Goal: Task Accomplishment & Management: Manage account settings

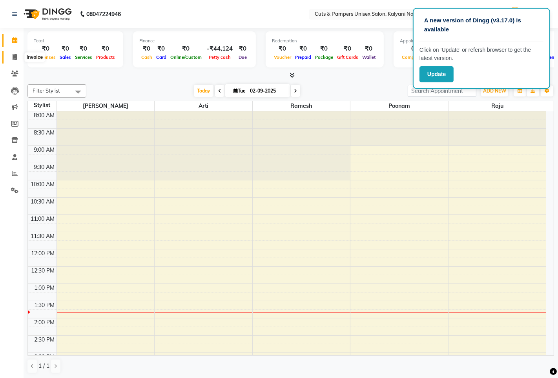
click at [17, 57] on span at bounding box center [15, 57] width 14 height 9
select select "service"
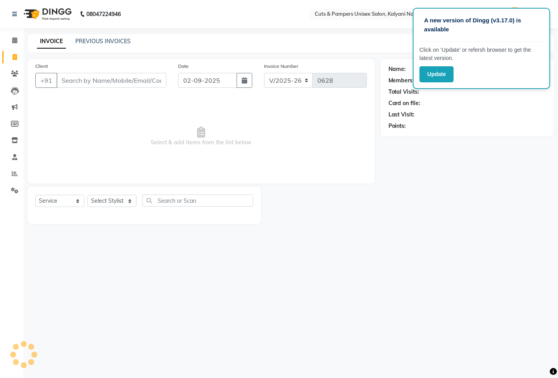
click at [15, 59] on icon at bounding box center [15, 57] width 4 height 6
select select "service"
type input "0628"
select select "64"
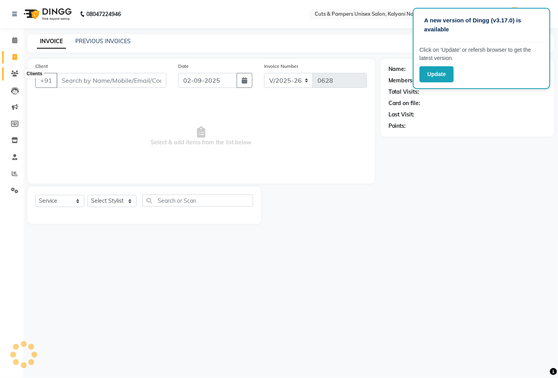
click at [12, 74] on icon at bounding box center [14, 74] width 7 height 6
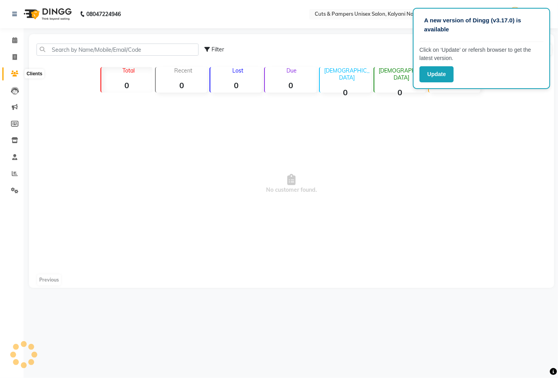
click at [12, 74] on icon at bounding box center [14, 74] width 7 height 6
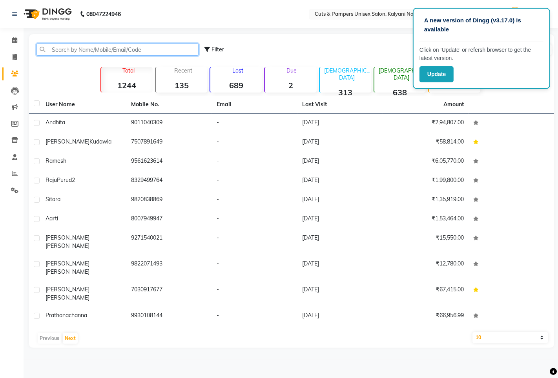
click at [91, 50] on input "text" at bounding box center [117, 50] width 162 height 12
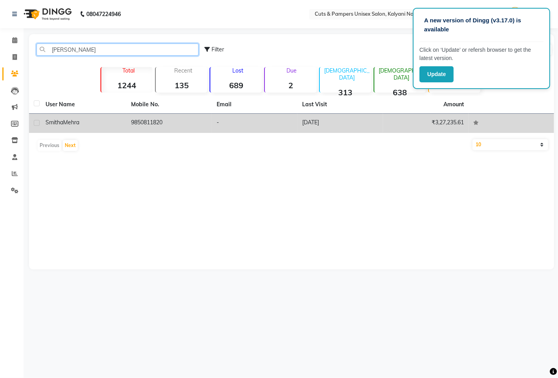
type input "smith"
click at [140, 127] on td "9850811820" at bounding box center [169, 123] width 86 height 19
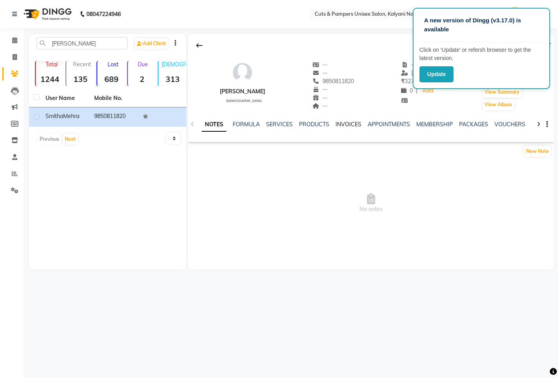
click at [350, 126] on link "INVOICES" at bounding box center [348, 124] width 26 height 7
click at [342, 126] on link "INVOICES" at bounding box center [326, 125] width 33 height 14
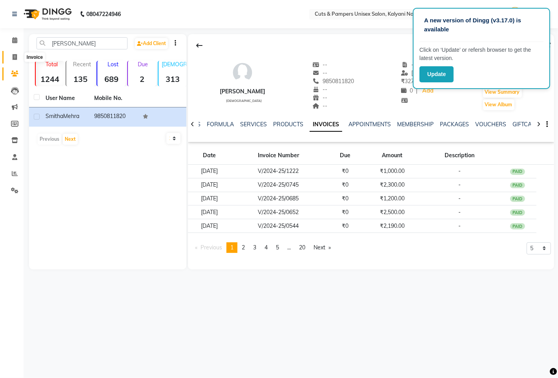
click at [13, 57] on icon at bounding box center [15, 57] width 4 height 6
drag, startPoint x: 13, startPoint y: 57, endPoint x: 25, endPoint y: 63, distance: 13.2
click at [13, 57] on icon at bounding box center [15, 57] width 4 height 6
select select "service"
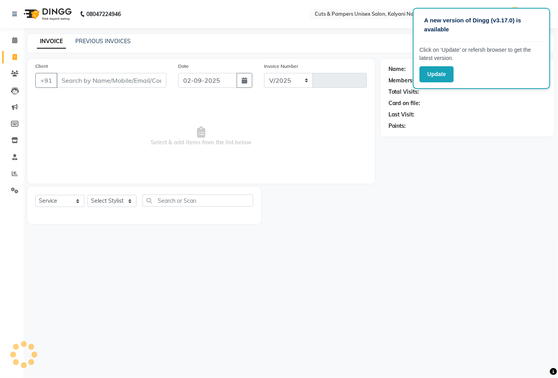
select select "64"
type input "0628"
click at [79, 79] on input "Client" at bounding box center [111, 80] width 110 height 15
select select "2388"
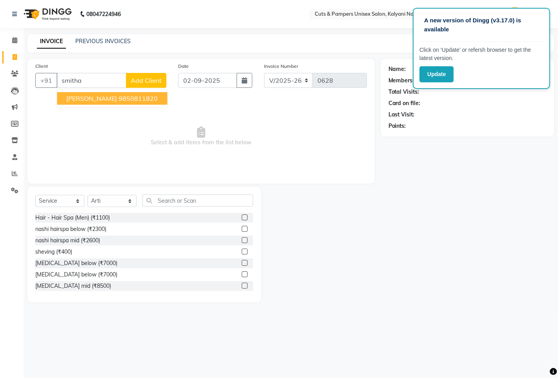
click at [63, 100] on button "Smitha Mehra 9850811820" at bounding box center [112, 98] width 110 height 13
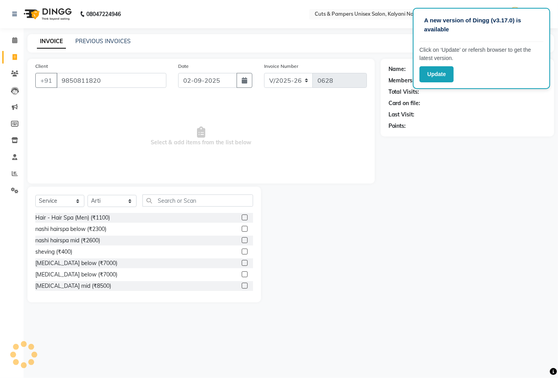
type input "9850811820"
click at [63, 100] on span "Select & add items from the list below" at bounding box center [201, 136] width 332 height 78
click at [111, 202] on select "Select Stylist [PERSON_NAME] [PERSON_NAME] Poonam [PERSON_NAME]" at bounding box center [111, 201] width 49 height 12
select select "42794"
click at [87, 195] on select "Select Stylist [PERSON_NAME] [PERSON_NAME] Poonam [PERSON_NAME]" at bounding box center [111, 201] width 49 height 12
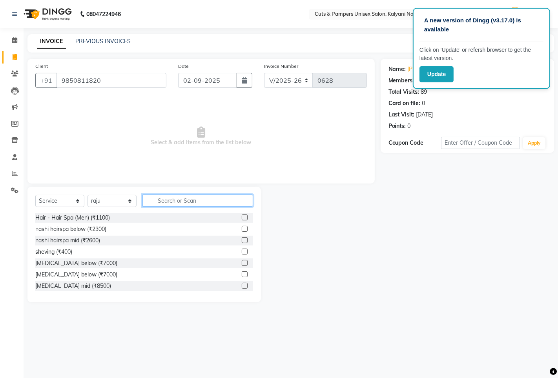
click at [158, 203] on input "text" at bounding box center [197, 201] width 111 height 12
click at [241, 83] on button "button" at bounding box center [245, 80] width 16 height 15
select select "9"
select select "2025"
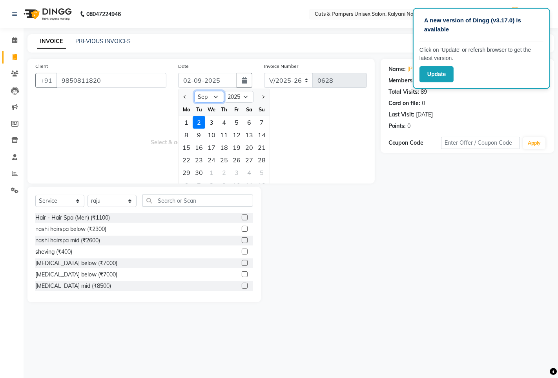
click at [212, 95] on select "Jan Feb Mar Apr May Jun [DATE] Aug Sep Oct Nov Dec" at bounding box center [209, 97] width 30 height 12
click at [217, 97] on select "Jan Feb Mar Apr May Jun [DATE] Aug Sep Oct Nov Dec" at bounding box center [209, 97] width 30 height 12
select select "8"
click at [194, 91] on select "Jan Feb Mar Apr May Jun [DATE] Aug Sep Oct Nov Dec" at bounding box center [209, 97] width 30 height 12
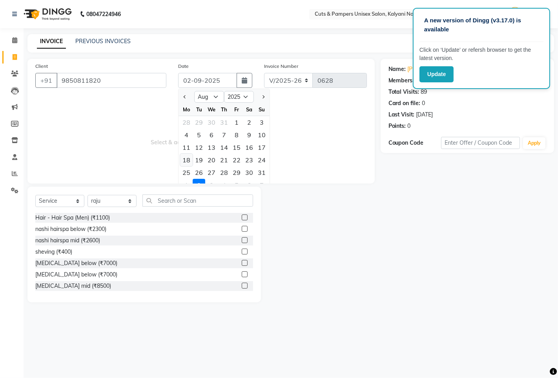
click at [187, 159] on div "18" at bounding box center [186, 160] width 13 height 13
type input "18-08-2025"
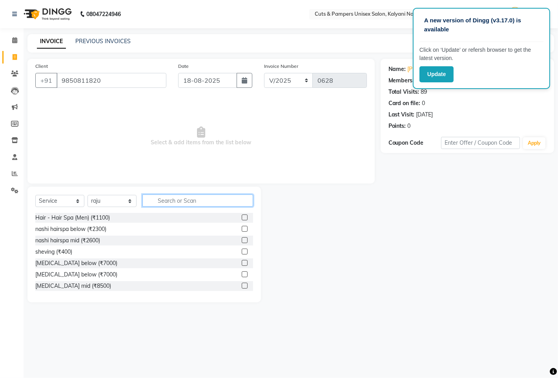
click at [195, 200] on input "text" at bounding box center [197, 201] width 111 height 12
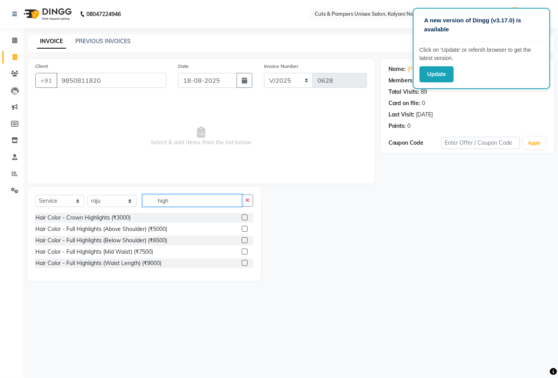
type input "high"
click at [244, 252] on label at bounding box center [245, 252] width 6 height 6
click at [244, 252] on input "checkbox" at bounding box center [244, 252] width 5 height 5
click at [244, 252] on label at bounding box center [245, 252] width 6 height 6
click at [244, 252] on input "checkbox" at bounding box center [244, 252] width 5 height 5
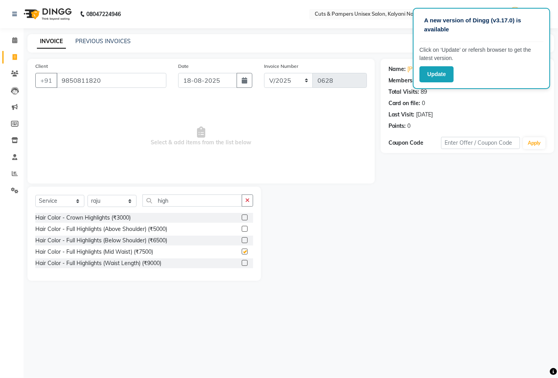
checkbox input "false"
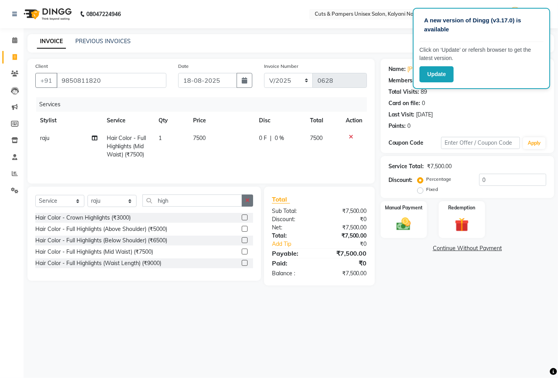
click at [250, 203] on button "button" at bounding box center [247, 201] width 11 height 12
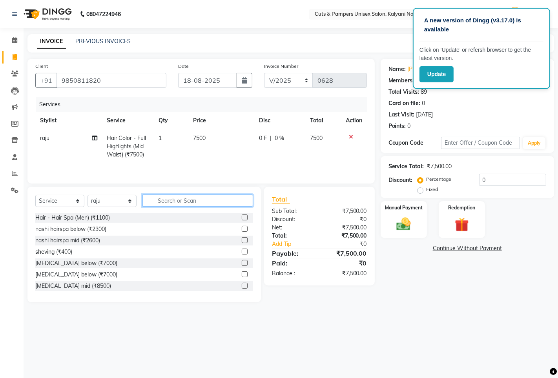
click at [232, 201] on input "text" at bounding box center [197, 201] width 111 height 12
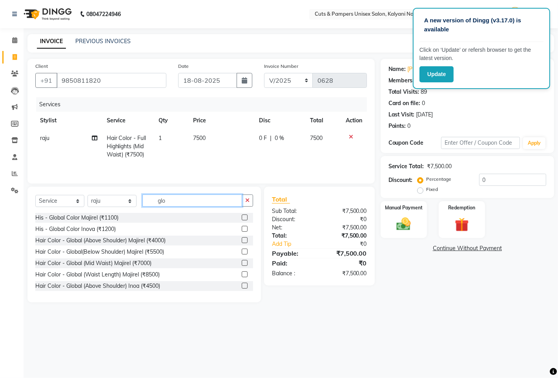
type input "glo"
click at [242, 264] on label at bounding box center [245, 263] width 6 height 6
click at [242, 264] on input "checkbox" at bounding box center [244, 263] width 5 height 5
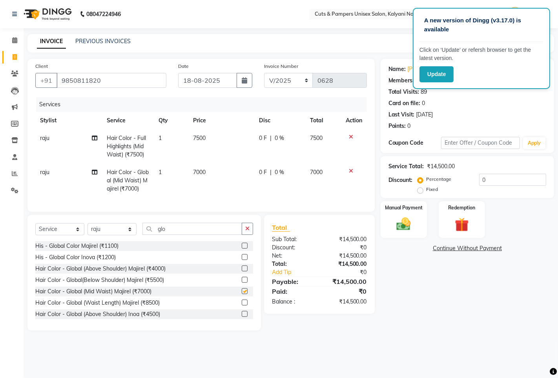
checkbox input "false"
click at [249, 231] on icon "button" at bounding box center [247, 228] width 4 height 5
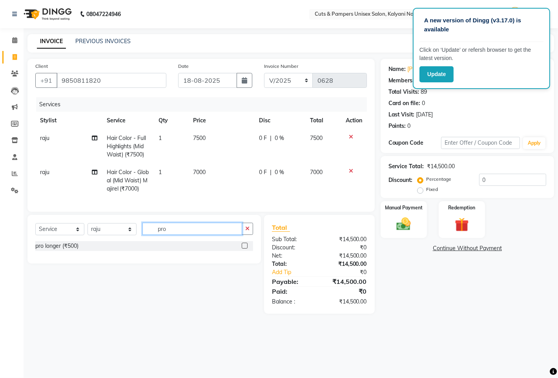
type input "pro"
click at [242, 249] on label at bounding box center [245, 246] width 6 height 6
click at [242, 249] on input "checkbox" at bounding box center [244, 246] width 5 height 5
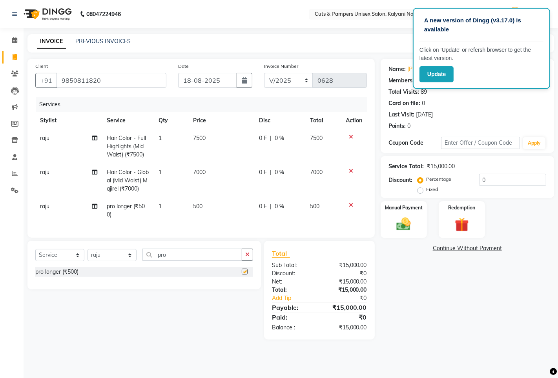
click at [242, 252] on div "Select Service Product Membership Package Voucher Prepaid Gift Card Select Styl…" at bounding box center [143, 265] width 233 height 49
click at [246, 275] on label at bounding box center [245, 272] width 6 height 6
click at [246, 275] on input "checkbox" at bounding box center [244, 272] width 5 height 5
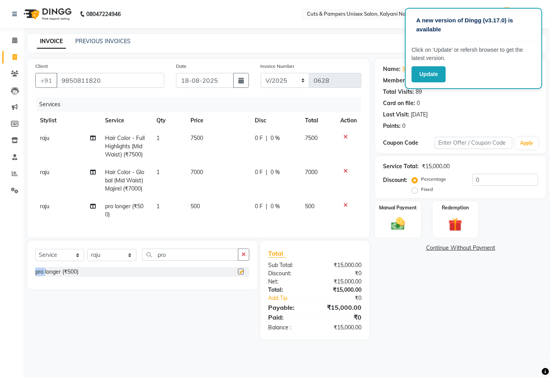
click at [246, 277] on div "Select Service Product Membership Package Voucher Prepaid Gift Card Select Styl…" at bounding box center [142, 265] width 230 height 49
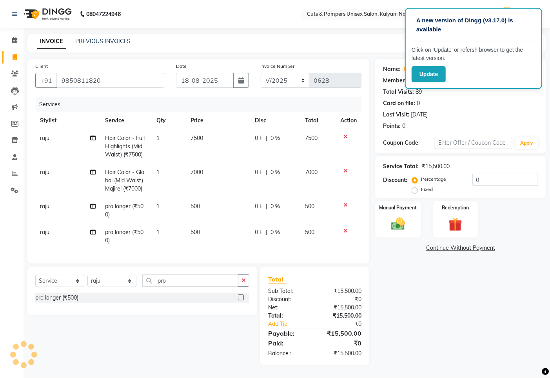
click at [241, 301] on label at bounding box center [241, 298] width 6 height 6
click at [241, 301] on input "checkbox" at bounding box center [240, 297] width 5 height 5
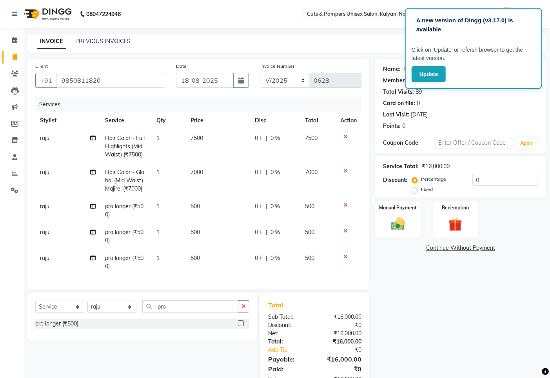
click at [241, 326] on label at bounding box center [241, 324] width 6 height 6
click at [241, 326] on input "checkbox" at bounding box center [240, 323] width 5 height 5
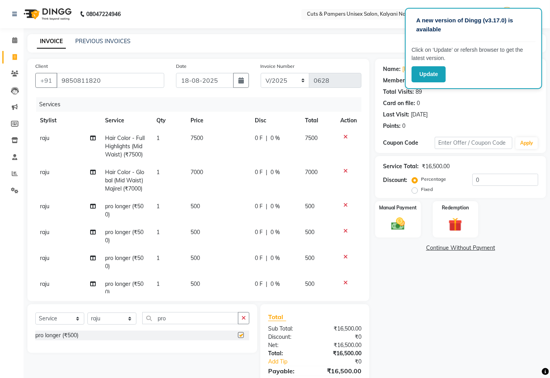
checkbox input "false"
click at [244, 319] on icon "button" at bounding box center [244, 317] width 4 height 5
click at [239, 319] on input "text" at bounding box center [190, 318] width 96 height 12
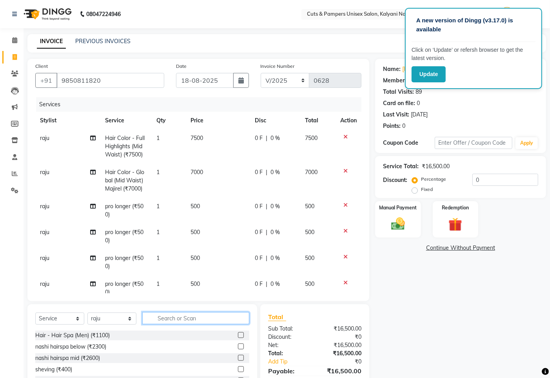
click at [213, 321] on input "text" at bounding box center [195, 318] width 107 height 12
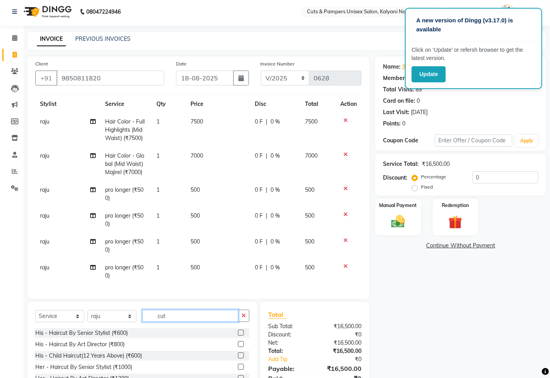
scroll to position [53, 0]
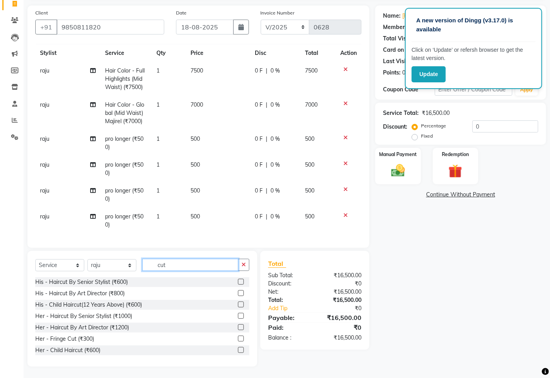
type input "cut"
click at [238, 327] on label at bounding box center [241, 327] width 6 height 6
click at [238, 327] on input "checkbox" at bounding box center [240, 327] width 5 height 5
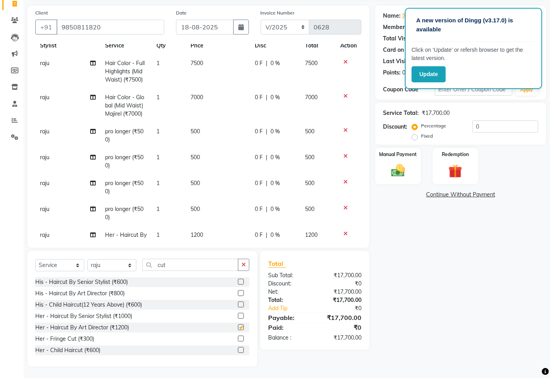
checkbox input "false"
click at [520, 188] on div "Name: Smitha Mehra Membership: No Active Membership Total Visits: 89 Card on fi…" at bounding box center [463, 185] width 177 height 361
click at [406, 171] on img at bounding box center [398, 170] width 24 height 16
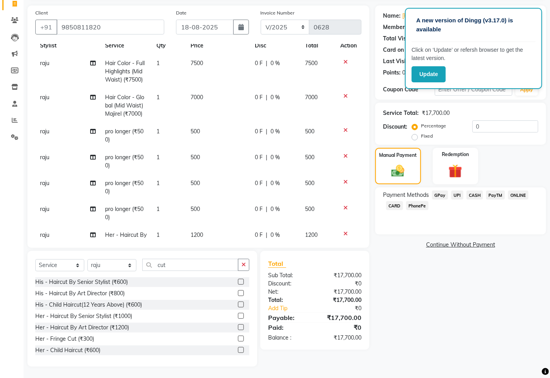
click at [441, 193] on span "GPay" at bounding box center [440, 195] width 16 height 9
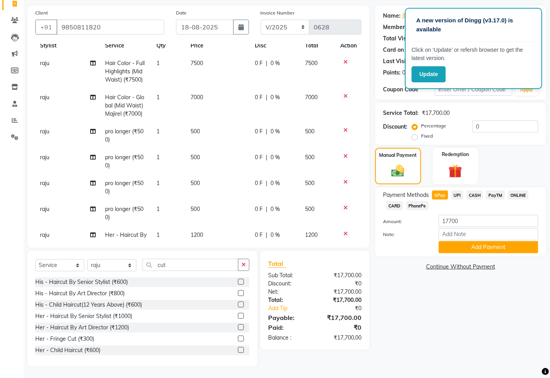
drag, startPoint x: 397, startPoint y: 205, endPoint x: 426, endPoint y: 226, distance: 36.3
click at [397, 206] on span "CARD" at bounding box center [394, 205] width 17 height 9
click at [468, 250] on button "Add Payment" at bounding box center [489, 247] width 100 height 12
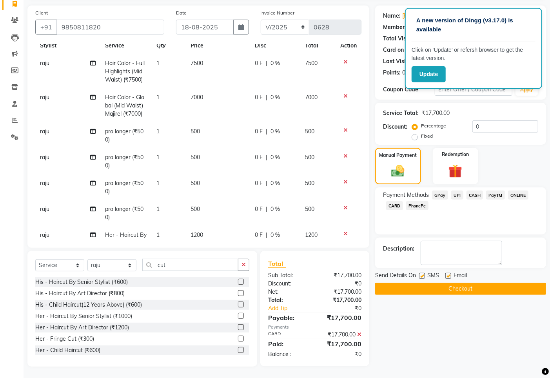
click at [429, 293] on button "Checkout" at bounding box center [460, 289] width 171 height 12
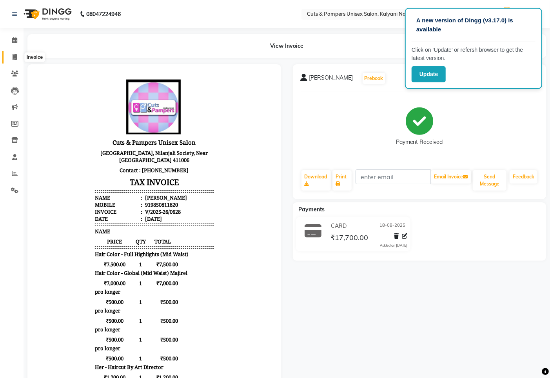
click at [16, 56] on icon at bounding box center [15, 57] width 4 height 6
select select "service"
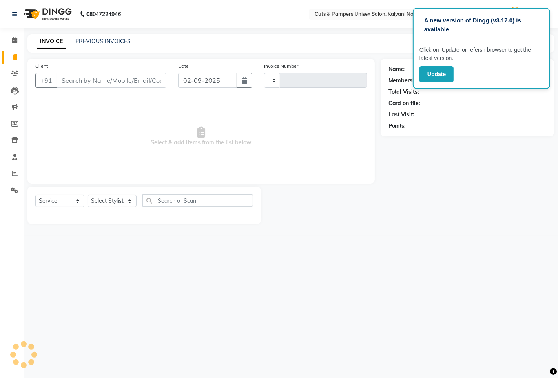
type input "0629"
select select "64"
select select "2388"
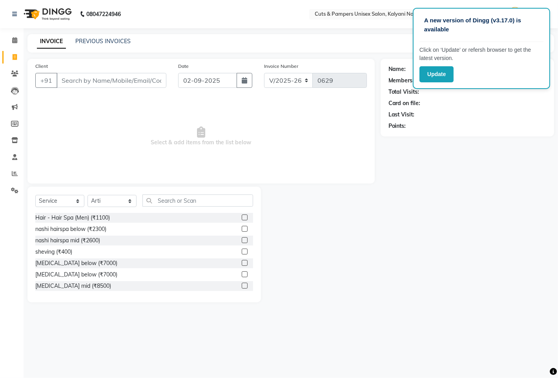
click at [78, 84] on input "Client" at bounding box center [111, 80] width 110 height 15
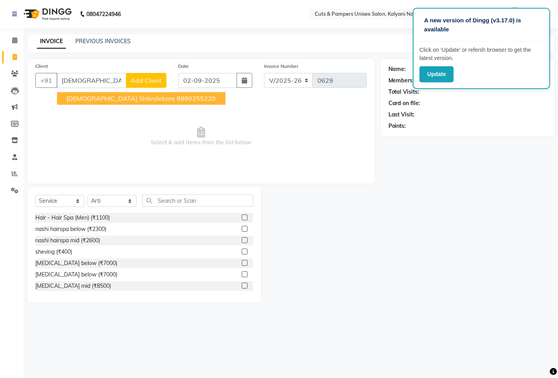
click at [78, 101] on span "vedika shikndekare" at bounding box center [120, 99] width 109 height 8
type input "9890255220"
click at [78, 101] on span "Select & add items from the list below" at bounding box center [201, 136] width 332 height 78
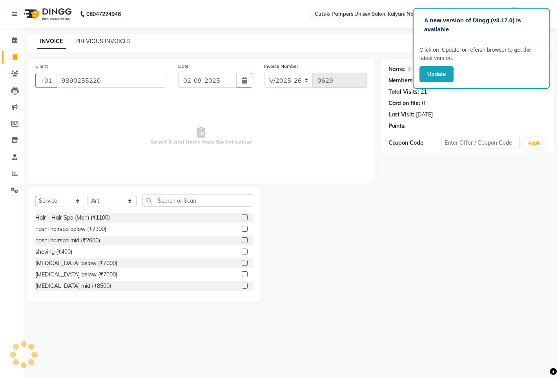
select select "1: Object"
click at [128, 201] on select "Select Stylist [PERSON_NAME] [PERSON_NAME] Poonam [PERSON_NAME]" at bounding box center [111, 201] width 49 height 12
click at [128, 204] on select "Select Stylist [PERSON_NAME] [PERSON_NAME] Poonam [PERSON_NAME]" at bounding box center [111, 201] width 49 height 12
select select "2387"
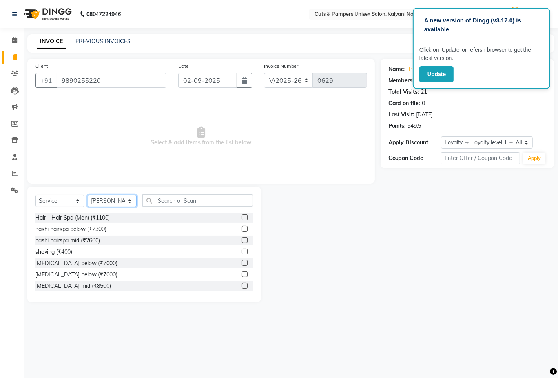
click at [87, 195] on select "Select Stylist [PERSON_NAME] [PERSON_NAME] Poonam [PERSON_NAME]" at bounding box center [111, 201] width 49 height 12
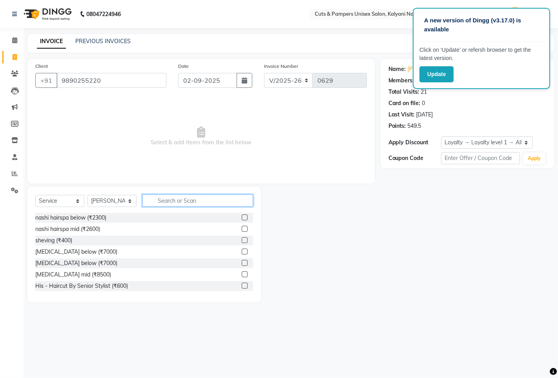
click at [147, 199] on input "text" at bounding box center [197, 201] width 111 height 12
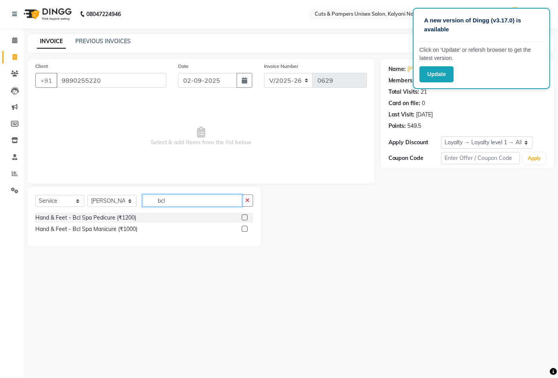
type input "bcl"
click at [245, 219] on label at bounding box center [245, 218] width 6 height 6
click at [245, 219] on input "checkbox" at bounding box center [244, 217] width 5 height 5
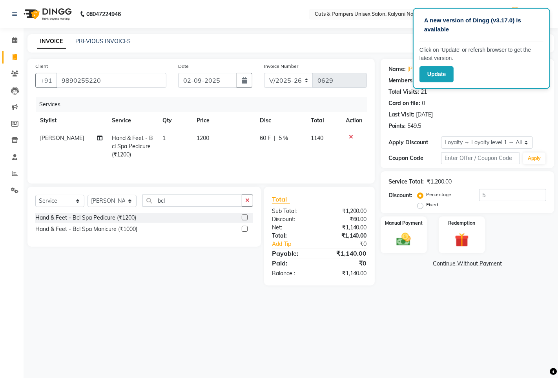
checkbox input "false"
click at [246, 230] on label at bounding box center [245, 229] width 6 height 6
click at [246, 230] on input "checkbox" at bounding box center [244, 229] width 5 height 5
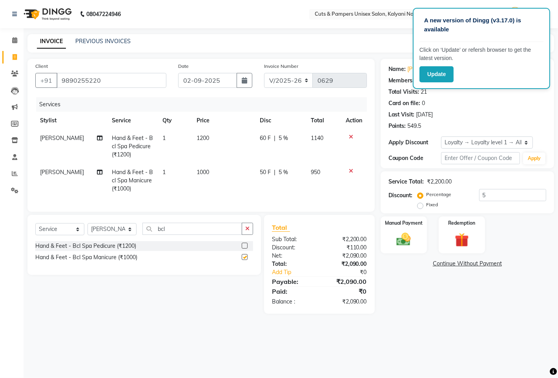
checkbox input "false"
click at [245, 81] on icon "button" at bounding box center [244, 80] width 5 height 6
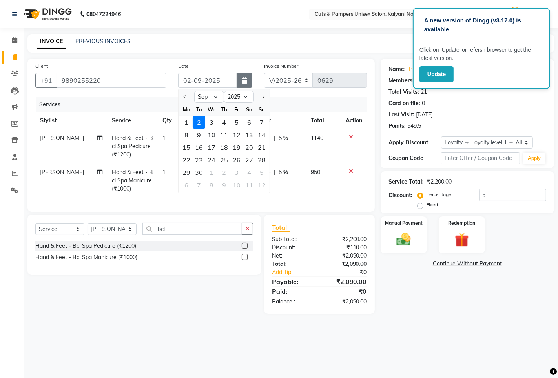
click at [245, 81] on icon "button" at bounding box center [244, 80] width 5 height 6
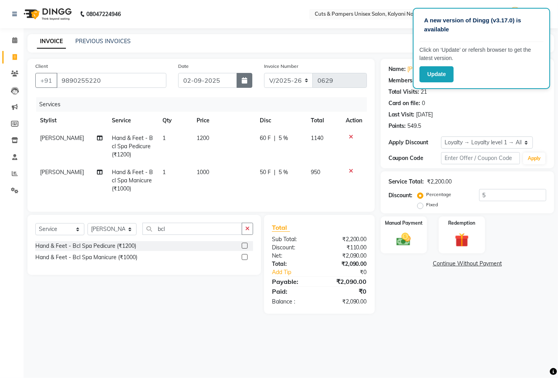
click at [243, 78] on icon "button" at bounding box center [244, 80] width 5 height 6
select select "9"
select select "2025"
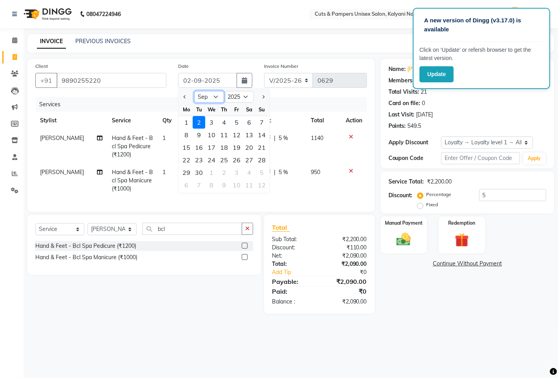
click at [216, 97] on select "Jan Feb Mar Apr May Jun [DATE] Aug Sep Oct Nov Dec" at bounding box center [209, 97] width 30 height 12
select select "8"
click at [194, 91] on select "Jan Feb Mar Apr May Jun [DATE] Aug Sep Oct Nov Dec" at bounding box center [209, 97] width 30 height 12
click at [197, 173] on div "26" at bounding box center [199, 172] width 13 height 13
type input "[DATE]"
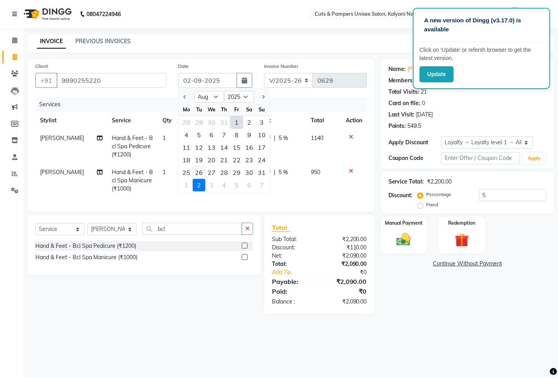
type input "5"
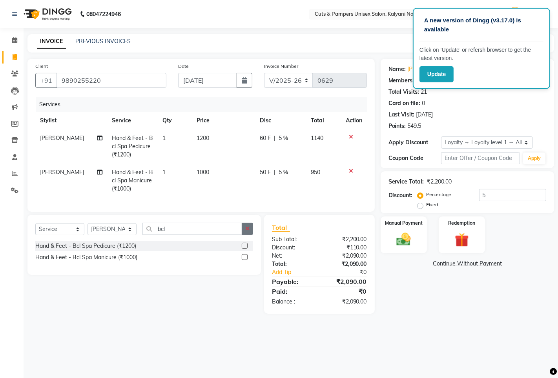
click at [248, 233] on button "button" at bounding box center [247, 229] width 11 height 12
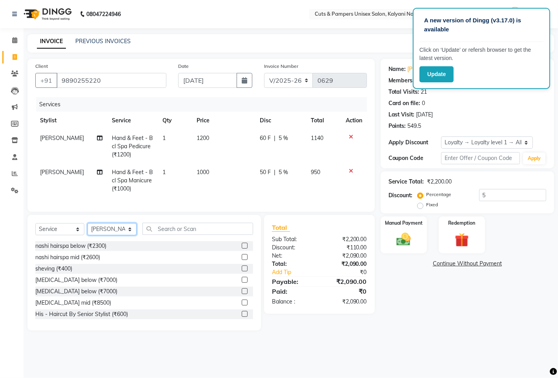
click at [126, 233] on select "Select Stylist [PERSON_NAME] [PERSON_NAME] Poonam [PERSON_NAME]" at bounding box center [111, 229] width 49 height 12
select select "2389"
click at [87, 231] on select "Select Stylist [PERSON_NAME] [PERSON_NAME] Poonam [PERSON_NAME]" at bounding box center [111, 229] width 49 height 12
click at [71, 235] on select "Select Service Product Membership Package Voucher Prepaid Gift Card" at bounding box center [59, 229] width 49 height 12
select select "product"
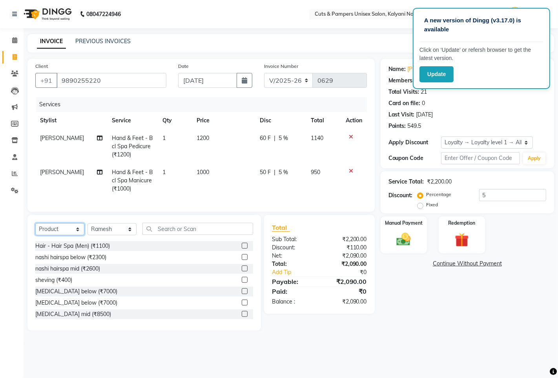
click at [35, 231] on select "Select Service Product Membership Package Voucher Prepaid Gift Card" at bounding box center [59, 229] width 49 height 12
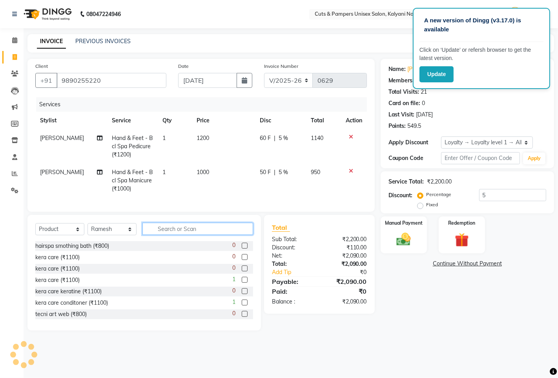
click at [170, 235] on input "text" at bounding box center [197, 229] width 111 height 12
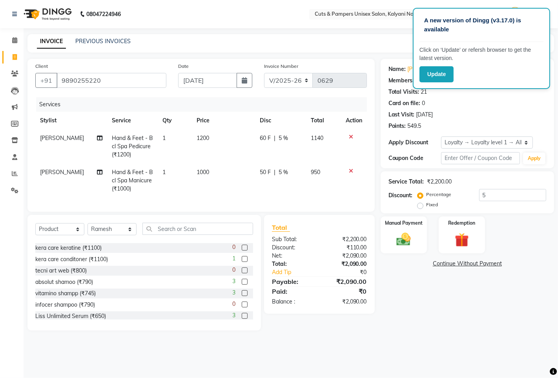
click at [242, 285] on label at bounding box center [245, 282] width 6 height 6
click at [242, 285] on input "checkbox" at bounding box center [244, 282] width 5 height 5
click at [236, 235] on input "text" at bounding box center [197, 229] width 111 height 12
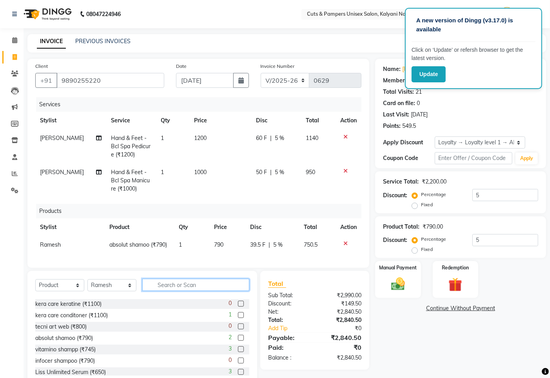
checkbox input "false"
click at [477, 140] on select "Select Loyalty → Loyalty level 1 → All Customers" at bounding box center [480, 143] width 91 height 12
click at [477, 146] on select "Select Loyalty → Loyalty level 1 → All Customers" at bounding box center [480, 143] width 91 height 12
select select "0:"
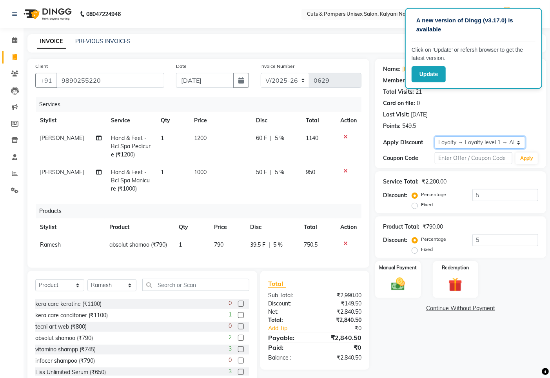
click at [435, 137] on select "Select Loyalty → Loyalty level 1 → All Customers" at bounding box center [480, 143] width 91 height 12
type input "0"
click at [344, 243] on icon at bounding box center [346, 243] width 4 height 5
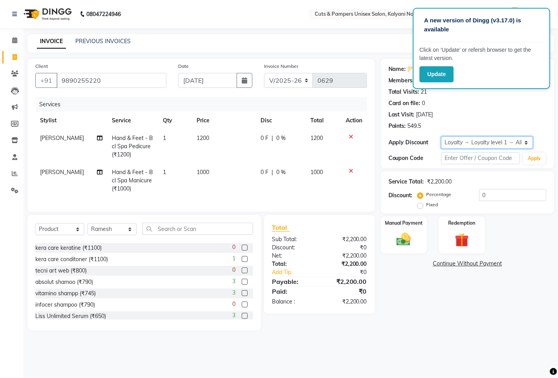
click at [465, 144] on select "Select Loyalty → Loyalty level 1 → All Customers" at bounding box center [487, 143] width 92 height 12
click at [460, 140] on select "Select Loyalty → Loyalty level 1 → All Customers" at bounding box center [487, 143] width 92 height 12
click at [460, 142] on select "Select Loyalty → Loyalty level 1 → All Customers" at bounding box center [487, 143] width 92 height 12
click at [441, 137] on select "Select Loyalty → Loyalty level 1 → All Customers" at bounding box center [487, 143] width 92 height 12
click at [216, 138] on td "1200" at bounding box center [224, 146] width 64 height 34
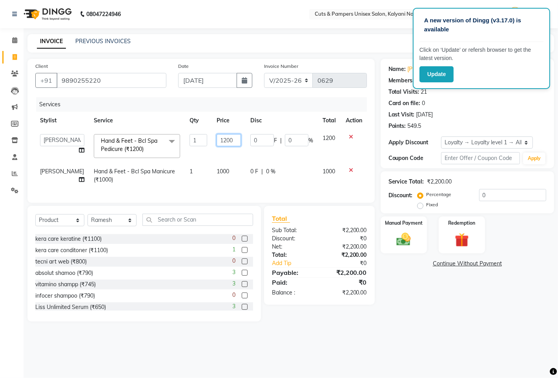
click at [231, 141] on input "1200" at bounding box center [229, 140] width 24 height 12
type input "1"
type input "1200"
click at [279, 178] on td "0 F | 0 %" at bounding box center [282, 176] width 72 height 26
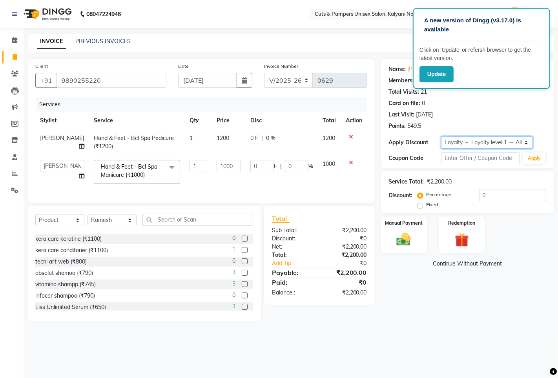
drag, startPoint x: 476, startPoint y: 140, endPoint x: 474, endPoint y: 146, distance: 5.3
click at [476, 140] on select "Select Loyalty → Loyalty level 1 → All Customers" at bounding box center [487, 143] width 92 height 12
click at [441, 137] on select "Select Loyalty → Loyalty level 1 → All Customers" at bounding box center [487, 143] width 92 height 12
click at [493, 197] on input "0" at bounding box center [512, 195] width 67 height 12
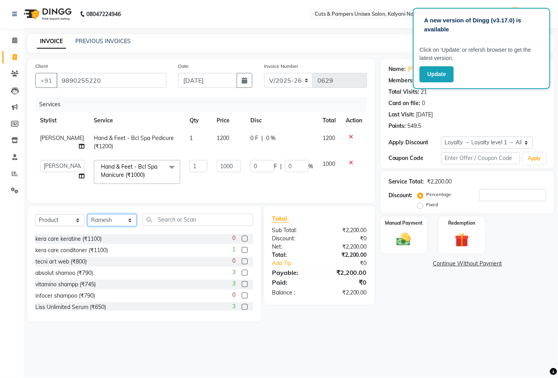
click at [111, 226] on select "Select Stylist [PERSON_NAME] [PERSON_NAME] Poonam [PERSON_NAME]" at bounding box center [111, 220] width 49 height 12
click at [87, 222] on select "Select Stylist [PERSON_NAME] [PERSON_NAME] Poonam [PERSON_NAME]" at bounding box center [111, 220] width 49 height 12
click at [66, 226] on select "Select Service Product Membership Package Voucher Prepaid Gift Card" at bounding box center [59, 220] width 49 height 12
drag, startPoint x: 66, startPoint y: 229, endPoint x: 65, endPoint y: 233, distance: 4.3
click at [66, 226] on select "Select Service Product Membership Package Voucher Prepaid Gift Card" at bounding box center [59, 220] width 49 height 12
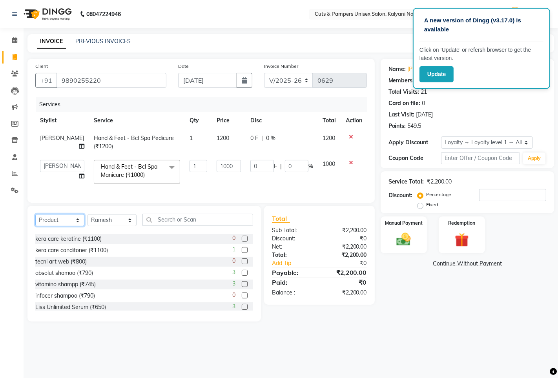
click at [67, 225] on select "Select Service Product Membership Package Voucher Prepaid Gift Card" at bounding box center [59, 220] width 49 height 12
click at [35, 222] on select "Select Service Product Membership Package Voucher Prepaid Gift Card" at bounding box center [59, 220] width 49 height 12
click at [242, 276] on label at bounding box center [245, 273] width 6 height 6
click at [242, 276] on input "checkbox" at bounding box center [244, 273] width 5 height 5
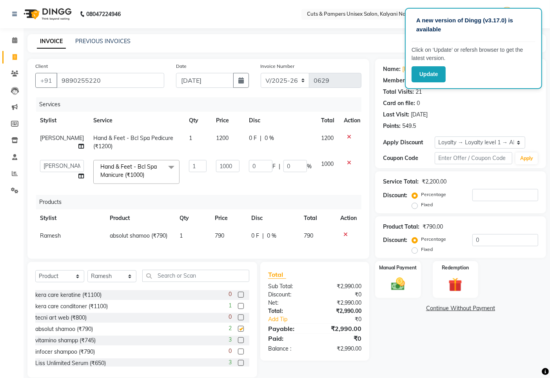
checkbox input "false"
click at [242, 79] on icon "button" at bounding box center [241, 80] width 5 height 6
select select "8"
select select "2025"
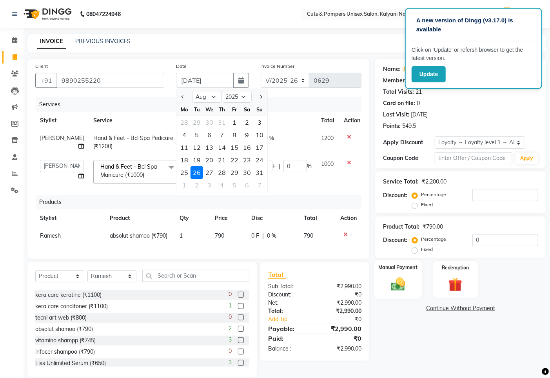
click at [395, 286] on img at bounding box center [398, 284] width 24 height 16
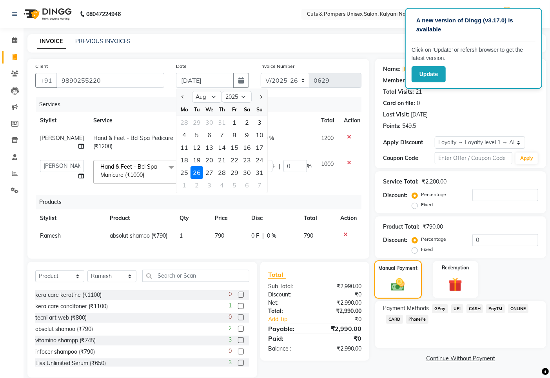
click at [395, 286] on img at bounding box center [398, 285] width 22 height 16
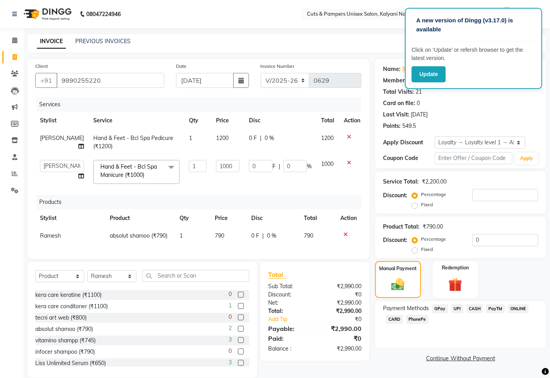
click at [445, 310] on span "GPay" at bounding box center [440, 308] width 16 height 9
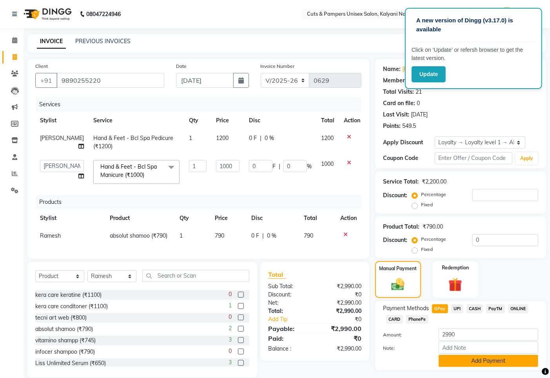
click at [466, 366] on button "Add Payment" at bounding box center [489, 361] width 100 height 12
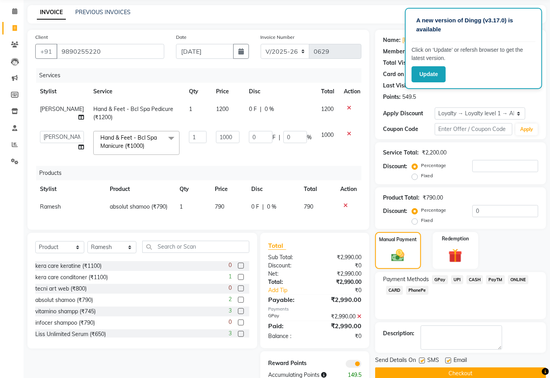
scroll to position [65, 0]
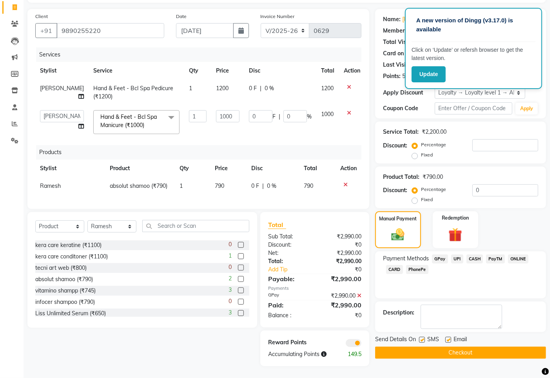
click at [454, 347] on button "Checkout" at bounding box center [460, 353] width 171 height 12
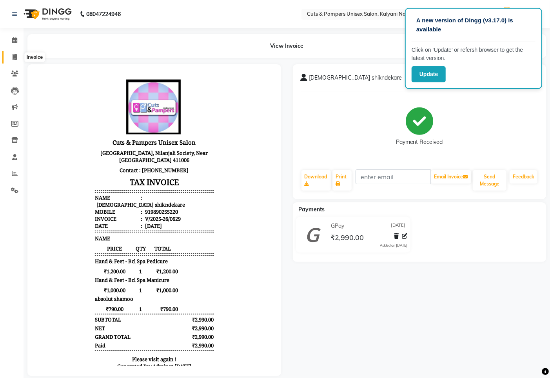
click at [13, 56] on icon at bounding box center [15, 57] width 4 height 6
click at [13, 57] on icon at bounding box center [15, 57] width 4 height 6
select select "service"
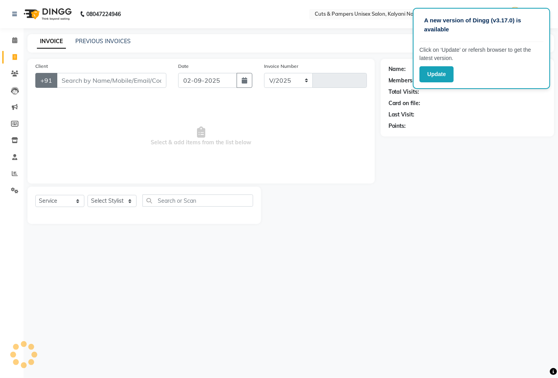
select select "64"
type input "0630"
select select "2388"
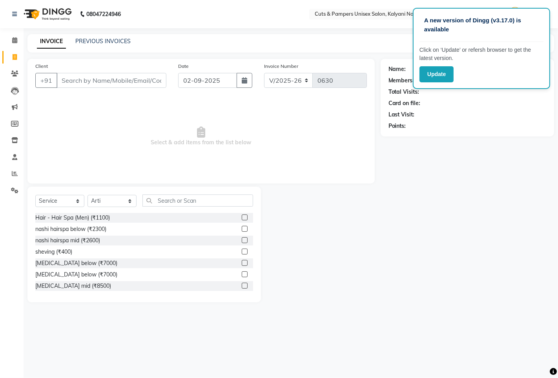
click at [94, 83] on input "Client" at bounding box center [111, 80] width 110 height 15
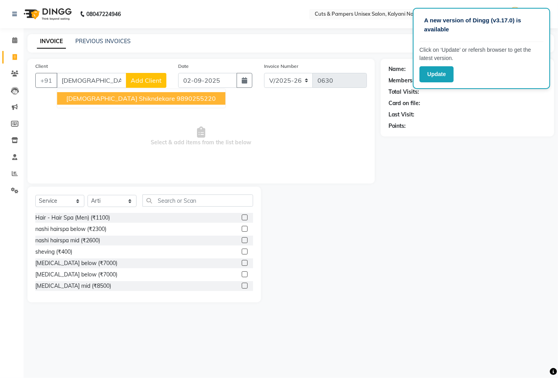
click at [114, 99] on span "vedika shikndekare" at bounding box center [120, 99] width 109 height 8
type input "9890255220"
click at [114, 99] on span "Select & add items from the list below" at bounding box center [201, 136] width 332 height 78
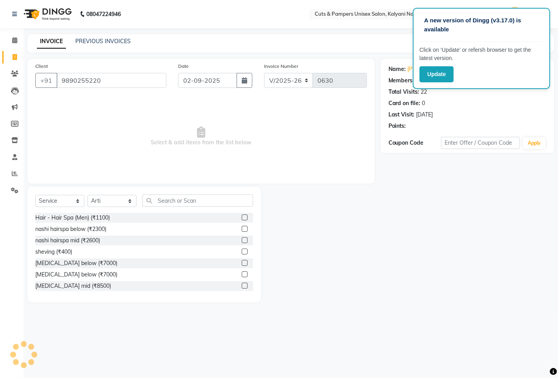
select select "1: Object"
click at [115, 206] on select "Select Stylist [PERSON_NAME] [PERSON_NAME] Poonam [PERSON_NAME]" at bounding box center [111, 201] width 49 height 12
select select "2389"
click at [87, 195] on select "Select Stylist [PERSON_NAME] [PERSON_NAME] Poonam [PERSON_NAME]" at bounding box center [111, 201] width 49 height 12
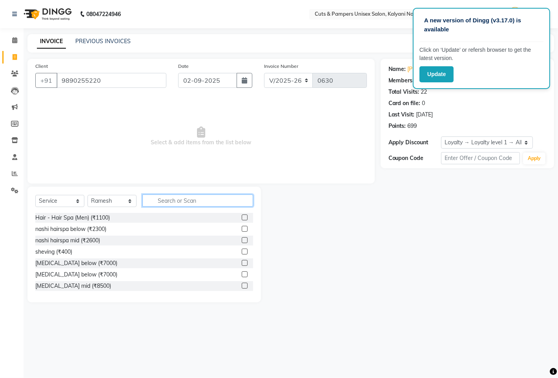
click at [168, 203] on input "text" at bounding box center [197, 201] width 111 height 12
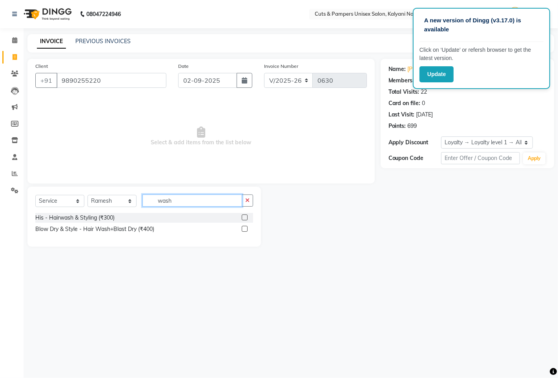
type input "wash"
click at [247, 228] on label at bounding box center [245, 229] width 6 height 6
click at [247, 228] on input "checkbox" at bounding box center [244, 229] width 5 height 5
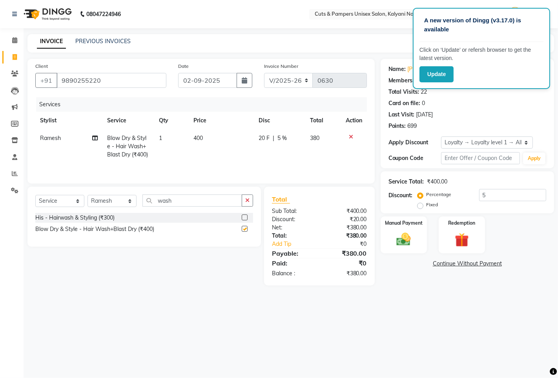
checkbox input "false"
click at [248, 81] on button "button" at bounding box center [245, 80] width 16 height 15
select select "9"
select select "2025"
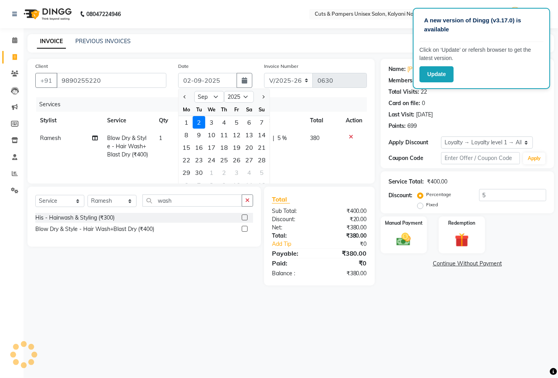
click at [221, 89] on div "Jan Feb Mar Apr May Jun Jul Aug Sep Oct Nov Dec 2015 2016 2017 2018 2019 2020 2…" at bounding box center [224, 96] width 91 height 14
click at [219, 97] on select "Jan Feb Mar Apr May Jun [DATE] Aug Sep Oct Nov Dec" at bounding box center [209, 97] width 30 height 12
select select "8"
click at [194, 91] on select "Jan Feb Mar Apr May Jun [DATE] Aug Sep Oct Nov Dec" at bounding box center [209, 97] width 30 height 12
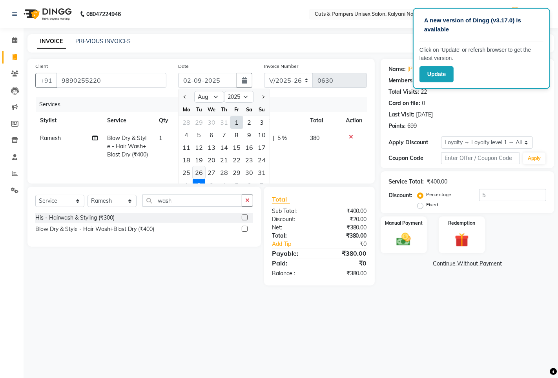
click at [200, 173] on div "26" at bounding box center [199, 172] width 13 height 13
type input "[DATE]"
type input "5"
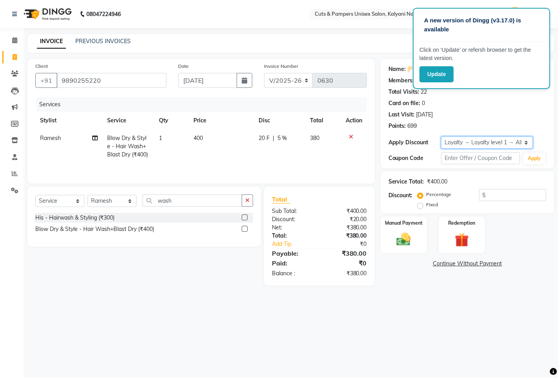
click at [447, 143] on select "Select Loyalty → Loyalty level 1 → All Customers" at bounding box center [487, 143] width 92 height 12
select select "0:"
click at [441, 137] on select "Select Loyalty → Loyalty level 1 → All Customers" at bounding box center [487, 143] width 92 height 12
type input "0"
drag, startPoint x: 414, startPoint y: 244, endPoint x: 445, endPoint y: 255, distance: 33.1
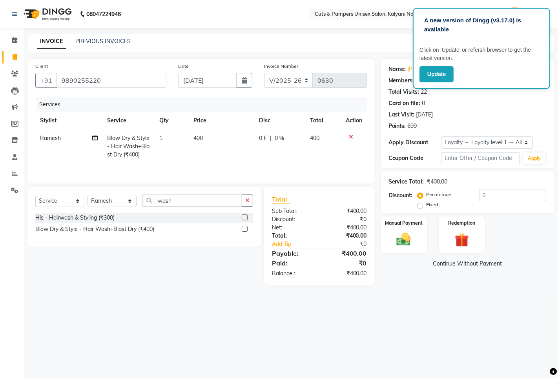
click at [414, 244] on img at bounding box center [403, 239] width 23 height 16
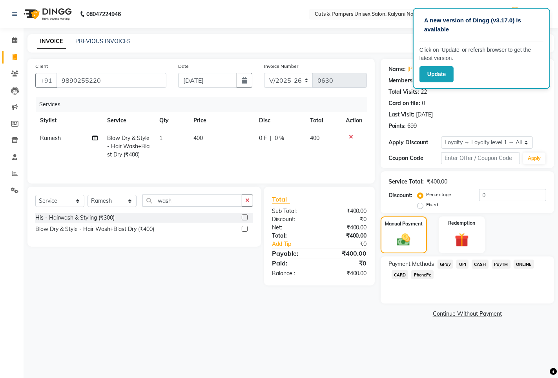
click at [445, 264] on span "GPay" at bounding box center [445, 264] width 16 height 9
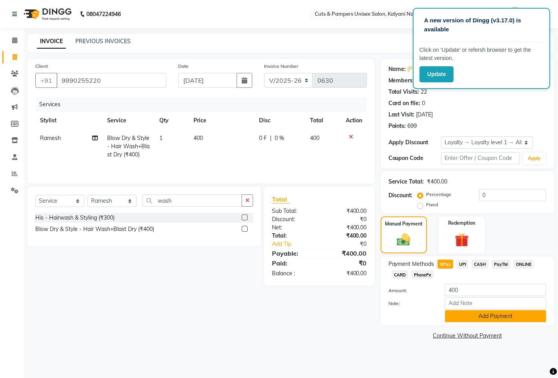
click at [454, 311] on button "Add Payment" at bounding box center [495, 316] width 101 height 12
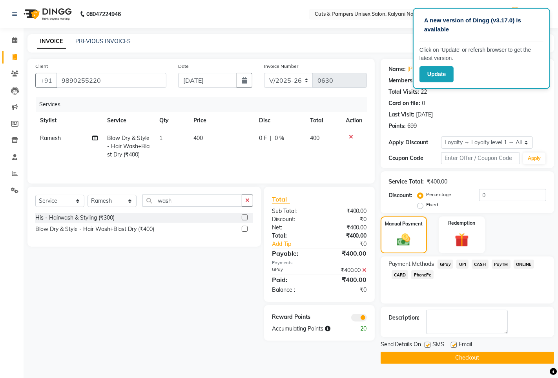
click at [425, 347] on label at bounding box center [428, 345] width 6 height 6
click at [425, 347] on input "checkbox" at bounding box center [427, 345] width 5 height 5
click at [428, 346] on label at bounding box center [428, 345] width 6 height 6
click at [428, 346] on input "checkbox" at bounding box center [427, 345] width 5 height 5
click at [428, 345] on label at bounding box center [428, 345] width 6 height 6
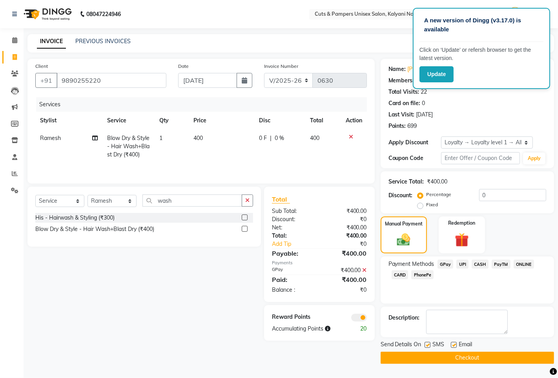
click at [428, 345] on input "checkbox" at bounding box center [427, 345] width 5 height 5
checkbox input "false"
click at [435, 357] on button "Checkout" at bounding box center [467, 358] width 173 height 12
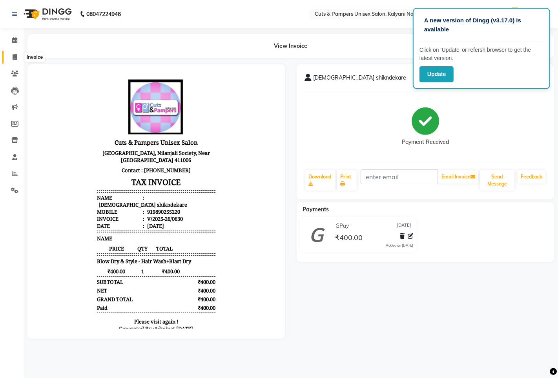
click at [15, 56] on icon at bounding box center [15, 57] width 4 height 6
select select "64"
select select "service"
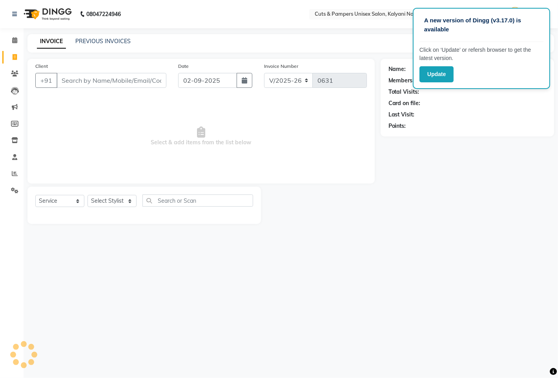
select select "2388"
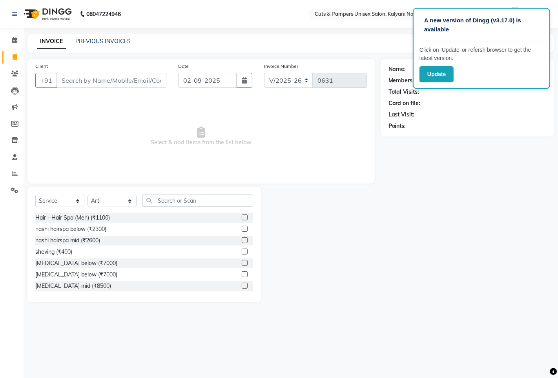
click at [76, 77] on input "Client" at bounding box center [111, 80] width 110 height 15
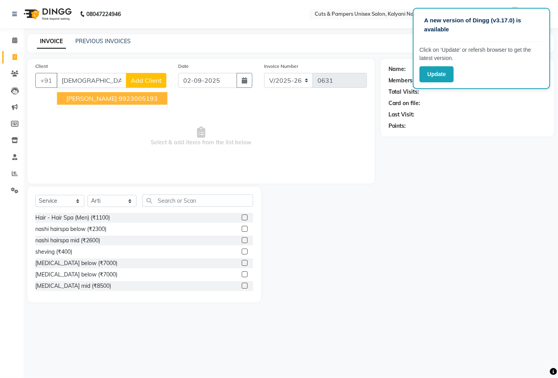
click at [118, 99] on ngb-highlight "9923005193" at bounding box center [137, 99] width 39 height 8
type input "9923005193"
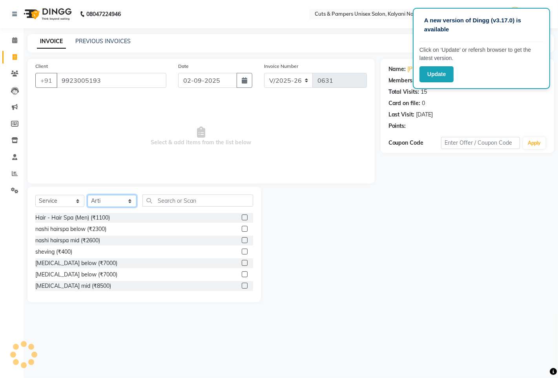
click at [115, 202] on select "Select Stylist [PERSON_NAME] [PERSON_NAME] Poonam [PERSON_NAME]" at bounding box center [111, 201] width 49 height 12
click at [87, 195] on select "Select Stylist [PERSON_NAME] [PERSON_NAME] Poonam [PERSON_NAME]" at bounding box center [111, 201] width 49 height 12
click at [169, 195] on input "text" at bounding box center [197, 201] width 111 height 12
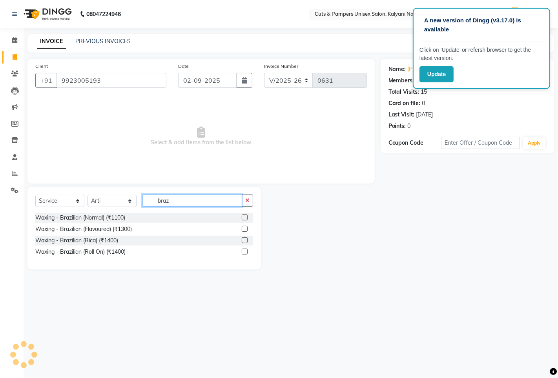
type input "braz"
click at [245, 229] on label at bounding box center [245, 229] width 6 height 6
click at [245, 229] on input "checkbox" at bounding box center [244, 229] width 5 height 5
click at [245, 229] on label at bounding box center [245, 229] width 6 height 6
click at [245, 229] on input "checkbox" at bounding box center [244, 229] width 5 height 5
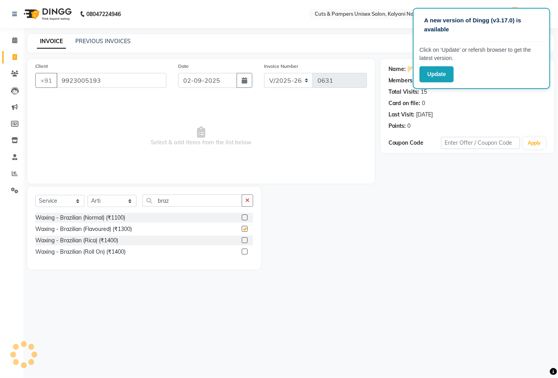
checkbox input "false"
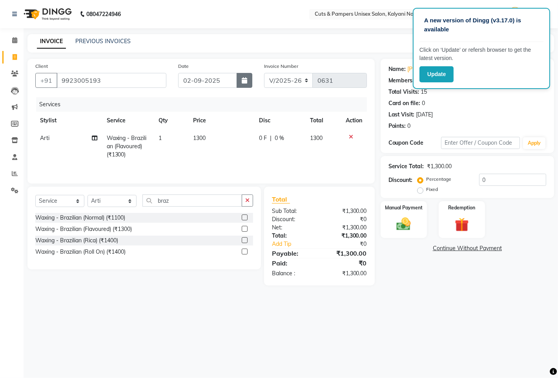
click at [247, 85] on button "button" at bounding box center [245, 80] width 16 height 15
click at [238, 77] on button "button" at bounding box center [245, 80] width 16 height 15
click at [238, 76] on button "button" at bounding box center [245, 80] width 16 height 15
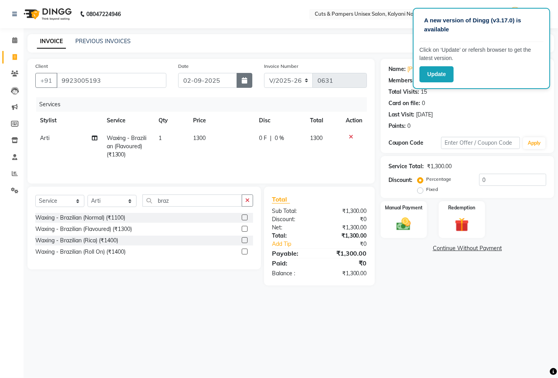
select select "9"
select select "2025"
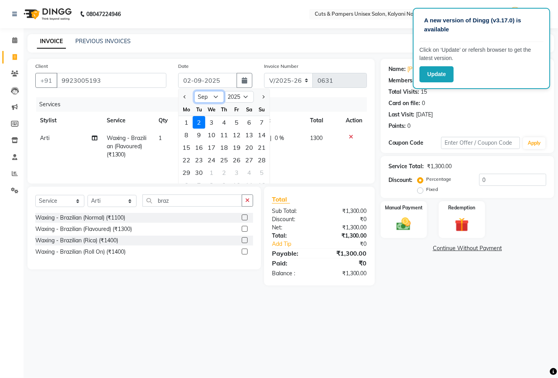
click at [219, 93] on select "Jan Feb Mar Apr May Jun [DATE] Aug Sep Oct Nov Dec" at bounding box center [209, 97] width 30 height 12
select select "8"
click at [194, 91] on select "Jan Feb Mar Apr May Jun [DATE] Aug Sep Oct Nov Dec" at bounding box center [209, 97] width 30 height 12
click at [200, 172] on div "26" at bounding box center [199, 172] width 13 height 13
type input "[DATE]"
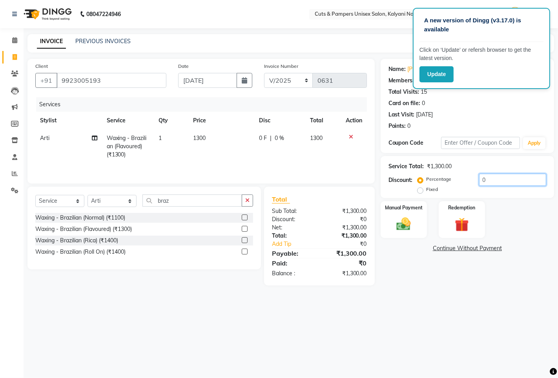
click at [488, 177] on input "0" at bounding box center [512, 180] width 67 height 12
click at [409, 224] on img at bounding box center [404, 224] width 24 height 17
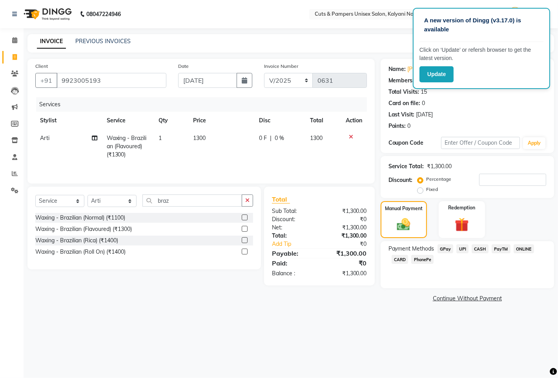
click at [444, 252] on span "GPay" at bounding box center [445, 248] width 16 height 9
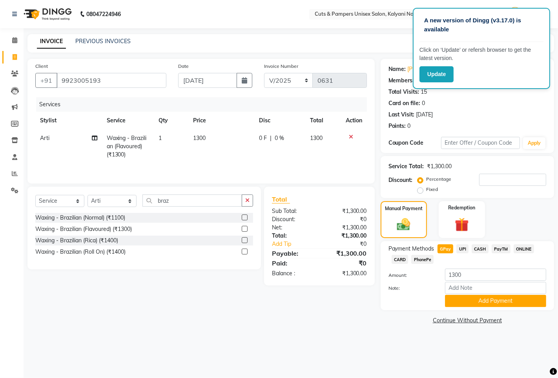
click at [444, 252] on span "GPay" at bounding box center [445, 248] width 16 height 9
click at [453, 301] on button "Add Payment" at bounding box center [495, 301] width 101 height 12
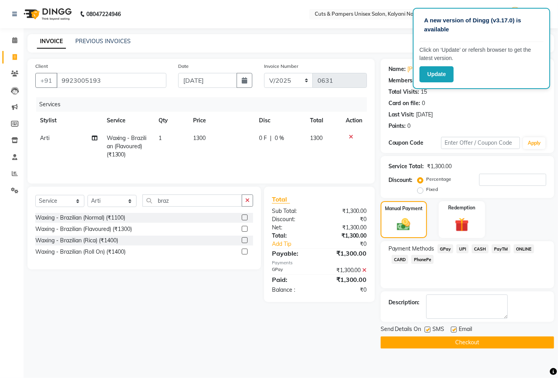
click at [460, 342] on button "Checkout" at bounding box center [467, 343] width 173 height 12
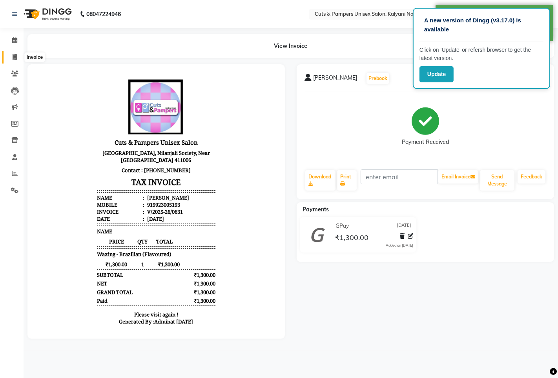
click at [16, 60] on icon at bounding box center [15, 57] width 4 height 6
select select "service"
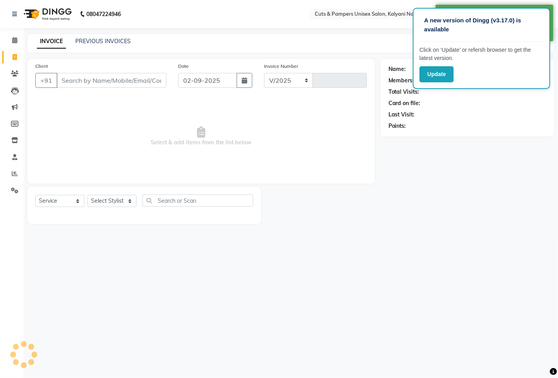
select select "64"
type input "0632"
click at [80, 77] on input "Client" at bounding box center [111, 80] width 110 height 15
select select "2388"
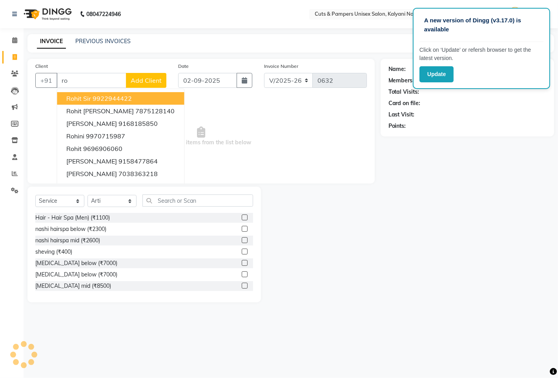
type input "r"
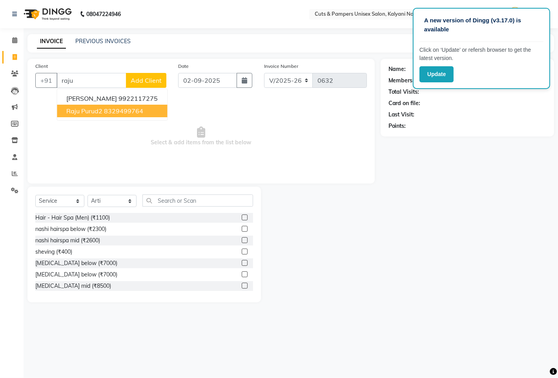
click at [97, 107] on span "Raju Purud2" at bounding box center [84, 111] width 36 height 8
type input "8329499764"
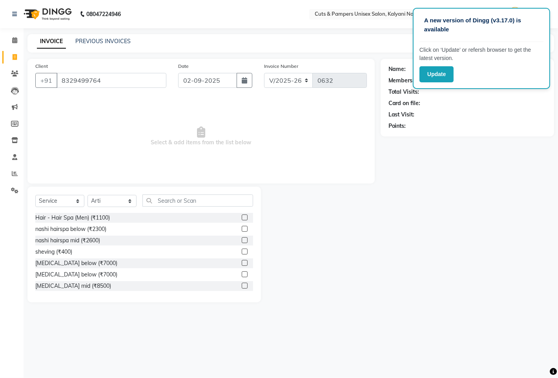
click at [97, 107] on span "Select & add items from the list below" at bounding box center [201, 136] width 332 height 78
select select "1: Object"
click at [104, 199] on select "Select Stylist [PERSON_NAME] [PERSON_NAME] Poonam [PERSON_NAME]" at bounding box center [111, 201] width 49 height 12
select select "42794"
click at [87, 195] on select "Select Stylist [PERSON_NAME] [PERSON_NAME] Poonam [PERSON_NAME]" at bounding box center [111, 201] width 49 height 12
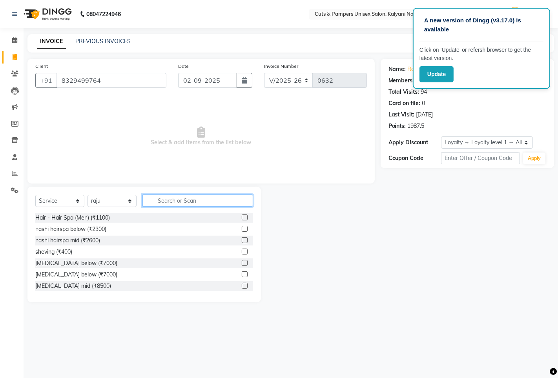
click at [160, 205] on input "text" at bounding box center [197, 201] width 111 height 12
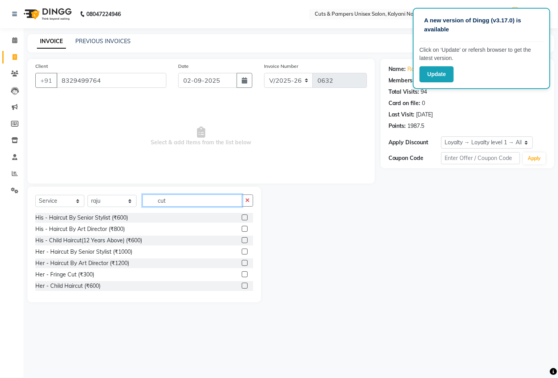
type input "cut"
click at [242, 230] on label at bounding box center [245, 229] width 6 height 6
click at [242, 230] on input "checkbox" at bounding box center [244, 229] width 5 height 5
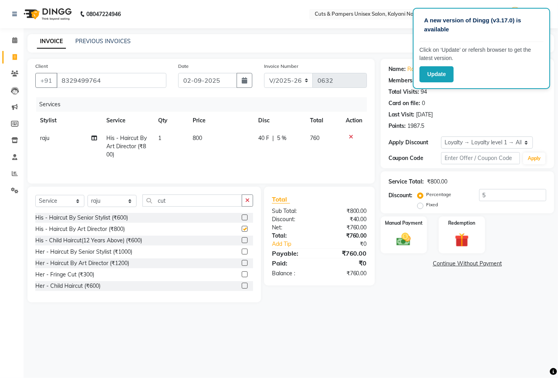
checkbox input "false"
click at [207, 145] on td "800" at bounding box center [221, 146] width 66 height 34
select select "42794"
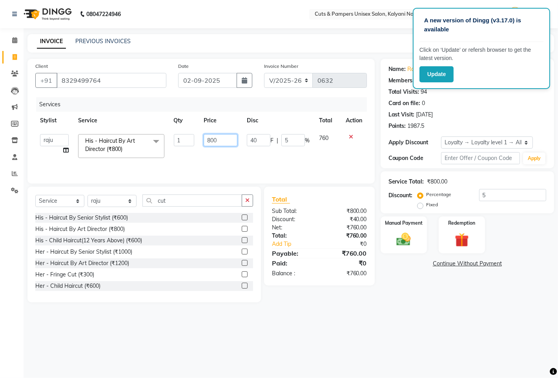
click at [222, 139] on input "800" at bounding box center [221, 140] width 34 height 12
type input "8"
type input "1000"
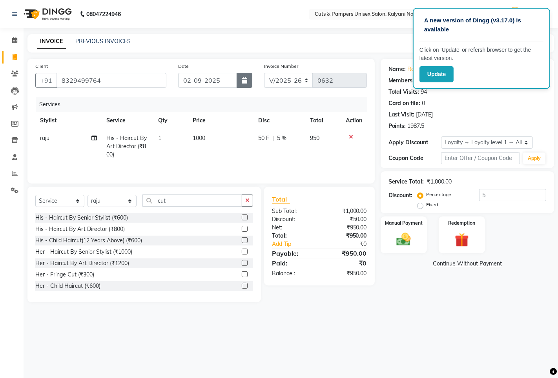
click at [241, 75] on button "button" at bounding box center [245, 80] width 16 height 15
select select "9"
select select "2025"
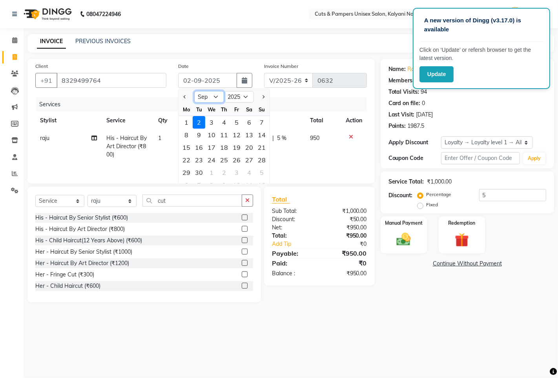
click at [215, 101] on select "Jan Feb Mar Apr May Jun [DATE] Aug Sep Oct Nov Dec" at bounding box center [209, 97] width 30 height 12
select select "8"
click at [194, 91] on select "Jan Feb Mar Apr May Jun [DATE] Aug Sep Oct Nov Dec" at bounding box center [209, 97] width 30 height 12
drag, startPoint x: 200, startPoint y: 173, endPoint x: 217, endPoint y: 174, distance: 16.9
click at [199, 173] on div "26" at bounding box center [199, 172] width 13 height 13
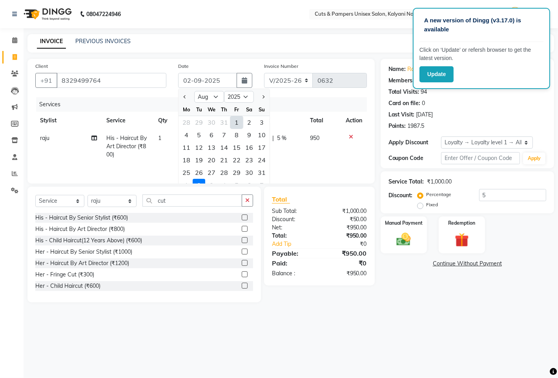
type input "[DATE]"
type input "5"
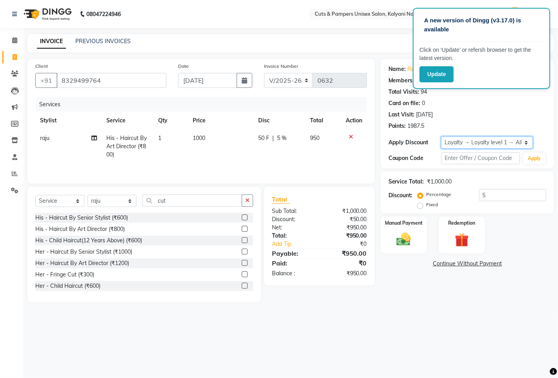
click at [499, 140] on select "Select Loyalty → Loyalty level 1 → All Customers" at bounding box center [487, 143] width 92 height 12
drag, startPoint x: 499, startPoint y: 140, endPoint x: 499, endPoint y: 146, distance: 5.5
click at [499, 140] on select "Select Loyalty → Loyalty level 1 → All Customers" at bounding box center [487, 143] width 92 height 12
click at [498, 140] on select "Select Loyalty → Loyalty level 1 → All Customers" at bounding box center [487, 143] width 92 height 12
select select "0:"
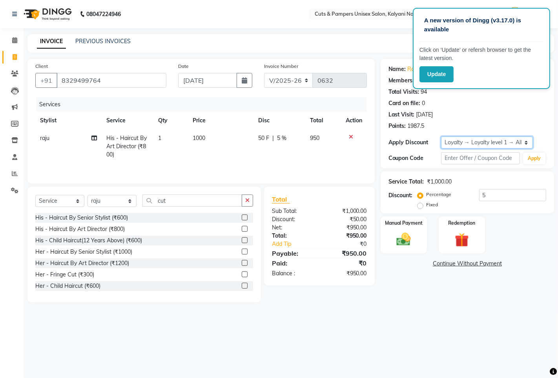
click at [441, 137] on select "Select Loyalty → Loyalty level 1 → All Customers" at bounding box center [487, 143] width 92 height 12
type input "0"
click at [407, 242] on img at bounding box center [404, 239] width 24 height 17
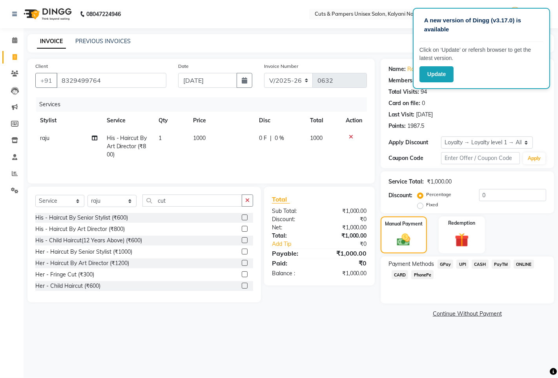
drag, startPoint x: 443, startPoint y: 263, endPoint x: 449, endPoint y: 271, distance: 9.7
click at [444, 264] on span "GPay" at bounding box center [445, 264] width 16 height 9
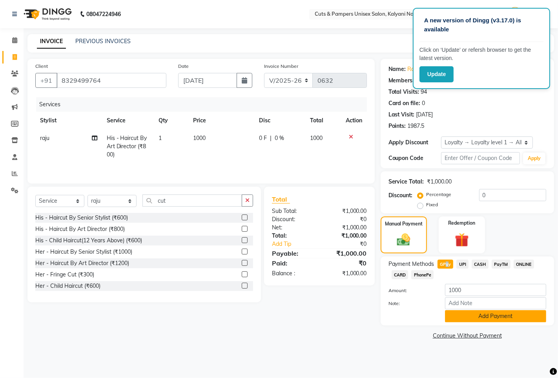
click at [463, 319] on button "Add Payment" at bounding box center [495, 316] width 101 height 12
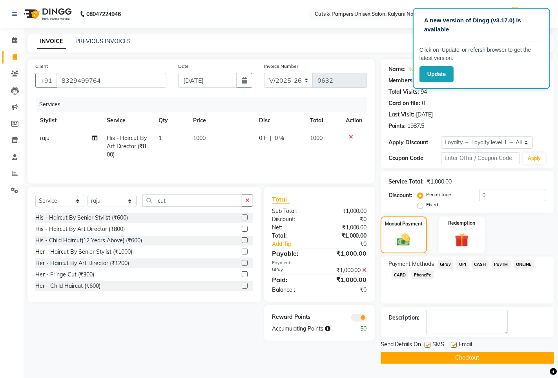
click at [427, 347] on label at bounding box center [428, 345] width 6 height 6
click at [427, 347] on input "checkbox" at bounding box center [427, 345] width 5 height 5
checkbox input "false"
click at [434, 354] on button "Checkout" at bounding box center [467, 358] width 173 height 12
click at [434, 354] on div "Checkout" at bounding box center [467, 358] width 173 height 12
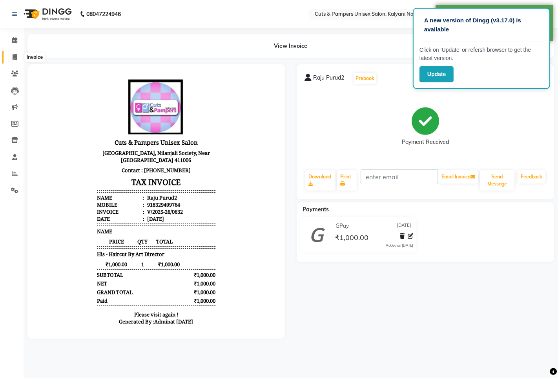
click at [11, 55] on span at bounding box center [15, 57] width 14 height 9
select select "service"
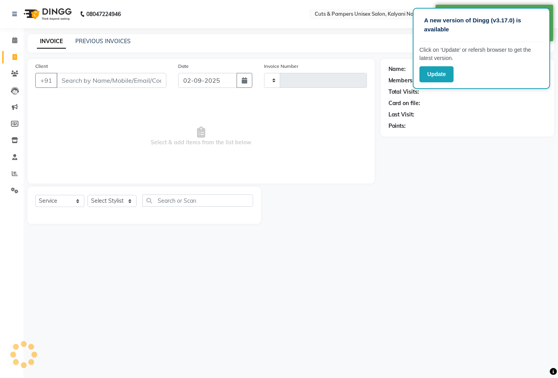
type input "0633"
select select "64"
click at [71, 84] on input "Client" at bounding box center [111, 80] width 110 height 15
select select "2388"
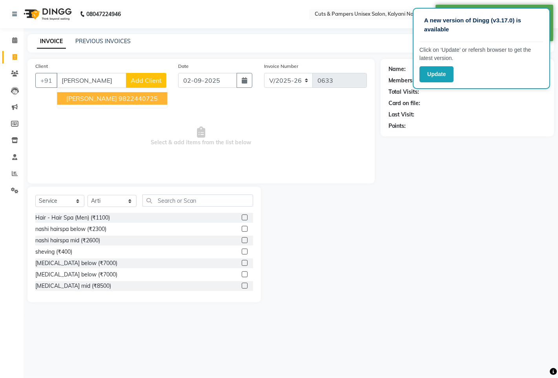
click at [82, 101] on span "Vidula Sethi" at bounding box center [91, 99] width 51 height 8
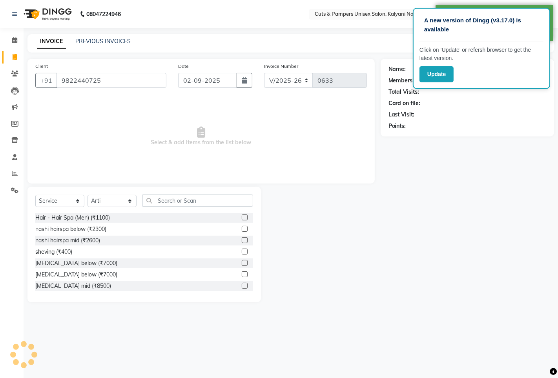
type input "9822440725"
click at [124, 203] on select "Select Stylist [PERSON_NAME] [PERSON_NAME] Poonam [PERSON_NAME]" at bounding box center [111, 201] width 49 height 12
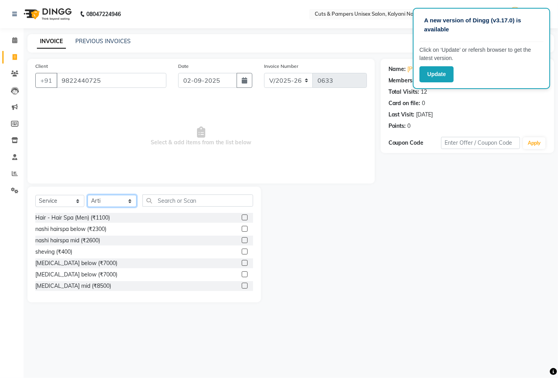
select select "2389"
click at [87, 195] on select "Select Stylist [PERSON_NAME] [PERSON_NAME] Poonam [PERSON_NAME]" at bounding box center [111, 201] width 49 height 12
click at [161, 202] on input "text" at bounding box center [197, 201] width 111 height 12
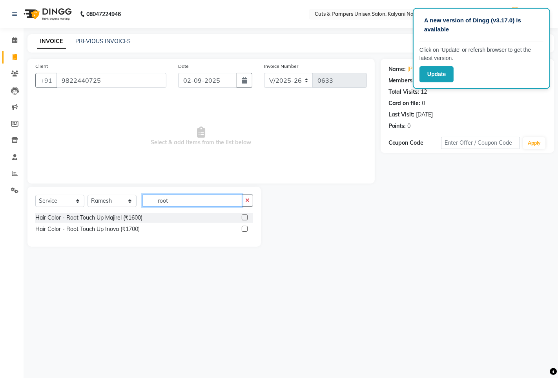
type input "root"
click at [244, 230] on label at bounding box center [245, 229] width 6 height 6
click at [244, 230] on input "checkbox" at bounding box center [244, 229] width 5 height 5
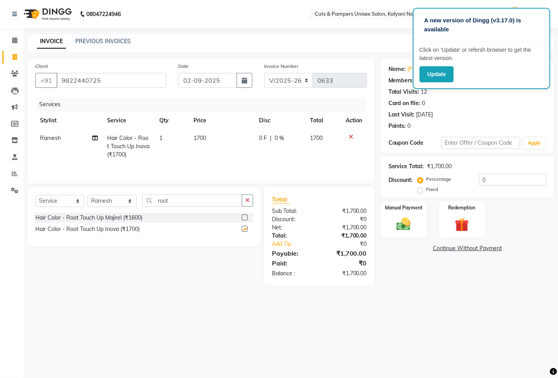
checkbox input "false"
click at [125, 198] on select "Select Stylist [PERSON_NAME] [PERSON_NAME] Poonam [PERSON_NAME]" at bounding box center [111, 201] width 49 height 12
select select "2387"
click at [87, 197] on select "Select Stylist [PERSON_NAME] [PERSON_NAME] Poonam [PERSON_NAME]" at bounding box center [111, 201] width 49 height 12
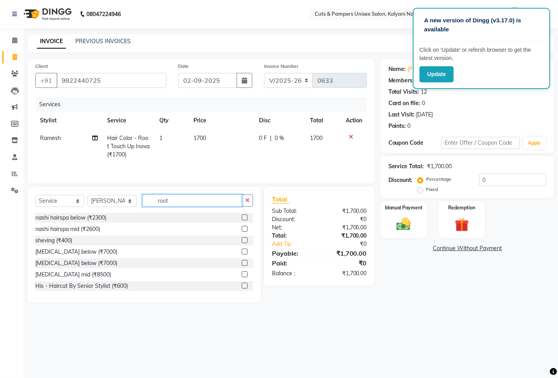
drag, startPoint x: 171, startPoint y: 200, endPoint x: 230, endPoint y: 204, distance: 59.7
click at [174, 200] on input "root" at bounding box center [192, 201] width 100 height 12
click at [246, 203] on icon "button" at bounding box center [247, 200] width 4 height 5
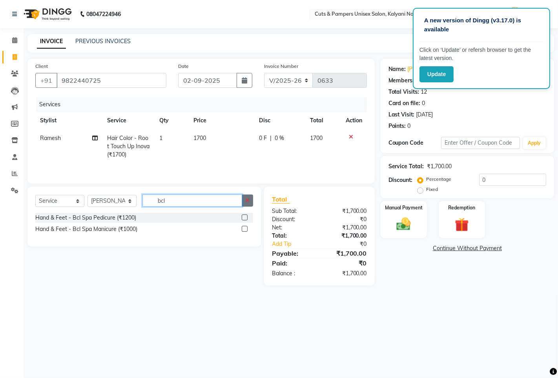
type input "bcl"
click at [244, 203] on button "button" at bounding box center [247, 201] width 11 height 12
type input "ess"
click at [244, 219] on label at bounding box center [245, 218] width 6 height 6
click at [244, 219] on input "checkbox" at bounding box center [244, 217] width 5 height 5
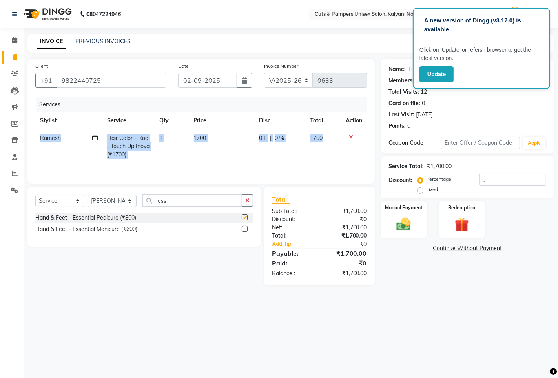
click at [244, 184] on div "Client +91 9822440725 Date 02-09-2025 Invoice Number V/2025 V/2025-26 0633 Serv…" at bounding box center [200, 121] width 347 height 125
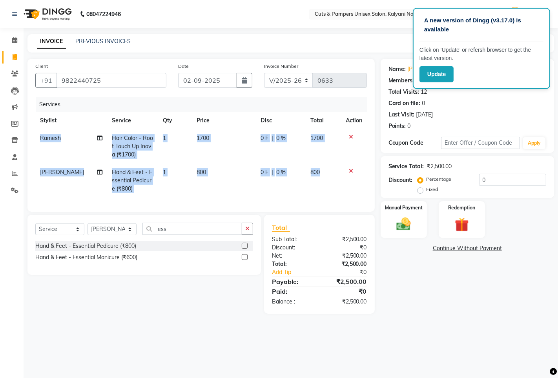
checkbox input "false"
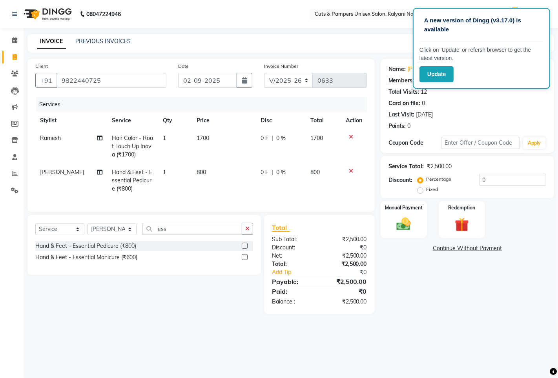
click at [243, 260] on label at bounding box center [245, 257] width 6 height 6
click at [243, 260] on input "checkbox" at bounding box center [244, 257] width 5 height 5
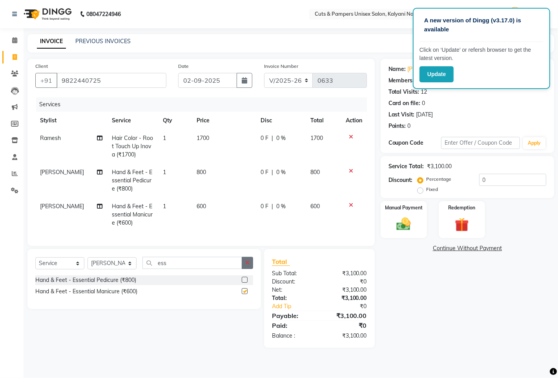
checkbox input "false"
click at [248, 266] on icon "button" at bounding box center [247, 262] width 4 height 5
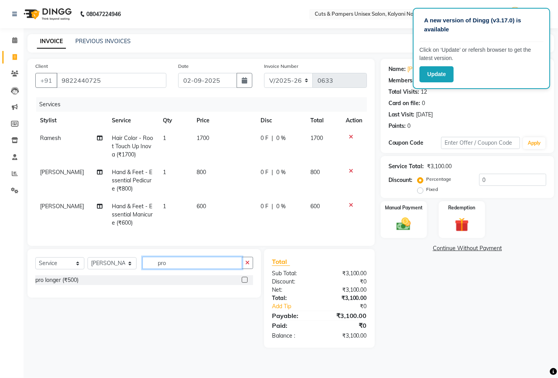
type input "pro"
click at [245, 283] on label at bounding box center [245, 280] width 6 height 6
click at [245, 283] on input "checkbox" at bounding box center [244, 280] width 5 height 5
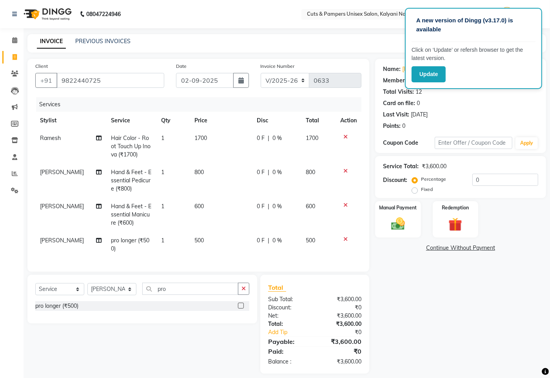
click at [242, 309] on label at bounding box center [241, 306] width 6 height 6
click at [242, 309] on input "checkbox" at bounding box center [240, 306] width 5 height 5
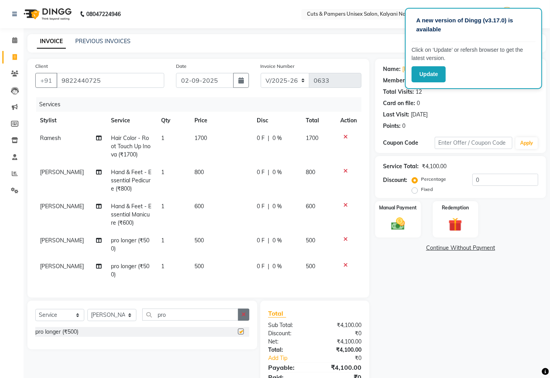
checkbox input "false"
click at [242, 317] on icon "button" at bounding box center [244, 314] width 4 height 5
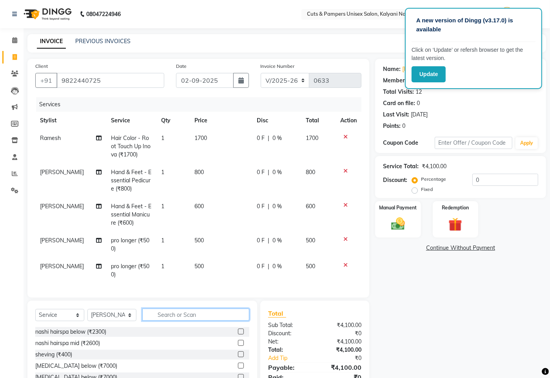
scroll to position [44, 0]
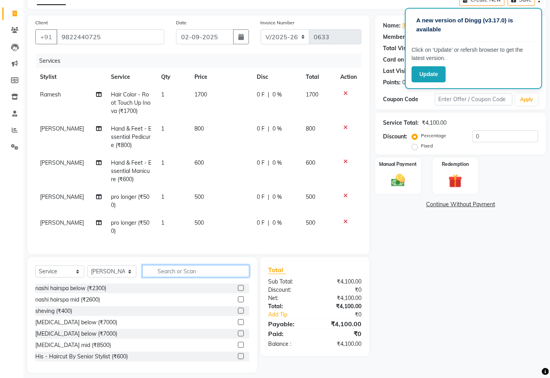
click at [193, 273] on input "text" at bounding box center [195, 271] width 107 height 12
drag, startPoint x: 111, startPoint y: 273, endPoint x: 116, endPoint y: 276, distance: 6.2
click at [111, 273] on select "Select Stylist [PERSON_NAME] [PERSON_NAME] Poonam [PERSON_NAME]" at bounding box center [111, 272] width 49 height 12
select select "2388"
click at [87, 270] on select "Select Stylist [PERSON_NAME] [PERSON_NAME] Poonam [PERSON_NAME]" at bounding box center [111, 272] width 49 height 12
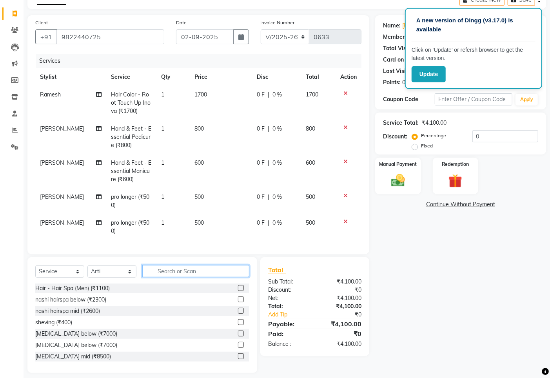
click at [151, 277] on input "text" at bounding box center [195, 271] width 107 height 12
type input "thre"
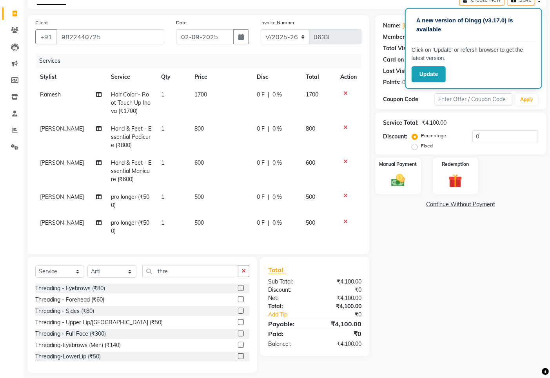
click at [238, 290] on label at bounding box center [241, 288] width 6 height 6
click at [238, 290] on input "checkbox" at bounding box center [240, 288] width 5 height 5
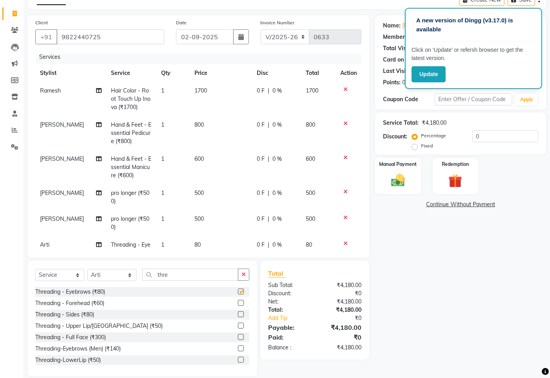
checkbox input "false"
click at [239, 39] on icon "button" at bounding box center [241, 37] width 5 height 6
select select "9"
select select "2025"
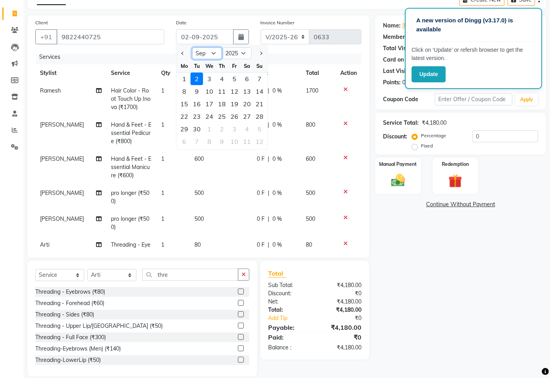
drag, startPoint x: 214, startPoint y: 54, endPoint x: 214, endPoint y: 58, distance: 3.9
click at [214, 54] on select "Jan Feb Mar Apr May Jun [DATE] Aug Sep Oct Nov Dec" at bounding box center [207, 53] width 30 height 12
select select "8"
click at [192, 47] on select "Jan Feb Mar Apr May Jun [DATE] Aug Sep Oct Nov Dec" at bounding box center [207, 53] width 30 height 12
click at [199, 128] on div "26" at bounding box center [197, 129] width 13 height 13
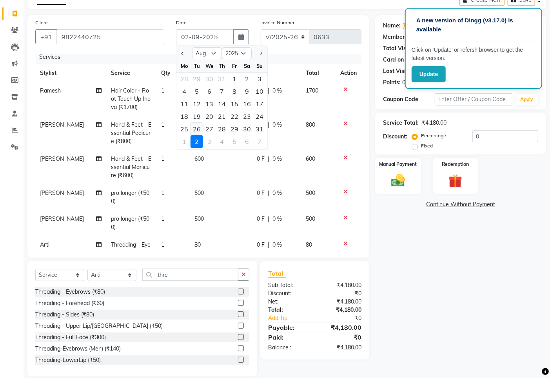
type input "[DATE]"
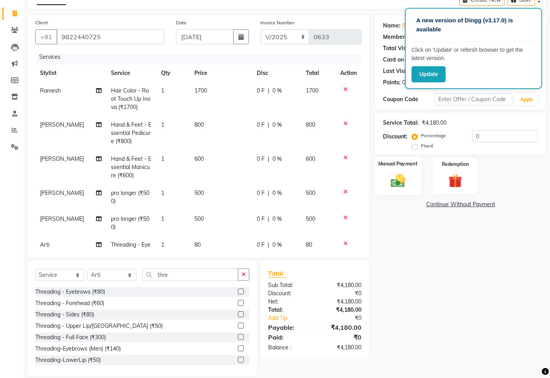
click at [393, 183] on img at bounding box center [398, 180] width 24 height 16
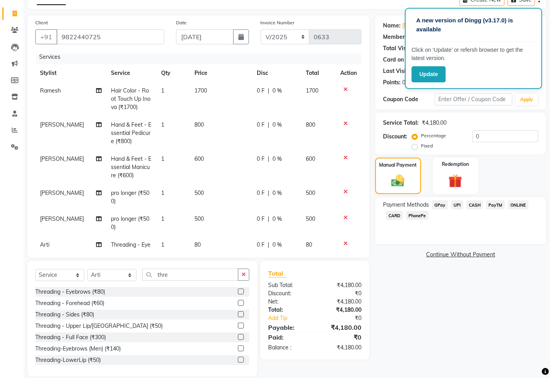
click at [441, 204] on span "GPay" at bounding box center [440, 204] width 16 height 9
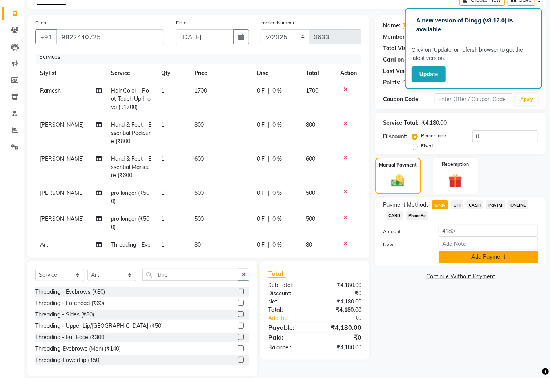
click at [450, 258] on button "Add Payment" at bounding box center [489, 257] width 100 height 12
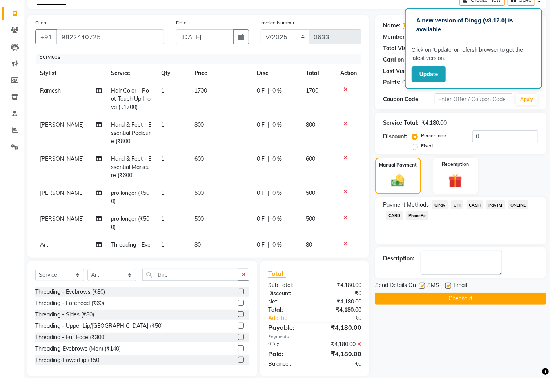
click at [420, 285] on label at bounding box center [422, 286] width 6 height 6
click at [420, 285] on input "checkbox" at bounding box center [421, 286] width 5 height 5
click at [420, 285] on label at bounding box center [422, 286] width 6 height 6
click at [420, 285] on input "checkbox" at bounding box center [421, 286] width 5 height 5
click at [424, 287] on label at bounding box center [422, 286] width 6 height 6
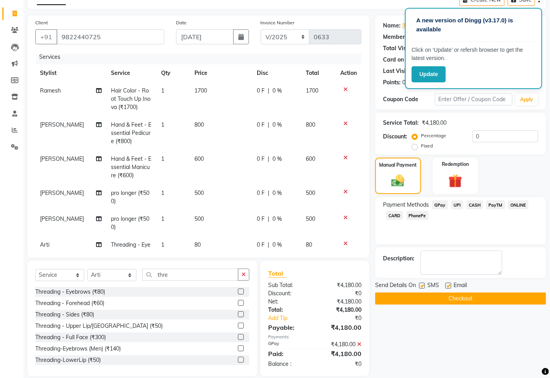
click at [424, 287] on input "checkbox" at bounding box center [421, 286] width 5 height 5
checkbox input "false"
click at [434, 301] on button "Checkout" at bounding box center [460, 299] width 171 height 12
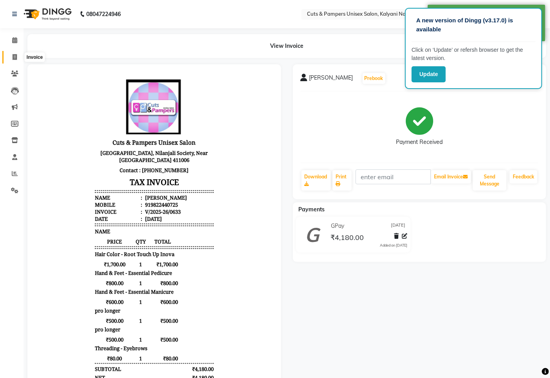
click at [13, 58] on icon at bounding box center [15, 57] width 4 height 6
select select "service"
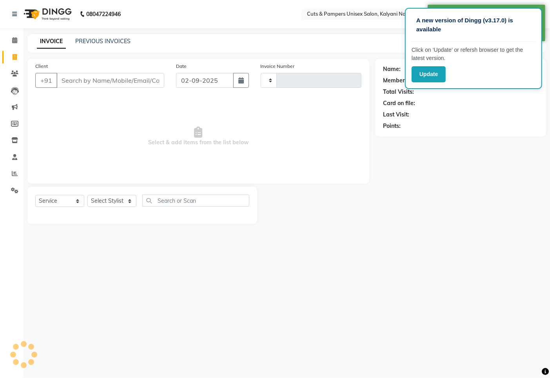
type input "0634"
select select "64"
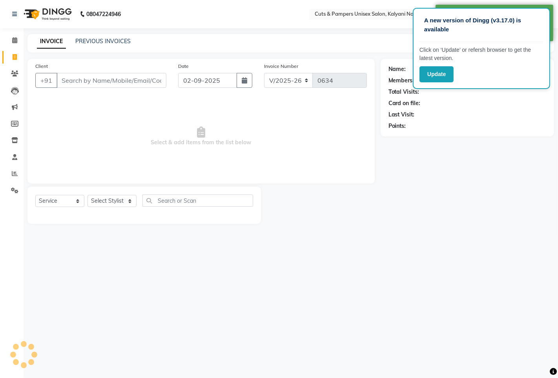
click at [86, 83] on input "Client" at bounding box center [111, 80] width 110 height 15
select select "2388"
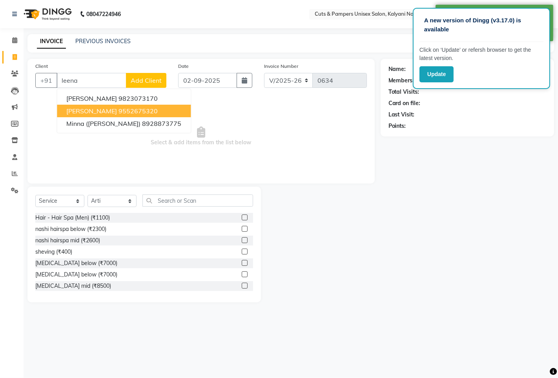
click at [118, 110] on ngb-highlight "9552675320" at bounding box center [137, 111] width 39 height 8
type input "9552675320"
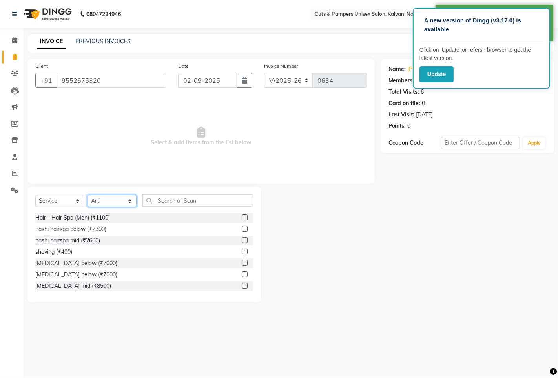
click at [114, 200] on select "Select Stylist [PERSON_NAME] [PERSON_NAME] Poonam [PERSON_NAME]" at bounding box center [111, 201] width 49 height 12
select select "2389"
click at [87, 195] on select "Select Stylist [PERSON_NAME] [PERSON_NAME] Poonam [PERSON_NAME]" at bounding box center [111, 201] width 49 height 12
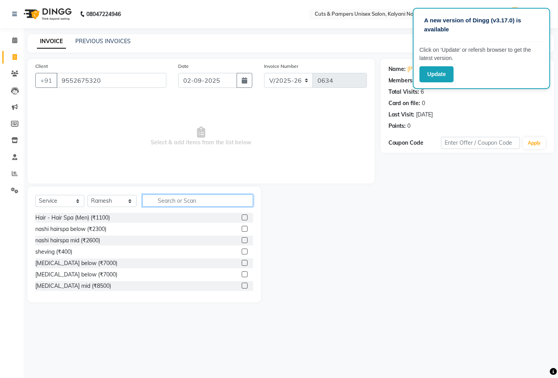
click at [157, 202] on input "text" at bounding box center [197, 201] width 111 height 12
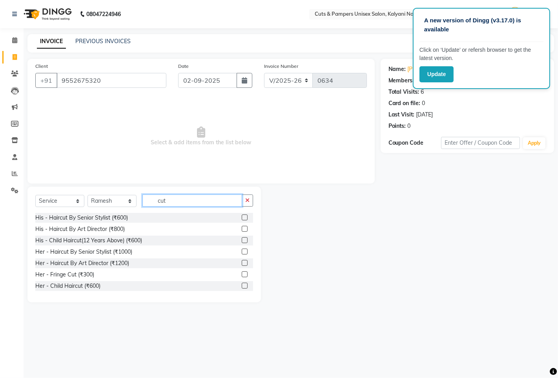
type input "cut"
click at [242, 252] on label at bounding box center [245, 252] width 6 height 6
click at [242, 252] on input "checkbox" at bounding box center [244, 252] width 5 height 5
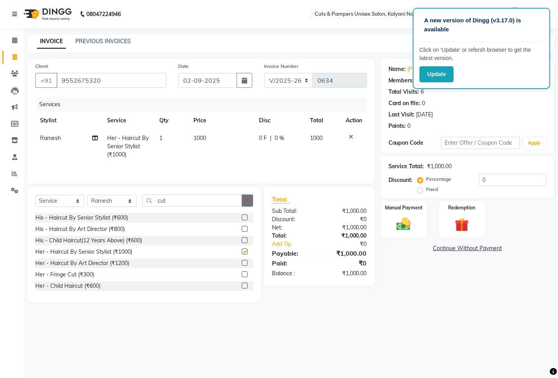
checkbox input "false"
click at [248, 203] on icon "button" at bounding box center [247, 200] width 4 height 5
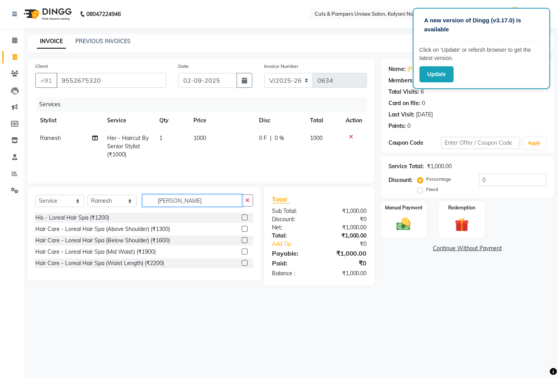
type input "lorea"
click at [242, 243] on label at bounding box center [245, 240] width 6 height 6
click at [242, 243] on input "checkbox" at bounding box center [244, 240] width 5 height 5
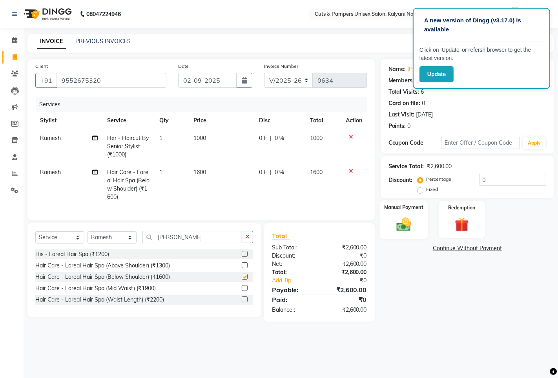
checkbox input "false"
click at [239, 83] on button "button" at bounding box center [245, 80] width 16 height 15
click at [244, 80] on icon "button" at bounding box center [244, 80] width 5 height 6
select select "9"
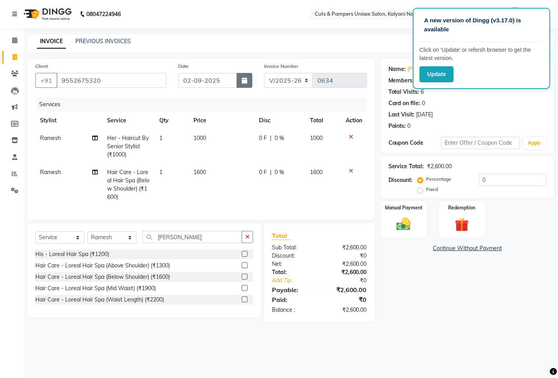
select select "2025"
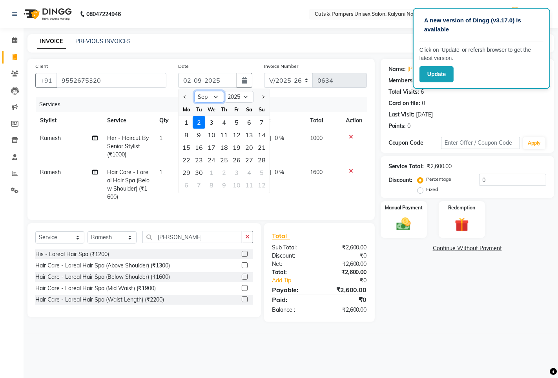
click at [215, 97] on select "Jan Feb Mar Apr May Jun [DATE] Aug Sep Oct Nov Dec" at bounding box center [209, 97] width 30 height 12
select select "8"
click at [194, 91] on select "Jan Feb Mar Apr May Jun [DATE] Aug Sep Oct Nov Dec" at bounding box center [209, 97] width 30 height 12
click at [194, 170] on div "26" at bounding box center [199, 172] width 13 height 13
type input "[DATE]"
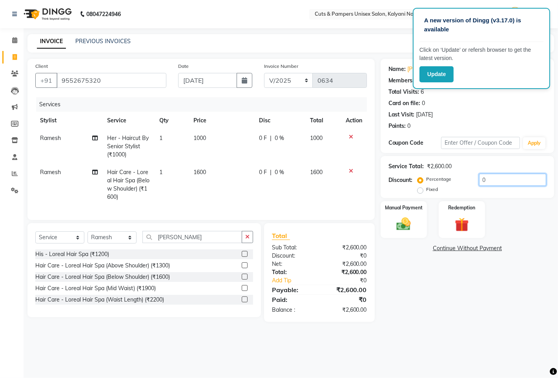
click at [492, 176] on input "0" at bounding box center [512, 180] width 67 height 12
type input "10"
click at [201, 171] on span "1600" at bounding box center [199, 172] width 13 height 7
click at [201, 171] on td "1600" at bounding box center [220, 185] width 65 height 42
select select "2389"
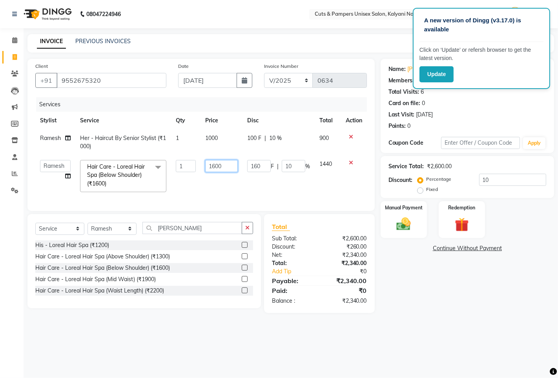
click at [217, 168] on input "1600" at bounding box center [221, 166] width 33 height 12
type input "1700"
click at [266, 194] on td "160 F | 10 %" at bounding box center [278, 176] width 72 height 42
select select "2389"
click at [412, 233] on img at bounding box center [404, 224] width 24 height 17
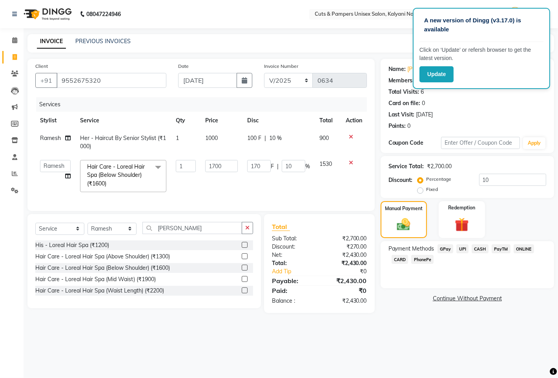
click at [442, 249] on span "GPay" at bounding box center [445, 248] width 16 height 9
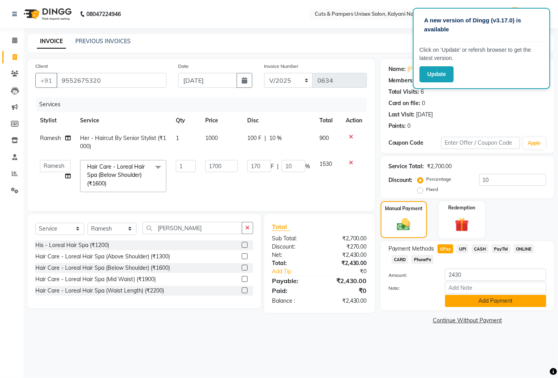
click at [479, 304] on button "Add Payment" at bounding box center [495, 301] width 101 height 12
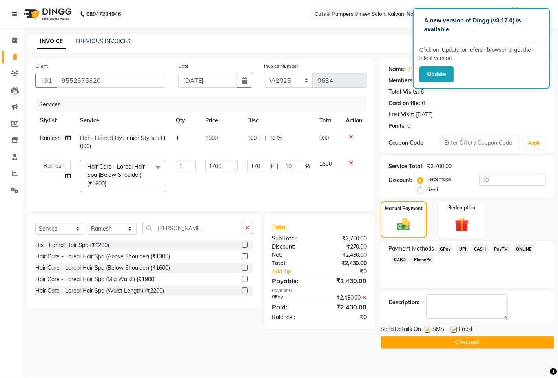
click at [456, 343] on button "Checkout" at bounding box center [467, 343] width 173 height 12
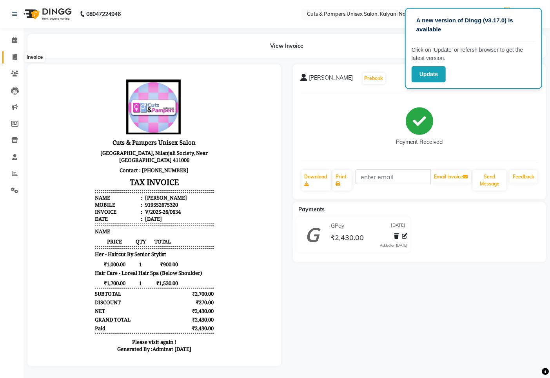
click at [16, 58] on icon at bounding box center [15, 57] width 4 height 6
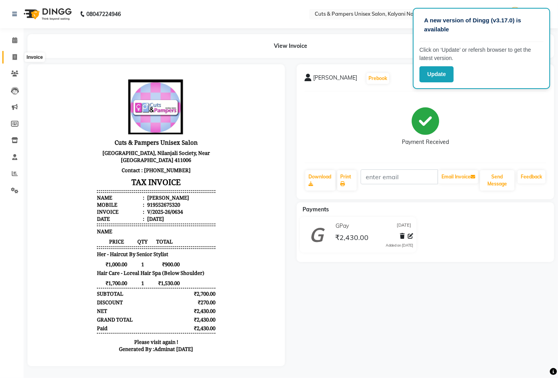
select select "service"
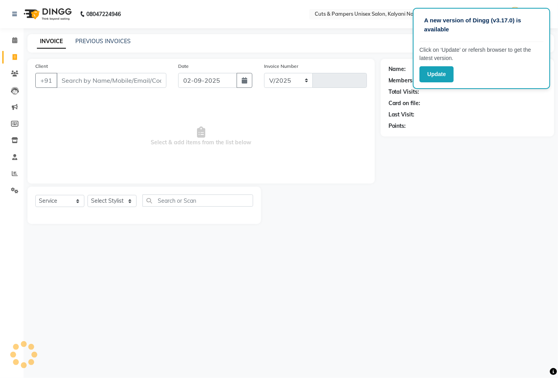
select select "64"
type input "0635"
click at [99, 77] on input "Client" at bounding box center [111, 80] width 110 height 15
click at [100, 78] on input "Client" at bounding box center [111, 80] width 110 height 15
select select "2388"
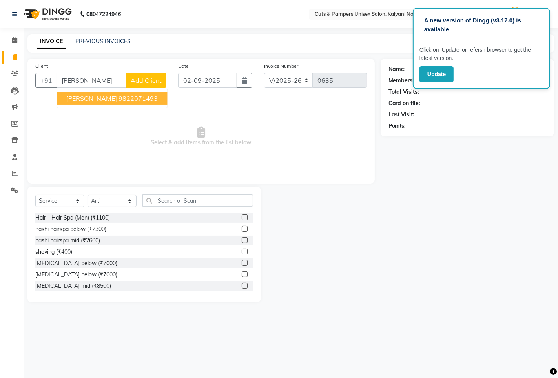
click at [86, 97] on span "ruhi talwar" at bounding box center [91, 99] width 51 height 8
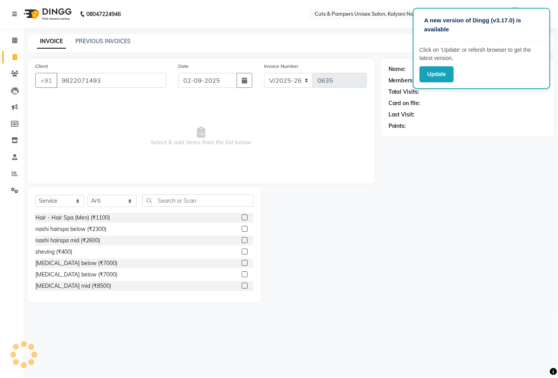
type input "9822071493"
select select "1: Object"
click at [122, 197] on select "Select Stylist [PERSON_NAME] [PERSON_NAME] Poonam [PERSON_NAME]" at bounding box center [111, 201] width 49 height 12
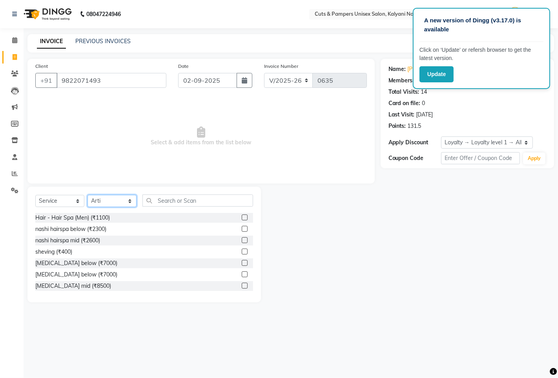
select select "2389"
click at [87, 195] on select "Select Stylist [PERSON_NAME] [PERSON_NAME] Poonam [PERSON_NAME]" at bounding box center [111, 201] width 49 height 12
click at [180, 202] on input "text" at bounding box center [197, 201] width 111 height 12
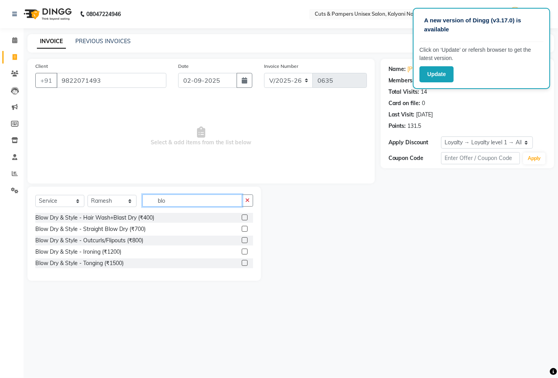
type input "blo"
click at [245, 238] on label at bounding box center [245, 240] width 6 height 6
click at [245, 238] on input "checkbox" at bounding box center [244, 240] width 5 height 5
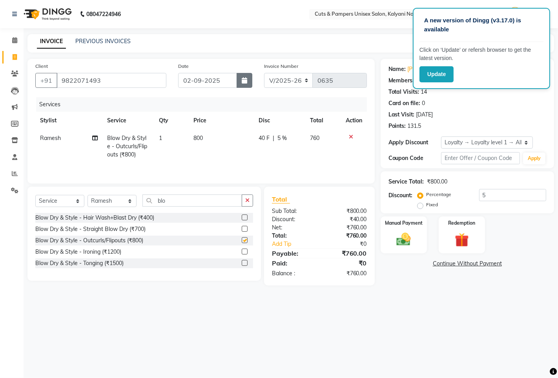
checkbox input "false"
click at [246, 77] on icon "button" at bounding box center [244, 80] width 5 height 6
click at [238, 77] on button "button" at bounding box center [245, 80] width 16 height 15
select select "9"
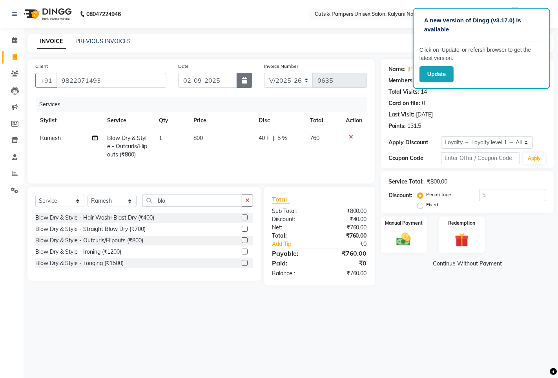
select select "2025"
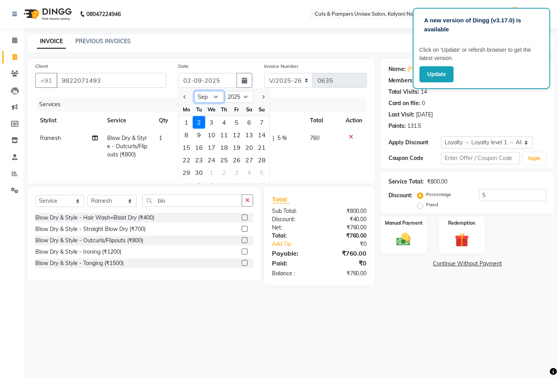
click at [214, 101] on select "Jan Feb Mar Apr May Jun [DATE] Aug Sep Oct Nov Dec" at bounding box center [209, 97] width 30 height 12
select select "8"
click at [194, 91] on select "Jan Feb Mar Apr May Jun [DATE] Aug Sep Oct Nov Dec" at bounding box center [209, 97] width 30 height 12
click at [200, 175] on div "26" at bounding box center [199, 172] width 13 height 13
type input "[DATE]"
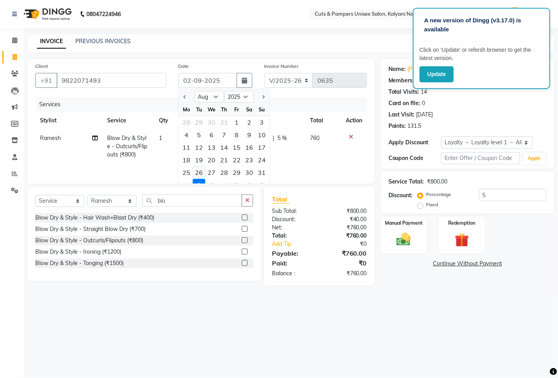
type input "5"
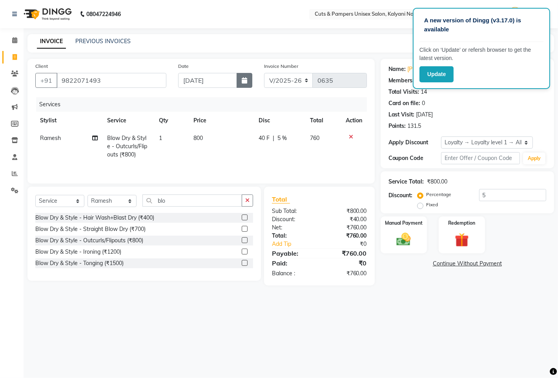
click at [242, 80] on icon "button" at bounding box center [244, 80] width 5 height 6
select select "8"
select select "2025"
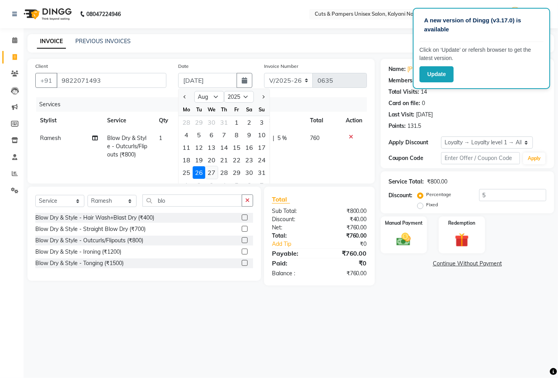
click at [210, 173] on div "27" at bounding box center [211, 172] width 13 height 13
type input "[DATE]"
type input "5"
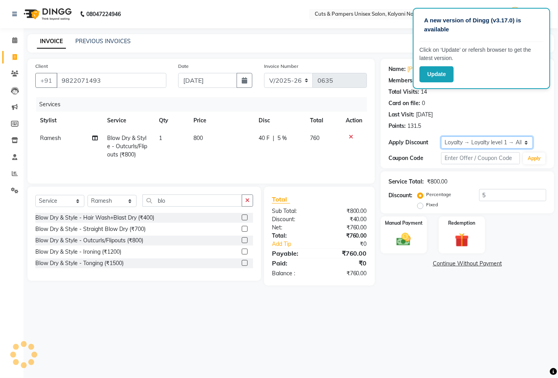
click at [452, 139] on select "Select Loyalty → Loyalty level 1 → All Customers" at bounding box center [487, 143] width 92 height 12
select select "0:"
click at [441, 137] on select "Select Loyalty → Loyalty level 1 → All Customers" at bounding box center [487, 143] width 92 height 12
type input "0"
click at [409, 236] on img at bounding box center [404, 239] width 24 height 17
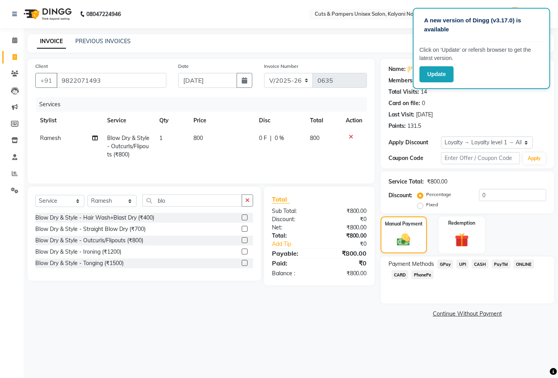
click at [441, 263] on span "GPay" at bounding box center [445, 264] width 16 height 9
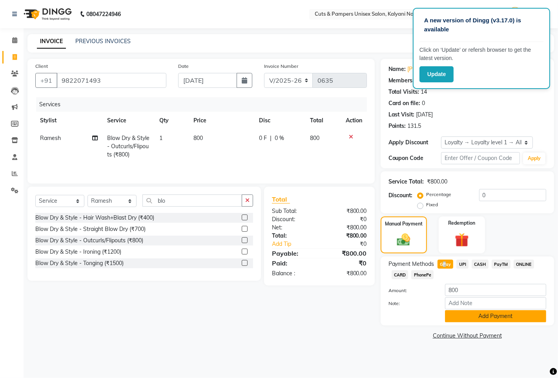
click at [460, 315] on button "Add Payment" at bounding box center [495, 316] width 101 height 12
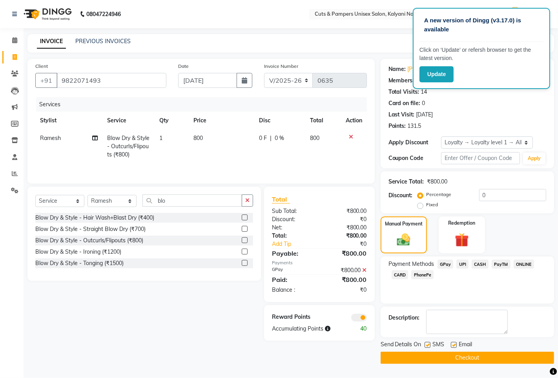
click at [429, 347] on label at bounding box center [428, 345] width 6 height 6
click at [429, 347] on input "checkbox" at bounding box center [427, 345] width 5 height 5
checkbox input "false"
click at [445, 264] on span "GPay" at bounding box center [445, 264] width 16 height 9
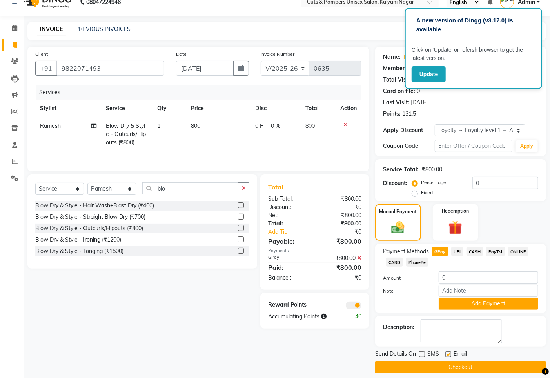
scroll to position [20, 0]
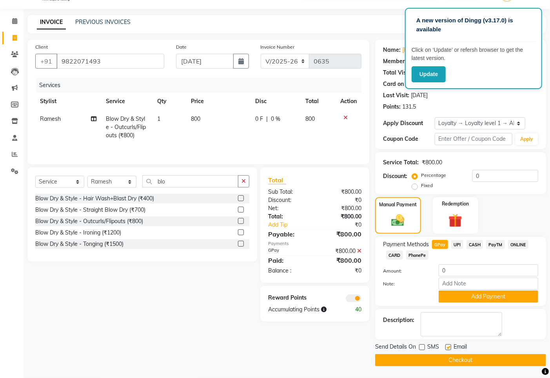
click at [482, 359] on button "Checkout" at bounding box center [460, 360] width 171 height 12
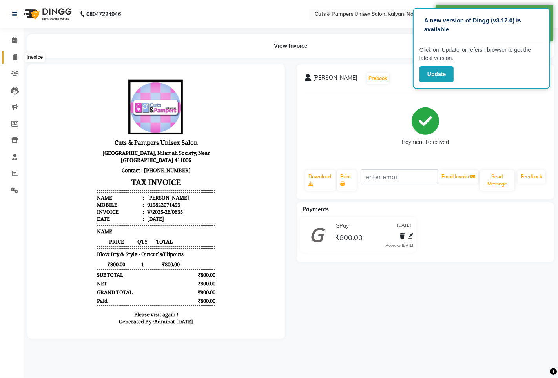
drag, startPoint x: 9, startPoint y: 57, endPoint x: 18, endPoint y: 56, distance: 9.1
click at [9, 57] on span at bounding box center [15, 57] width 14 height 9
select select "service"
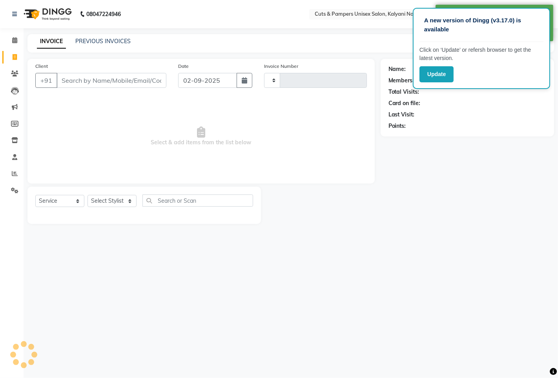
type input "0636"
select select "64"
select select "2388"
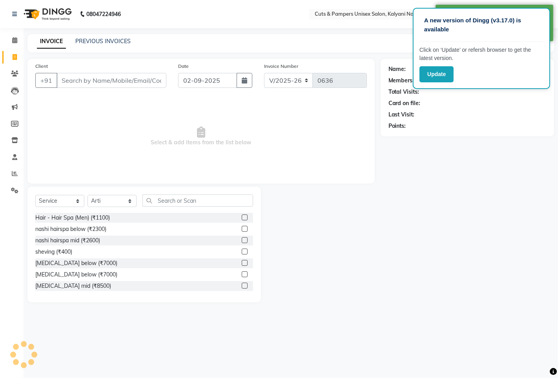
click at [89, 80] on input "Client" at bounding box center [111, 80] width 110 height 15
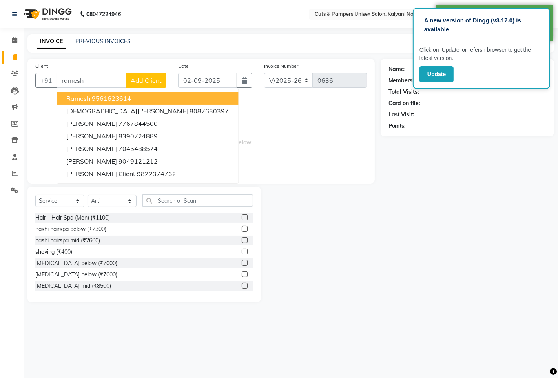
click at [153, 102] on button "Ramesh 9561623614" at bounding box center [147, 98] width 181 height 13
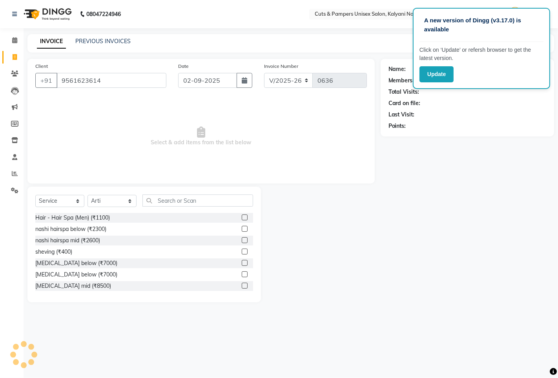
type input "9561623614"
select select "1: Object"
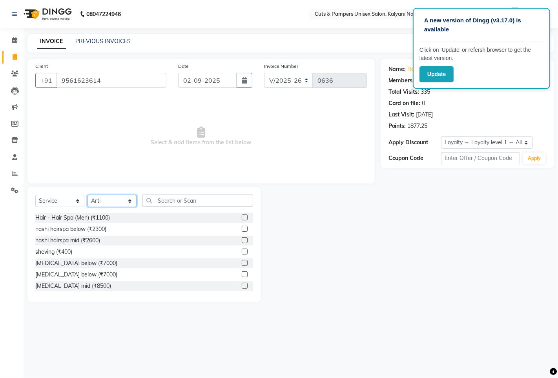
click at [126, 203] on select "Select Stylist [PERSON_NAME] [PERSON_NAME] Poonam [PERSON_NAME]" at bounding box center [111, 201] width 49 height 12
select select "2389"
click at [87, 195] on select "Select Stylist [PERSON_NAME] [PERSON_NAME] Poonam [PERSON_NAME]" at bounding box center [111, 201] width 49 height 12
click at [156, 200] on input "text" at bounding box center [197, 201] width 111 height 12
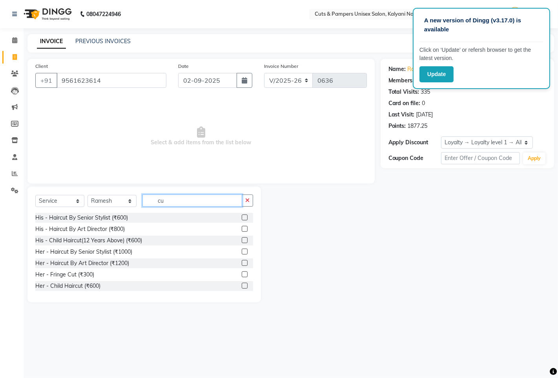
type input "c"
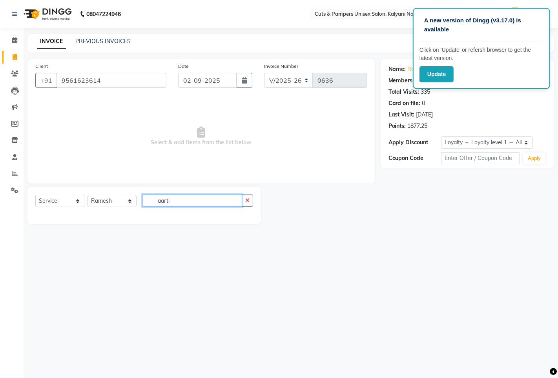
type input "aarti"
click at [122, 200] on select "Select Stylist [PERSON_NAME] [PERSON_NAME] Poonam [PERSON_NAME]" at bounding box center [111, 201] width 49 height 12
select select "2388"
click at [87, 195] on select "Select Stylist [PERSON_NAME] [PERSON_NAME] Poonam [PERSON_NAME]" at bounding box center [111, 201] width 49 height 12
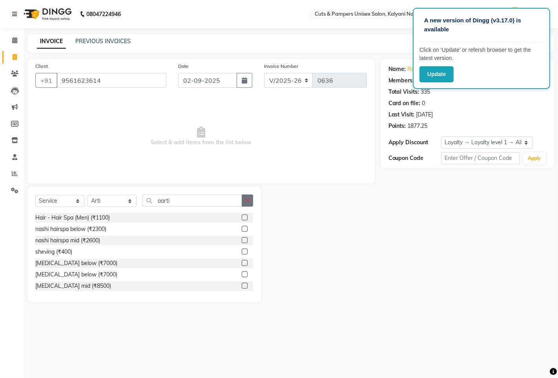
click at [248, 197] on button "button" at bounding box center [247, 201] width 11 height 12
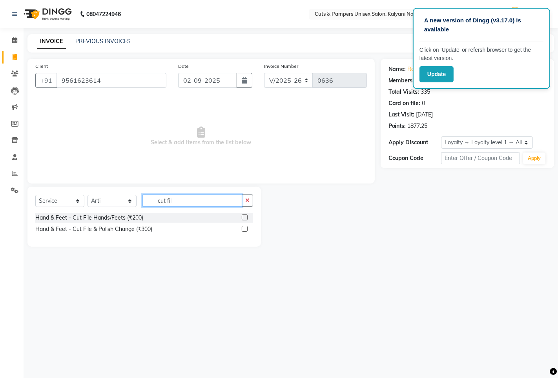
type input "cut fil"
click at [244, 217] on label at bounding box center [245, 218] width 6 height 6
click at [244, 217] on input "checkbox" at bounding box center [244, 217] width 5 height 5
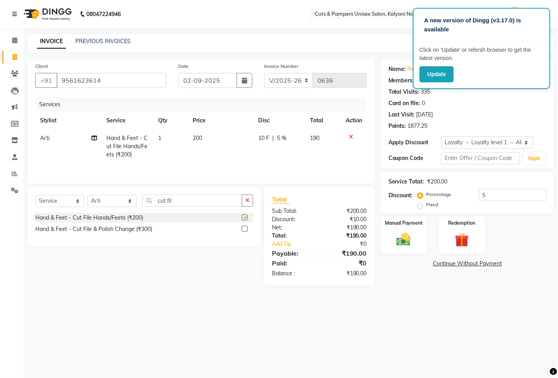
checkbox input "false"
click at [204, 138] on td "200" at bounding box center [221, 146] width 66 height 34
select select "2388"
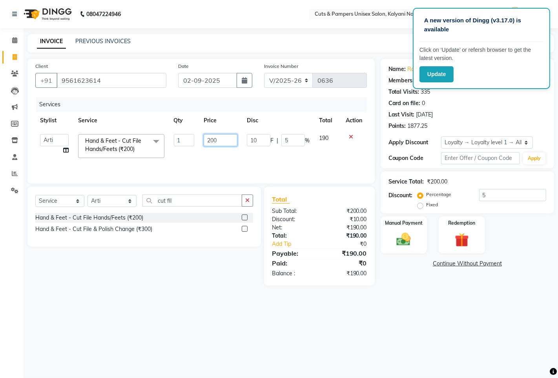
click at [218, 139] on input "200" at bounding box center [221, 140] width 34 height 12
type input "2"
type input "100"
drag, startPoint x: 463, startPoint y: 141, endPoint x: 467, endPoint y: 142, distance: 4.1
click at [463, 141] on select "Select Loyalty → Loyalty level 1 → All Customers" at bounding box center [487, 143] width 92 height 12
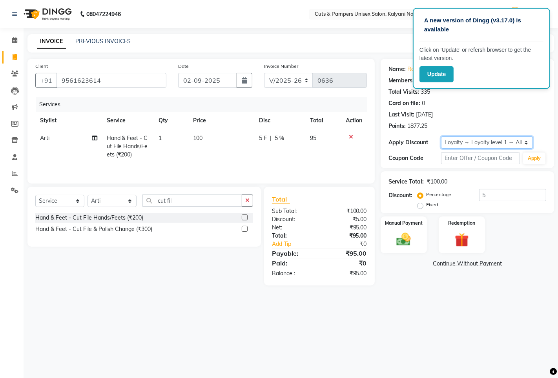
select select "0:"
click at [441, 137] on select "Select Loyalty → Loyalty level 1 → All Customers" at bounding box center [487, 143] width 92 height 12
type input "0"
click at [242, 79] on icon "button" at bounding box center [244, 80] width 5 height 6
select select "9"
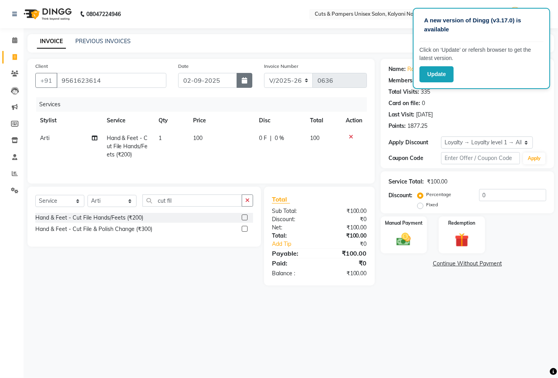
select select "2025"
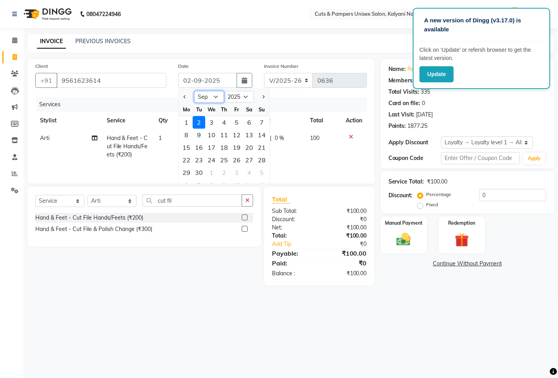
drag, startPoint x: 215, startPoint y: 98, endPoint x: 216, endPoint y: 102, distance: 4.5
click at [215, 98] on select "Jan Feb Mar Apr May Jun [DATE] Aug Sep Oct Nov Dec" at bounding box center [209, 97] width 30 height 12
select select "8"
click at [194, 91] on select "Jan Feb Mar Apr May Jun [DATE] Aug Sep Oct Nov Dec" at bounding box center [209, 97] width 30 height 12
drag, startPoint x: 208, startPoint y: 173, endPoint x: 214, endPoint y: 174, distance: 5.9
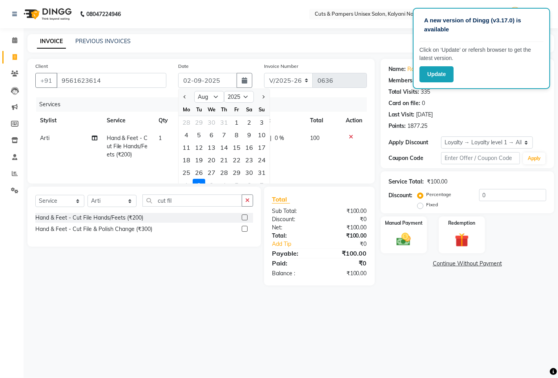
click at [209, 173] on div "27" at bounding box center [211, 172] width 13 height 13
type input "[DATE]"
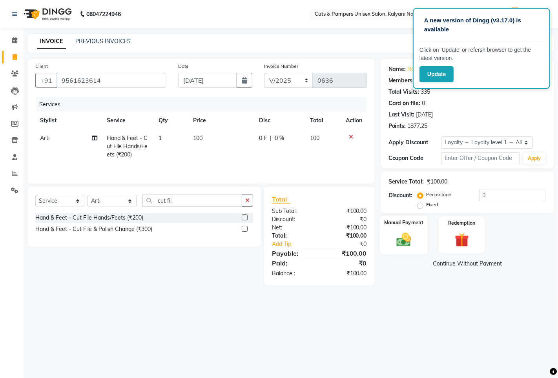
click at [408, 237] on img at bounding box center [404, 239] width 24 height 17
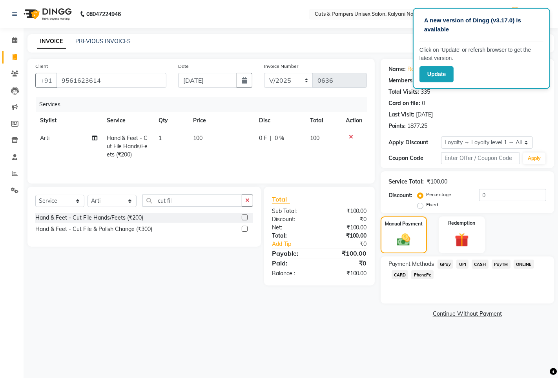
click at [442, 264] on span "GPay" at bounding box center [445, 264] width 16 height 9
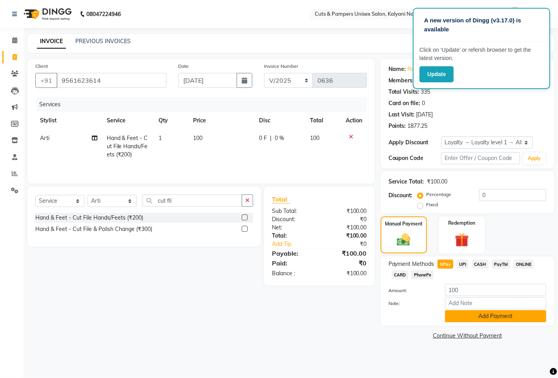
click at [456, 315] on button "Add Payment" at bounding box center [495, 316] width 101 height 12
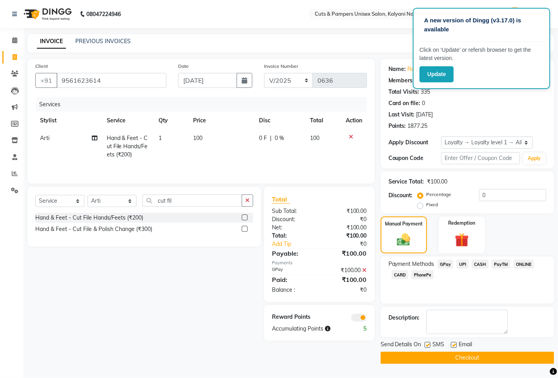
click at [427, 347] on label at bounding box center [428, 345] width 6 height 6
click at [427, 347] on input "checkbox" at bounding box center [427, 345] width 5 height 5
checkbox input "false"
click at [434, 359] on button "Checkout" at bounding box center [467, 358] width 173 height 12
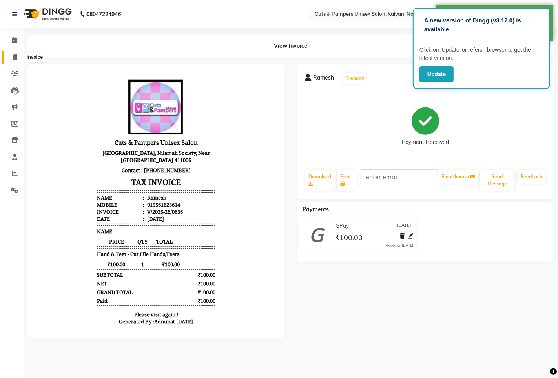
click at [15, 56] on icon at bounding box center [15, 57] width 4 height 6
drag, startPoint x: 15, startPoint y: 56, endPoint x: 37, endPoint y: 61, distance: 22.8
click at [16, 56] on icon at bounding box center [15, 57] width 4 height 6
select select "service"
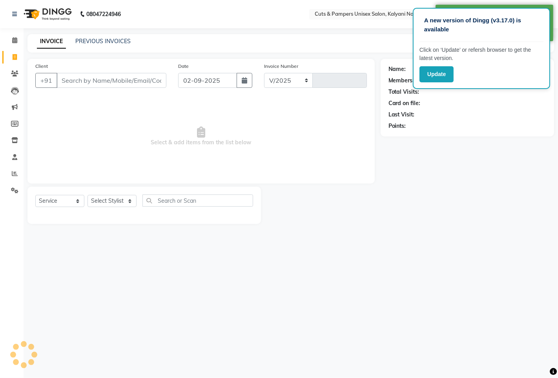
select select "64"
type input "0637"
click at [77, 75] on input "Client" at bounding box center [111, 80] width 110 height 15
select select "2388"
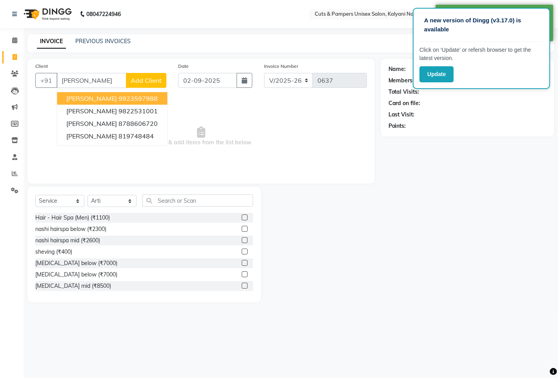
click at [90, 96] on span "Esha Dalvi" at bounding box center [91, 99] width 51 height 8
type input "9923597988"
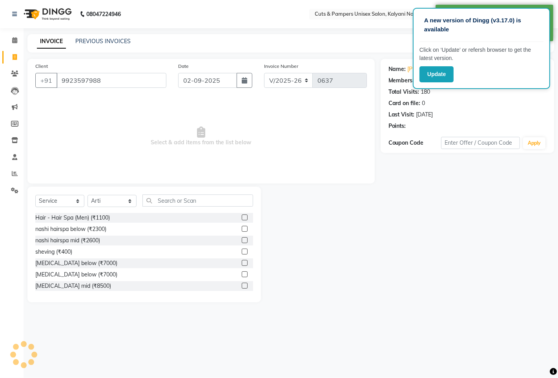
select select "1: Object"
click at [124, 204] on select "Select Stylist [PERSON_NAME] [PERSON_NAME] Poonam [PERSON_NAME]" at bounding box center [111, 201] width 49 height 12
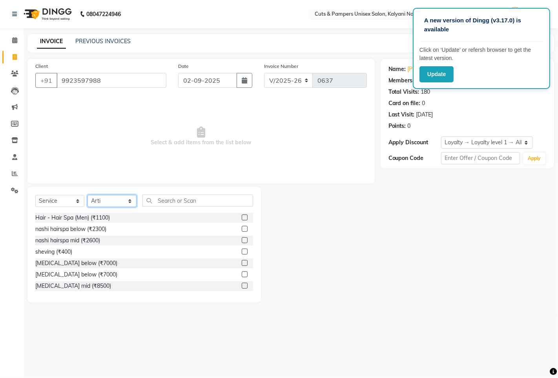
select select "42794"
click at [87, 195] on select "Select Stylist [PERSON_NAME] [PERSON_NAME] Poonam [PERSON_NAME]" at bounding box center [111, 201] width 49 height 12
click at [158, 200] on input "text" at bounding box center [197, 201] width 111 height 12
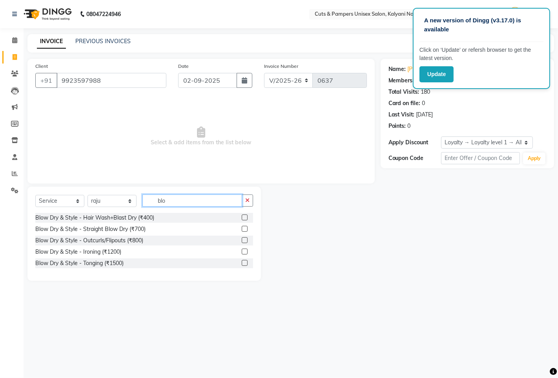
type input "blo"
click at [246, 230] on label at bounding box center [245, 229] width 6 height 6
click at [246, 230] on input "checkbox" at bounding box center [244, 229] width 5 height 5
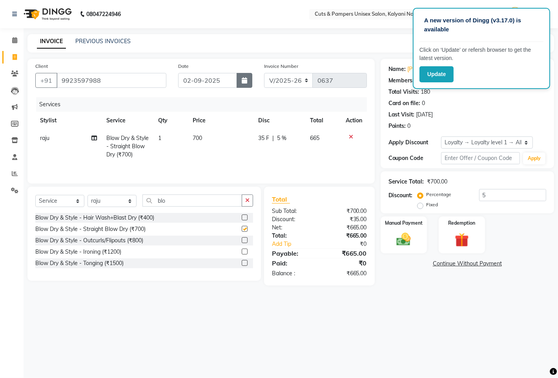
checkbox input "false"
click at [241, 82] on button "button" at bounding box center [245, 80] width 16 height 15
select select "9"
select select "2025"
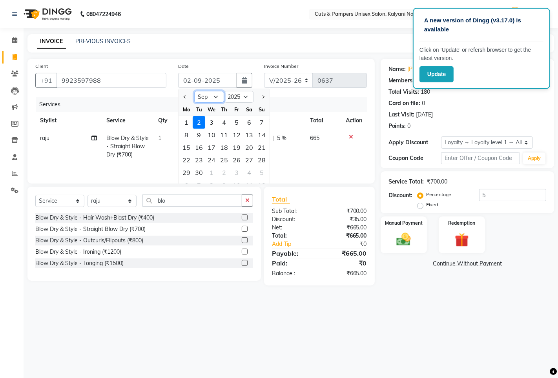
click at [217, 95] on select "Jan Feb Mar Apr May Jun [DATE] Aug Sep Oct Nov Dec" at bounding box center [209, 97] width 30 height 12
select select "8"
click at [194, 91] on select "Jan Feb Mar Apr May Jun [DATE] Aug Sep Oct Nov Dec" at bounding box center [209, 97] width 30 height 12
click at [211, 174] on div "27" at bounding box center [211, 172] width 13 height 13
type input "[DATE]"
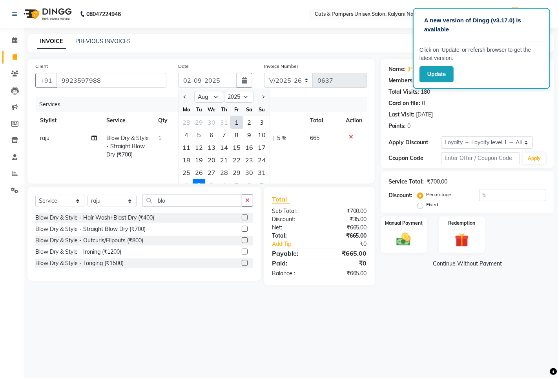
type input "5"
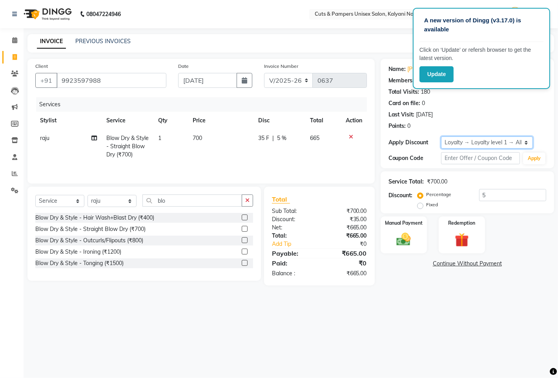
click at [483, 142] on select "Select Loyalty → Loyalty level 1 → All Customers" at bounding box center [487, 143] width 92 height 12
select select "0:"
click at [441, 137] on select "Select Loyalty → Loyalty level 1 → All Customers" at bounding box center [487, 143] width 92 height 12
drag, startPoint x: 418, startPoint y: 251, endPoint x: 430, endPoint y: 254, distance: 12.6
click at [419, 251] on div "Manual Payment" at bounding box center [404, 235] width 46 height 37
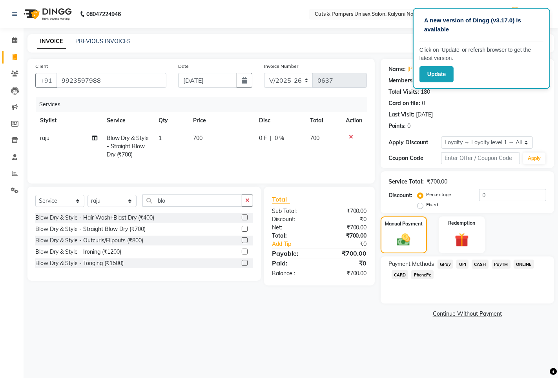
drag, startPoint x: 442, startPoint y: 264, endPoint x: 447, endPoint y: 270, distance: 7.5
click at [443, 264] on span "GPay" at bounding box center [445, 264] width 16 height 9
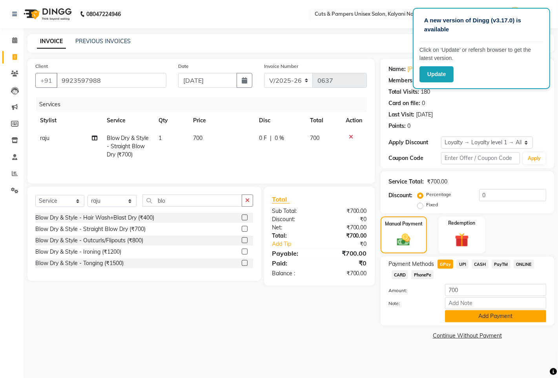
click at [464, 317] on button "Add Payment" at bounding box center [495, 316] width 101 height 12
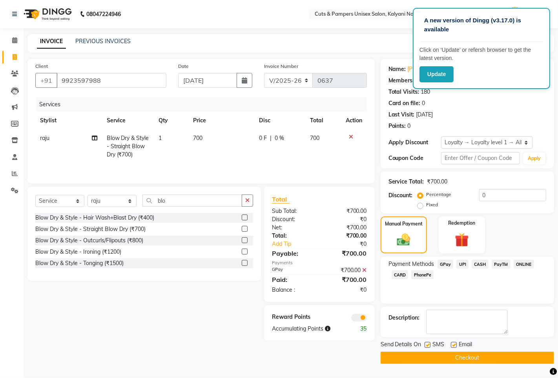
click at [430, 363] on button "Checkout" at bounding box center [467, 358] width 173 height 12
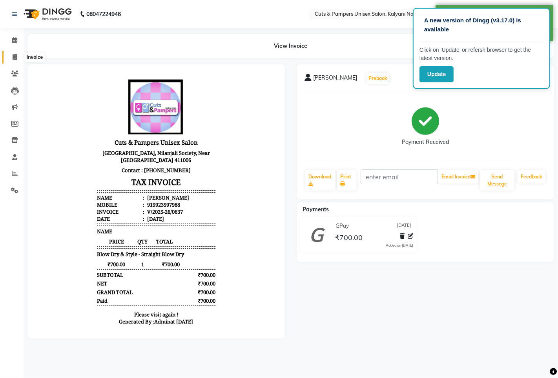
click at [13, 60] on icon at bounding box center [15, 57] width 4 height 6
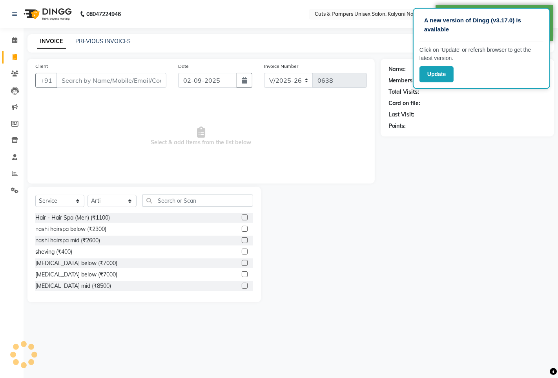
click at [87, 85] on input "Client" at bounding box center [111, 80] width 110 height 15
click at [119, 77] on input "Client" at bounding box center [111, 80] width 110 height 15
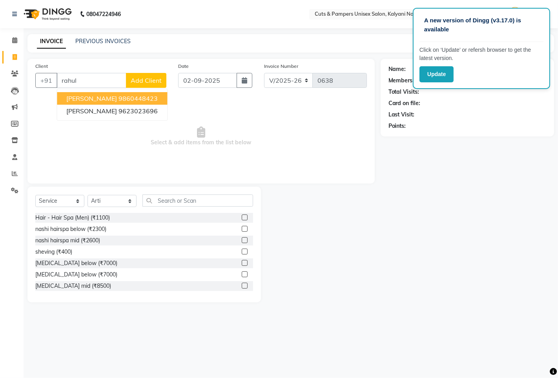
click at [129, 100] on ngb-highlight "9860448423" at bounding box center [137, 99] width 39 height 8
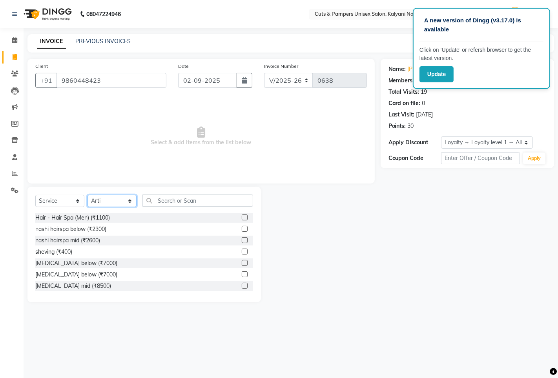
click at [124, 199] on select "Select Stylist [PERSON_NAME] [PERSON_NAME] Poonam [PERSON_NAME]" at bounding box center [111, 201] width 49 height 12
click at [87, 195] on select "Select Stylist [PERSON_NAME] [PERSON_NAME] Poonam [PERSON_NAME]" at bounding box center [111, 201] width 49 height 12
click at [160, 204] on input "text" at bounding box center [197, 201] width 111 height 12
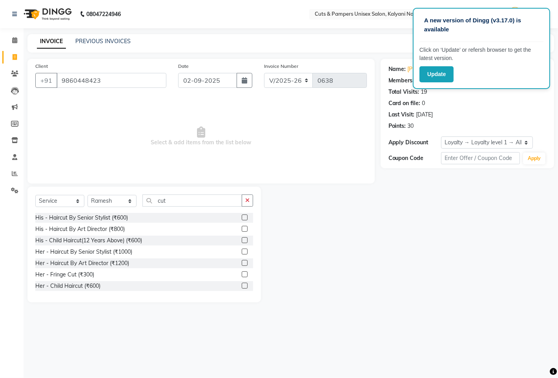
click at [242, 217] on label at bounding box center [245, 218] width 6 height 6
click at [242, 217] on input "checkbox" at bounding box center [244, 217] width 5 height 5
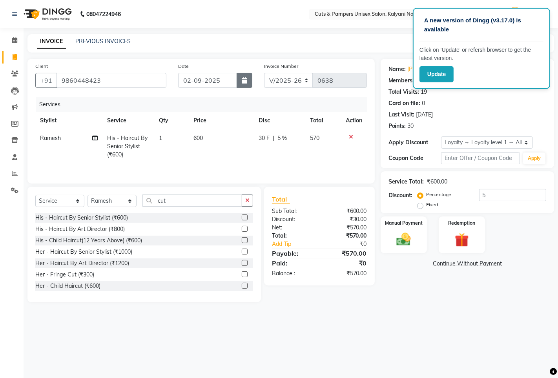
click at [244, 81] on icon "button" at bounding box center [244, 80] width 5 height 6
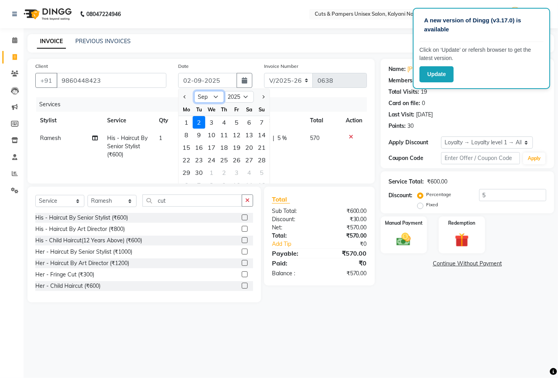
click at [217, 96] on select "Jan Feb Mar Apr May Jun [DATE] Aug Sep Oct Nov Dec" at bounding box center [209, 97] width 30 height 12
click at [194, 91] on select "Jan Feb Mar Apr May Jun [DATE] Aug Sep Oct Nov Dec" at bounding box center [209, 97] width 30 height 12
click at [231, 173] on div "29" at bounding box center [236, 172] width 13 height 13
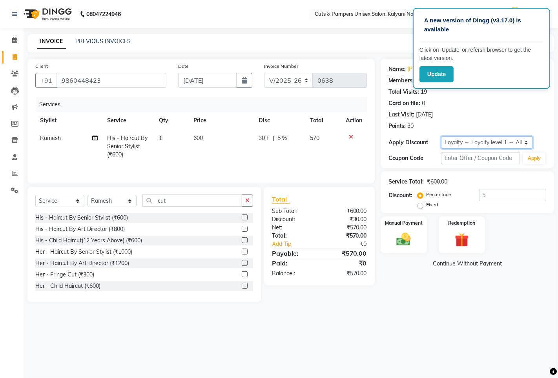
click at [459, 140] on select "Select Loyalty → Loyalty level 1 → All Customers" at bounding box center [487, 143] width 92 height 12
click at [459, 144] on select "Select Loyalty → Loyalty level 1 → All Customers" at bounding box center [487, 143] width 92 height 12
click at [441, 137] on select "Select Loyalty → Loyalty level 1 → All Customers" at bounding box center [487, 143] width 92 height 12
click at [415, 246] on img at bounding box center [404, 239] width 24 height 17
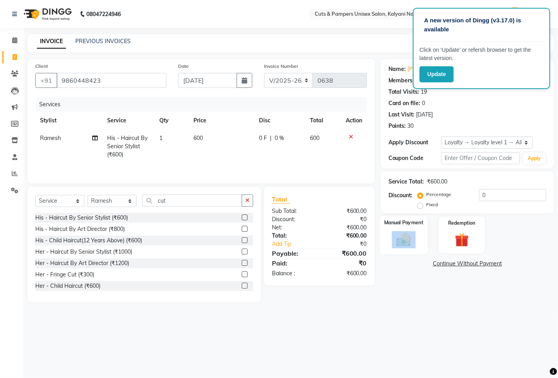
click at [415, 246] on div "Manual Payment" at bounding box center [403, 235] width 48 height 39
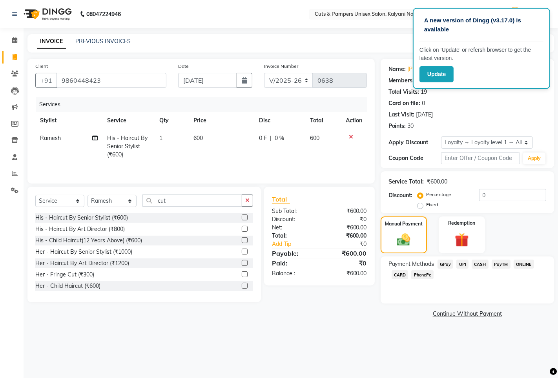
click at [442, 265] on span "GPay" at bounding box center [445, 264] width 16 height 9
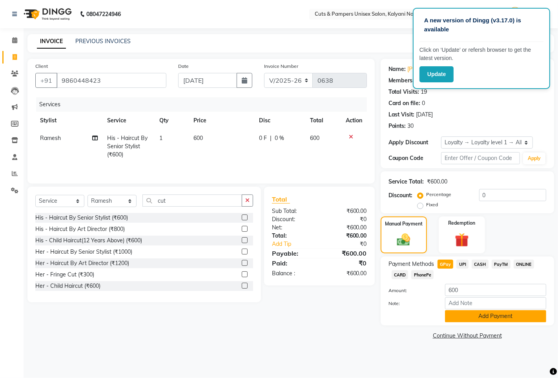
click at [457, 315] on button "Add Payment" at bounding box center [495, 316] width 101 height 12
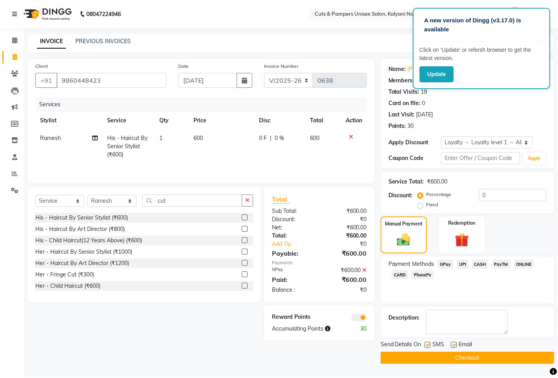
click at [445, 358] on button "Checkout" at bounding box center [467, 358] width 173 height 12
click at [445, 358] on div "Checkout" at bounding box center [467, 358] width 173 height 12
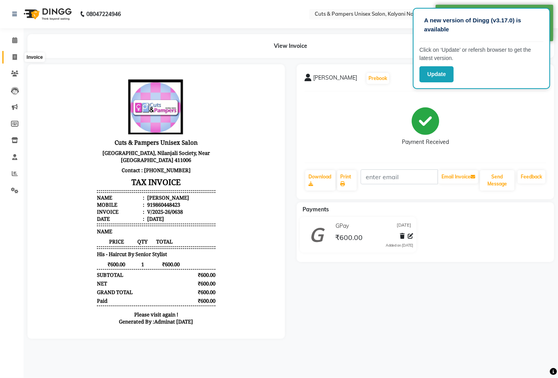
click at [16, 57] on icon at bounding box center [15, 57] width 4 height 6
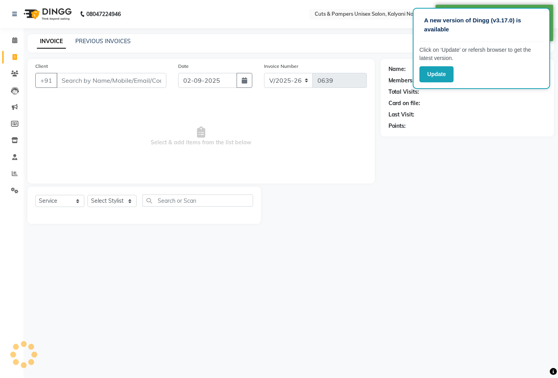
click at [92, 83] on input "Client" at bounding box center [111, 80] width 110 height 15
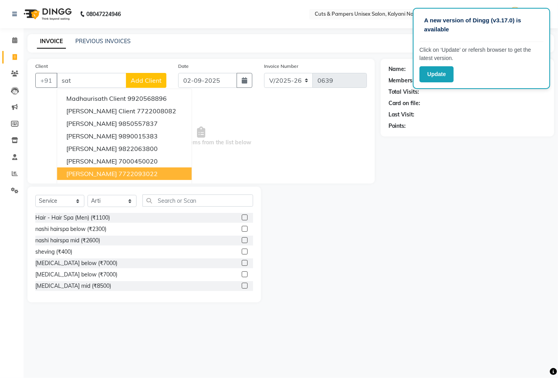
click at [118, 175] on button "satyendra mishra 7722093022" at bounding box center [124, 174] width 135 height 13
click at [118, 175] on span "Select & add items from the list below" at bounding box center [201, 136] width 332 height 78
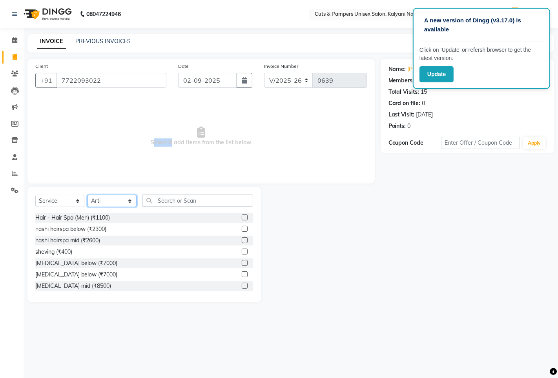
click at [126, 206] on select "Select Stylist [PERSON_NAME] [PERSON_NAME] Poonam [PERSON_NAME]" at bounding box center [111, 201] width 49 height 12
drag, startPoint x: 126, startPoint y: 206, endPoint x: 126, endPoint y: 213, distance: 6.3
click at [126, 206] on select "Select Stylist [PERSON_NAME] [PERSON_NAME] Poonam [PERSON_NAME]" at bounding box center [111, 201] width 49 height 12
click at [126, 197] on select "Select Stylist [PERSON_NAME] [PERSON_NAME] Poonam [PERSON_NAME]" at bounding box center [111, 201] width 49 height 12
click at [87, 195] on select "Select Stylist [PERSON_NAME] [PERSON_NAME] Poonam [PERSON_NAME]" at bounding box center [111, 201] width 49 height 12
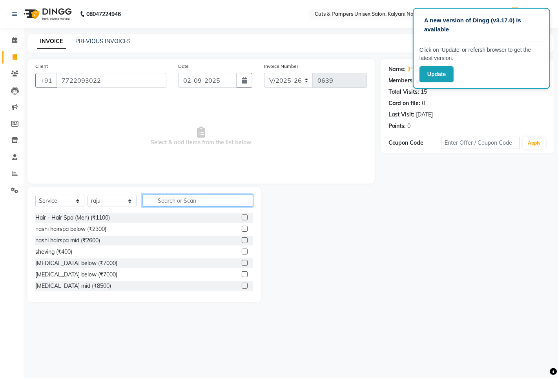
click at [166, 202] on input "text" at bounding box center [197, 201] width 111 height 12
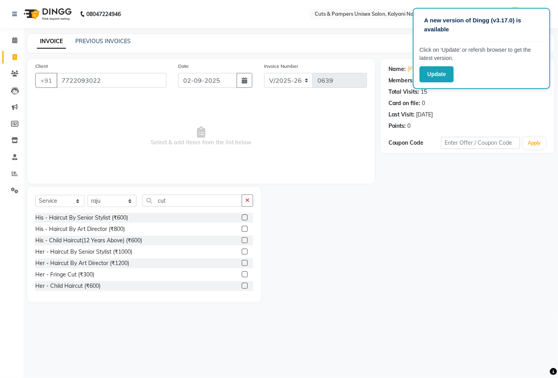
click at [242, 219] on label at bounding box center [245, 218] width 6 height 6
click at [242, 219] on input "checkbox" at bounding box center [244, 217] width 5 height 5
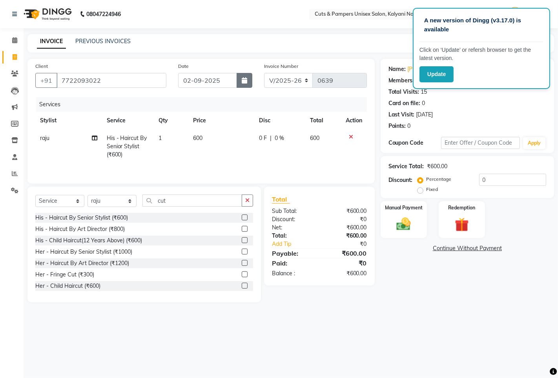
click at [246, 78] on icon "button" at bounding box center [244, 80] width 5 height 6
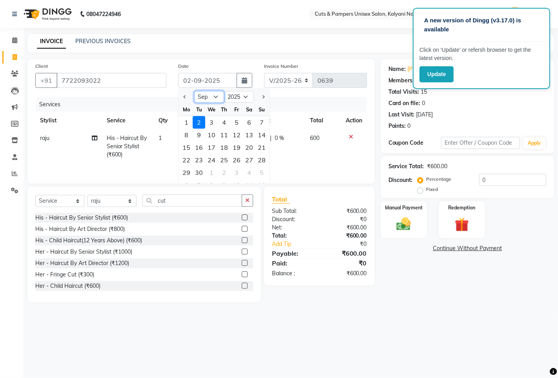
click at [215, 98] on select "Jan Feb Mar Apr May Jun [DATE] Aug Sep Oct Nov Dec" at bounding box center [209, 97] width 30 height 12
click at [194, 91] on select "Jan Feb Mar Apr May Jun [DATE] Aug Sep Oct Nov Dec" at bounding box center [209, 97] width 30 height 12
click at [235, 171] on div "29" at bounding box center [236, 172] width 13 height 13
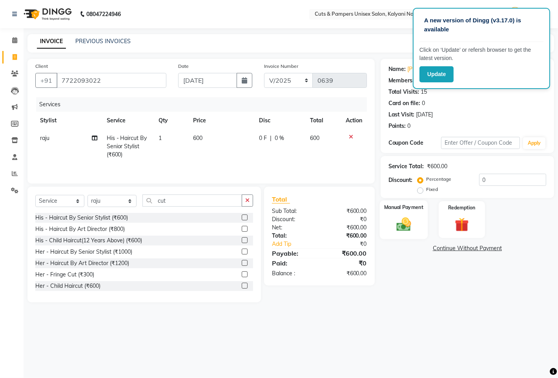
click at [401, 233] on img at bounding box center [404, 224] width 24 height 17
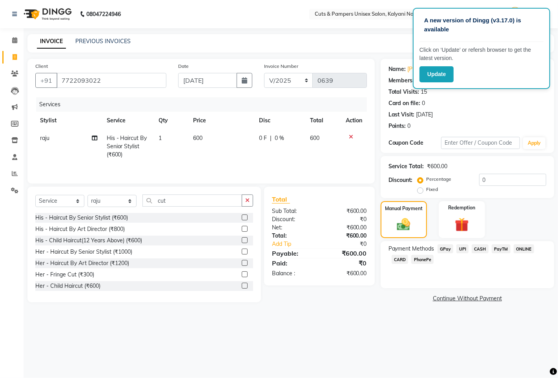
click at [442, 249] on span "GPay" at bounding box center [445, 248] width 16 height 9
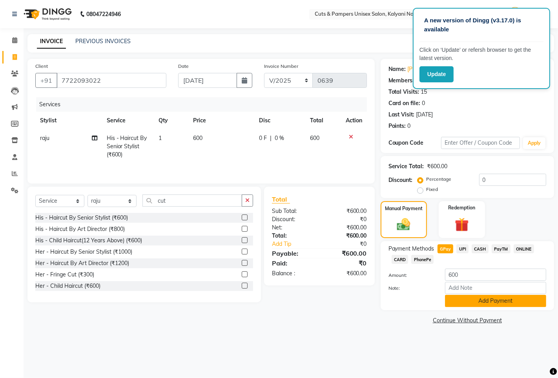
click at [456, 302] on button "Add Payment" at bounding box center [495, 301] width 101 height 12
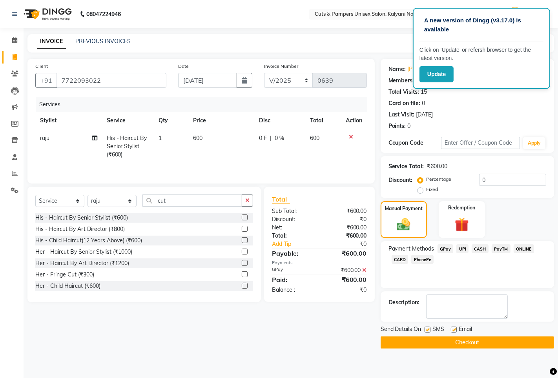
click at [431, 344] on button "Checkout" at bounding box center [467, 343] width 173 height 12
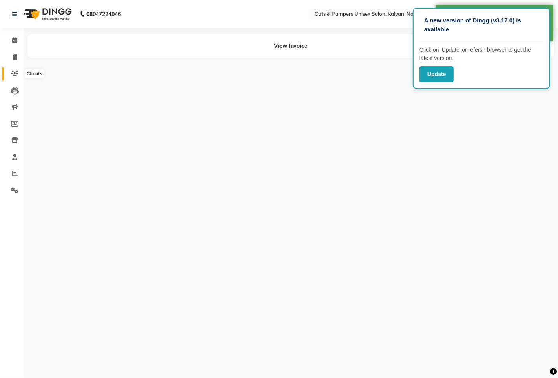
click at [13, 74] on icon at bounding box center [14, 74] width 7 height 6
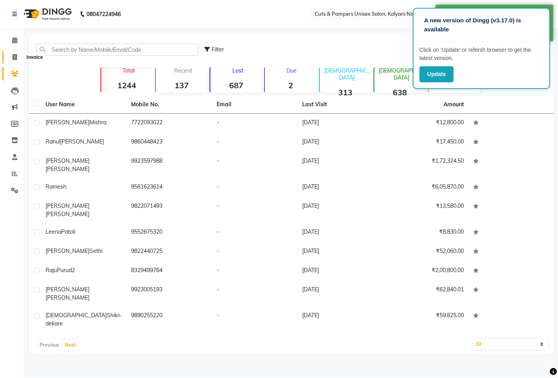
drag, startPoint x: 12, startPoint y: 55, endPoint x: 30, endPoint y: 61, distance: 19.4
click at [13, 56] on icon at bounding box center [15, 57] width 4 height 6
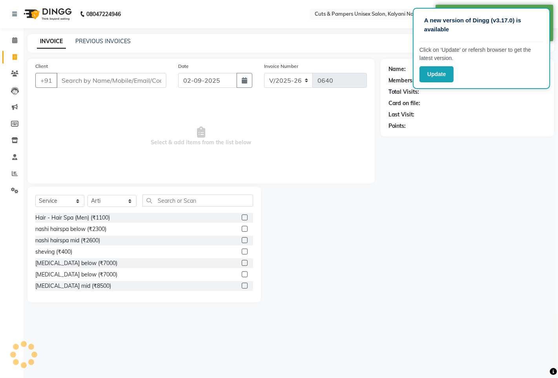
click at [92, 81] on input "Client" at bounding box center [111, 80] width 110 height 15
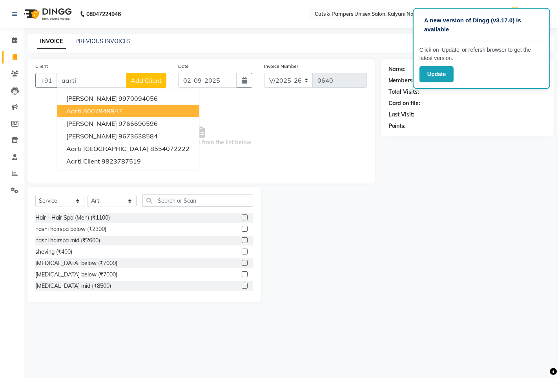
click at [124, 112] on button "Aarti 8007949947" at bounding box center [128, 111] width 142 height 13
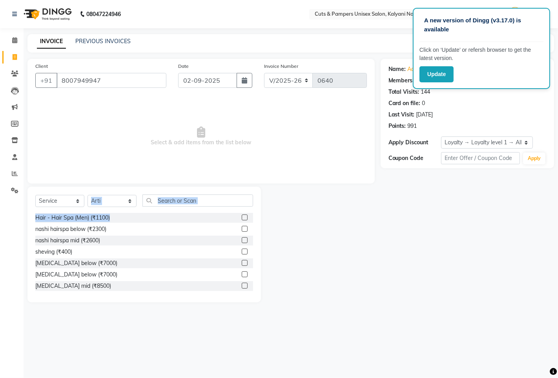
click at [128, 215] on div "Select Service Product Membership Package Voucher Prepaid Gift Card Select Styl…" at bounding box center [143, 245] width 233 height 116
click at [126, 200] on select "Select Stylist [PERSON_NAME] [PERSON_NAME] Poonam [PERSON_NAME]" at bounding box center [111, 201] width 49 height 12
click at [87, 195] on select "Select Stylist [PERSON_NAME] [PERSON_NAME] Poonam [PERSON_NAME]" at bounding box center [111, 201] width 49 height 12
click at [165, 199] on input "text" at bounding box center [197, 201] width 111 height 12
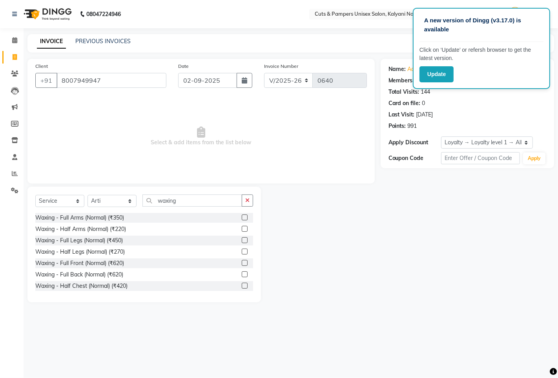
click at [242, 217] on label at bounding box center [245, 218] width 6 height 6
click at [242, 217] on input "checkbox" at bounding box center [244, 217] width 5 height 5
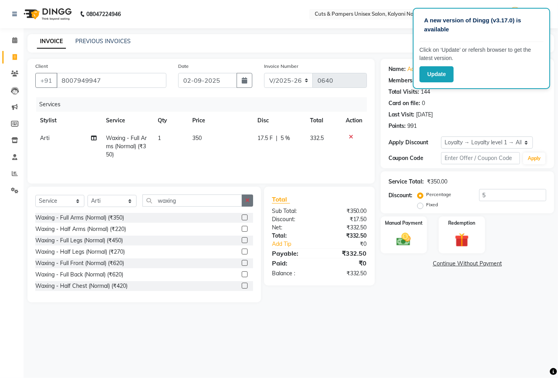
click at [245, 203] on icon "button" at bounding box center [247, 200] width 4 height 5
click at [242, 242] on label at bounding box center [245, 240] width 6 height 6
click at [242, 242] on input "checkbox" at bounding box center [244, 240] width 5 height 5
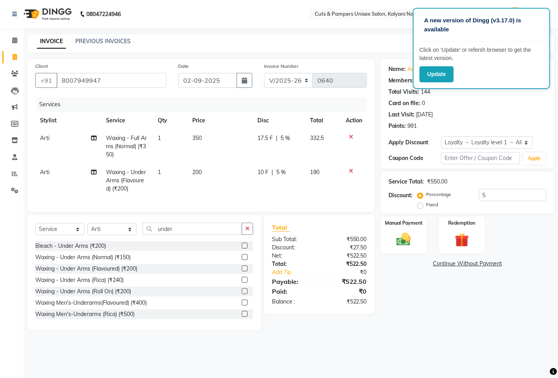
click at [350, 138] on icon at bounding box center [351, 136] width 4 height 5
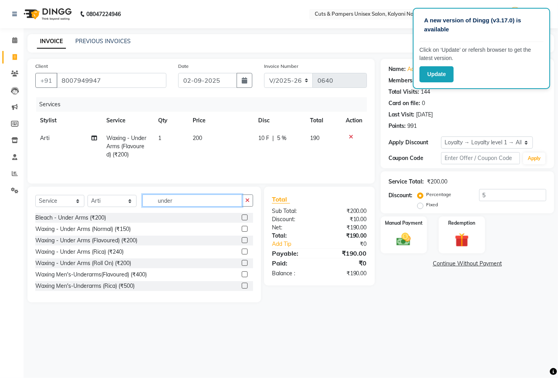
click at [221, 206] on input "under" at bounding box center [192, 201] width 100 height 12
click at [242, 219] on label at bounding box center [245, 218] width 6 height 6
click at [242, 219] on input "checkbox" at bounding box center [244, 217] width 5 height 5
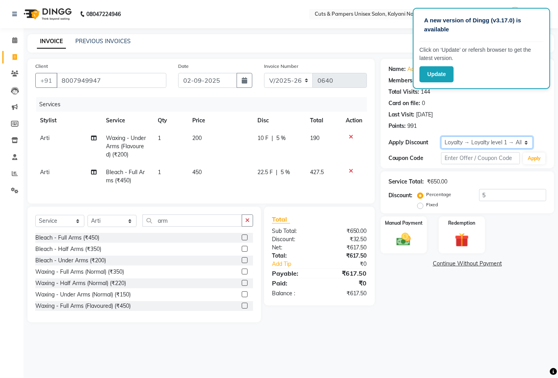
click at [462, 140] on select "Select Loyalty → Loyalty level 1 → All Customers" at bounding box center [487, 143] width 92 height 12
click at [463, 140] on select "Select Loyalty → Loyalty level 1 → All Customers" at bounding box center [487, 143] width 92 height 12
click at [465, 145] on select "Select Loyalty → Loyalty level 1 → All Customers" at bounding box center [487, 143] width 92 height 12
click at [441, 137] on select "Select Loyalty → Loyalty level 1 → All Customers" at bounding box center [487, 143] width 92 height 12
click at [249, 224] on button "button" at bounding box center [247, 221] width 11 height 12
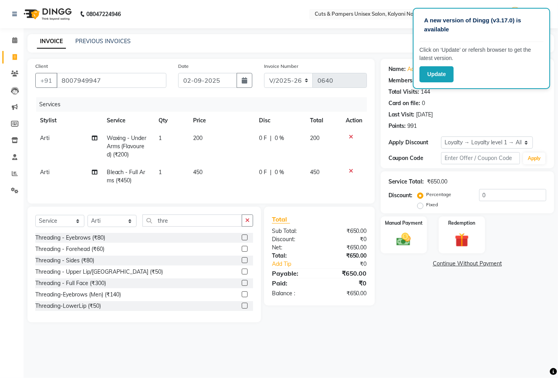
click at [242, 241] on label at bounding box center [245, 238] width 6 height 6
click at [242, 241] on input "checkbox" at bounding box center [244, 237] width 5 height 5
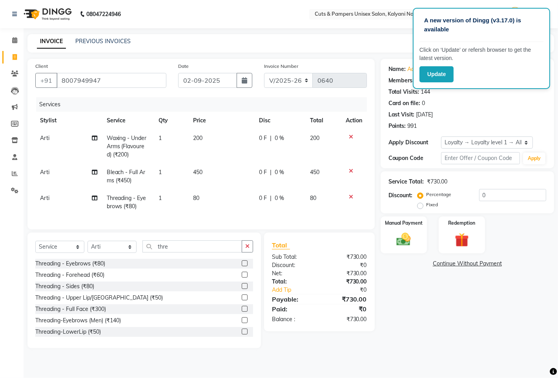
click at [242, 301] on label at bounding box center [245, 298] width 6 height 6
click at [242, 301] on input "checkbox" at bounding box center [244, 297] width 5 height 5
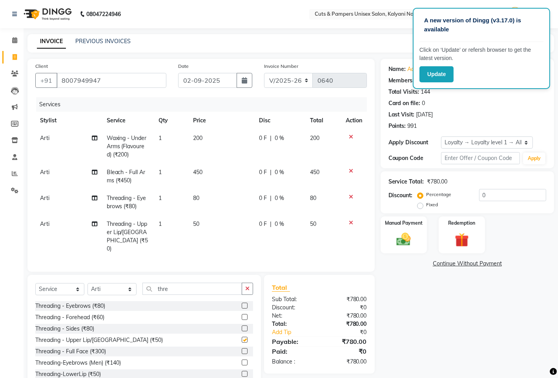
click at [242, 305] on label at bounding box center [245, 306] width 6 height 6
click at [242, 305] on input "checkbox" at bounding box center [244, 306] width 5 height 5
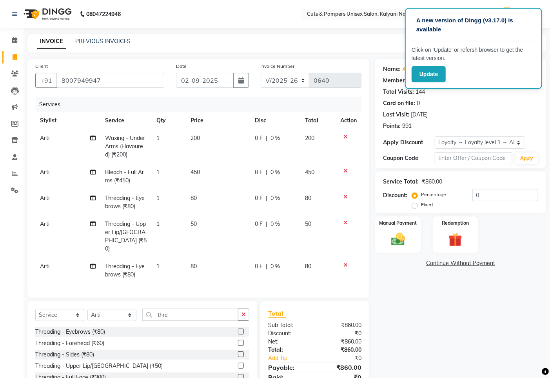
scroll to position [49, 0]
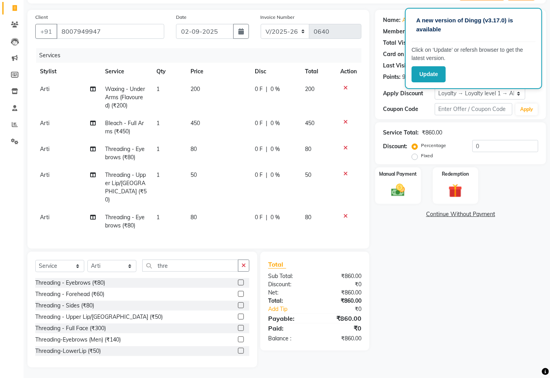
click at [238, 316] on label at bounding box center [241, 317] width 6 height 6
click at [238, 316] on input "checkbox" at bounding box center [240, 317] width 5 height 5
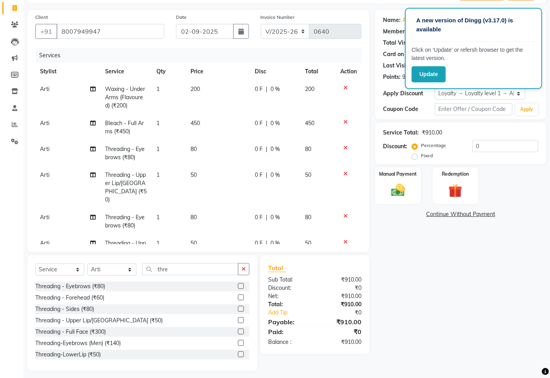
drag, startPoint x: 199, startPoint y: 87, endPoint x: 207, endPoint y: 88, distance: 8.7
click at [199, 87] on td "200" at bounding box center [218, 97] width 64 height 34
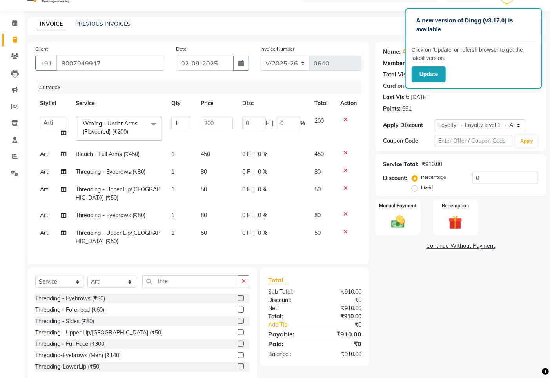
scroll to position [25, 0]
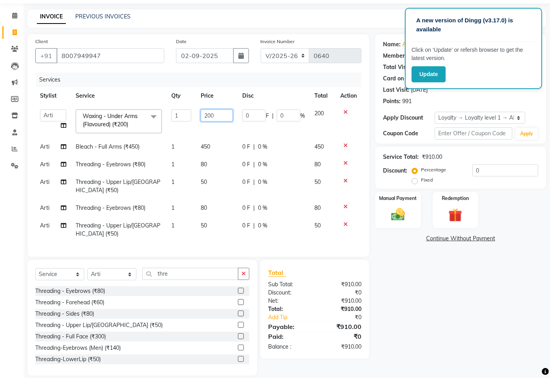
click at [212, 115] on input "200" at bounding box center [217, 115] width 32 height 12
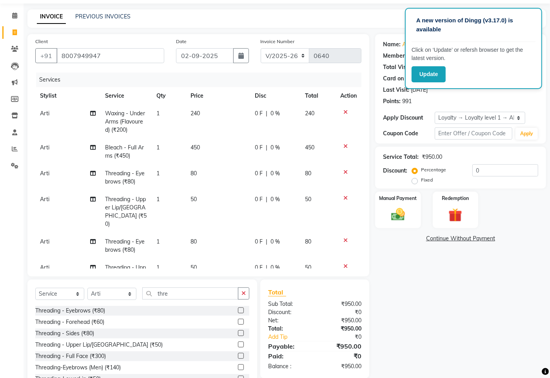
click at [209, 125] on td "240" at bounding box center [218, 122] width 64 height 34
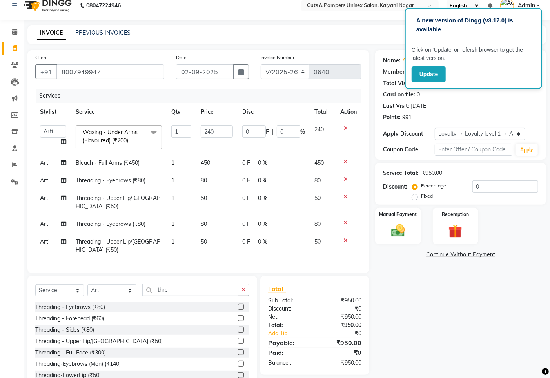
scroll to position [0, 0]
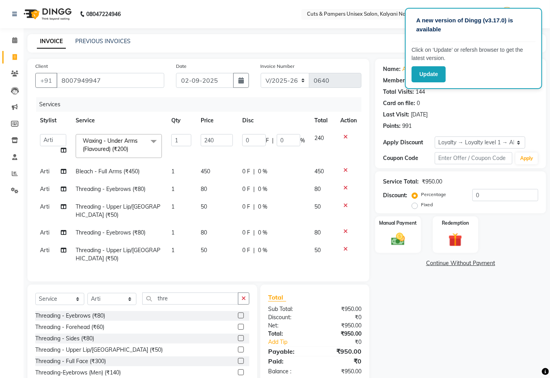
click at [386, 281] on div "Name: Aarti Membership: No Active Membership Total Visits: 144 Card on file: 0 …" at bounding box center [463, 230] width 177 height 342
click at [358, 156] on td at bounding box center [349, 145] width 26 height 33
click at [471, 142] on select "Select Loyalty → Loyalty level 1 → All Customers" at bounding box center [480, 143] width 91 height 12
click at [435, 137] on select "Select Loyalty → Loyalty level 1 → All Customers" at bounding box center [480, 143] width 91 height 12
click at [246, 80] on button "button" at bounding box center [241, 80] width 16 height 15
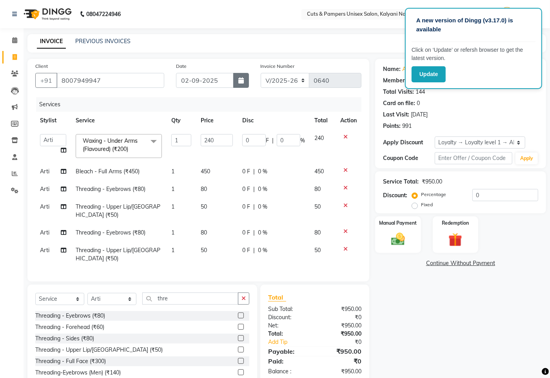
click at [246, 80] on button "button" at bounding box center [241, 80] width 16 height 15
click at [244, 79] on button "button" at bounding box center [241, 80] width 16 height 15
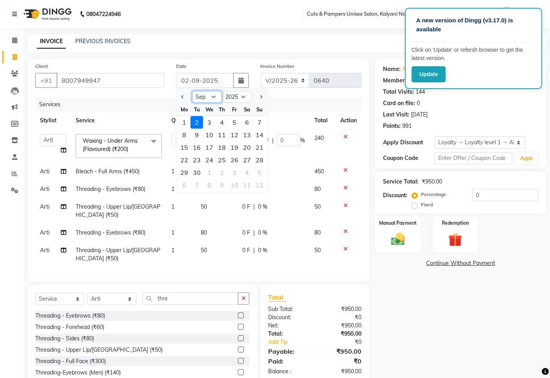
click at [216, 96] on select "Jan Feb Mar Apr May Jun [DATE] Aug Sep Oct Nov Dec" at bounding box center [207, 97] width 30 height 12
click at [192, 91] on select "Jan Feb Mar Apr May Jun [DATE] Aug Sep Oct Nov Dec" at bounding box center [207, 97] width 30 height 12
click at [237, 170] on div "29" at bounding box center [234, 172] width 13 height 13
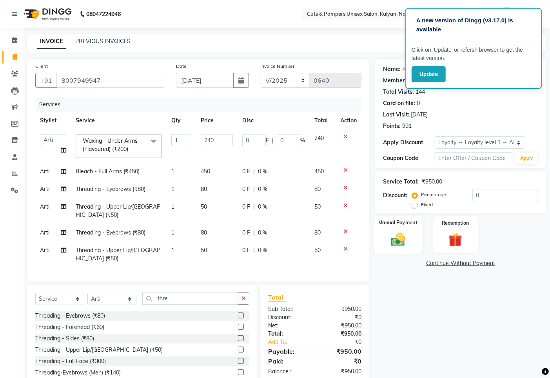
click at [409, 240] on img at bounding box center [398, 239] width 24 height 16
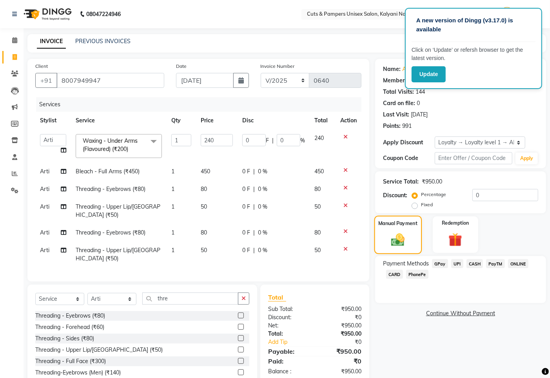
click at [409, 240] on img at bounding box center [398, 240] width 22 height 16
click at [436, 263] on span "GPay" at bounding box center [440, 263] width 16 height 9
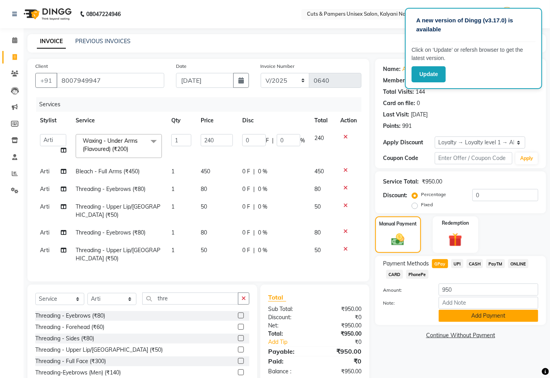
click at [452, 315] on button "Add Payment" at bounding box center [489, 316] width 100 height 12
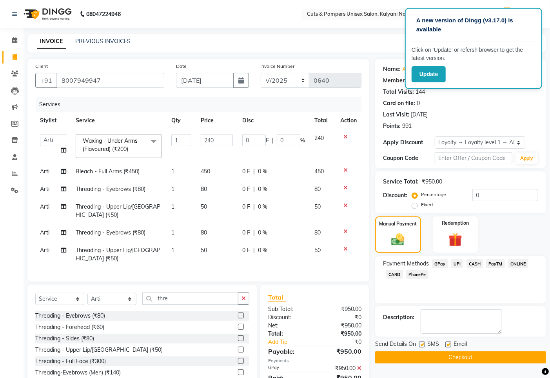
click at [420, 344] on label at bounding box center [422, 345] width 6 height 6
click at [420, 344] on input "checkbox" at bounding box center [421, 345] width 5 height 5
click at [438, 360] on button "Checkout" at bounding box center [460, 358] width 171 height 12
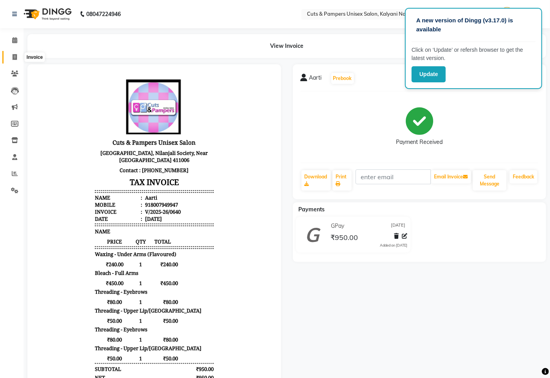
drag, startPoint x: 14, startPoint y: 55, endPoint x: 47, endPoint y: 60, distance: 33.7
click at [16, 55] on icon at bounding box center [15, 57] width 4 height 6
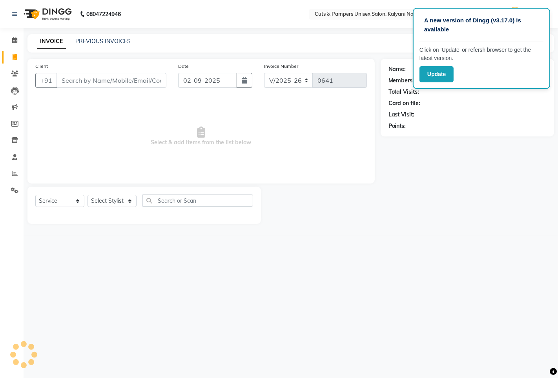
click at [110, 76] on input "Client" at bounding box center [111, 80] width 110 height 15
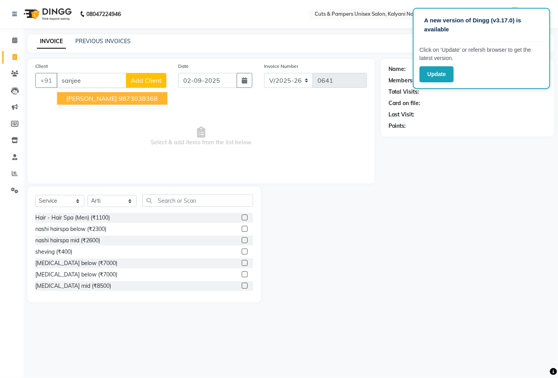
click at [127, 95] on ngb-highlight "9873038368" at bounding box center [137, 99] width 39 height 8
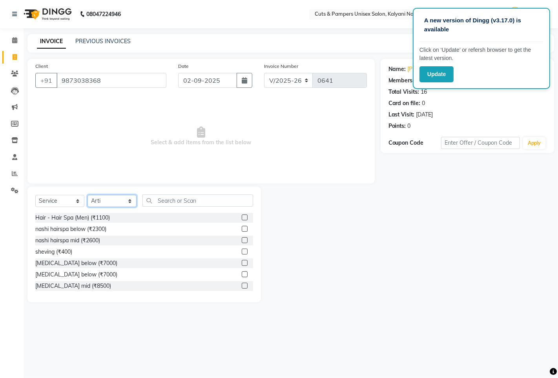
click at [131, 202] on select "Select Stylist [PERSON_NAME] [PERSON_NAME] Poonam [PERSON_NAME]" at bounding box center [111, 201] width 49 height 12
click at [87, 195] on select "Select Stylist [PERSON_NAME] [PERSON_NAME] Poonam [PERSON_NAME]" at bounding box center [111, 201] width 49 height 12
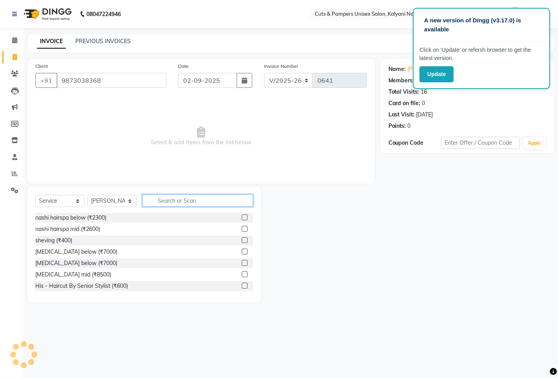
click at [154, 201] on input "text" at bounding box center [197, 201] width 111 height 12
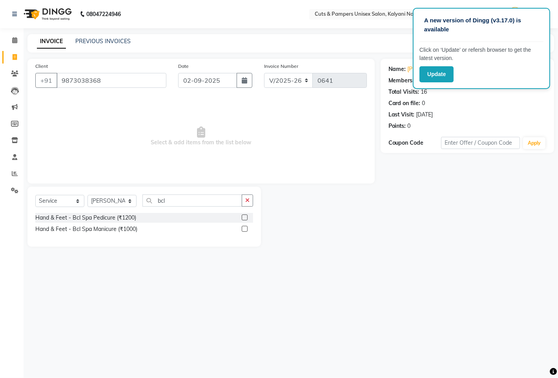
click at [245, 217] on label at bounding box center [245, 218] width 6 height 6
click at [245, 217] on input "checkbox" at bounding box center [244, 217] width 5 height 5
click at [245, 218] on label at bounding box center [245, 218] width 6 height 6
click at [245, 218] on input "checkbox" at bounding box center [244, 217] width 5 height 5
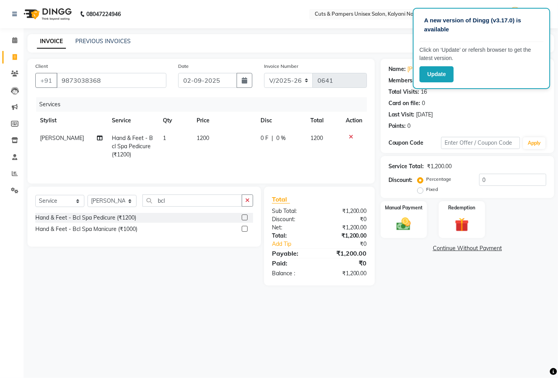
click at [246, 232] on label at bounding box center [245, 229] width 6 height 6
click at [246, 232] on input "checkbox" at bounding box center [244, 229] width 5 height 5
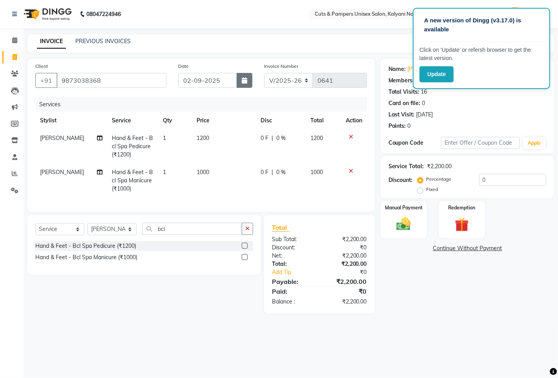
click at [244, 84] on button "button" at bounding box center [245, 80] width 16 height 15
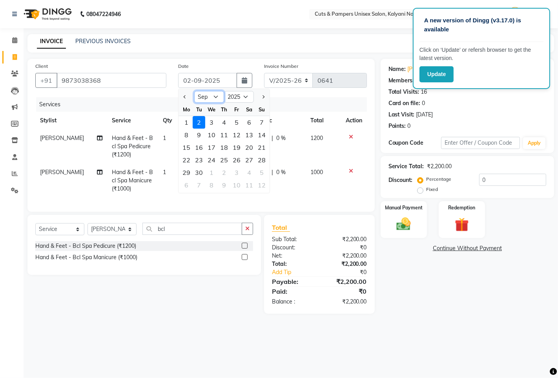
click at [211, 95] on select "Jan Feb Mar Apr May Jun [DATE] Aug Sep Oct Nov Dec" at bounding box center [209, 97] width 30 height 12
click at [194, 91] on select "Jan Feb Mar Apr May Jun [DATE] Aug Sep Oct Nov Dec" at bounding box center [209, 97] width 30 height 12
click at [234, 174] on div "29" at bounding box center [236, 172] width 13 height 13
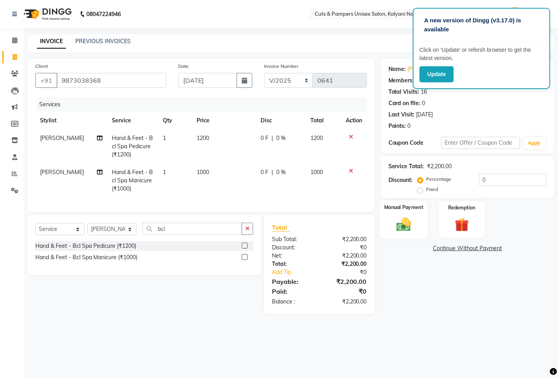
click at [418, 216] on div "Manual Payment" at bounding box center [403, 219] width 48 height 39
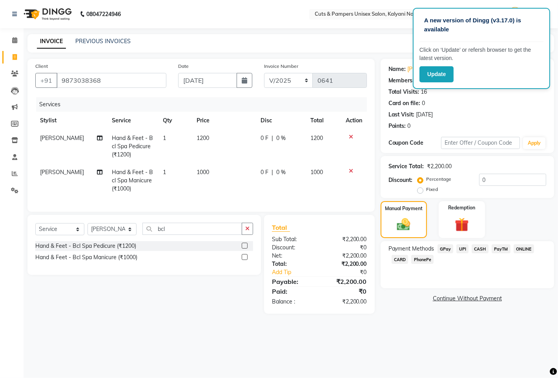
click at [442, 249] on span "GPay" at bounding box center [445, 248] width 16 height 9
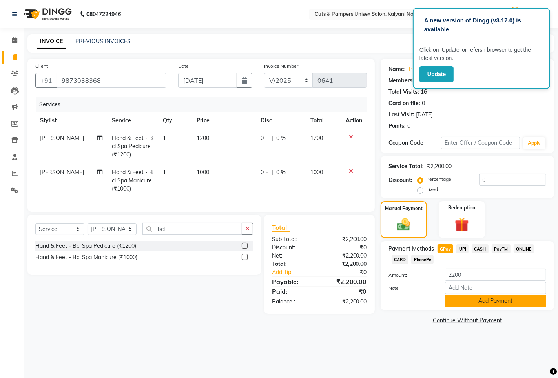
click at [465, 307] on button "Add Payment" at bounding box center [495, 301] width 101 height 12
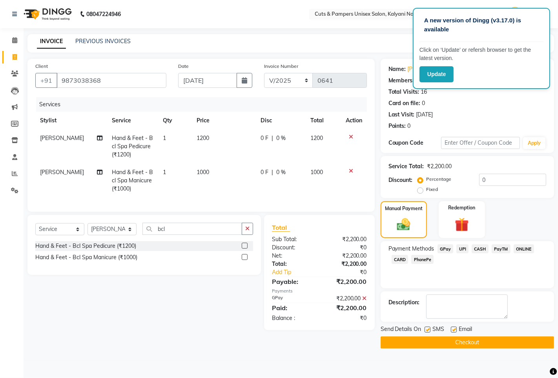
click at [461, 343] on button "Checkout" at bounding box center [467, 343] width 173 height 12
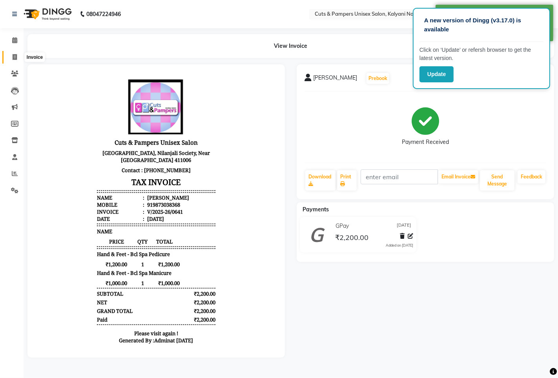
click at [13, 55] on icon at bounding box center [15, 57] width 4 height 6
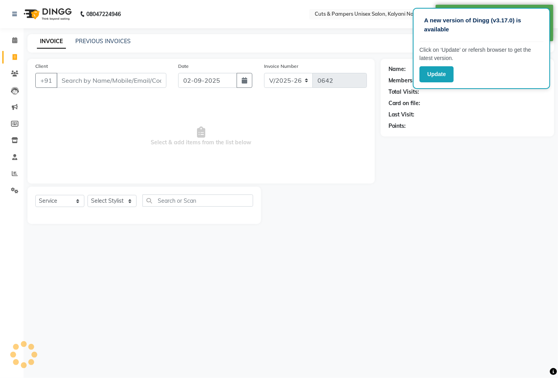
click at [69, 80] on input "Client" at bounding box center [111, 80] width 110 height 15
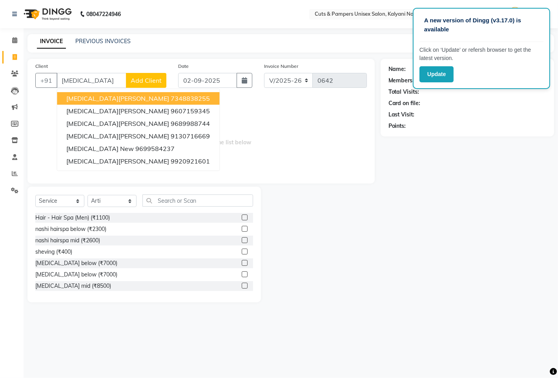
click at [171, 97] on ngb-highlight "7348838255" at bounding box center [190, 99] width 39 height 8
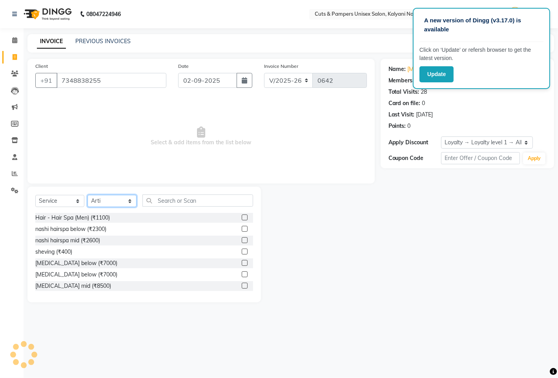
click at [111, 204] on select "Select Stylist [PERSON_NAME] [PERSON_NAME] Poonam [PERSON_NAME]" at bounding box center [111, 201] width 49 height 12
click at [87, 195] on select "Select Stylist [PERSON_NAME] [PERSON_NAME] Poonam [PERSON_NAME]" at bounding box center [111, 201] width 49 height 12
click at [177, 200] on input "text" at bounding box center [197, 201] width 111 height 12
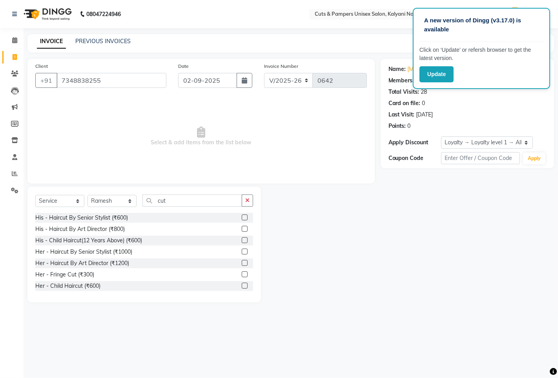
click at [242, 250] on label at bounding box center [245, 252] width 6 height 6
click at [242, 250] on input "checkbox" at bounding box center [244, 252] width 5 height 5
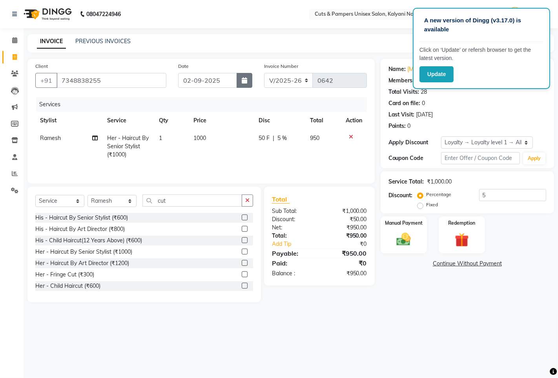
click at [248, 81] on button "button" at bounding box center [245, 80] width 16 height 15
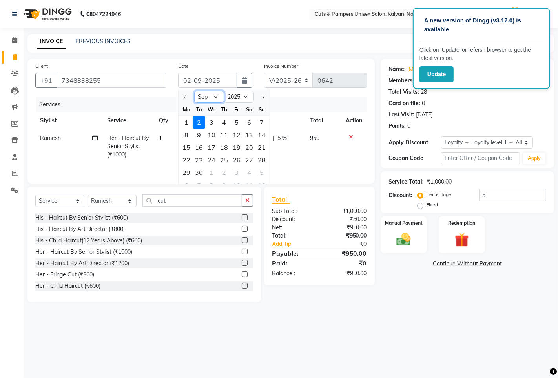
click at [215, 97] on select "Jan Feb Mar Apr May Jun [DATE] Aug Sep Oct Nov Dec" at bounding box center [209, 97] width 30 height 12
click at [194, 91] on select "Jan Feb Mar Apr May Jun [DATE] Aug Sep Oct Nov Dec" at bounding box center [209, 97] width 30 height 12
click at [233, 174] on div "29" at bounding box center [236, 172] width 13 height 13
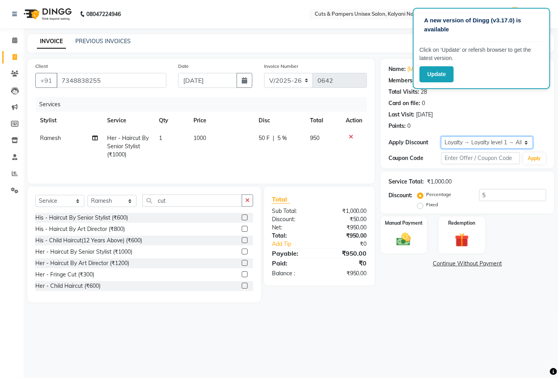
click at [485, 139] on select "Select Loyalty → Loyalty level 1 → All Customers" at bounding box center [487, 143] width 92 height 12
click at [441, 137] on select "Select Loyalty → Loyalty level 1 → All Customers" at bounding box center [487, 143] width 92 height 12
click at [411, 240] on img at bounding box center [404, 239] width 24 height 17
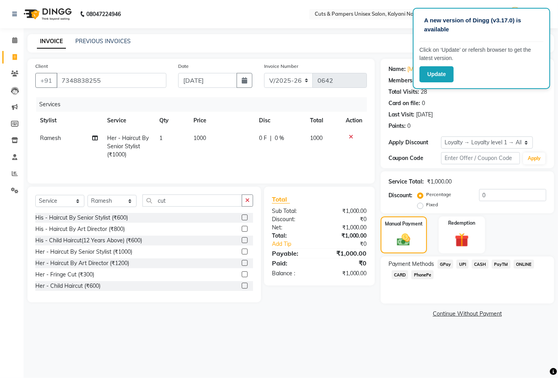
drag, startPoint x: 448, startPoint y: 263, endPoint x: 458, endPoint y: 273, distance: 13.6
click at [449, 263] on span "GPay" at bounding box center [445, 264] width 16 height 9
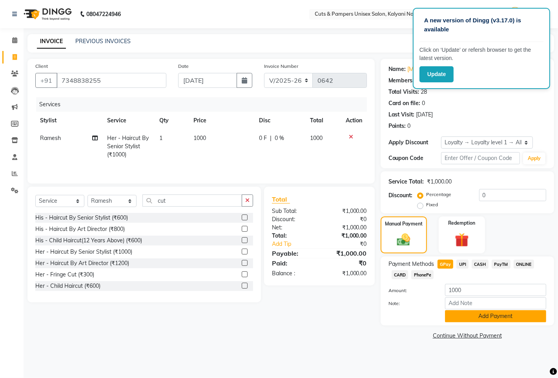
click at [472, 317] on button "Add Payment" at bounding box center [495, 316] width 101 height 12
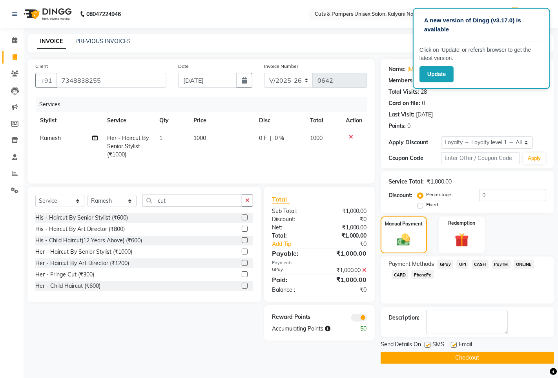
click at [443, 265] on span "GPay" at bounding box center [445, 264] width 16 height 9
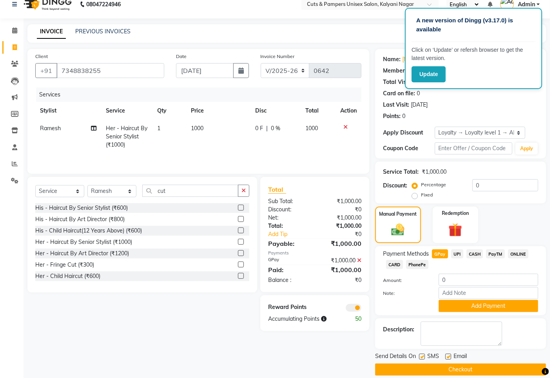
scroll to position [20, 0]
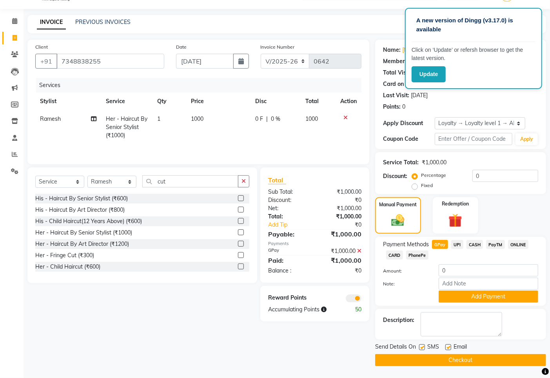
click at [474, 364] on button "Checkout" at bounding box center [460, 360] width 171 height 12
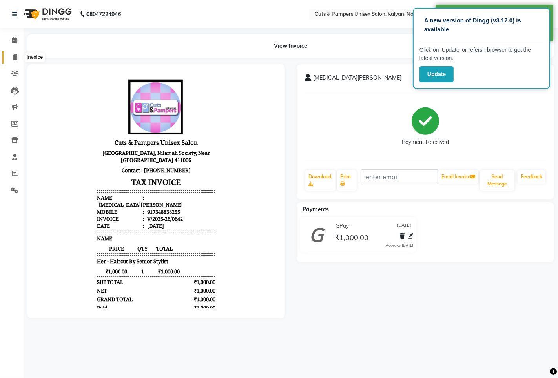
click at [15, 60] on icon at bounding box center [15, 57] width 4 height 6
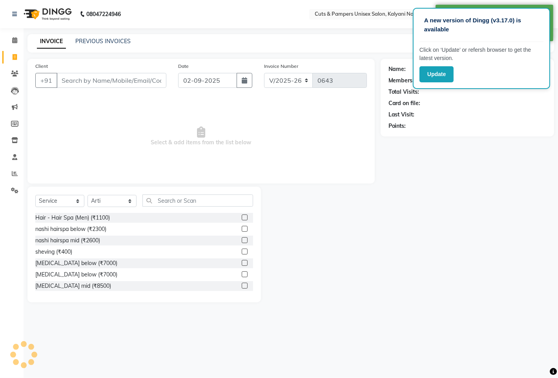
click at [97, 80] on input "Client" at bounding box center [111, 80] width 110 height 15
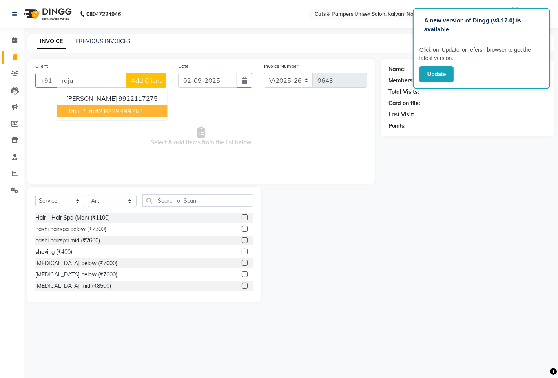
click at [110, 114] on ngb-highlight "8329499764" at bounding box center [123, 111] width 39 height 8
click at [111, 114] on span "Select & add items from the list below" at bounding box center [201, 136] width 332 height 78
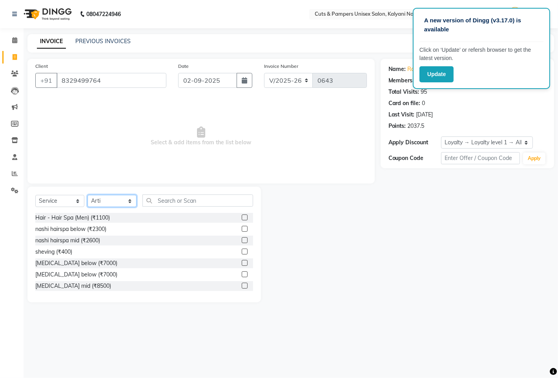
click at [127, 203] on select "Select Stylist [PERSON_NAME] [PERSON_NAME] Poonam [PERSON_NAME]" at bounding box center [111, 201] width 49 height 12
click at [87, 195] on select "Select Stylist [PERSON_NAME] [PERSON_NAME] Poonam [PERSON_NAME]" at bounding box center [111, 201] width 49 height 12
click at [165, 204] on input "text" at bounding box center [197, 201] width 111 height 12
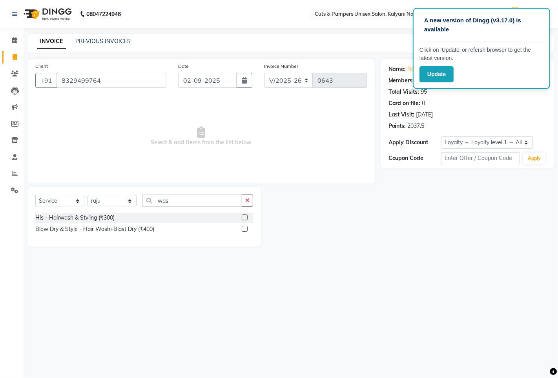
click at [245, 229] on label at bounding box center [245, 229] width 6 height 6
click at [245, 229] on input "checkbox" at bounding box center [244, 229] width 5 height 5
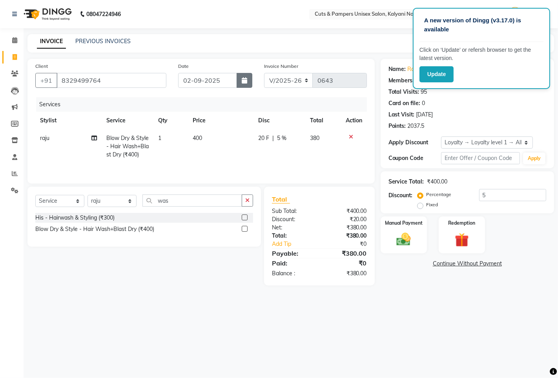
click at [248, 83] on button "button" at bounding box center [245, 80] width 16 height 15
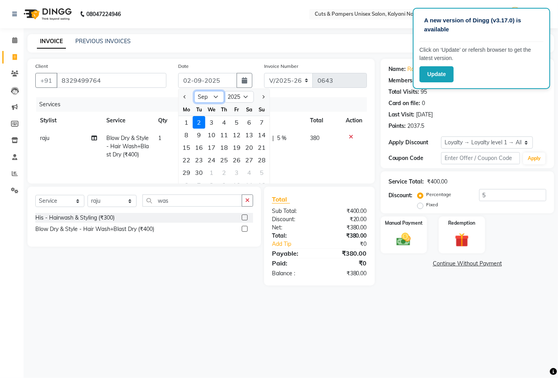
click at [217, 98] on select "Jan Feb Mar Apr May Jun [DATE] Aug Sep Oct Nov Dec" at bounding box center [209, 97] width 30 height 12
click at [194, 91] on select "Jan Feb Mar Apr May Jun [DATE] Aug Sep Oct Nov Dec" at bounding box center [209, 97] width 30 height 12
click at [237, 173] on div "29" at bounding box center [236, 172] width 13 height 13
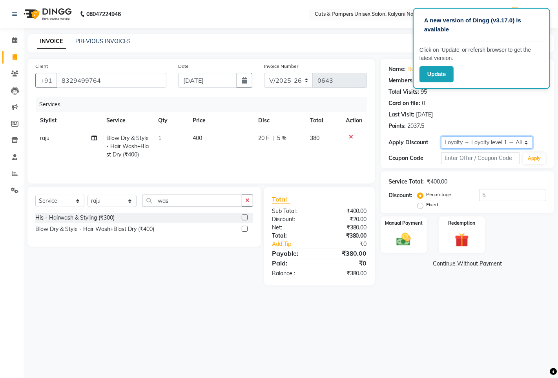
click at [459, 140] on select "Select Loyalty → Loyalty level 1 → All Customers" at bounding box center [487, 143] width 92 height 12
click at [441, 137] on select "Select Loyalty → Loyalty level 1 → All Customers" at bounding box center [487, 143] width 92 height 12
click at [414, 241] on img at bounding box center [404, 239] width 24 height 17
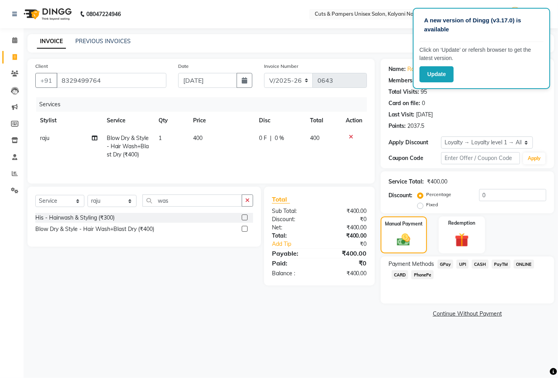
drag, startPoint x: 441, startPoint y: 263, endPoint x: 446, endPoint y: 271, distance: 9.3
click at [442, 263] on span "GPay" at bounding box center [445, 264] width 16 height 9
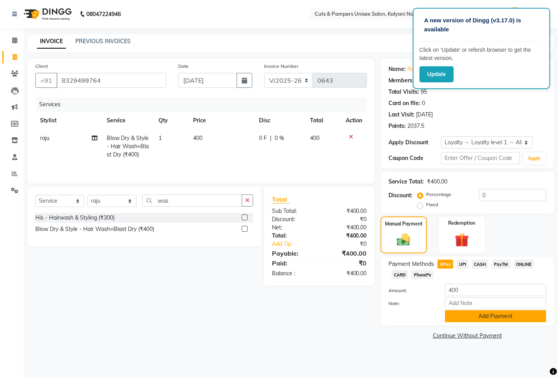
click at [456, 313] on button "Add Payment" at bounding box center [495, 316] width 101 height 12
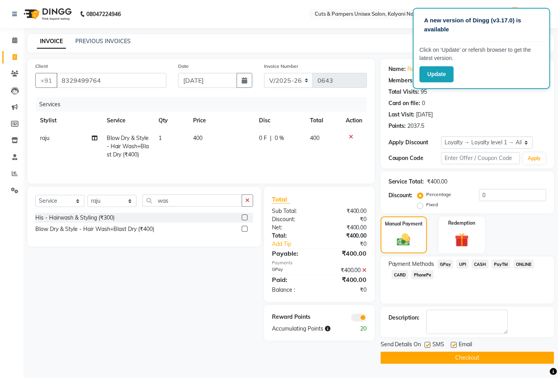
click at [447, 265] on span "GPay" at bounding box center [445, 264] width 16 height 9
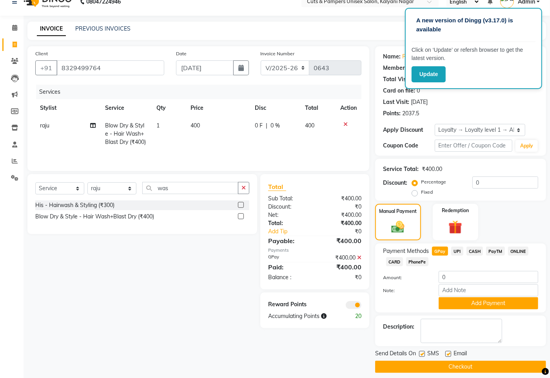
scroll to position [20, 0]
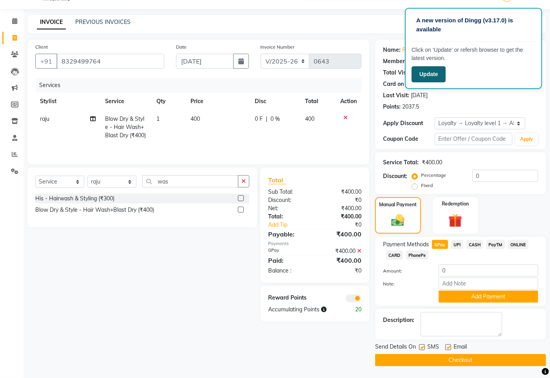
click at [436, 75] on button "Update" at bounding box center [429, 74] width 34 height 16
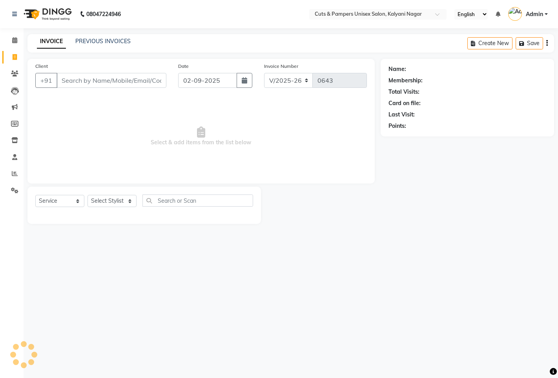
select select "64"
select select "service"
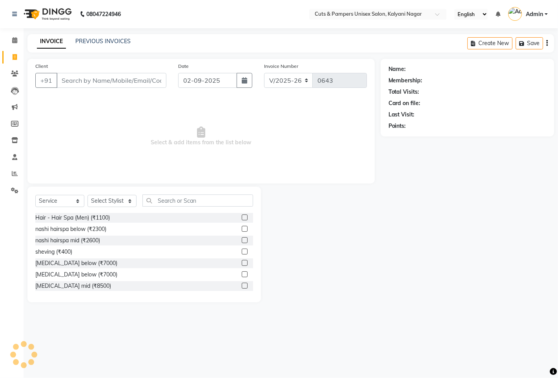
select select "2388"
click at [12, 41] on icon at bounding box center [14, 40] width 5 height 6
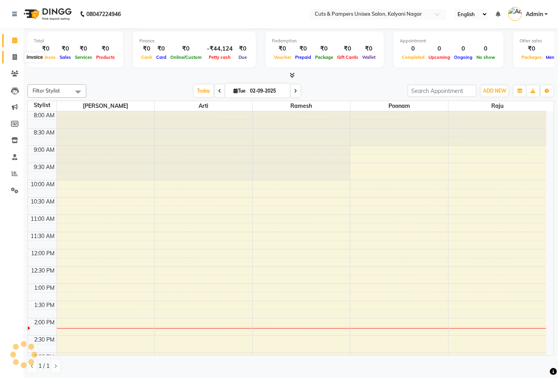
click at [16, 56] on icon at bounding box center [15, 57] width 4 height 6
select select "service"
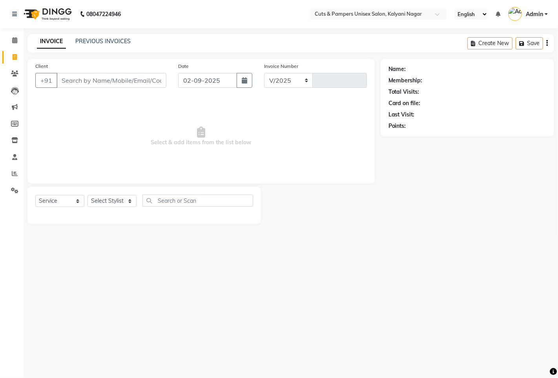
select select "64"
type input "0643"
select select "2388"
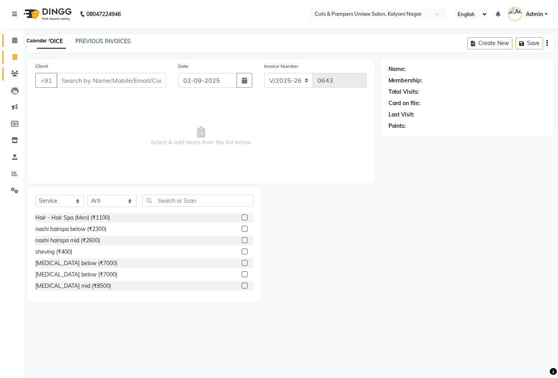
click at [13, 42] on icon at bounding box center [14, 40] width 5 height 6
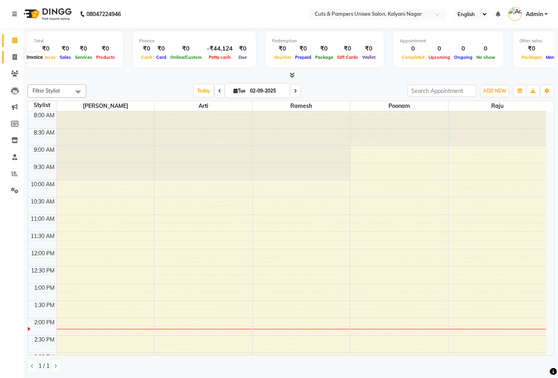
click at [15, 56] on icon at bounding box center [15, 57] width 4 height 6
select select "service"
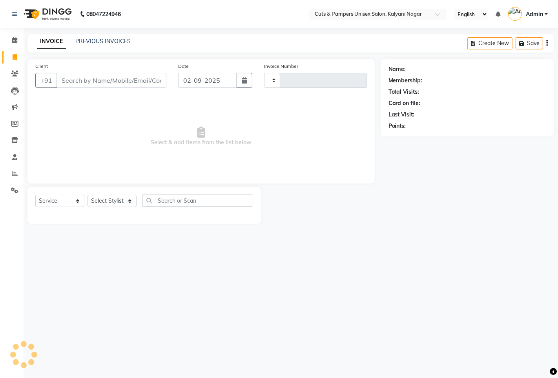
type input "0643"
select select "64"
select select "2388"
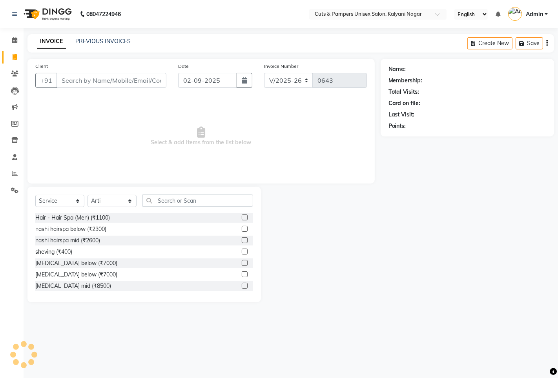
click at [115, 81] on input "Client" at bounding box center [111, 80] width 110 height 15
click at [147, 81] on input "Client" at bounding box center [111, 80] width 110 height 15
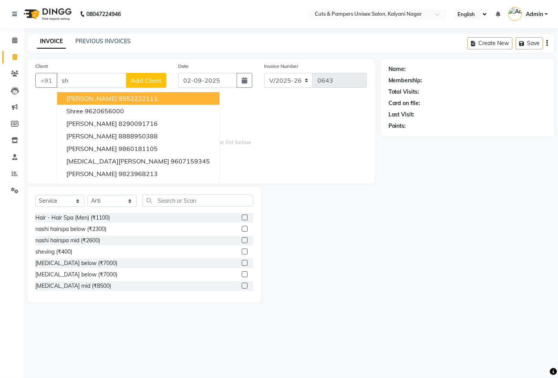
type input "s"
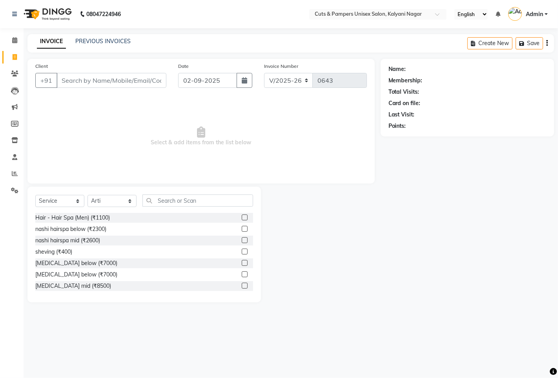
click at [124, 82] on input "Client" at bounding box center [111, 80] width 110 height 15
click at [11, 75] on icon at bounding box center [14, 74] width 7 height 6
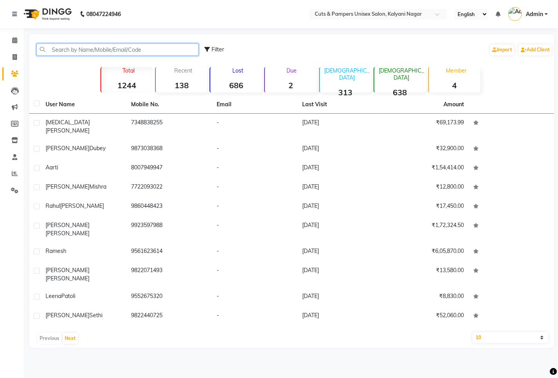
click at [115, 46] on input "text" at bounding box center [117, 50] width 162 height 12
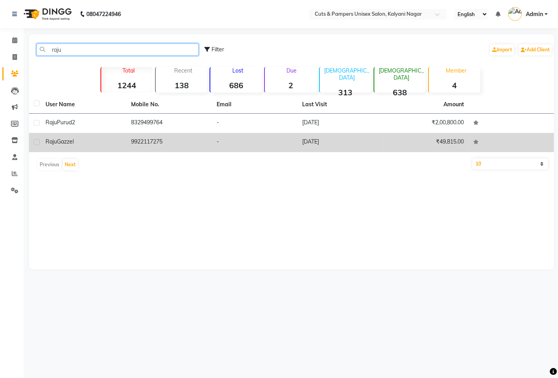
type input "raju"
drag, startPoint x: 151, startPoint y: 142, endPoint x: 176, endPoint y: 139, distance: 24.9
click at [151, 142] on td "9922117275" at bounding box center [169, 142] width 86 height 19
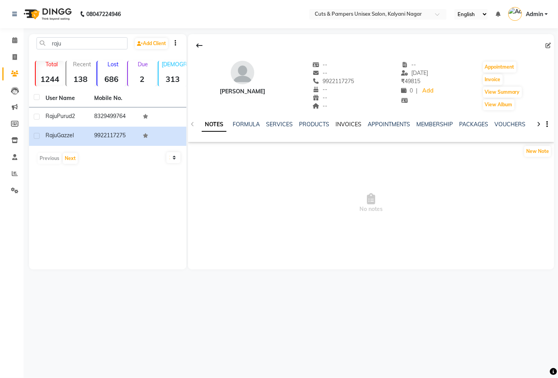
click at [343, 125] on link "INVOICES" at bounding box center [348, 124] width 26 height 7
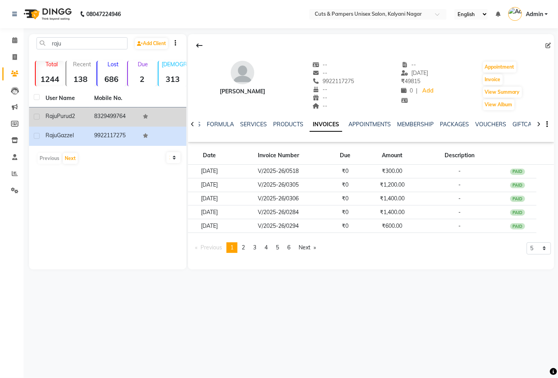
click at [86, 114] on td "Raju Purud2" at bounding box center [65, 117] width 49 height 19
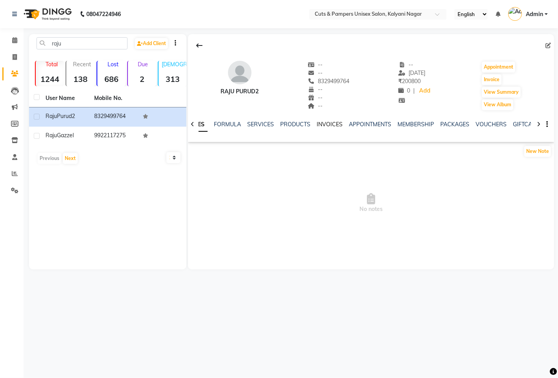
click at [330, 124] on link "INVOICES" at bounding box center [330, 124] width 26 height 7
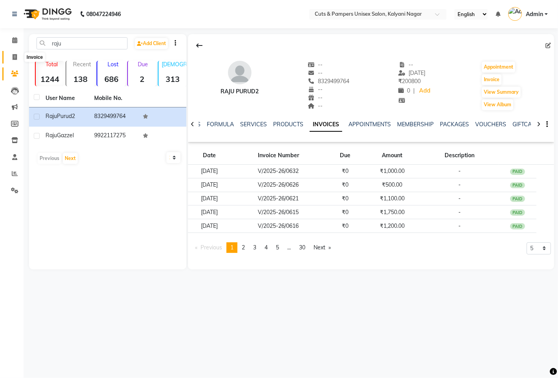
click at [9, 56] on span at bounding box center [15, 57] width 14 height 9
select select "service"
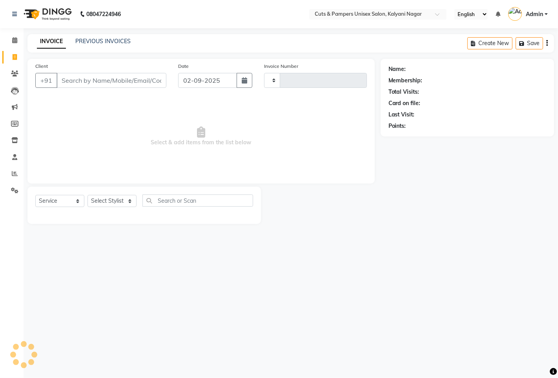
type input "0643"
select select "64"
select select "2388"
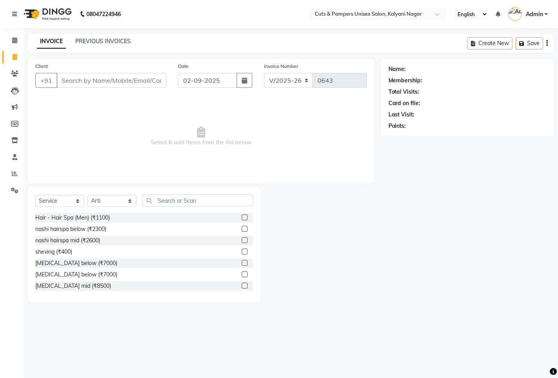
click at [84, 78] on input "Client" at bounding box center [111, 80] width 110 height 15
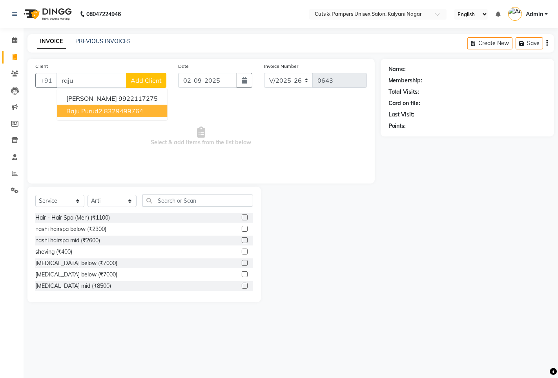
click at [136, 113] on ngb-highlight "8329499764" at bounding box center [123, 111] width 39 height 8
type input "8329499764"
click at [136, 113] on span "Select & add items from the list below" at bounding box center [201, 136] width 332 height 78
select select "1: Object"
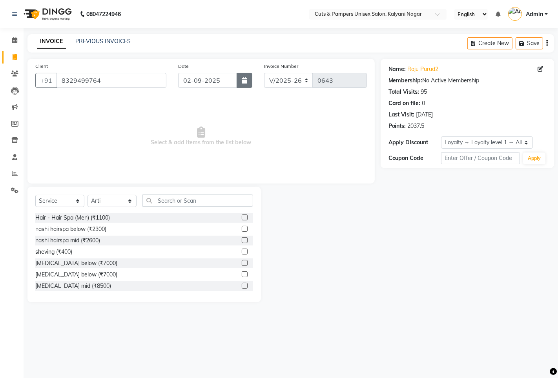
click at [242, 80] on icon "button" at bounding box center [244, 80] width 5 height 6
select select "9"
select select "2025"
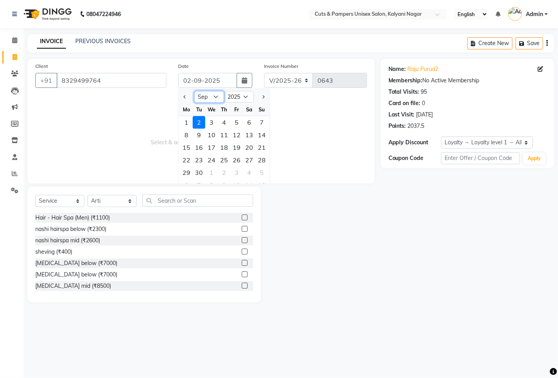
click at [211, 96] on select "Jan Feb Mar Apr May Jun [DATE] Aug Sep Oct Nov Dec" at bounding box center [209, 97] width 30 height 12
click at [213, 100] on select "Jan Feb Mar Apr May Jun [DATE] Aug Sep Oct Nov Dec" at bounding box center [209, 97] width 30 height 12
select select "8"
click at [194, 91] on select "Jan Feb Mar Apr May Jun [DATE] Aug Sep Oct Nov Dec" at bounding box center [209, 97] width 30 height 12
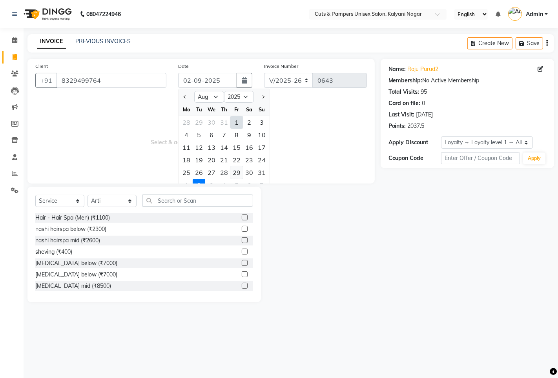
click at [238, 174] on div "29" at bounding box center [236, 172] width 13 height 13
type input "[DATE]"
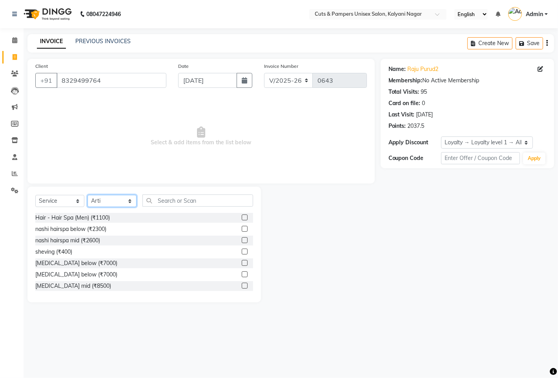
drag, startPoint x: 126, startPoint y: 199, endPoint x: 129, endPoint y: 203, distance: 5.1
click at [126, 199] on select "Select Stylist [PERSON_NAME] [PERSON_NAME] Poonam [PERSON_NAME]" at bounding box center [111, 201] width 49 height 12
select select "42794"
click at [87, 195] on select "Select Stylist [PERSON_NAME] [PERSON_NAME] Poonam [PERSON_NAME]" at bounding box center [111, 201] width 49 height 12
click at [180, 201] on input "text" at bounding box center [197, 201] width 111 height 12
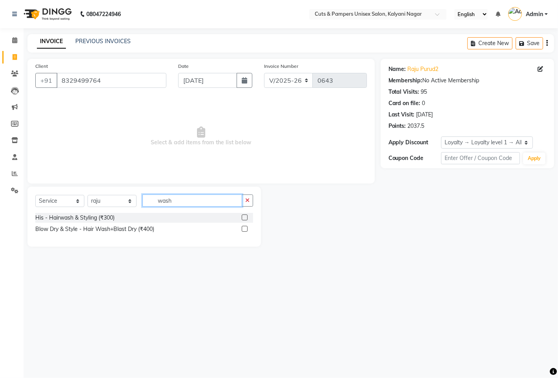
type input "wash"
click at [245, 229] on label at bounding box center [245, 229] width 6 height 6
click at [245, 229] on input "checkbox" at bounding box center [244, 229] width 5 height 5
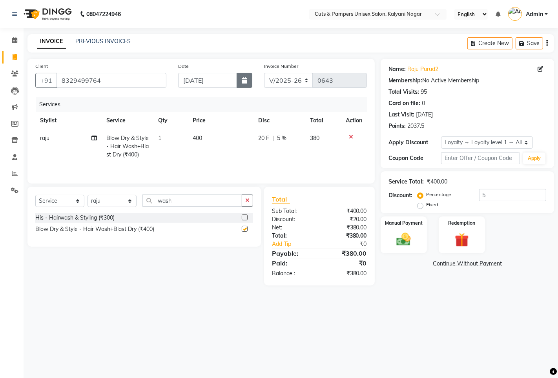
checkbox input "false"
click at [477, 139] on select "Select Loyalty → Loyalty level 1 → All Customers" at bounding box center [487, 143] width 92 height 12
select select "0:"
click at [441, 137] on select "Select Loyalty → Loyalty level 1 → All Customers" at bounding box center [487, 143] width 92 height 12
type input "0"
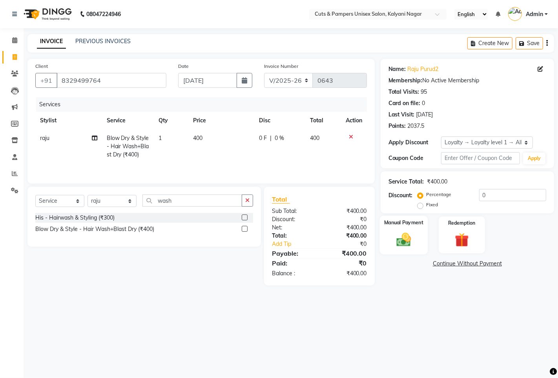
click at [407, 233] on img at bounding box center [404, 239] width 24 height 17
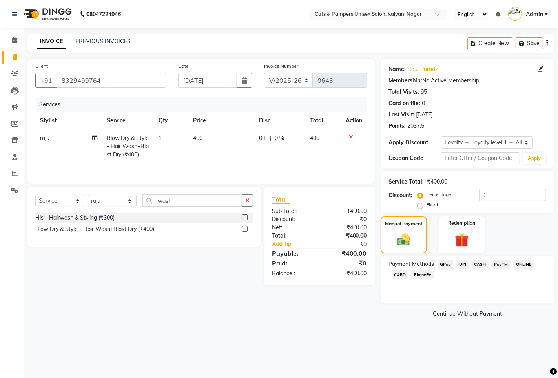
click at [447, 264] on span "GPay" at bounding box center [445, 264] width 16 height 9
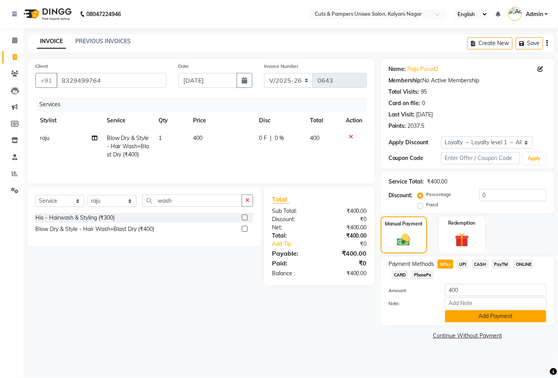
click at [454, 312] on button "Add Payment" at bounding box center [495, 316] width 101 height 12
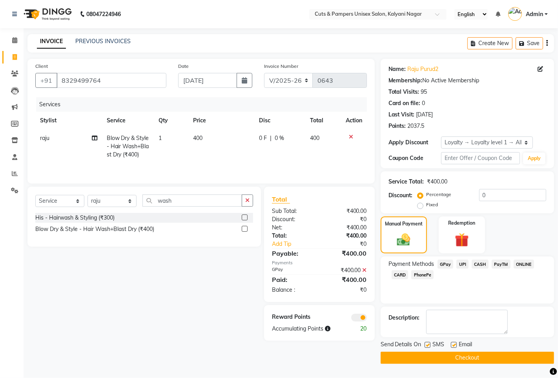
click at [427, 344] on label at bounding box center [428, 345] width 6 height 6
click at [427, 344] on input "checkbox" at bounding box center [427, 345] width 5 height 5
checkbox input "false"
drag, startPoint x: 434, startPoint y: 358, endPoint x: 432, endPoint y: 352, distance: 6.3
click at [434, 356] on button "Checkout" at bounding box center [467, 358] width 173 height 12
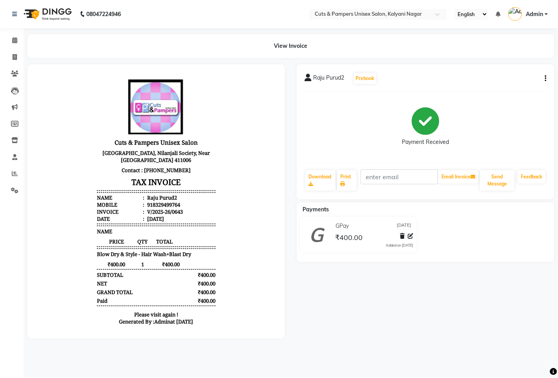
click at [558, 231] on div "Raju Purud2 Prebook Payment Received Download Print Email Invoice Send Message …" at bounding box center [425, 201] width 269 height 275
click at [15, 55] on icon at bounding box center [15, 57] width 4 height 6
drag, startPoint x: 15, startPoint y: 55, endPoint x: 32, endPoint y: 57, distance: 17.4
click at [15, 55] on icon at bounding box center [15, 57] width 4 height 6
select select "service"
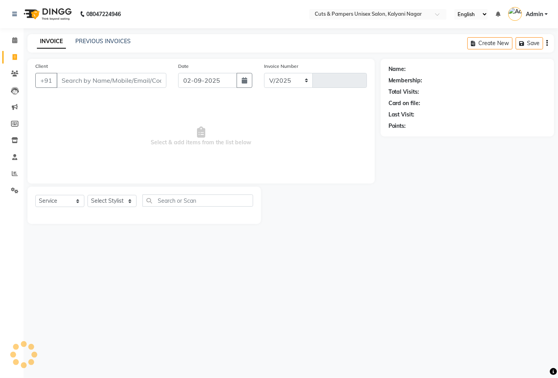
select select "64"
type input "0644"
click at [77, 77] on input "Client" at bounding box center [111, 80] width 110 height 15
select select "2388"
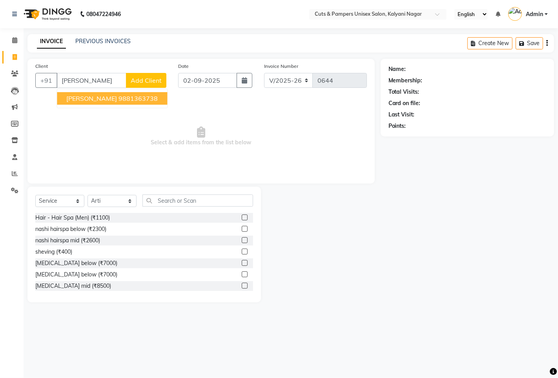
click at [80, 95] on span "[PERSON_NAME]" at bounding box center [91, 99] width 51 height 8
type input "9881363738"
click at [80, 94] on div "Client [PHONE_NUMBER] [PERSON_NAME] 9881363738 Add Client" at bounding box center [100, 78] width 143 height 32
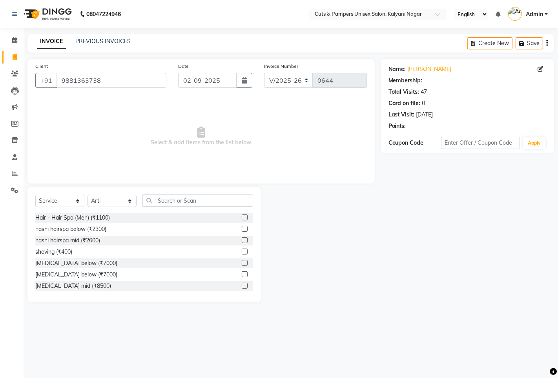
select select "1: Object"
drag, startPoint x: 114, startPoint y: 200, endPoint x: 122, endPoint y: 206, distance: 9.9
click at [114, 201] on select "Select Stylist [PERSON_NAME] [PERSON_NAME] Poonam [PERSON_NAME]" at bounding box center [111, 201] width 49 height 12
select select "2389"
click at [87, 195] on select "Select Stylist [PERSON_NAME] [PERSON_NAME] Poonam [PERSON_NAME]" at bounding box center [111, 201] width 49 height 12
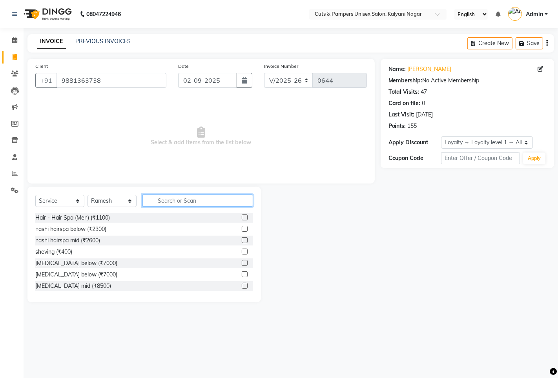
click at [169, 199] on input "text" at bounding box center [197, 201] width 111 height 12
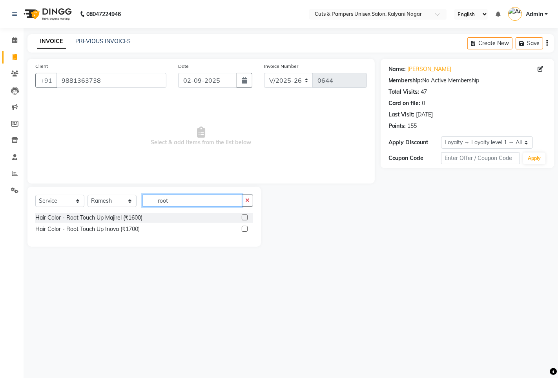
type input "root"
click at [245, 228] on label at bounding box center [245, 229] width 6 height 6
click at [245, 228] on input "checkbox" at bounding box center [244, 229] width 5 height 5
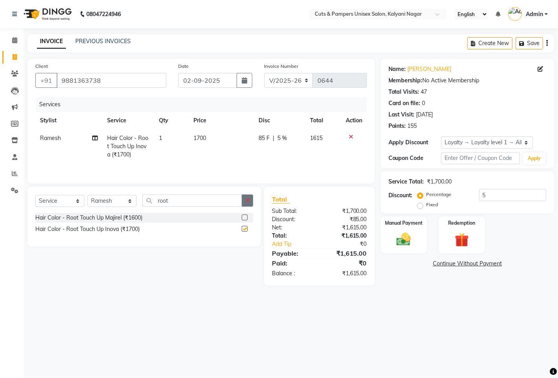
checkbox input "false"
click at [244, 204] on button "button" at bounding box center [247, 201] width 11 height 12
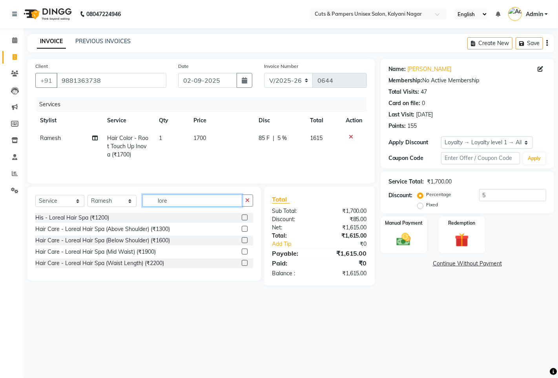
type input "lore"
click at [242, 242] on label at bounding box center [245, 240] width 6 height 6
click at [242, 242] on input "checkbox" at bounding box center [244, 240] width 5 height 5
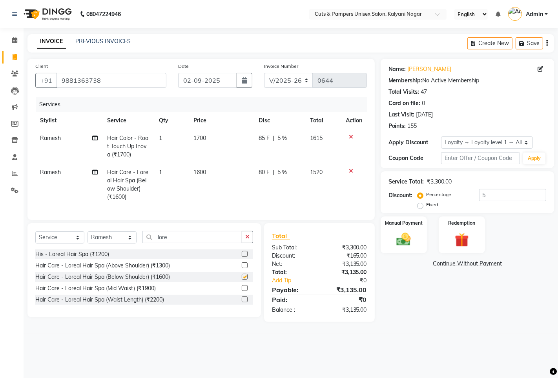
checkbox input "false"
click at [200, 171] on span "1600" at bounding box center [199, 172] width 13 height 7
select select "2389"
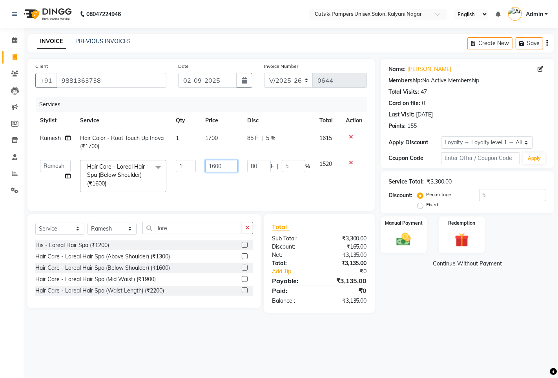
click at [215, 167] on input "1600" at bounding box center [221, 166] width 33 height 12
type input "1700"
click at [244, 236] on div "Select Service Product Membership Package Voucher Prepaid Gift Card Select Styl…" at bounding box center [143, 261] width 233 height 94
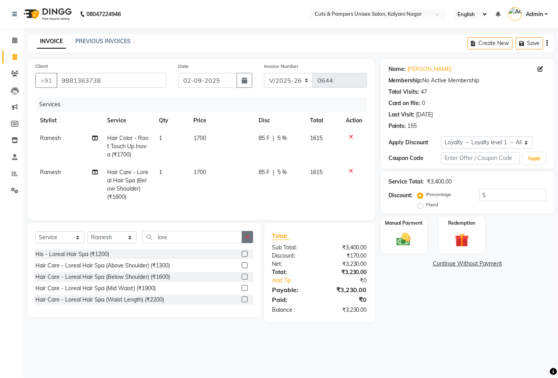
click at [247, 240] on icon "button" at bounding box center [247, 236] width 4 height 5
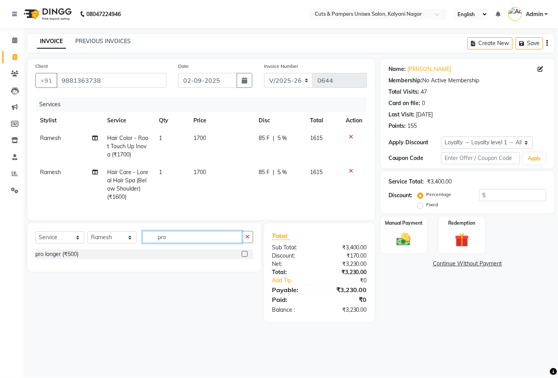
type input "pro"
click at [244, 257] on label at bounding box center [245, 254] width 6 height 6
click at [244, 257] on input "checkbox" at bounding box center [244, 254] width 5 height 5
click at [244, 262] on div "Select Service Product Membership Package Voucher Prepaid Gift Card Select Styl…" at bounding box center [143, 247] width 233 height 49
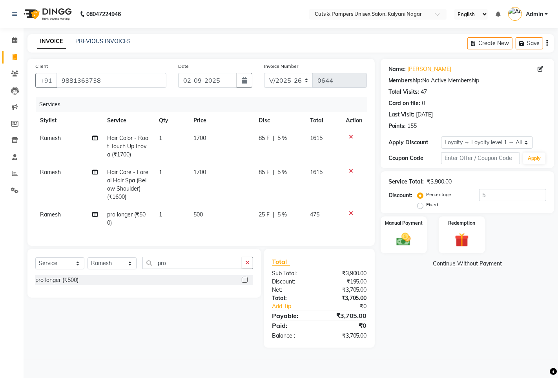
click at [246, 283] on label at bounding box center [245, 280] width 6 height 6
click at [246, 283] on input "checkbox" at bounding box center [244, 280] width 5 height 5
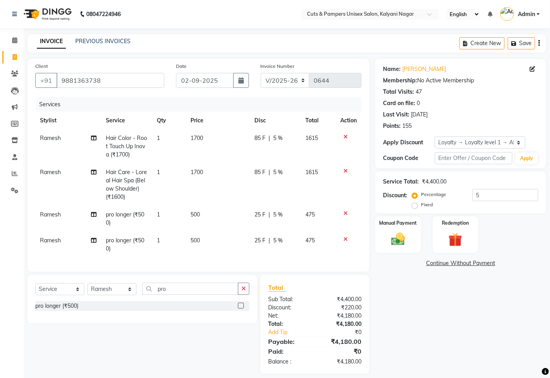
click at [241, 309] on label at bounding box center [241, 306] width 6 height 6
click at [241, 309] on input "checkbox" at bounding box center [240, 306] width 5 height 5
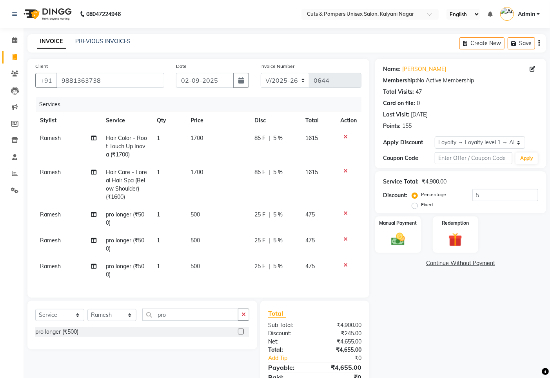
scroll to position [4, 0]
drag, startPoint x: 241, startPoint y: 335, endPoint x: 252, endPoint y: 322, distance: 16.7
click at [242, 334] on label at bounding box center [241, 332] width 6 height 6
click at [242, 334] on input "checkbox" at bounding box center [240, 332] width 5 height 5
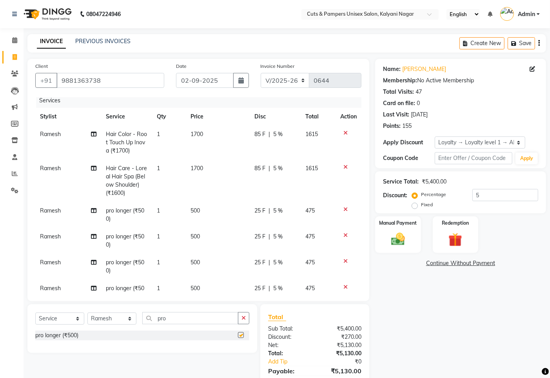
checkbox input "false"
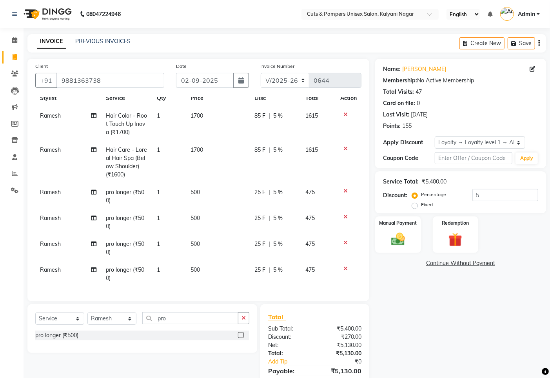
scroll to position [29, 0]
click at [246, 318] on button "button" at bounding box center [243, 318] width 11 height 12
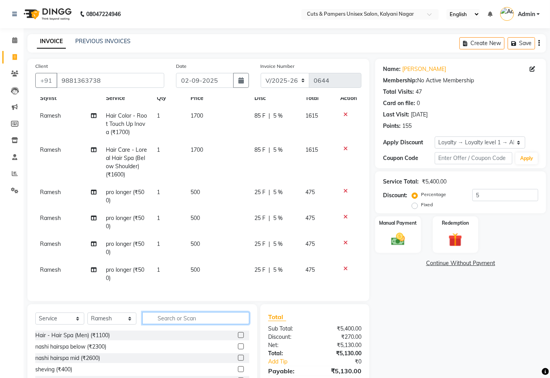
click at [228, 321] on input "text" at bounding box center [195, 318] width 107 height 12
type input "cut"
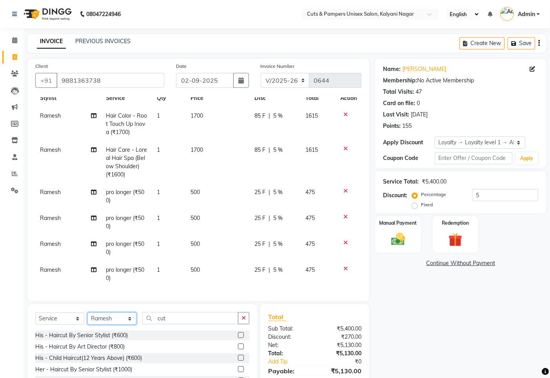
click at [119, 321] on select "Select Stylist [PERSON_NAME] [PERSON_NAME] Poonam [PERSON_NAME]" at bounding box center [111, 319] width 49 height 12
select select "2388"
click at [87, 313] on select "Select Stylist [PERSON_NAME] [PERSON_NAME] Poonam [PERSON_NAME]" at bounding box center [111, 319] width 49 height 12
click at [128, 320] on select "Select Stylist [PERSON_NAME] [PERSON_NAME] Poonam [PERSON_NAME]" at bounding box center [111, 319] width 49 height 12
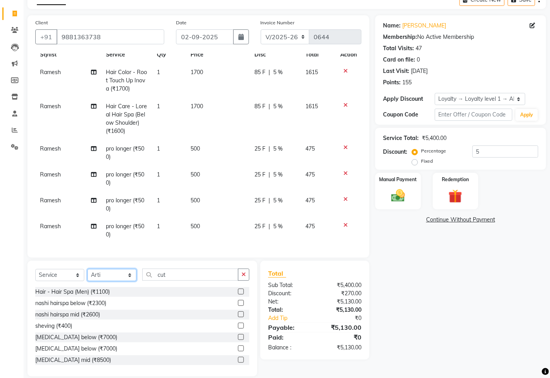
scroll to position [53, 0]
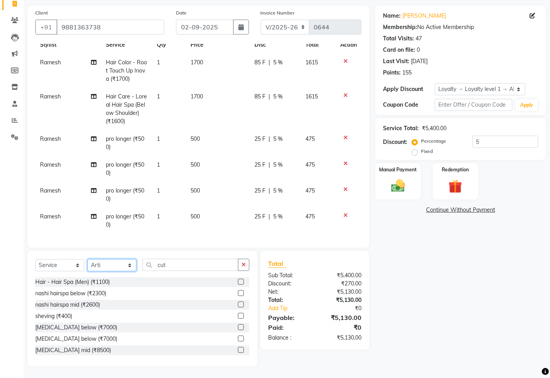
click at [128, 268] on select "Select Stylist [PERSON_NAME] [PERSON_NAME] Poonam [PERSON_NAME]" at bounding box center [111, 265] width 49 height 12
click at [87, 259] on select "Select Stylist [PERSON_NAME] [PERSON_NAME] Poonam [PERSON_NAME]" at bounding box center [111, 265] width 49 height 12
click at [173, 269] on input "cut" at bounding box center [190, 265] width 96 height 12
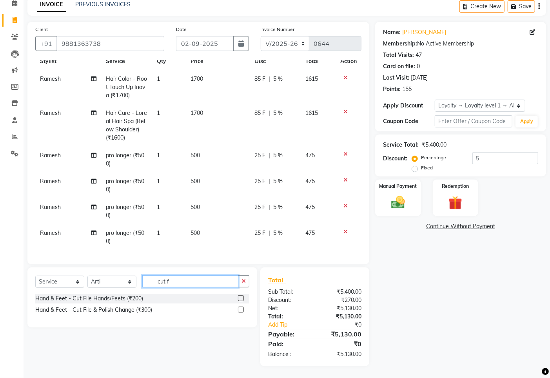
scroll to position [37, 0]
type input "cut fil"
click at [239, 308] on label at bounding box center [241, 310] width 6 height 6
click at [239, 308] on input "checkbox" at bounding box center [240, 310] width 5 height 5
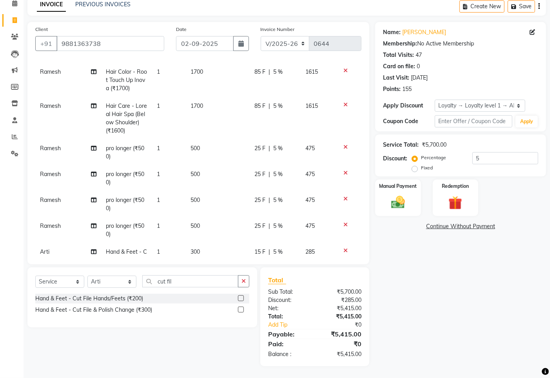
click at [242, 309] on label at bounding box center [241, 310] width 6 height 6
click at [242, 309] on input "checkbox" at bounding box center [240, 310] width 5 height 5
checkbox input "false"
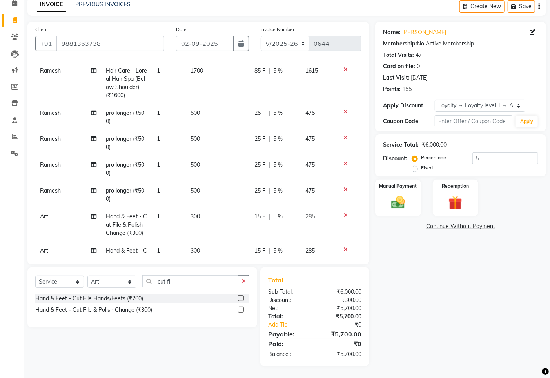
scroll to position [98, 0]
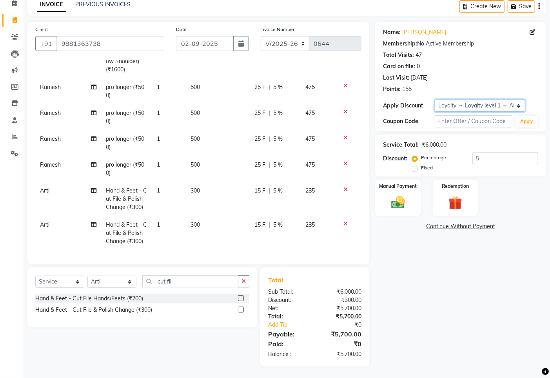
click at [467, 100] on select "Select Loyalty → Loyalty level 1 → All Customers" at bounding box center [480, 106] width 91 height 12
select select "0:"
click at [435, 100] on select "Select Loyalty → Loyalty level 1 → All Customers" at bounding box center [480, 106] width 91 height 12
click at [467, 114] on div "Name: [PERSON_NAME] Membership: No Active Membership Total Visits: 47 Card on f…" at bounding box center [460, 76] width 171 height 109
type input "0"
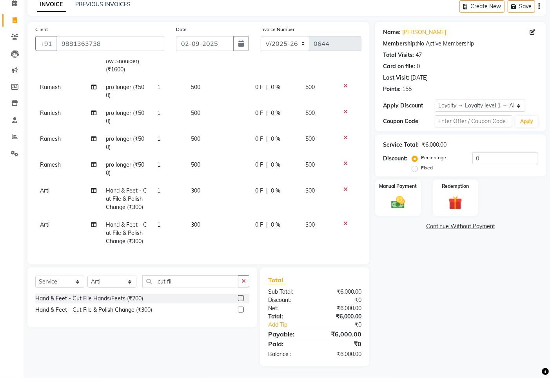
click at [344, 161] on icon at bounding box center [346, 163] width 4 height 5
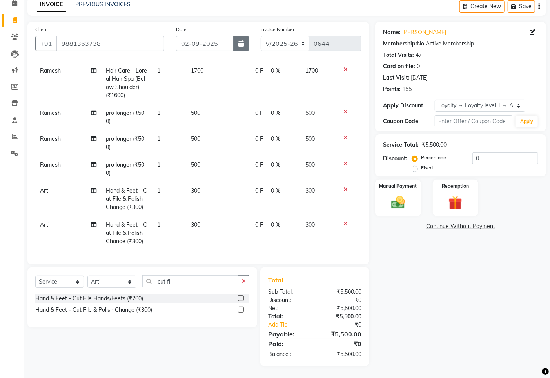
click at [242, 40] on icon "button" at bounding box center [241, 43] width 5 height 6
select select "9"
select select "2025"
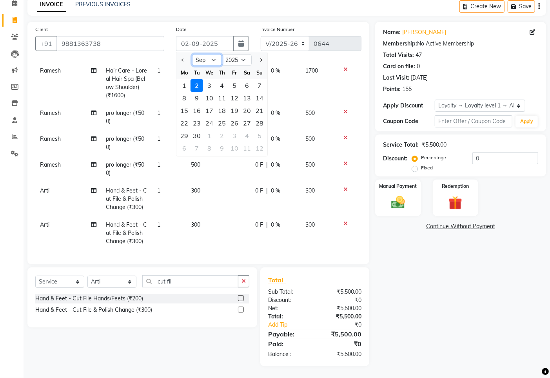
click at [212, 61] on select "Jan Feb Mar Apr May Jun [DATE] Aug Sep Oct Nov Dec" at bounding box center [207, 60] width 30 height 12
select select "8"
click at [192, 54] on select "Jan Feb Mar Apr May Jun [DATE] Aug Sep Oct Nov Dec" at bounding box center [207, 60] width 30 height 12
click at [245, 135] on div "30" at bounding box center [247, 135] width 13 height 13
type input "[DATE]"
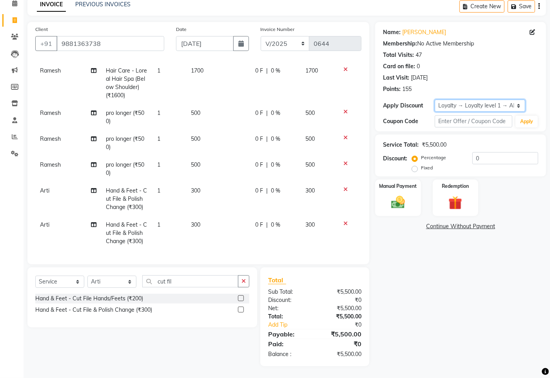
click at [500, 109] on select "Select Loyalty → Loyalty level 1 → All Customers" at bounding box center [480, 106] width 91 height 12
click at [435, 100] on select "Select Loyalty → Loyalty level 1 → All Customers" at bounding box center [480, 106] width 91 height 12
click at [409, 199] on img at bounding box center [398, 202] width 24 height 16
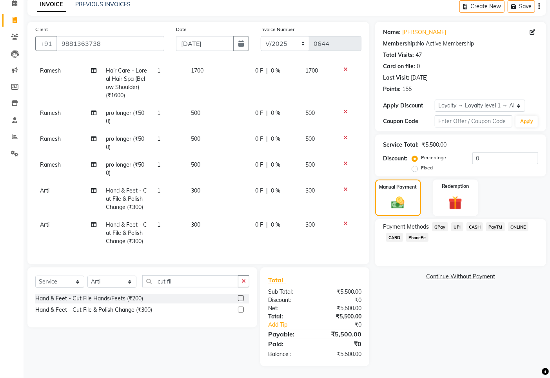
drag, startPoint x: 445, startPoint y: 225, endPoint x: 445, endPoint y: 234, distance: 8.6
click at [445, 226] on span "GPay" at bounding box center [440, 226] width 16 height 9
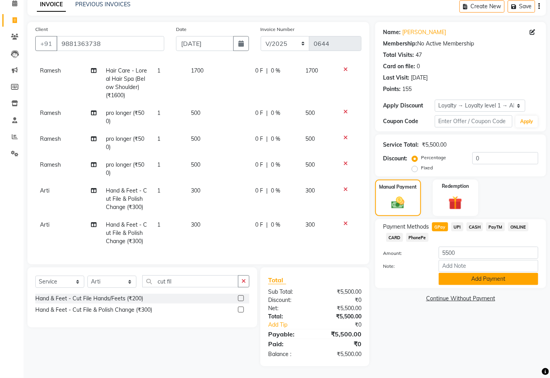
click at [462, 282] on button "Add Payment" at bounding box center [489, 279] width 100 height 12
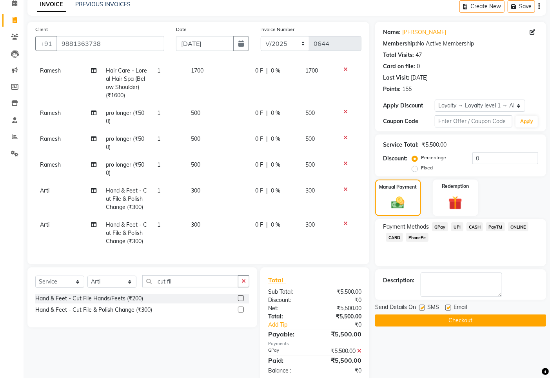
drag, startPoint x: 434, startPoint y: 319, endPoint x: 430, endPoint y: 315, distance: 5.3
click at [434, 318] on button "Checkout" at bounding box center [460, 321] width 171 height 12
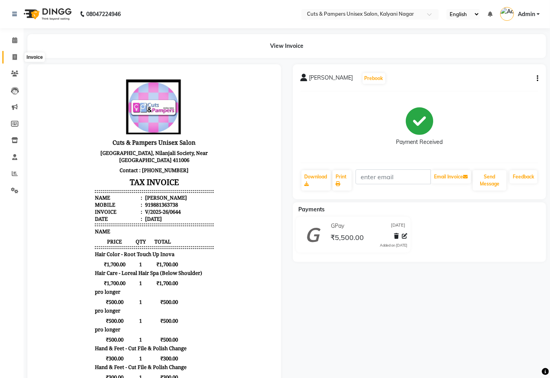
click at [14, 57] on icon at bounding box center [15, 57] width 4 height 6
select select "service"
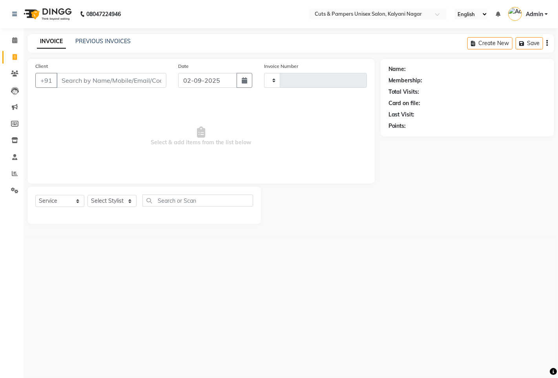
type input "0645"
select select "64"
click at [137, 80] on input "Client" at bounding box center [111, 80] width 110 height 15
select select "2388"
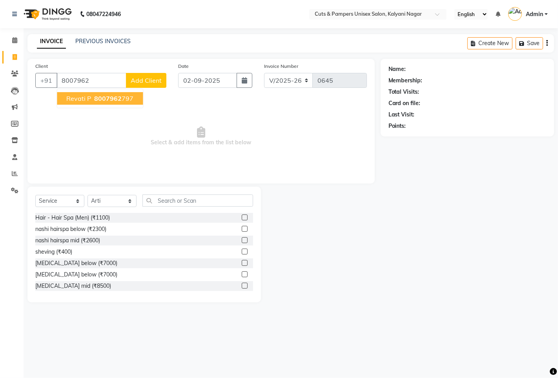
click at [119, 97] on span "8007962" at bounding box center [107, 99] width 27 height 8
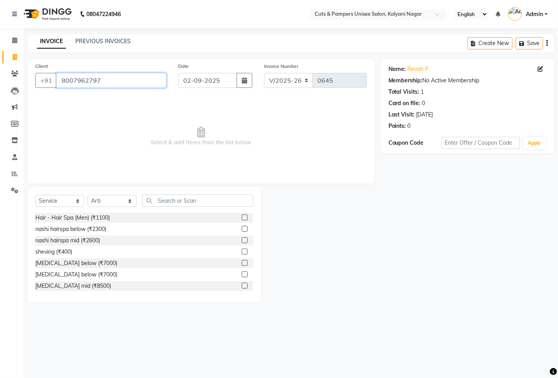
click at [142, 78] on input "8007962797" at bounding box center [111, 80] width 110 height 15
type input "8007962790"
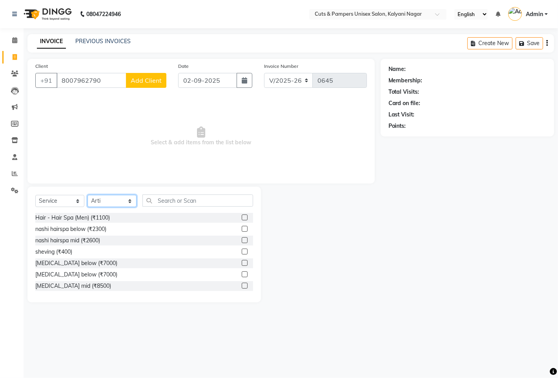
drag, startPoint x: 114, startPoint y: 201, endPoint x: 120, endPoint y: 206, distance: 7.5
click at [115, 201] on select "Select Stylist [PERSON_NAME] [PERSON_NAME] Poonam [PERSON_NAME]" at bounding box center [111, 201] width 49 height 12
select select "42794"
click at [87, 195] on select "Select Stylist [PERSON_NAME] [PERSON_NAME] Poonam [PERSON_NAME]" at bounding box center [111, 201] width 49 height 12
click at [165, 203] on input "text" at bounding box center [197, 201] width 111 height 12
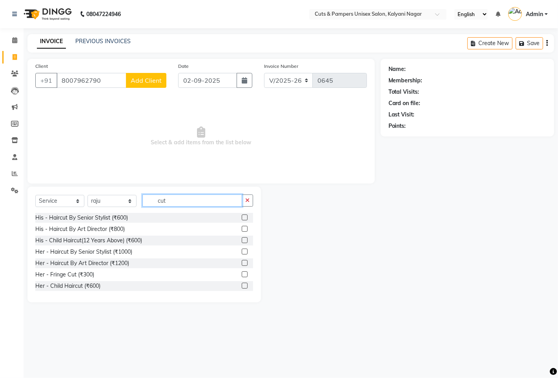
type input "cut"
click at [242, 253] on label at bounding box center [245, 252] width 6 height 6
click at [242, 253] on input "checkbox" at bounding box center [244, 252] width 5 height 5
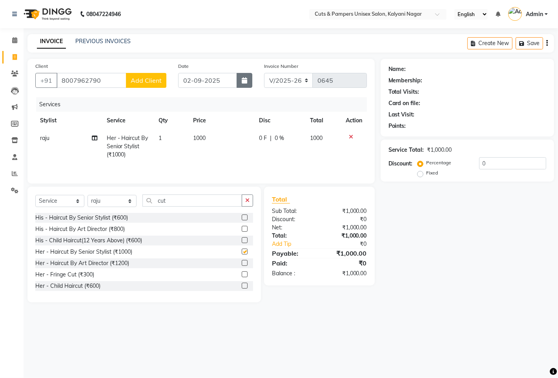
checkbox input "false"
click at [242, 80] on icon "button" at bounding box center [244, 80] width 5 height 6
select select "9"
select select "2025"
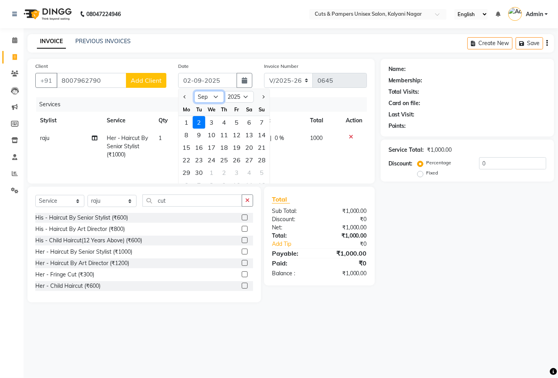
click at [217, 96] on select "Jan Feb Mar Apr May Jun [DATE] Aug Sep Oct Nov Dec" at bounding box center [209, 97] width 30 height 12
select select "8"
click at [194, 91] on select "Jan Feb Mar Apr May Jun [DATE] Aug Sep Oct Nov Dec" at bounding box center [209, 97] width 30 height 12
click at [253, 173] on div "30" at bounding box center [249, 172] width 13 height 13
type input "[DATE]"
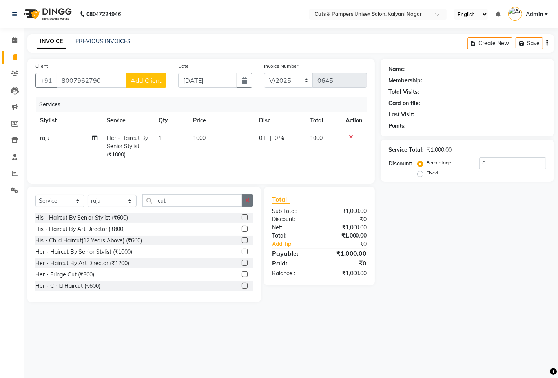
click at [246, 206] on button "button" at bounding box center [247, 201] width 11 height 12
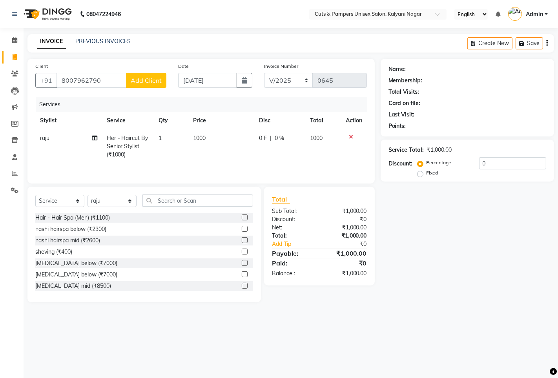
click at [162, 81] on span "Add Client" at bounding box center [146, 81] width 31 height 8
select select "22"
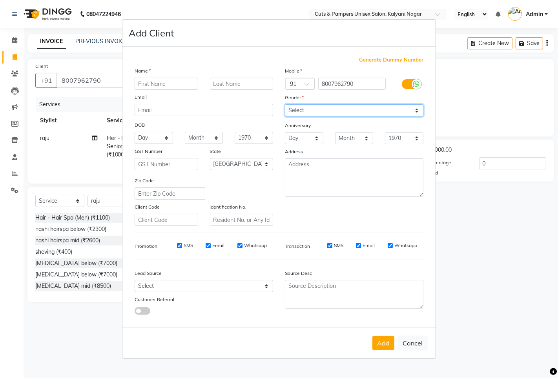
click at [310, 105] on select "Select [DEMOGRAPHIC_DATA] [DEMOGRAPHIC_DATA] Other Prefer Not To Say" at bounding box center [354, 110] width 139 height 12
select select "[DEMOGRAPHIC_DATA]"
click at [285, 104] on select "Select [DEMOGRAPHIC_DATA] [DEMOGRAPHIC_DATA] Other Prefer Not To Say" at bounding box center [354, 110] width 139 height 12
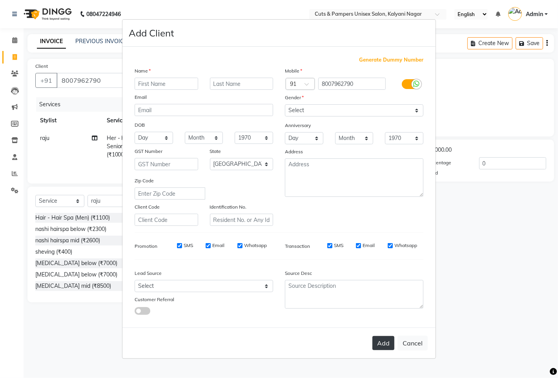
click at [386, 346] on button "Add" at bounding box center [383, 343] width 22 height 14
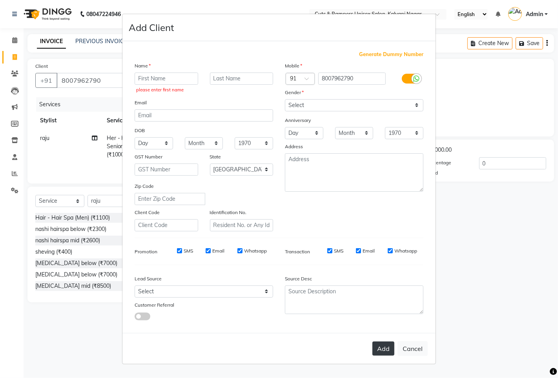
click at [381, 350] on button "Add" at bounding box center [383, 349] width 22 height 14
click at [379, 349] on button "Add" at bounding box center [383, 349] width 22 height 14
click at [153, 80] on input "text" at bounding box center [167, 79] width 64 height 12
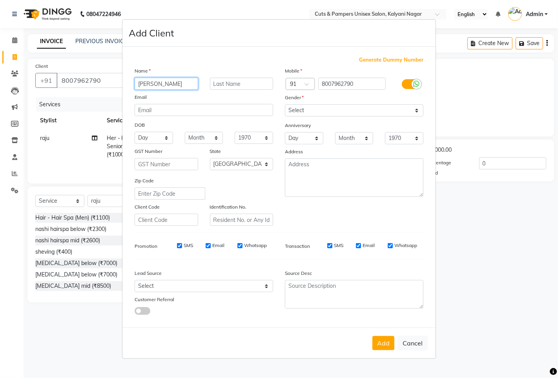
type input "[PERSON_NAME]"
click at [219, 80] on input "text" at bounding box center [242, 84] width 64 height 12
type input "[PERSON_NAME]"
click at [387, 340] on button "Add" at bounding box center [383, 343] width 22 height 14
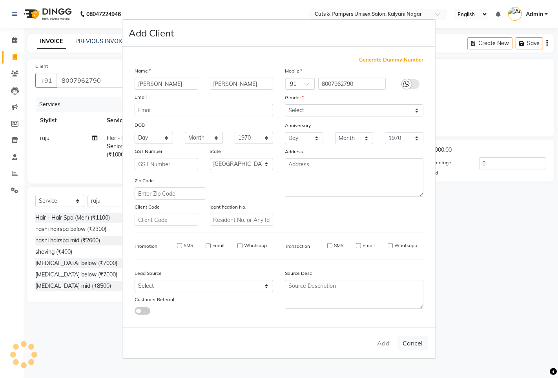
select select
select select "null"
select select
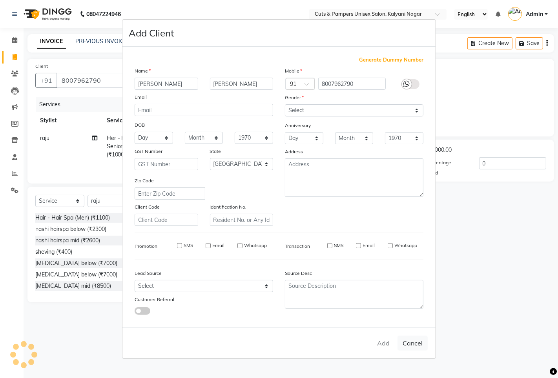
select select
checkbox input "false"
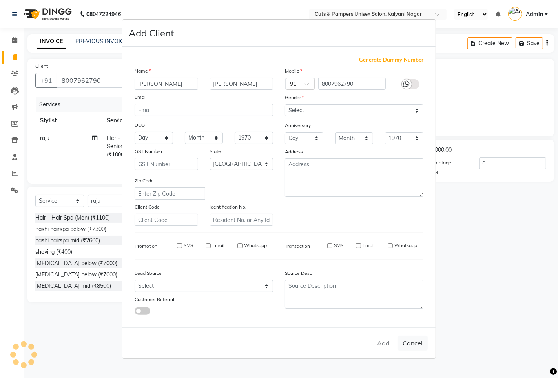
checkbox input "false"
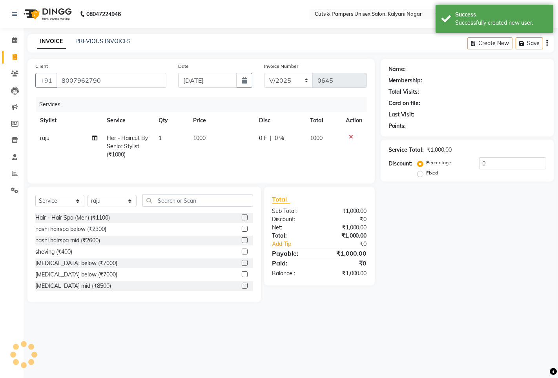
type input "5"
select select "1: Object"
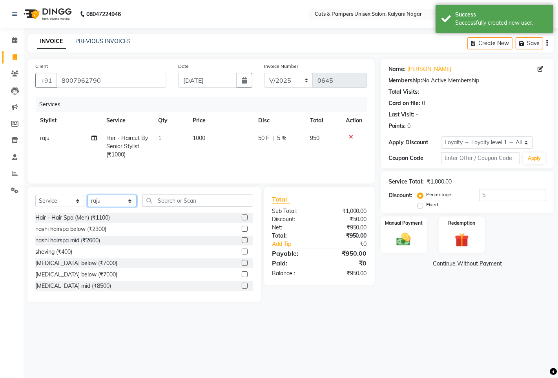
click at [126, 203] on select "Select Stylist [PERSON_NAME] [PERSON_NAME] Poonam [PERSON_NAME]" at bounding box center [111, 201] width 49 height 12
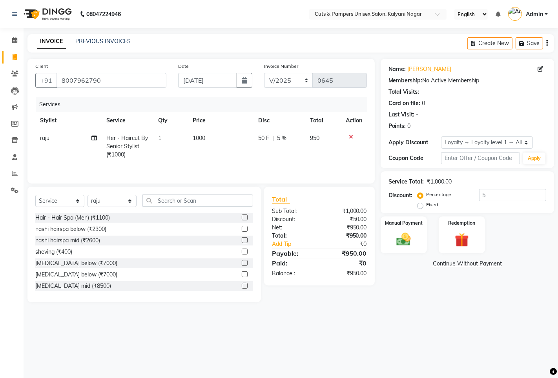
click at [46, 136] on span "raju" at bounding box center [44, 138] width 9 height 7
select select "42794"
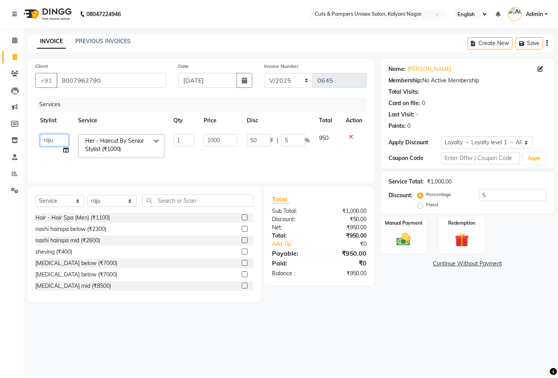
click at [46, 136] on select "[PERSON_NAME] [PERSON_NAME] Poonam [PERSON_NAME]" at bounding box center [54, 140] width 29 height 12
click at [59, 180] on div "Client [PHONE_NUMBER] Date [DATE] Invoice Number V/2025 V/[PHONE_NUMBER] Servic…" at bounding box center [200, 121] width 347 height 125
select select "2389"
click at [124, 200] on select "Select Stylist [PERSON_NAME] [PERSON_NAME] Poonam [PERSON_NAME]" at bounding box center [111, 201] width 49 height 12
click at [87, 196] on select "Select Stylist [PERSON_NAME] [PERSON_NAME] Poonam [PERSON_NAME]" at bounding box center [111, 201] width 49 height 12
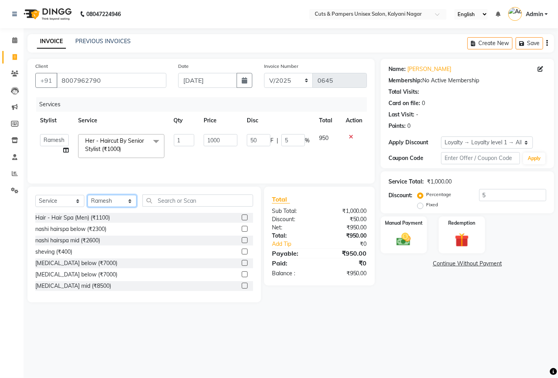
drag, startPoint x: 126, startPoint y: 201, endPoint x: 128, endPoint y: 207, distance: 6.4
click at [127, 202] on select "Select Stylist [PERSON_NAME] [PERSON_NAME] Poonam [PERSON_NAME]" at bounding box center [111, 201] width 49 height 12
select select "2388"
click at [87, 196] on select "Select Stylist [PERSON_NAME] [PERSON_NAME] Poonam [PERSON_NAME]" at bounding box center [111, 201] width 49 height 12
click at [155, 198] on input "text" at bounding box center [197, 201] width 111 height 12
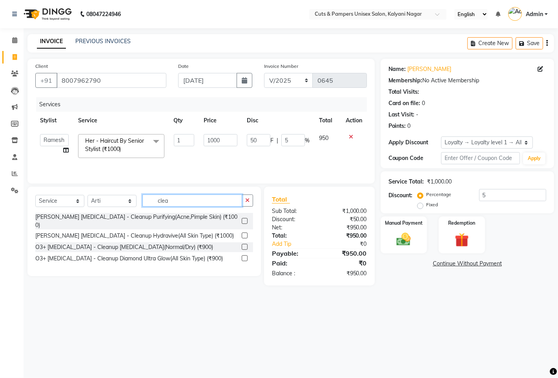
type input "clea"
click at [245, 218] on label at bounding box center [245, 221] width 6 height 6
click at [245, 219] on input "checkbox" at bounding box center [244, 221] width 5 height 5
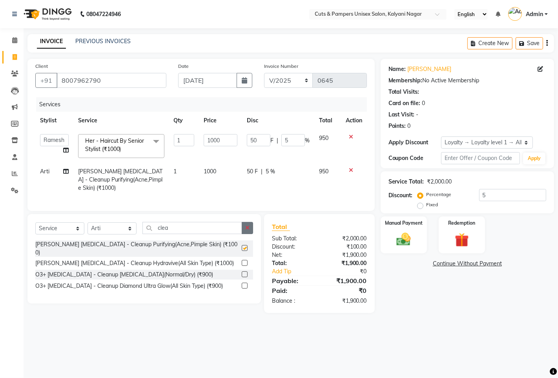
checkbox input "false"
click at [245, 231] on icon "button" at bounding box center [247, 227] width 4 height 5
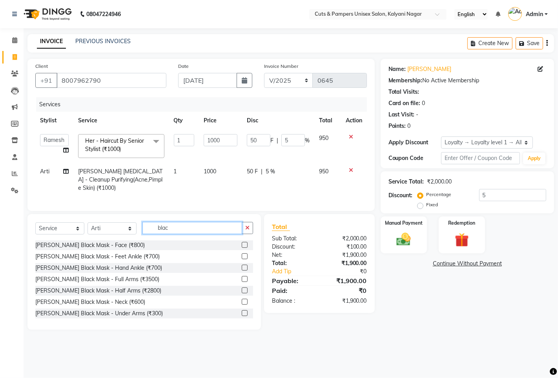
type input "blac"
click at [242, 248] on label at bounding box center [245, 245] width 6 height 6
click at [242, 248] on input "checkbox" at bounding box center [244, 245] width 5 height 5
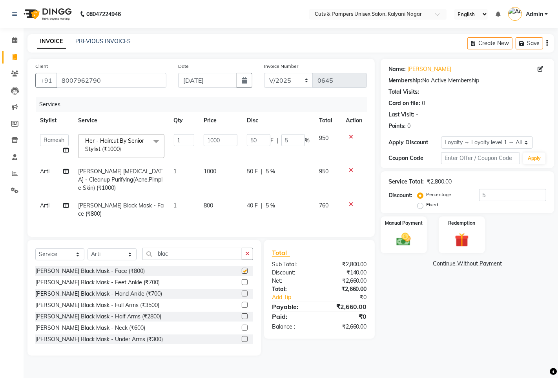
checkbox input "false"
click at [465, 139] on select "Select Loyalty → Loyalty level 1 → All Customers" at bounding box center [487, 143] width 92 height 12
select select "0:"
click at [441, 137] on select "Select Loyalty → Loyalty level 1 → All Customers" at bounding box center [487, 143] width 92 height 12
type input "0"
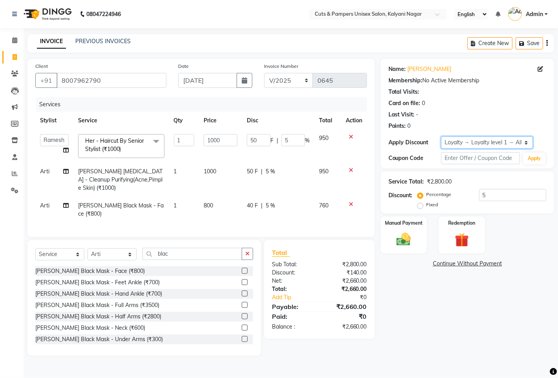
type input "0"
click at [249, 257] on icon "button" at bounding box center [247, 253] width 4 height 5
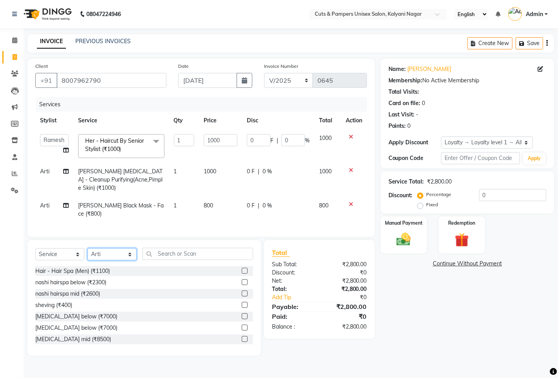
click at [92, 261] on select "Select Stylist [PERSON_NAME] [PERSON_NAME] Poonam [PERSON_NAME]" at bounding box center [111, 254] width 49 height 12
drag, startPoint x: 92, startPoint y: 264, endPoint x: 97, endPoint y: 272, distance: 9.2
click at [92, 261] on select "Select Stylist [PERSON_NAME] [PERSON_NAME] Poonam [PERSON_NAME]" at bounding box center [111, 254] width 49 height 12
click at [108, 261] on select "Select Stylist [PERSON_NAME] [PERSON_NAME] Poonam [PERSON_NAME]" at bounding box center [111, 254] width 49 height 12
select select "2389"
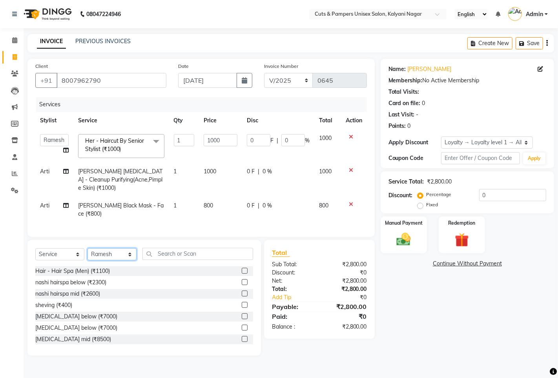
click at [87, 256] on select "Select Stylist [PERSON_NAME] [PERSON_NAME] Poonam [PERSON_NAME]" at bounding box center [111, 254] width 49 height 12
click at [154, 260] on input "text" at bounding box center [197, 254] width 111 height 12
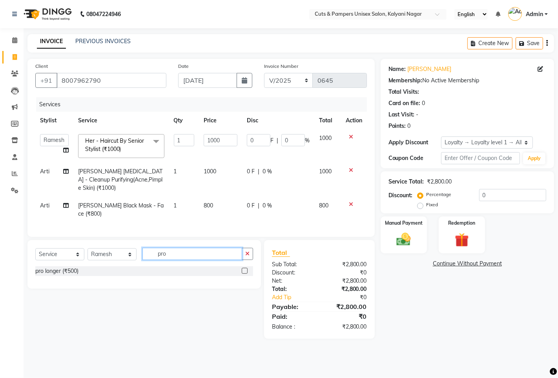
type input "pro"
click at [245, 274] on label at bounding box center [245, 271] width 6 height 6
click at [245, 274] on input "checkbox" at bounding box center [244, 271] width 5 height 5
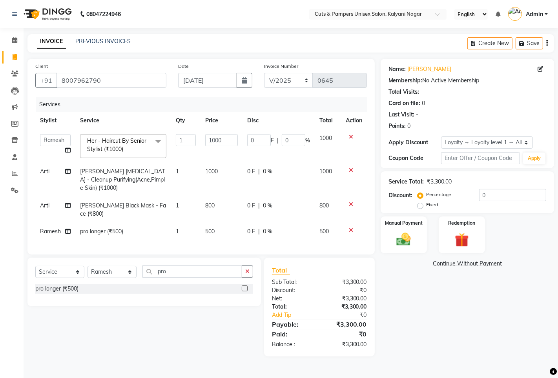
click at [245, 292] on label at bounding box center [245, 289] width 6 height 6
click at [245, 292] on input "checkbox" at bounding box center [244, 288] width 5 height 5
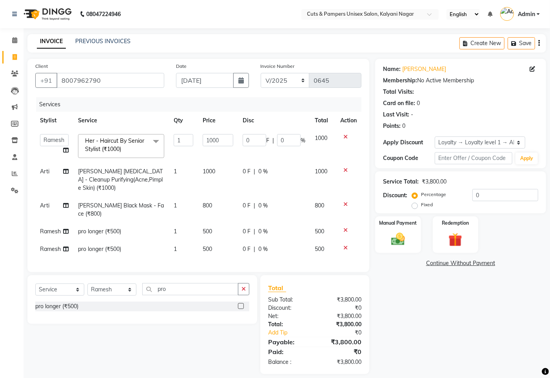
click at [242, 309] on label at bounding box center [241, 306] width 6 height 6
click at [242, 309] on input "checkbox" at bounding box center [240, 306] width 5 height 5
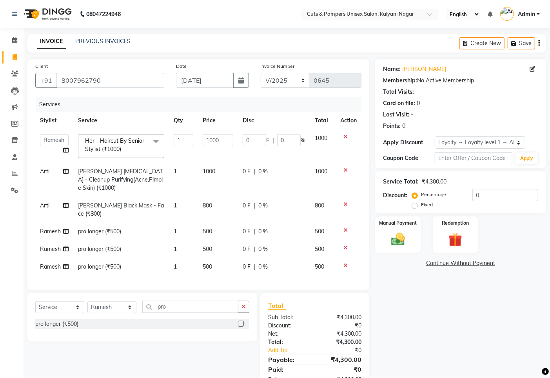
click at [240, 327] on label at bounding box center [241, 324] width 6 height 6
click at [240, 327] on input "checkbox" at bounding box center [240, 324] width 5 height 5
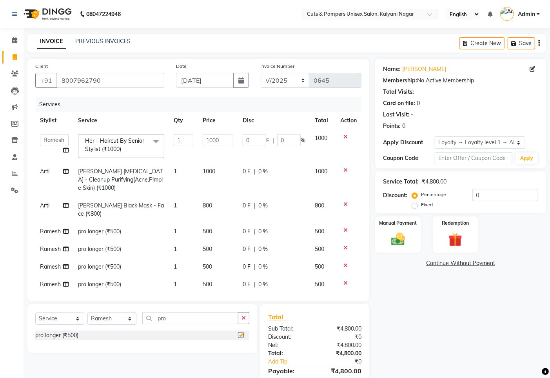
checkbox input "false"
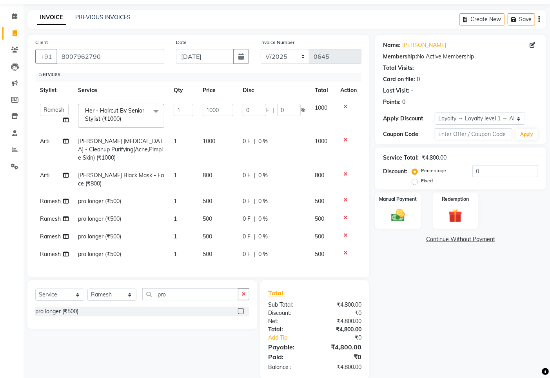
scroll to position [37, 0]
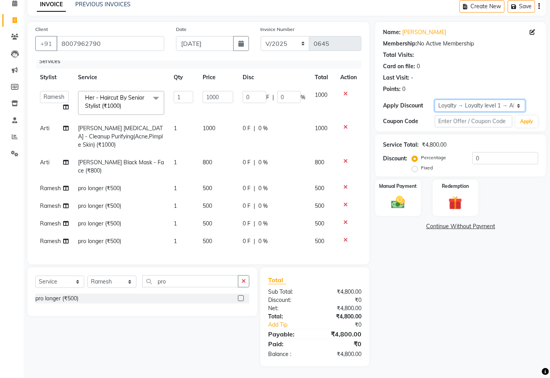
drag, startPoint x: 475, startPoint y: 101, endPoint x: 476, endPoint y: 105, distance: 4.3
click at [475, 102] on select "Select Loyalty → Loyalty level 1 → All Customers" at bounding box center [480, 106] width 91 height 12
click at [435, 100] on select "Select Loyalty → Loyalty level 1 → All Customers" at bounding box center [480, 106] width 91 height 12
click at [401, 196] on img at bounding box center [398, 202] width 24 height 16
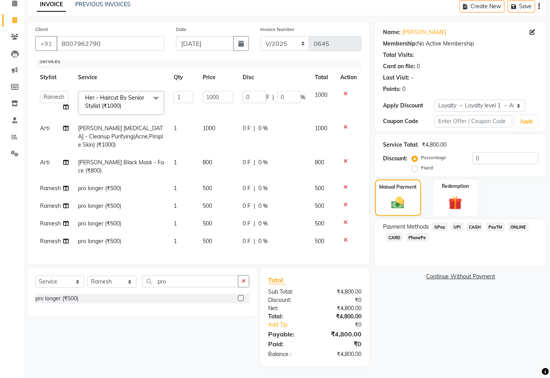
click at [432, 225] on div "GPay" at bounding box center [438, 227] width 19 height 11
drag, startPoint x: 432, startPoint y: 225, endPoint x: 434, endPoint y: 230, distance: 5.8
click at [432, 226] on div "GPay" at bounding box center [438, 227] width 19 height 11
drag, startPoint x: 442, startPoint y: 219, endPoint x: 443, endPoint y: 226, distance: 7.9
click at [443, 224] on div "Name: [PERSON_NAME] Membership: No Active Membership Total Visits: Card on file…" at bounding box center [463, 194] width 177 height 344
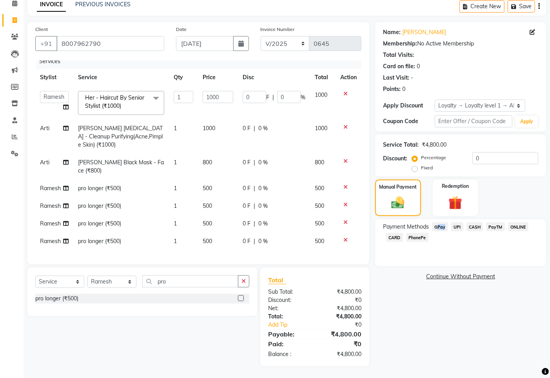
click at [443, 227] on span "GPay" at bounding box center [440, 226] width 16 height 9
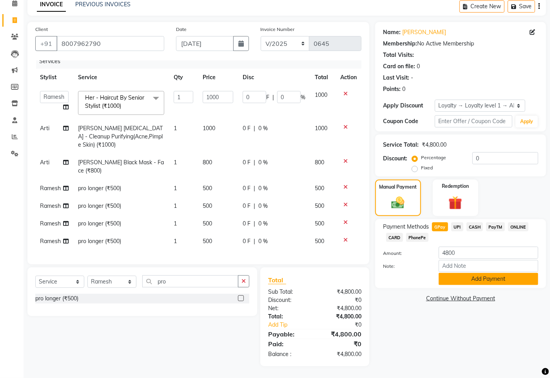
click at [450, 279] on button "Add Payment" at bounding box center [489, 279] width 100 height 12
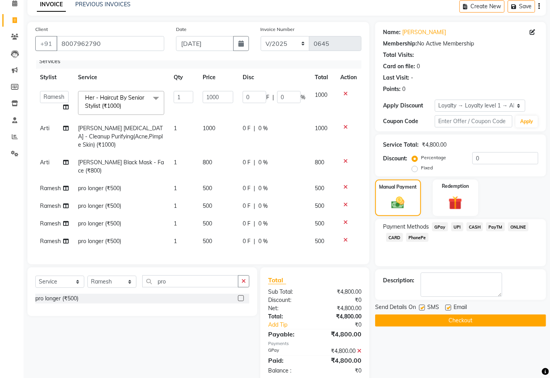
click at [437, 328] on div "Name: [PERSON_NAME] Membership: No Active Membership Total Visits: Card on file…" at bounding box center [463, 222] width 177 height 400
click at [441, 319] on button "Checkout" at bounding box center [460, 321] width 171 height 12
click at [441, 319] on div "Checkout" at bounding box center [460, 321] width 171 height 12
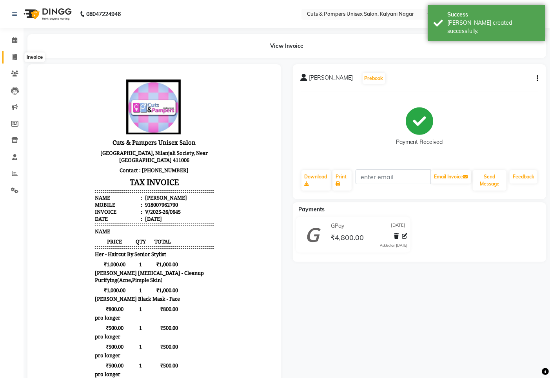
click at [11, 55] on span at bounding box center [15, 57] width 14 height 9
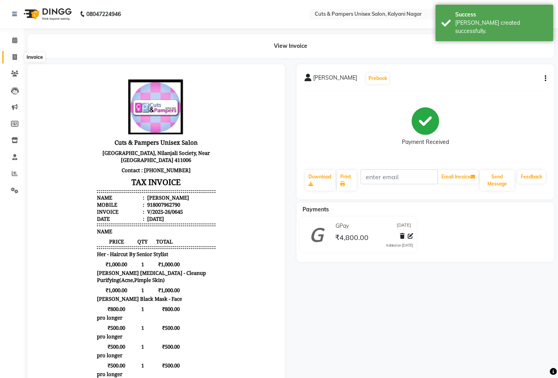
select select "64"
select select "service"
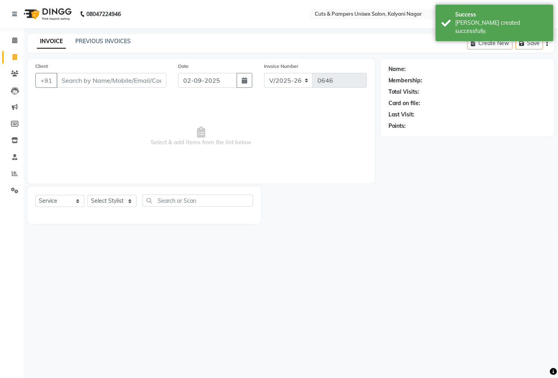
click at [105, 87] on input "Client" at bounding box center [111, 80] width 110 height 15
select select "2388"
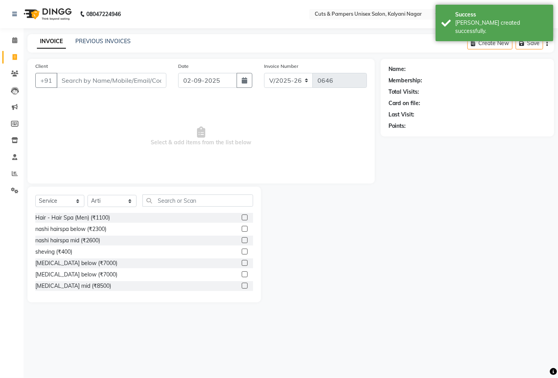
click at [108, 84] on input "Client" at bounding box center [111, 80] width 110 height 15
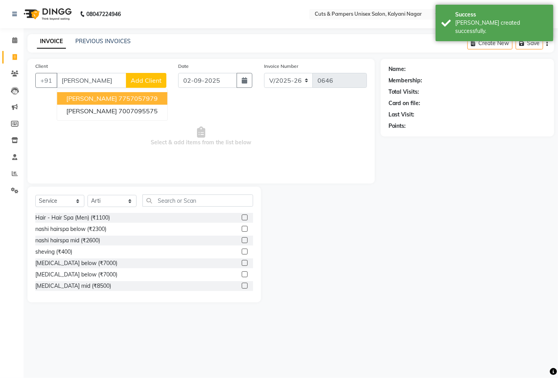
click at [80, 100] on span "[PERSON_NAME]" at bounding box center [91, 99] width 51 height 8
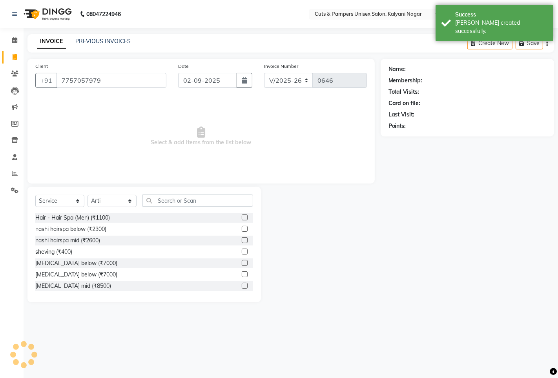
type input "7757057979"
select select "1: Object"
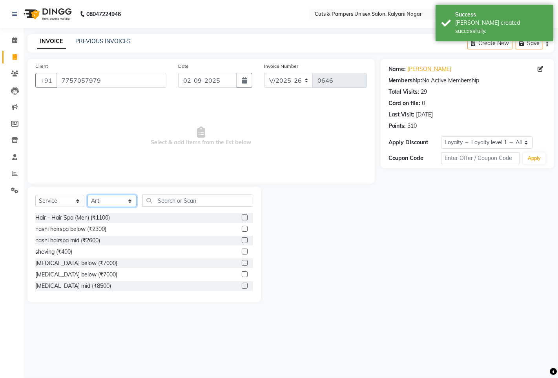
click at [105, 205] on select "Select Stylist [PERSON_NAME] [PERSON_NAME] Poonam [PERSON_NAME]" at bounding box center [111, 201] width 49 height 12
click at [200, 202] on input "text" at bounding box center [197, 201] width 111 height 12
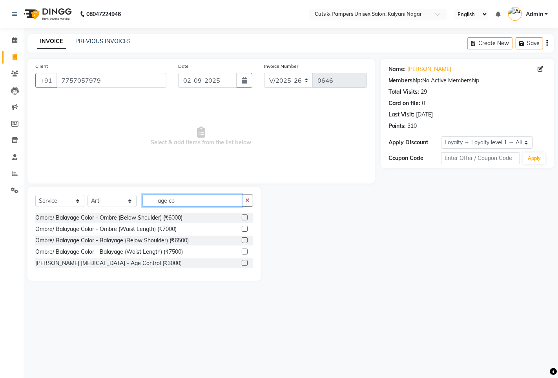
type input "age co"
drag, startPoint x: 244, startPoint y: 263, endPoint x: 232, endPoint y: 265, distance: 11.9
click at [244, 263] on label at bounding box center [245, 263] width 6 height 6
click at [244, 263] on input "checkbox" at bounding box center [244, 263] width 5 height 5
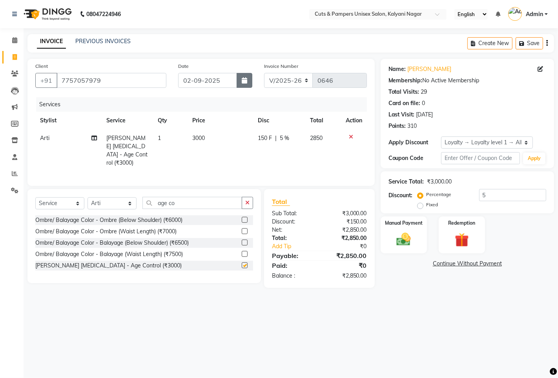
checkbox input "false"
click at [249, 79] on button "button" at bounding box center [245, 80] width 16 height 15
select select "9"
select select "2025"
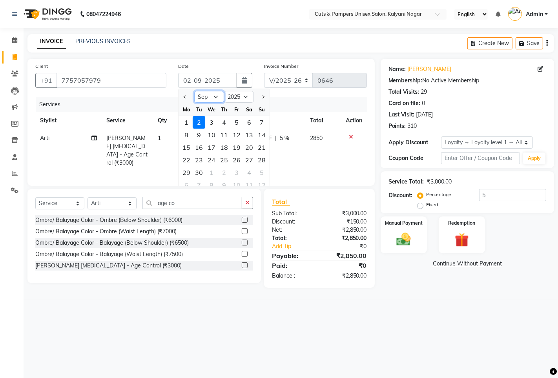
drag, startPoint x: 217, startPoint y: 97, endPoint x: 216, endPoint y: 100, distance: 4.0
click at [217, 97] on select "Jan Feb Mar Apr May Jun [DATE] Aug Sep Oct Nov Dec" at bounding box center [209, 97] width 30 height 12
select select "8"
click at [194, 91] on select "Jan Feb Mar Apr May Jun [DATE] Aug Sep Oct Nov Dec" at bounding box center [209, 97] width 30 height 12
click at [258, 169] on div "31" at bounding box center [261, 172] width 13 height 13
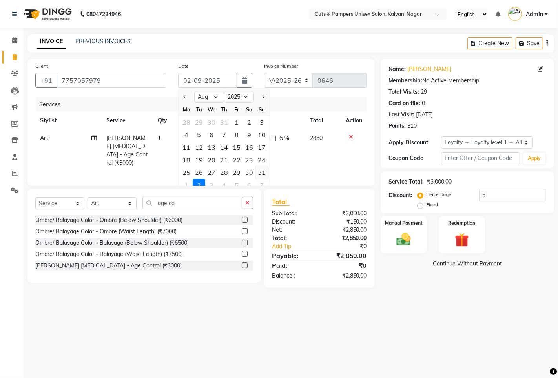
type input "[DATE]"
type input "5"
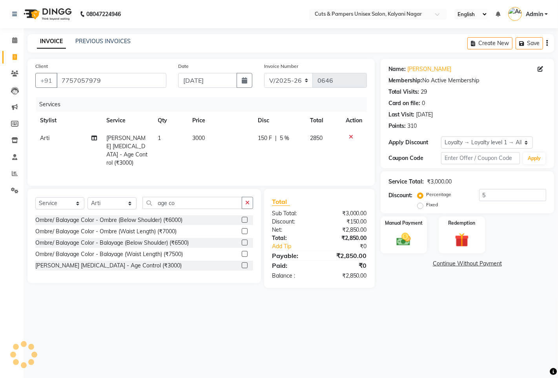
drag, startPoint x: 258, startPoint y: 169, endPoint x: 273, endPoint y: 170, distance: 14.9
click at [259, 169] on div "Services Stylist Service Qty Price Disc Total Action [PERSON_NAME] [PERSON_NAME…" at bounding box center [201, 137] width 332 height 81
drag, startPoint x: 477, startPoint y: 139, endPoint x: 477, endPoint y: 148, distance: 8.2
click at [477, 139] on select "Select Loyalty → Loyalty level 1 → All Customers" at bounding box center [487, 143] width 92 height 12
select select "0:"
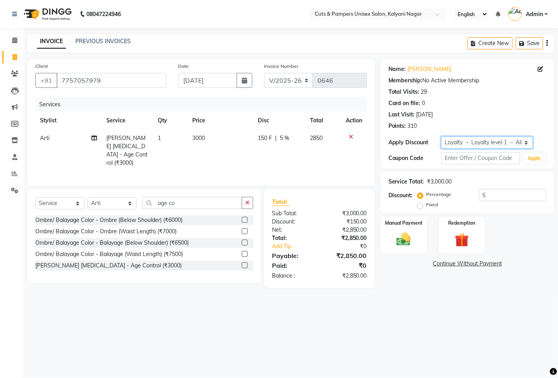
click at [441, 137] on select "Select Loyalty → Loyalty level 1 → All Customers" at bounding box center [487, 143] width 92 height 12
type input "0"
click at [246, 200] on icon "button" at bounding box center [247, 202] width 4 height 5
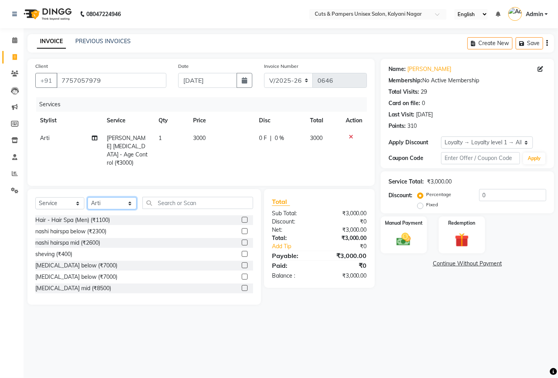
click at [135, 203] on select "Select Stylist [PERSON_NAME] [PERSON_NAME] Poonam [PERSON_NAME]" at bounding box center [111, 203] width 49 height 12
select select "2387"
click at [87, 197] on select "Select Stylist [PERSON_NAME] [PERSON_NAME] Poonam [PERSON_NAME]" at bounding box center [111, 203] width 49 height 12
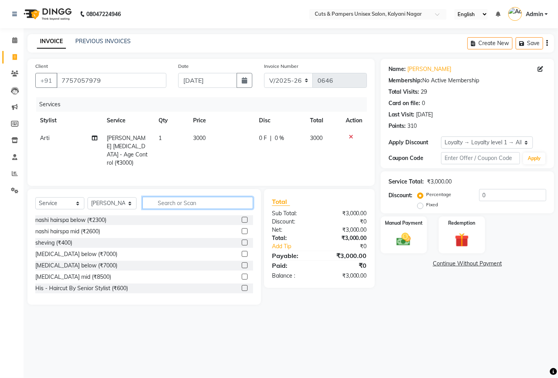
click at [163, 206] on input "text" at bounding box center [197, 203] width 111 height 12
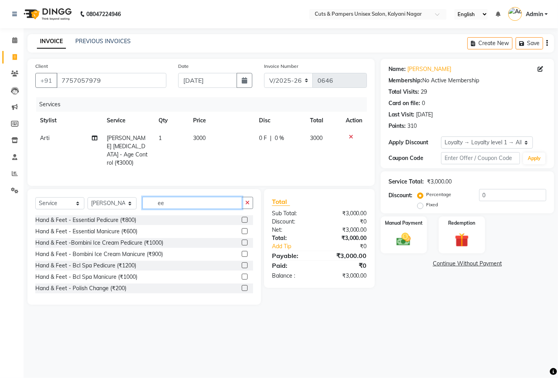
type input "ee"
click at [242, 221] on label at bounding box center [245, 220] width 6 height 6
click at [242, 221] on input "checkbox" at bounding box center [244, 220] width 5 height 5
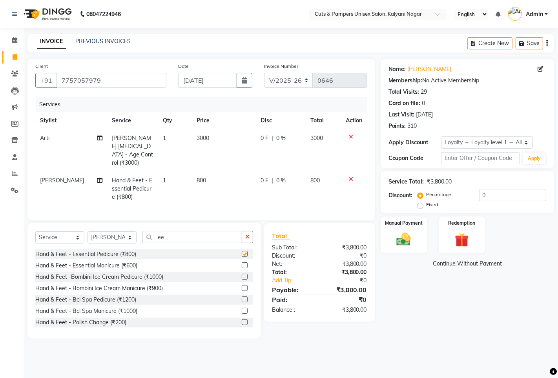
checkbox input "false"
click at [468, 142] on select "Select Loyalty → Loyalty level 1 → All Customers" at bounding box center [487, 143] width 92 height 12
drag, startPoint x: 468, startPoint y: 142, endPoint x: 469, endPoint y: 152, distance: 9.9
click at [468, 142] on select "Select Loyalty → Loyalty level 1 → All Customers" at bounding box center [487, 143] width 92 height 12
click at [470, 146] on select "Select Loyalty → Loyalty level 1 → All Customers" at bounding box center [487, 143] width 92 height 12
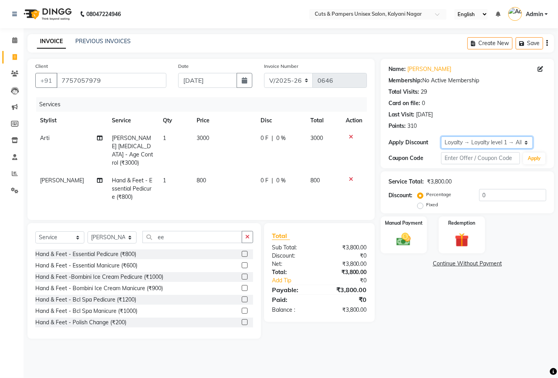
click at [441, 137] on select "Select Loyalty → Loyalty level 1 → All Customers" at bounding box center [487, 143] width 92 height 12
click at [410, 246] on img at bounding box center [404, 239] width 24 height 17
drag, startPoint x: 410, startPoint y: 246, endPoint x: 422, endPoint y: 253, distance: 13.6
click at [412, 246] on img at bounding box center [404, 239] width 24 height 17
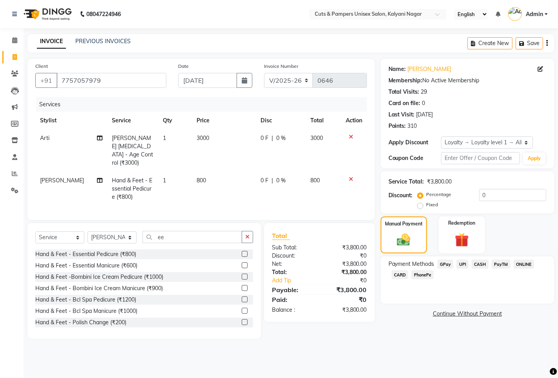
click at [450, 264] on span "GPay" at bounding box center [445, 264] width 16 height 9
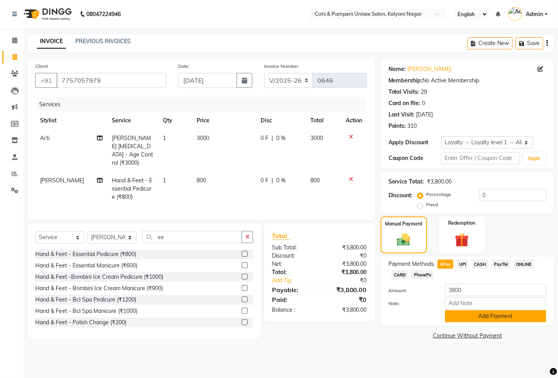
click at [469, 318] on button "Add Payment" at bounding box center [495, 316] width 101 height 12
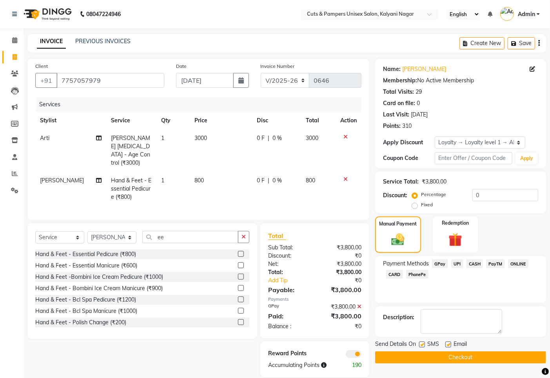
click at [469, 358] on button "Checkout" at bounding box center [460, 358] width 171 height 12
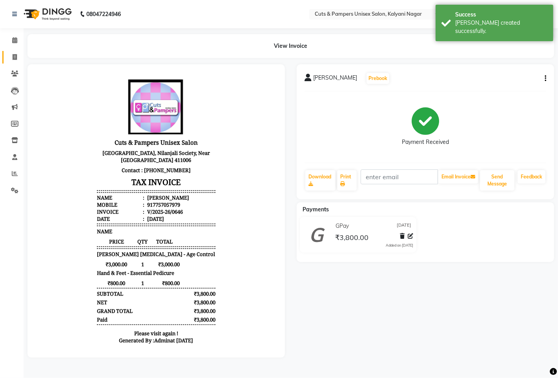
click at [9, 56] on span at bounding box center [15, 57] width 14 height 9
select select "service"
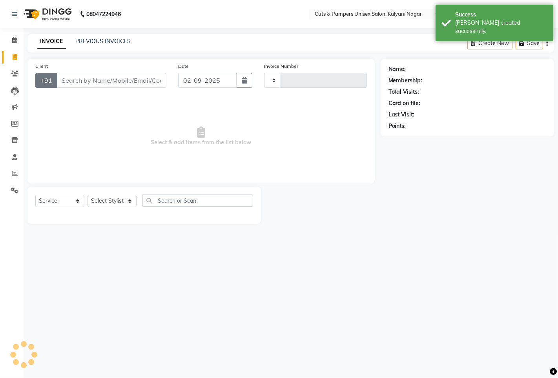
type input "0647"
select select "64"
click at [64, 76] on input "Client" at bounding box center [111, 80] width 110 height 15
select select "2388"
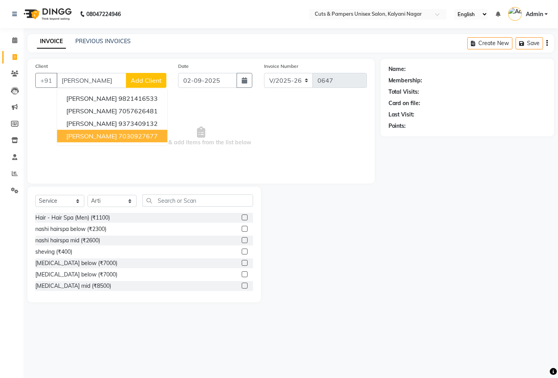
click at [98, 136] on span "[PERSON_NAME]" at bounding box center [91, 136] width 51 height 8
type input "7030927677"
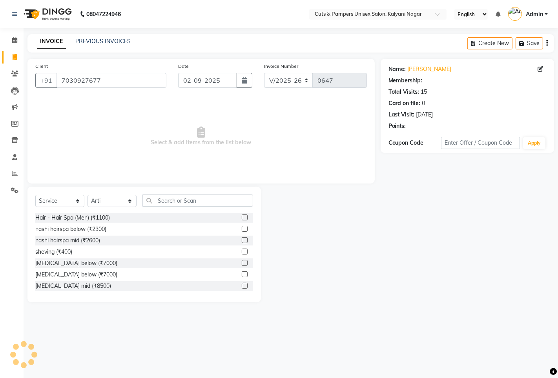
select select "1: Object"
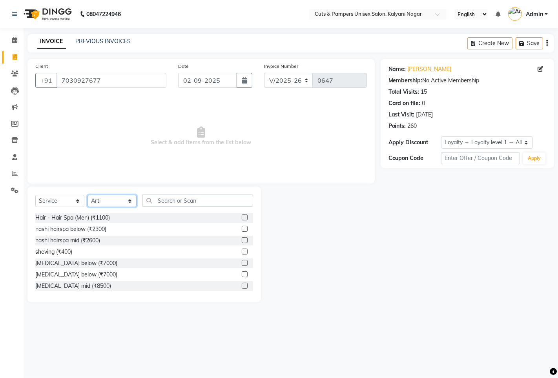
click at [123, 200] on select "Select Stylist [PERSON_NAME] [PERSON_NAME] Poonam [PERSON_NAME]" at bounding box center [111, 201] width 49 height 12
select select "2389"
click at [87, 195] on select "Select Stylist [PERSON_NAME] [PERSON_NAME] Poonam [PERSON_NAME]" at bounding box center [111, 201] width 49 height 12
click at [171, 199] on input "text" at bounding box center [197, 201] width 111 height 12
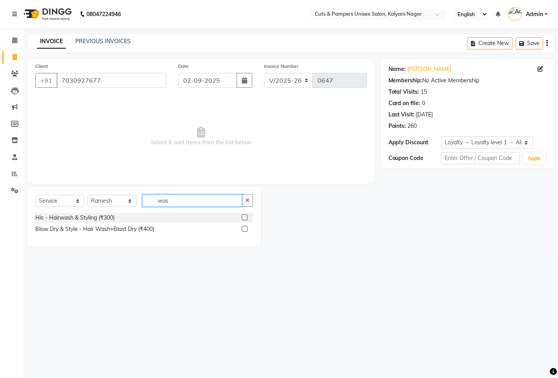
type input "was"
click at [245, 229] on label at bounding box center [245, 229] width 6 height 6
click at [245, 229] on input "checkbox" at bounding box center [244, 229] width 5 height 5
checkbox input "true"
click at [245, 221] on label at bounding box center [245, 218] width 6 height 6
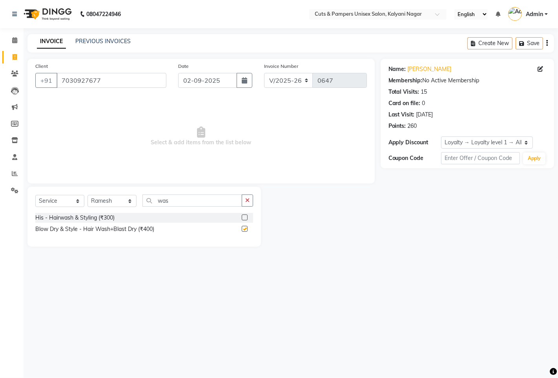
click at [245, 221] on input "checkbox" at bounding box center [244, 217] width 5 height 5
checkbox input "true"
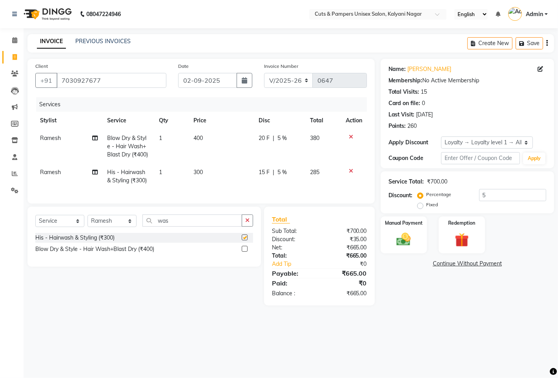
checkbox input "false"
click at [244, 78] on icon "button" at bounding box center [244, 80] width 5 height 6
select select "9"
select select "2025"
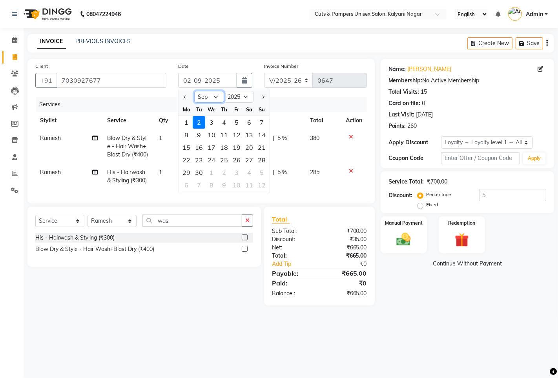
click at [216, 95] on select "Jan Feb Mar Apr May Jun [DATE] Aug Sep Oct Nov Dec" at bounding box center [209, 97] width 30 height 12
select select "8"
click at [194, 91] on select "Jan Feb Mar Apr May Jun [DATE] Aug Sep Oct Nov Dec" at bounding box center [209, 97] width 30 height 12
click at [519, 140] on select "Select Loyalty → Loyalty level 1 → All Customers" at bounding box center [487, 143] width 92 height 12
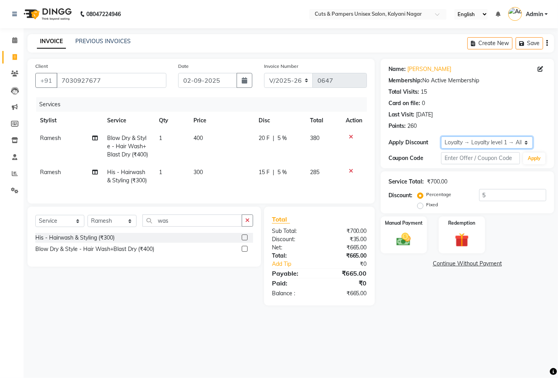
drag, startPoint x: 504, startPoint y: 141, endPoint x: 503, endPoint y: 147, distance: 6.0
click at [504, 141] on select "Select Loyalty → Loyalty level 1 → All Customers" at bounding box center [487, 143] width 92 height 12
select select "0:"
click at [441, 137] on select "Select Loyalty → Loyalty level 1 → All Customers" at bounding box center [487, 143] width 92 height 12
type input "0"
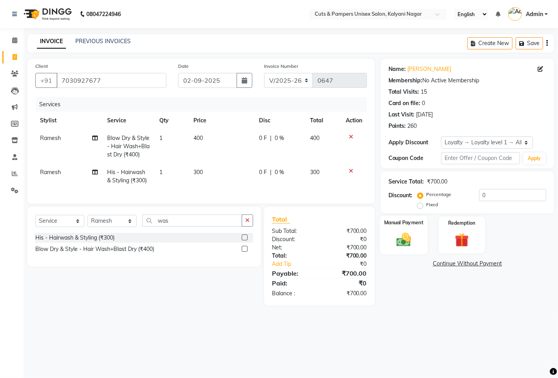
click at [419, 242] on div "Manual Payment" at bounding box center [403, 235] width 48 height 39
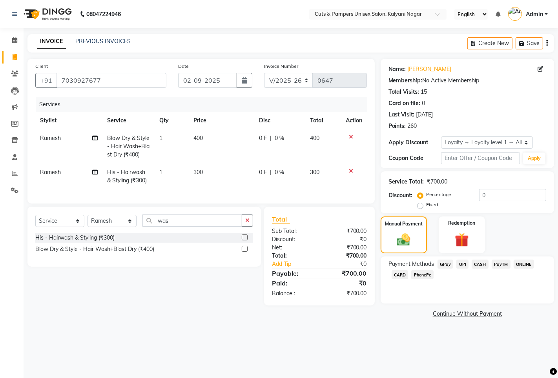
click at [445, 264] on span "GPay" at bounding box center [445, 264] width 16 height 9
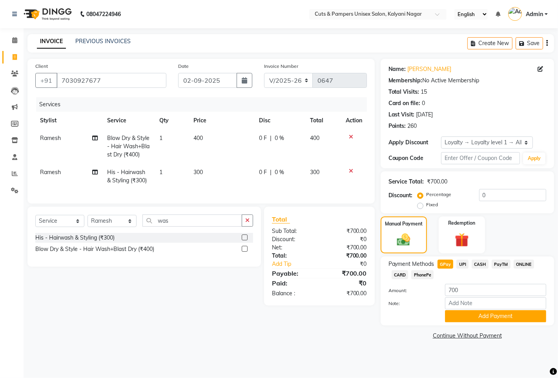
click at [349, 174] on icon at bounding box center [351, 170] width 4 height 5
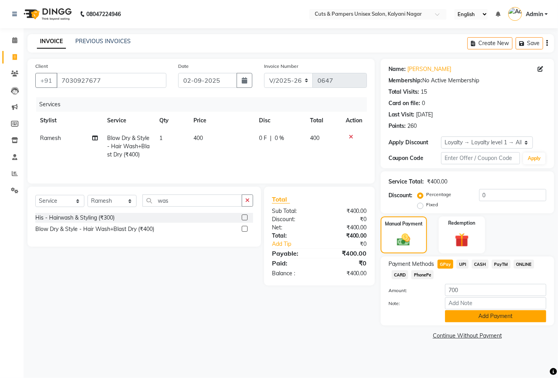
click at [454, 313] on button "Add Payment" at bounding box center [495, 316] width 101 height 12
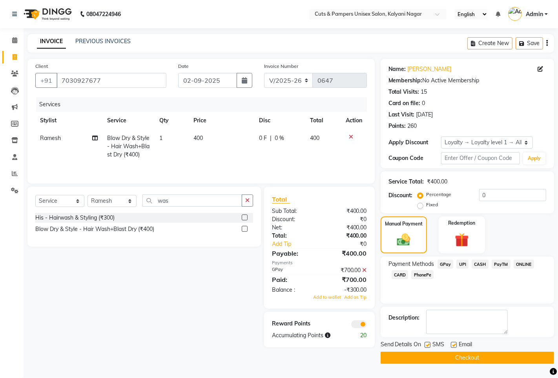
click at [426, 346] on label at bounding box center [428, 345] width 6 height 6
click at [426, 346] on input "checkbox" at bounding box center [427, 345] width 5 height 5
checkbox input "false"
click at [363, 273] on icon at bounding box center [365, 270] width 4 height 5
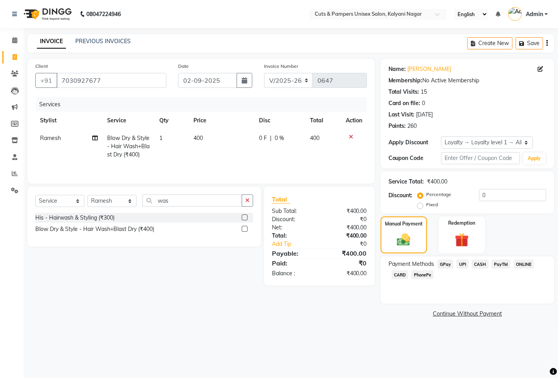
click at [443, 265] on span "GPay" at bounding box center [445, 264] width 16 height 9
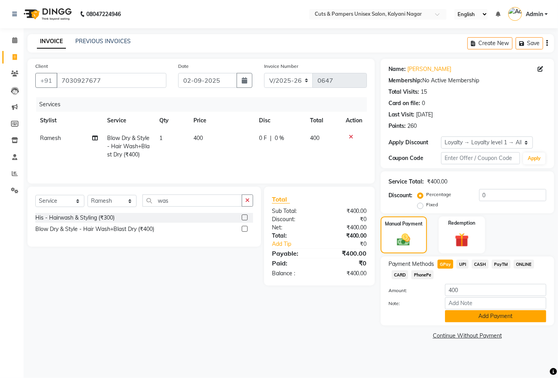
click at [452, 320] on button "Add Payment" at bounding box center [495, 316] width 101 height 12
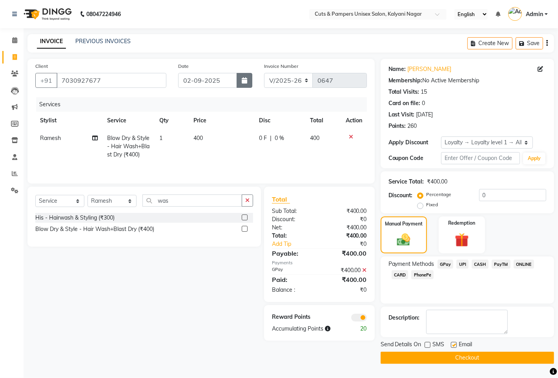
drag, startPoint x: 241, startPoint y: 80, endPoint x: 244, endPoint y: 87, distance: 8.1
click at [242, 80] on icon "button" at bounding box center [244, 80] width 5 height 6
select select "9"
select select "2025"
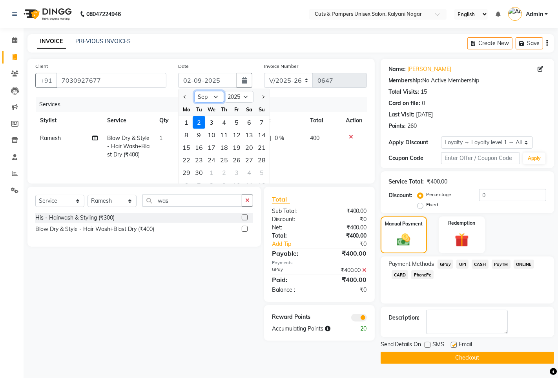
click at [218, 97] on select "Jan Feb Mar Apr May Jun [DATE] Aug Sep Oct Nov Dec" at bounding box center [209, 97] width 30 height 12
click at [214, 96] on select "Jan Feb Mar Apr May Jun [DATE] Aug Sep Oct Nov Dec" at bounding box center [209, 97] width 30 height 12
select select "8"
click at [194, 91] on select "Jan Feb Mar Apr May Jun [DATE] Aug Sep Oct Nov Dec" at bounding box center [209, 97] width 30 height 12
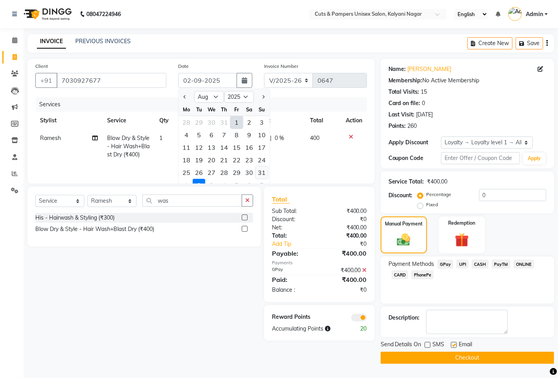
click at [263, 171] on div "31" at bounding box center [261, 172] width 13 height 13
type input "[DATE]"
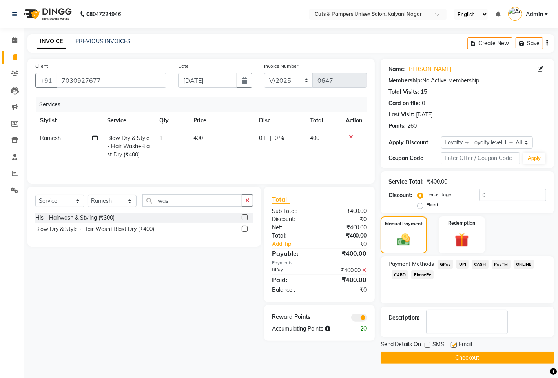
click at [447, 359] on button "Checkout" at bounding box center [467, 358] width 173 height 12
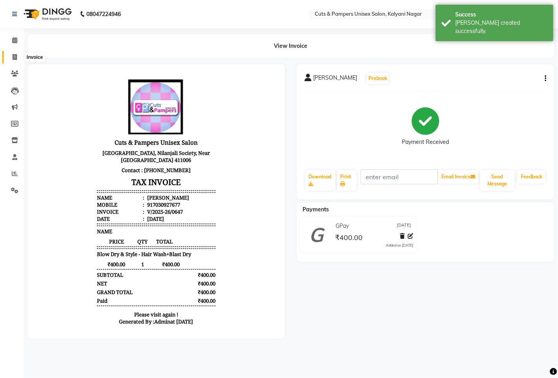
click at [12, 53] on span at bounding box center [15, 57] width 14 height 9
select select "64"
select select "service"
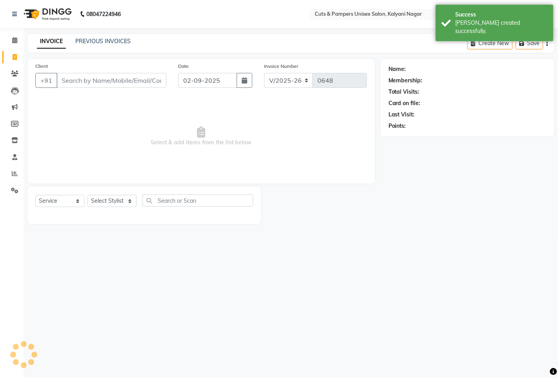
select select "2388"
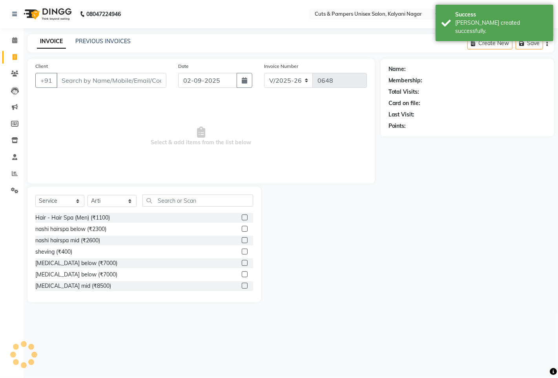
click at [95, 79] on input "Client" at bounding box center [111, 80] width 110 height 15
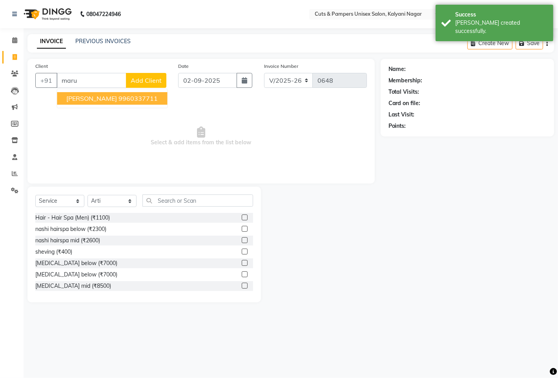
click at [82, 101] on span "[PERSON_NAME]" at bounding box center [91, 99] width 51 height 8
type input "9960337711"
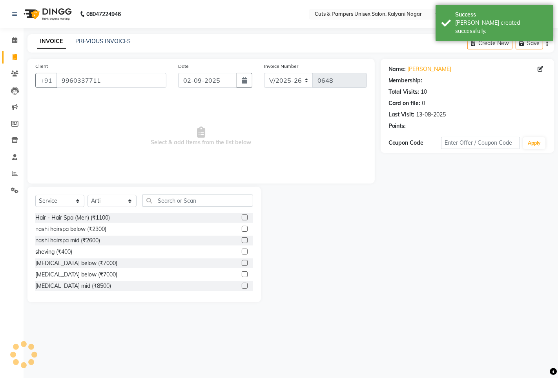
select select "1: Object"
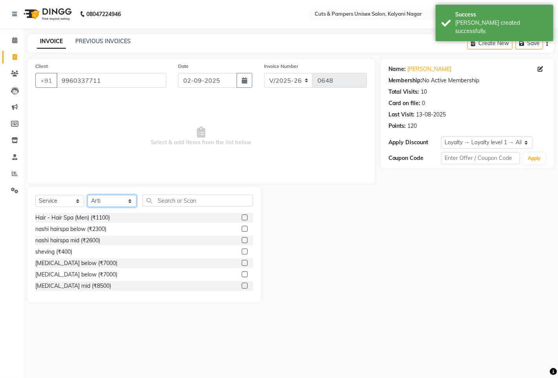
drag, startPoint x: 111, startPoint y: 198, endPoint x: 115, endPoint y: 206, distance: 9.0
click at [111, 199] on select "Select Stylist [PERSON_NAME] [PERSON_NAME] Poonam [PERSON_NAME]" at bounding box center [111, 201] width 49 height 12
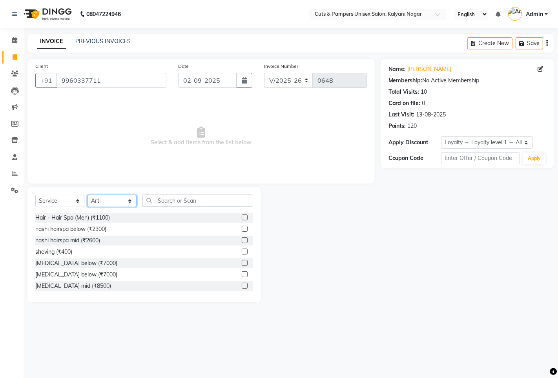
select select "2389"
click at [87, 195] on select "Select Stylist [PERSON_NAME] [PERSON_NAME] Poonam [PERSON_NAME]" at bounding box center [111, 201] width 49 height 12
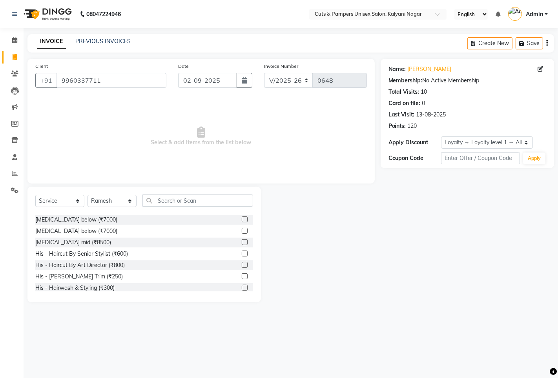
click at [242, 253] on label at bounding box center [245, 254] width 6 height 6
click at [242, 253] on input "checkbox" at bounding box center [244, 254] width 5 height 5
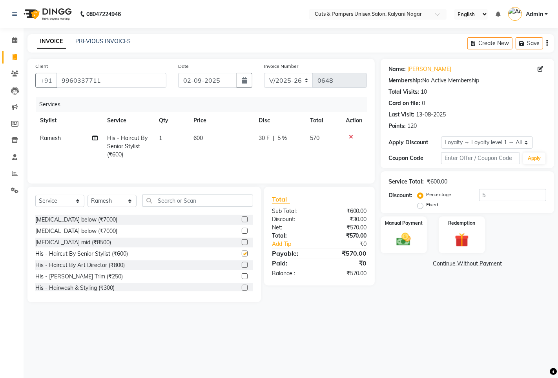
checkbox input "false"
click at [245, 83] on icon "button" at bounding box center [244, 80] width 5 height 6
select select "9"
select select "2025"
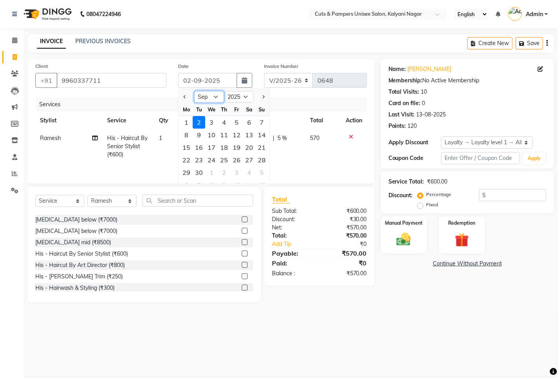
drag, startPoint x: 212, startPoint y: 96, endPoint x: 211, endPoint y: 101, distance: 4.9
click at [212, 96] on select "Jan Feb Mar Apr May Jun [DATE] Aug Sep Oct Nov Dec" at bounding box center [209, 97] width 30 height 12
select select "8"
click at [194, 91] on select "Jan Feb Mar Apr May Jun [DATE] Aug Sep Oct Nov Dec" at bounding box center [209, 97] width 30 height 12
click at [469, 142] on select "Select Loyalty → Loyalty level 1 → All Customers" at bounding box center [487, 143] width 92 height 12
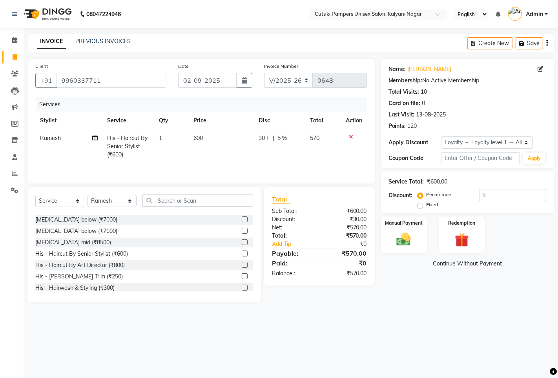
click at [470, 150] on div "Name: [PERSON_NAME] Membership: No Active Membership Total Visits: 10 Card on f…" at bounding box center [467, 113] width 173 height 109
click at [470, 144] on select "Select Loyalty → Loyalty level 1 → All Customers" at bounding box center [487, 143] width 92 height 12
select select "0:"
click at [441, 137] on select "Select Loyalty → Loyalty level 1 → All Customers" at bounding box center [487, 143] width 92 height 12
type input "0"
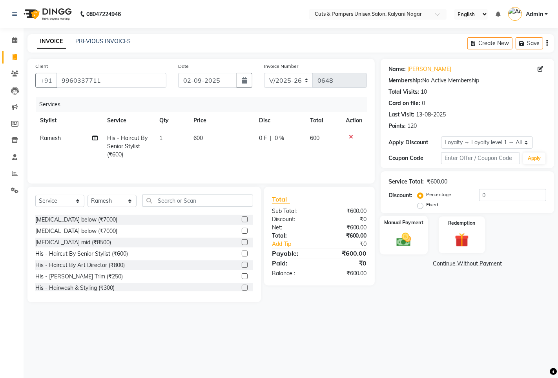
drag, startPoint x: 419, startPoint y: 239, endPoint x: 425, endPoint y: 249, distance: 12.2
click at [419, 239] on div "Manual Payment" at bounding box center [403, 235] width 48 height 39
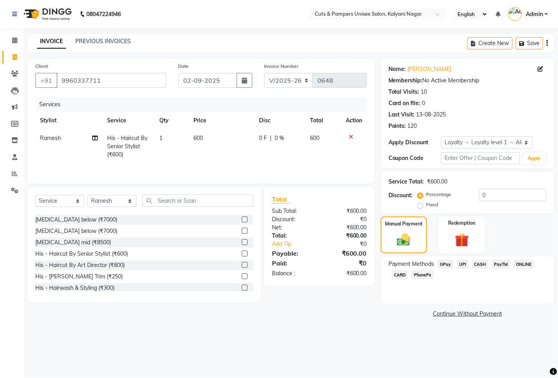
click at [448, 264] on span "GPay" at bounding box center [445, 264] width 16 height 9
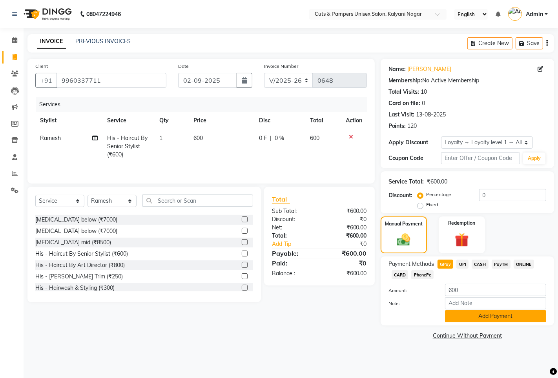
click at [461, 321] on button "Add Payment" at bounding box center [495, 316] width 101 height 12
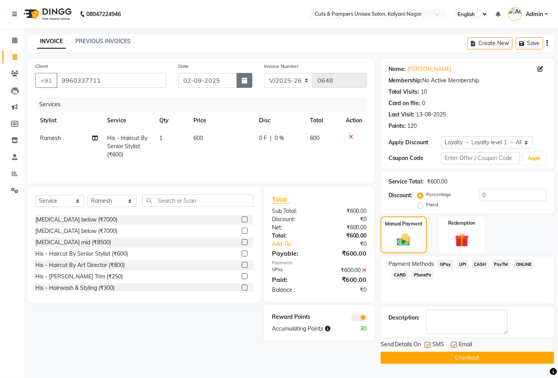
click at [241, 79] on button "button" at bounding box center [245, 80] width 16 height 15
select select "9"
select select "2025"
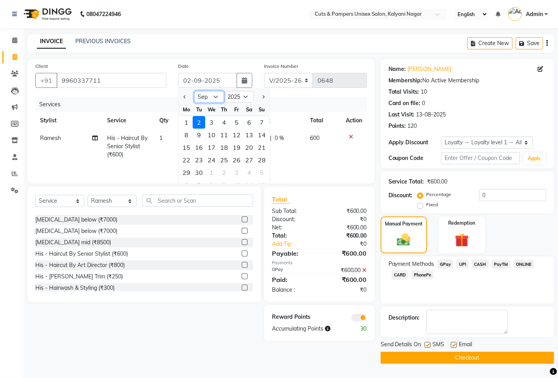
click at [213, 95] on select "Jan Feb Mar Apr May Jun [DATE] Aug Sep Oct Nov Dec" at bounding box center [209, 97] width 30 height 12
select select "8"
click at [194, 91] on select "Jan Feb Mar Apr May Jun [DATE] Aug Sep Oct Nov Dec" at bounding box center [209, 97] width 30 height 12
click at [265, 172] on div "31" at bounding box center [261, 172] width 13 height 13
type input "[DATE]"
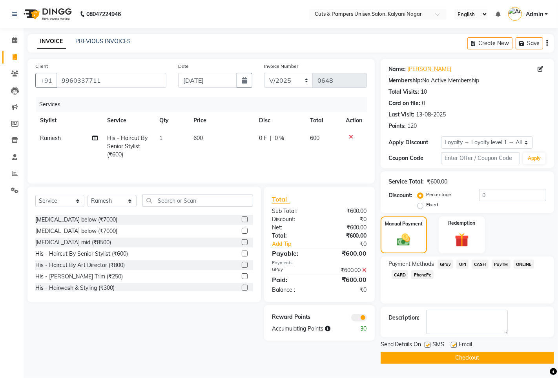
click at [428, 344] on label at bounding box center [428, 345] width 6 height 6
click at [428, 344] on input "checkbox" at bounding box center [427, 345] width 5 height 5
click at [426, 343] on label at bounding box center [428, 345] width 6 height 6
click at [426, 343] on input "checkbox" at bounding box center [427, 345] width 5 height 5
checkbox input "true"
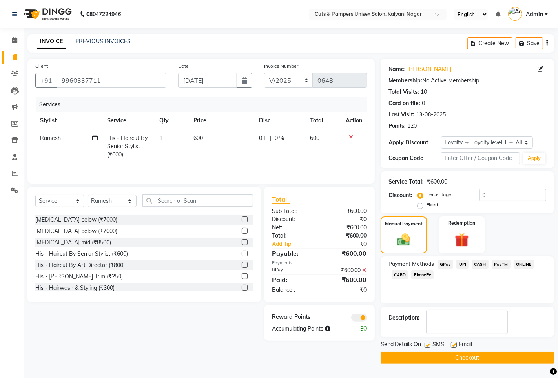
click at [426, 355] on button "Checkout" at bounding box center [467, 358] width 173 height 12
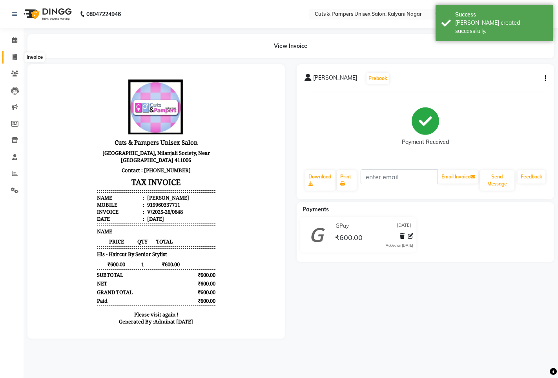
click at [14, 54] on icon at bounding box center [15, 57] width 4 height 6
select select "service"
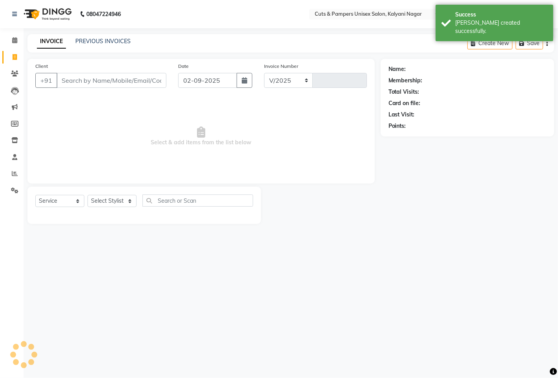
select select "64"
type input "0649"
click at [97, 75] on input "Client" at bounding box center [111, 80] width 110 height 15
select select "2388"
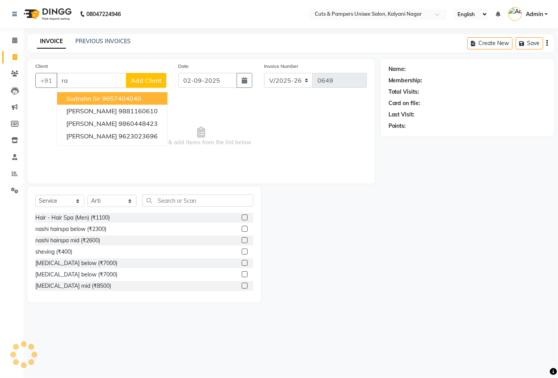
type input "r"
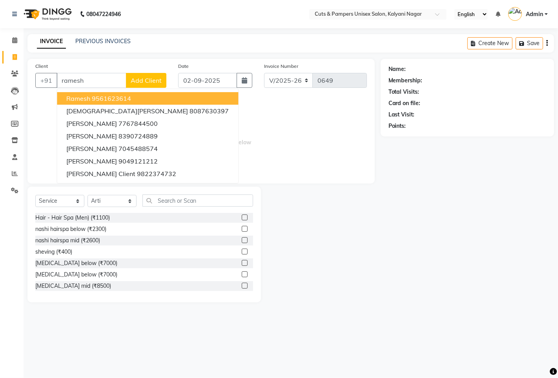
click at [88, 96] on span "Ramesh" at bounding box center [78, 99] width 24 height 8
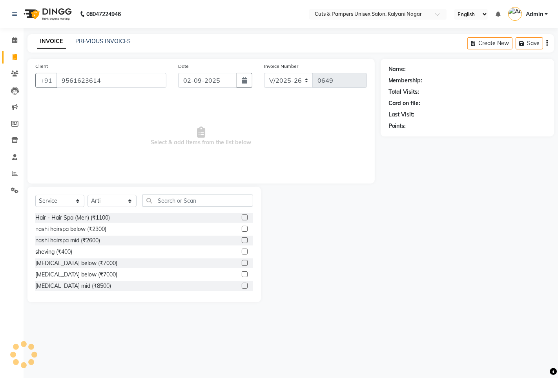
type input "9561623614"
select select "1: Object"
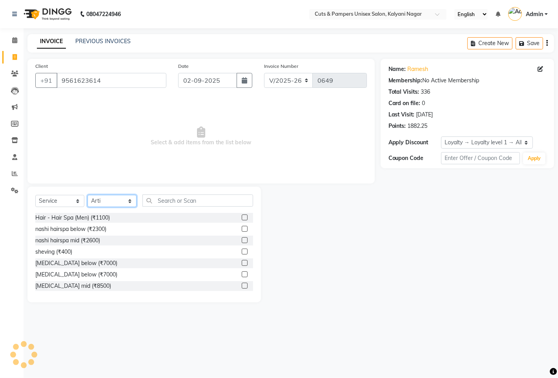
click at [114, 201] on select "Select Stylist [PERSON_NAME] [PERSON_NAME] Poonam [PERSON_NAME]" at bounding box center [111, 201] width 49 height 12
click at [115, 193] on div "Select Service Product Membership Package Voucher Prepaid Gift Card Select Styl…" at bounding box center [143, 245] width 233 height 116
click at [183, 202] on input "text" at bounding box center [197, 201] width 111 height 12
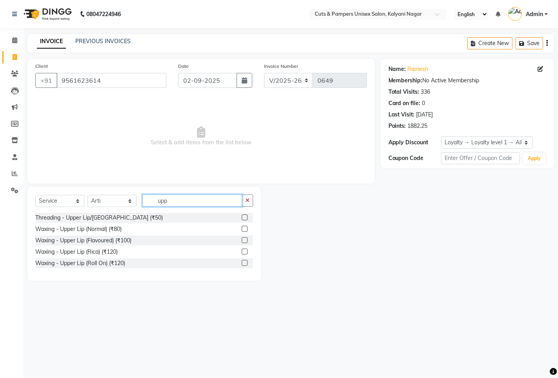
type input "upp"
click at [242, 217] on label at bounding box center [245, 218] width 6 height 6
click at [242, 217] on input "checkbox" at bounding box center [244, 217] width 5 height 5
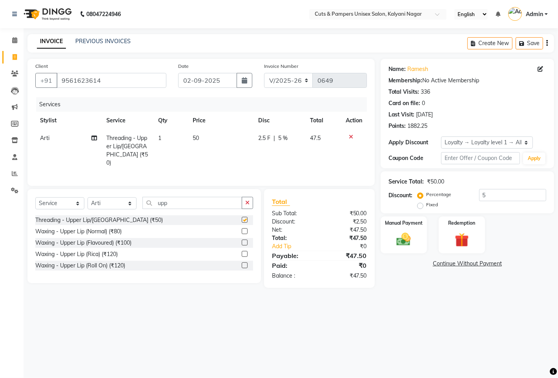
checkbox input "false"
click at [246, 83] on icon "button" at bounding box center [244, 80] width 5 height 6
select select "9"
select select "2025"
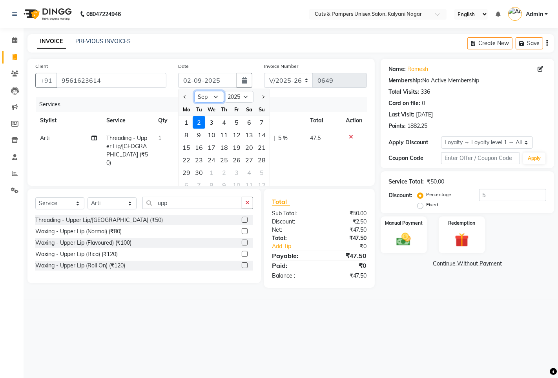
click at [217, 98] on select "Jan Feb Mar Apr May Jun [DATE] Aug Sep Oct Nov Dec" at bounding box center [209, 97] width 30 height 12
select select "8"
click at [194, 91] on select "Jan Feb Mar Apr May Jun [DATE] Aug Sep Oct Nov Dec" at bounding box center [209, 97] width 30 height 12
click at [267, 174] on div "31" at bounding box center [261, 172] width 13 height 13
type input "[DATE]"
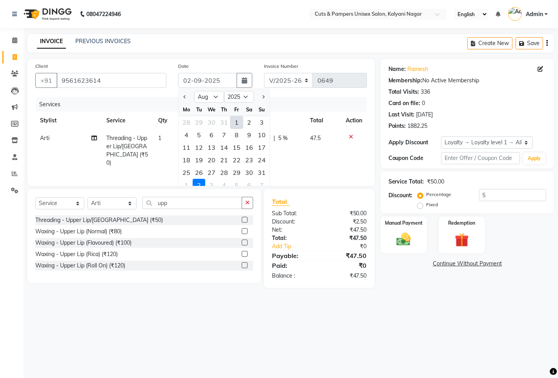
type input "5"
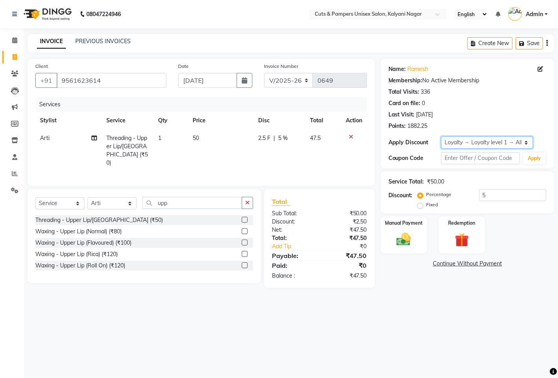
click at [483, 139] on select "Select Loyalty → Loyalty level 1 → All Customers" at bounding box center [487, 143] width 92 height 12
select select "0:"
click at [441, 137] on select "Select Loyalty → Loyalty level 1 → All Customers" at bounding box center [487, 143] width 92 height 12
type input "0"
click at [414, 244] on img at bounding box center [404, 239] width 24 height 17
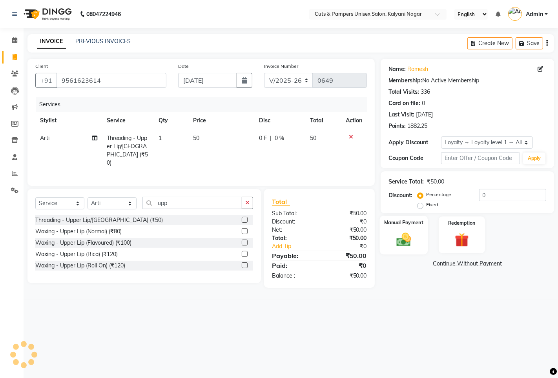
click at [414, 244] on img at bounding box center [404, 239] width 24 height 17
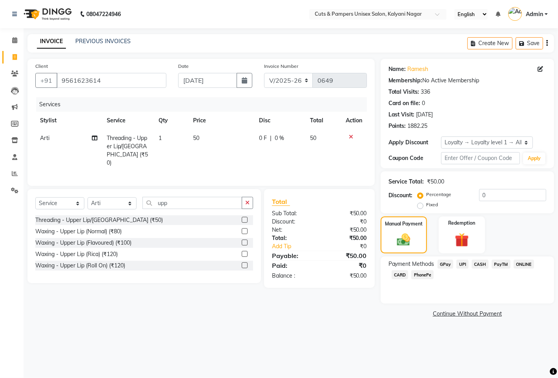
drag, startPoint x: 447, startPoint y: 264, endPoint x: 450, endPoint y: 279, distance: 15.5
click at [448, 265] on span "GPay" at bounding box center [445, 264] width 16 height 9
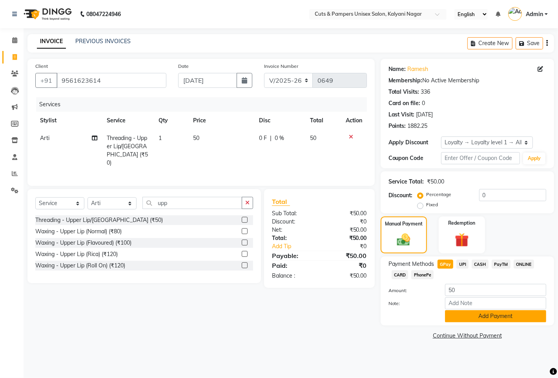
click at [459, 314] on button "Add Payment" at bounding box center [495, 316] width 101 height 12
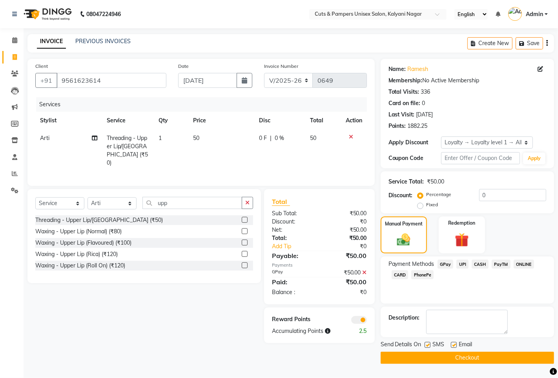
click at [429, 348] on div at bounding box center [427, 346] width 5 height 8
drag, startPoint x: 428, startPoint y: 343, endPoint x: 429, endPoint y: 348, distance: 4.5
click at [428, 344] on label at bounding box center [428, 345] width 6 height 6
click at [428, 344] on input "checkbox" at bounding box center [427, 345] width 5 height 5
checkbox input "false"
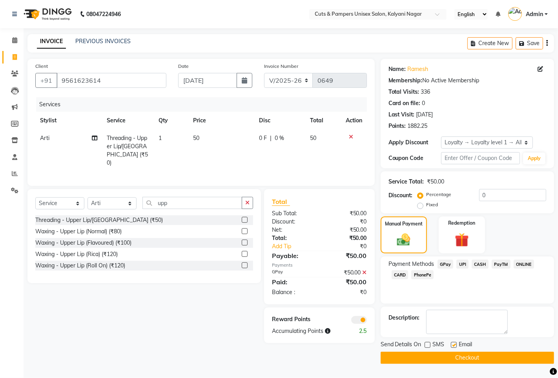
click at [434, 363] on button "Checkout" at bounding box center [467, 358] width 173 height 12
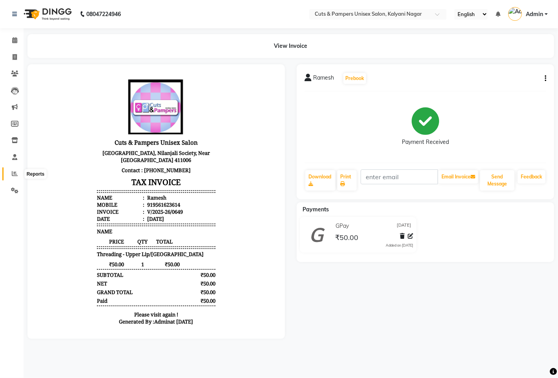
click at [14, 175] on icon at bounding box center [15, 174] width 6 height 6
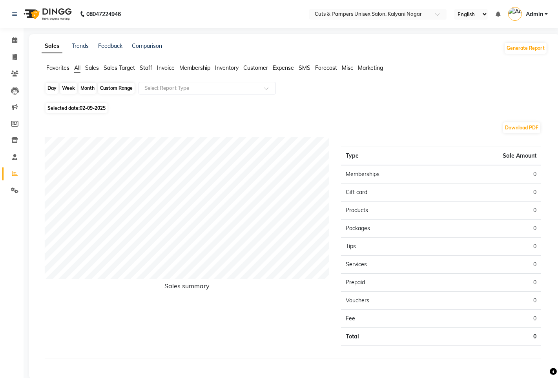
click at [52, 91] on div "Day" at bounding box center [52, 88] width 13 height 11
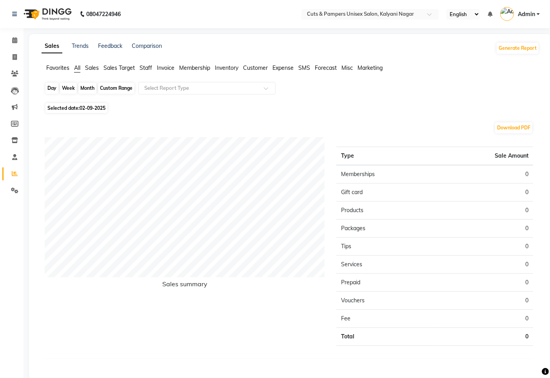
select select "9"
select select "2025"
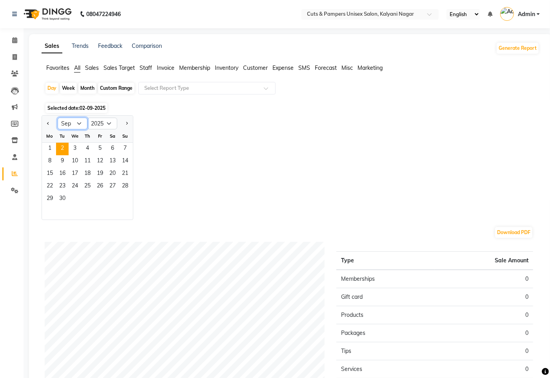
click at [75, 124] on select "Jan Feb Mar Apr May Jun [DATE] Aug Sep Oct Nov Dec" at bounding box center [73, 124] width 30 height 12
select select "8"
click at [58, 118] on select "Jan Feb Mar Apr May Jun [DATE] Aug Sep Oct Nov Dec" at bounding box center [73, 124] width 30 height 12
click at [104, 175] on span "15" at bounding box center [100, 174] width 13 height 13
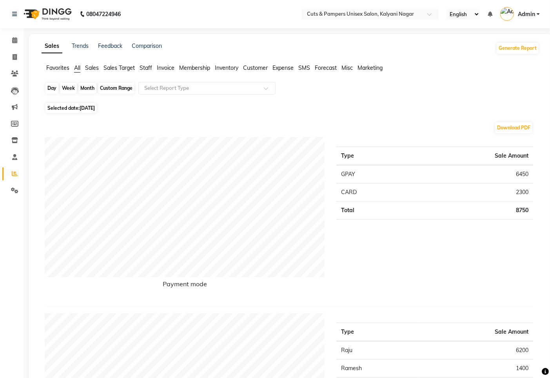
click at [52, 87] on div "Day" at bounding box center [52, 88] width 13 height 11
select select "8"
select select "2025"
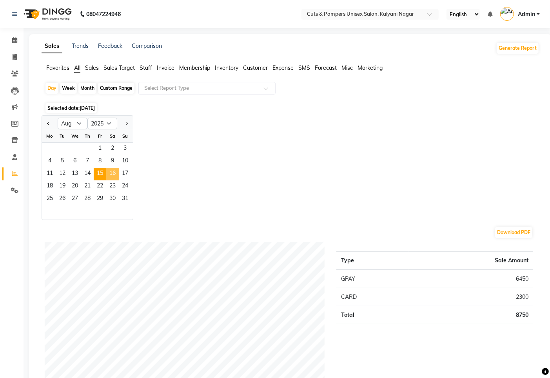
click at [118, 174] on span "16" at bounding box center [112, 174] width 13 height 13
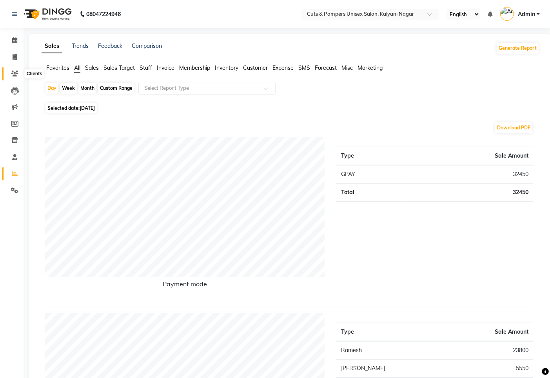
click at [15, 73] on icon at bounding box center [14, 74] width 7 height 6
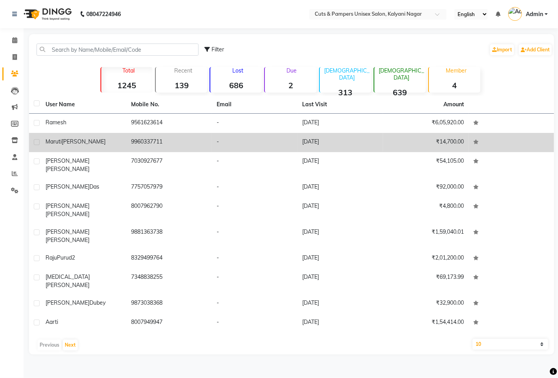
drag, startPoint x: 108, startPoint y: 128, endPoint x: 120, endPoint y: 128, distance: 13.0
click at [109, 128] on td "Ramesh" at bounding box center [84, 123] width 86 height 19
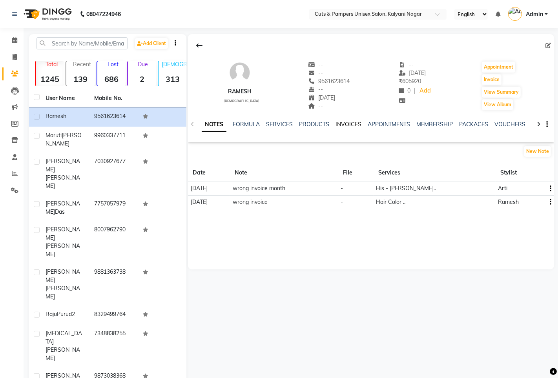
click at [339, 124] on link "INVOICES" at bounding box center [348, 124] width 26 height 7
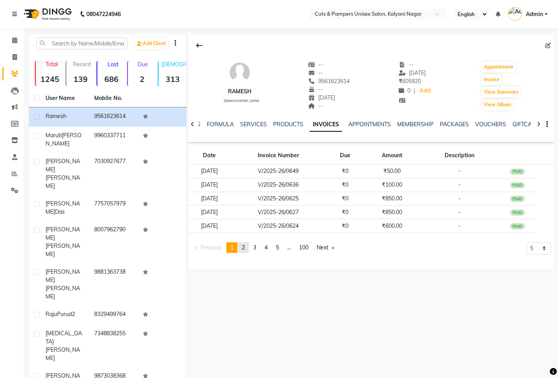
click at [248, 247] on link "page 2" at bounding box center [243, 247] width 11 height 11
click at [256, 245] on span "3" at bounding box center [254, 247] width 3 height 7
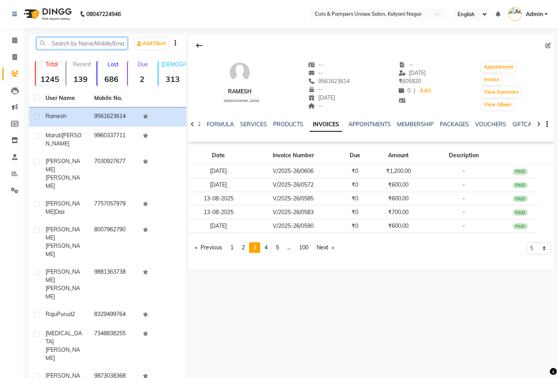
click at [66, 43] on input "text" at bounding box center [81, 43] width 91 height 12
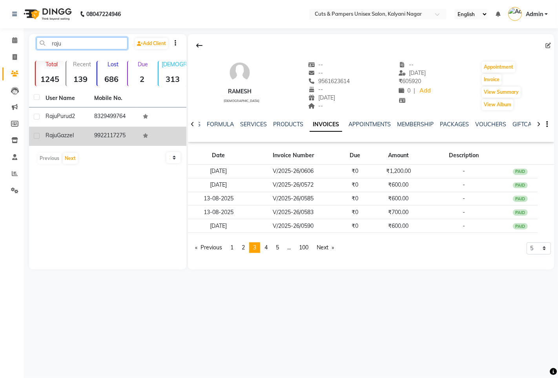
type input "raju"
click at [104, 130] on td "9922117275" at bounding box center [113, 136] width 49 height 19
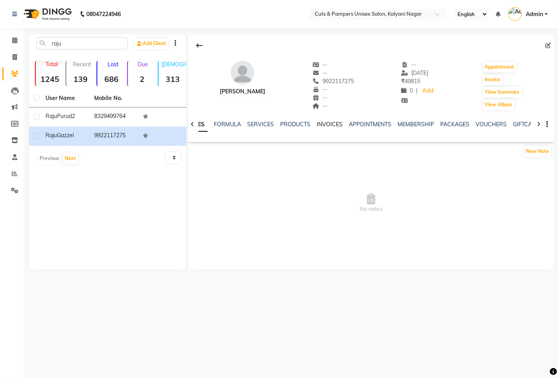
click at [332, 124] on link "INVOICES" at bounding box center [330, 124] width 26 height 7
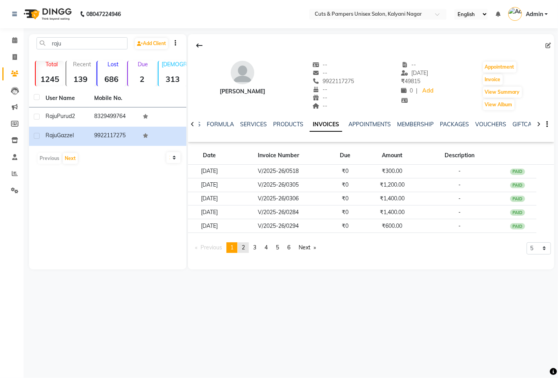
click at [245, 249] on span "2" at bounding box center [243, 247] width 3 height 7
click at [232, 250] on span "1" at bounding box center [231, 247] width 3 height 7
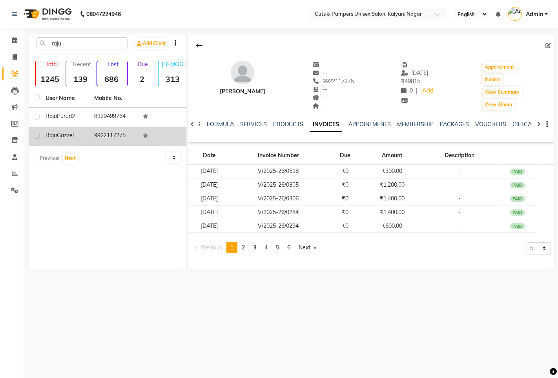
drag, startPoint x: 90, startPoint y: 120, endPoint x: 156, endPoint y: 135, distance: 67.2
click at [91, 120] on td "8329499764" at bounding box center [113, 117] width 49 height 19
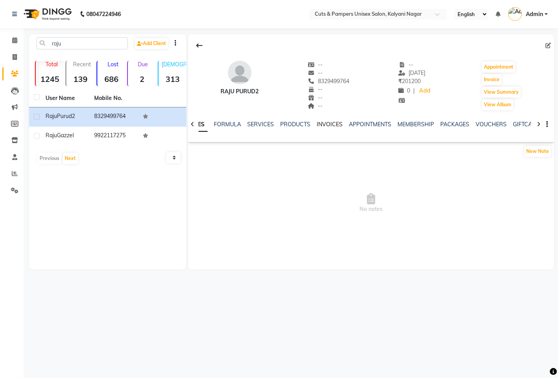
click at [321, 123] on link "INVOICES" at bounding box center [330, 124] width 26 height 7
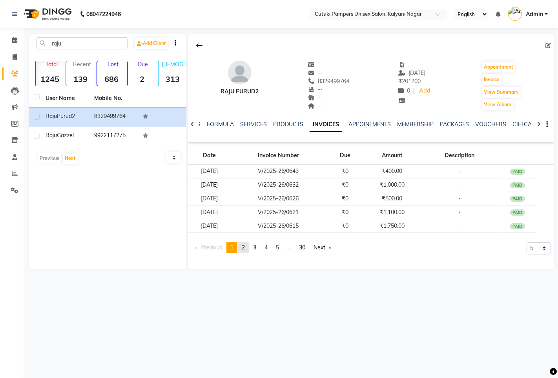
click at [245, 249] on span "2" at bounding box center [243, 247] width 3 height 7
click at [254, 250] on link "page 3" at bounding box center [254, 247] width 11 height 11
click at [254, 250] on li "You're on page 3" at bounding box center [254, 247] width 11 height 11
click at [73, 38] on input "raju" at bounding box center [81, 43] width 91 height 12
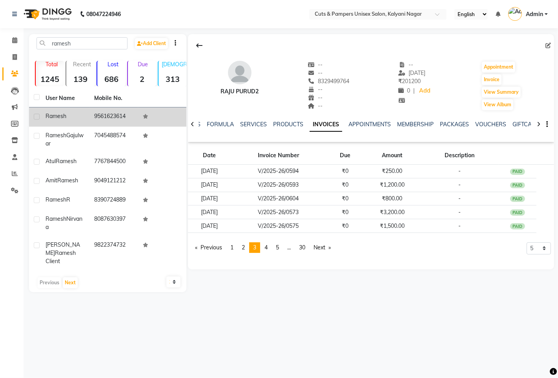
click at [107, 123] on td "9561623614" at bounding box center [113, 117] width 49 height 19
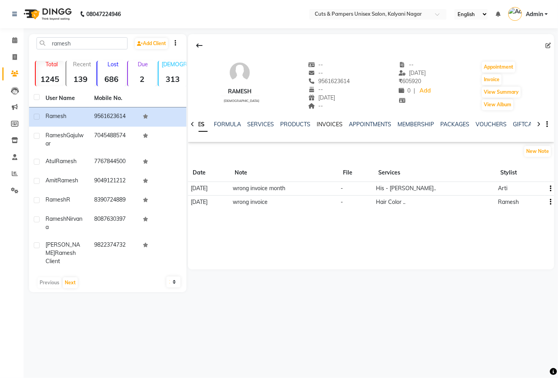
click at [335, 123] on link "INVOICES" at bounding box center [330, 124] width 26 height 7
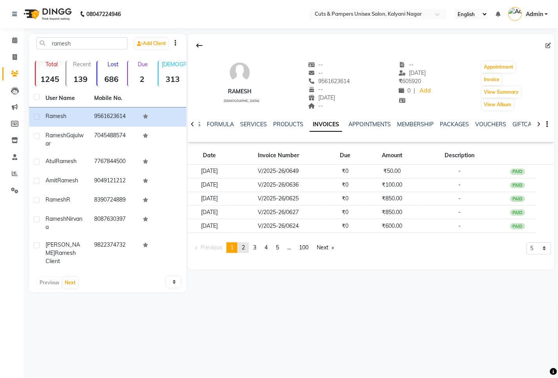
click at [242, 246] on link "page 2" at bounding box center [243, 247] width 11 height 11
click at [255, 250] on span "3" at bounding box center [254, 247] width 3 height 7
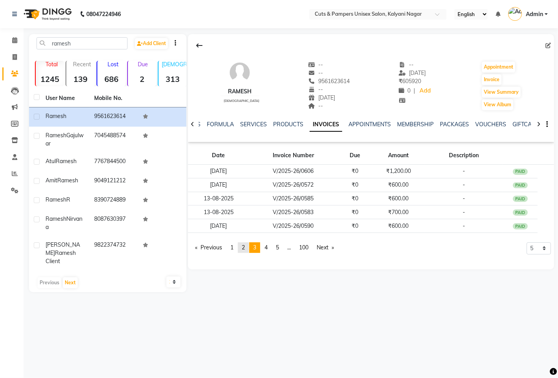
click at [244, 248] on span "2" at bounding box center [243, 247] width 3 height 7
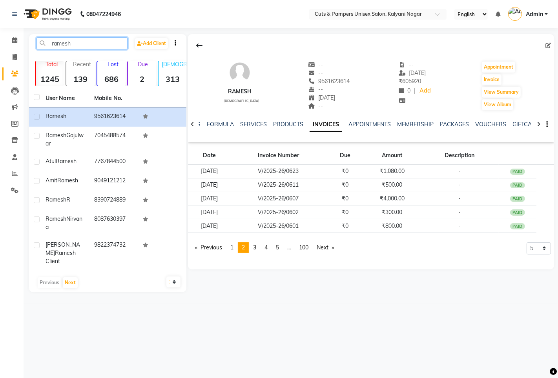
click at [100, 44] on input "ramesh" at bounding box center [81, 43] width 91 height 12
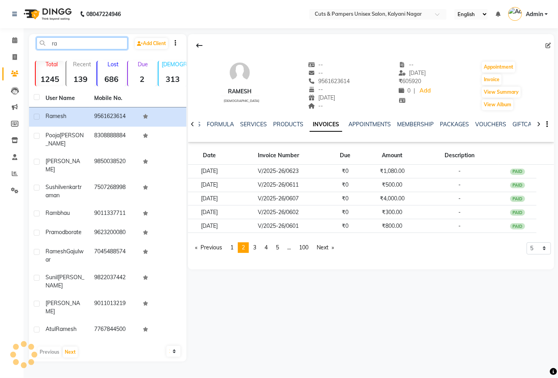
type input "r"
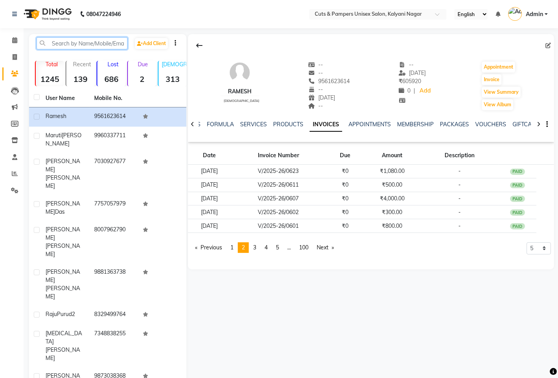
type input "l"
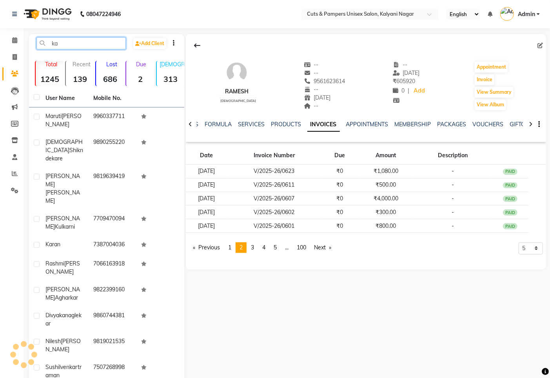
type input "k"
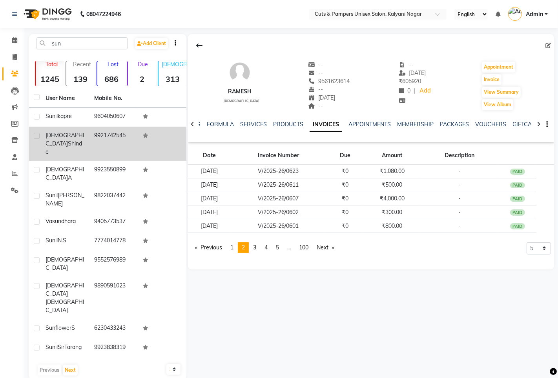
drag, startPoint x: 108, startPoint y: 116, endPoint x: 175, endPoint y: 140, distance: 71.1
click at [108, 117] on td "9604050607" at bounding box center [113, 117] width 49 height 19
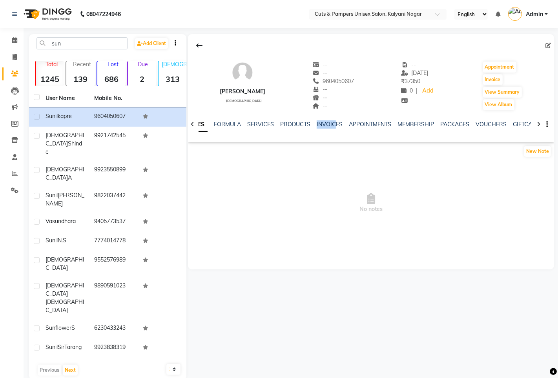
click at [332, 120] on div "NOTES FORMULA SERVICES PRODUCTS INVOICES APPOINTMENTS MEMBERSHIP PACKAGES VOUCH…" at bounding box center [371, 124] width 366 height 27
click at [333, 123] on link "INVOICES" at bounding box center [330, 124] width 26 height 7
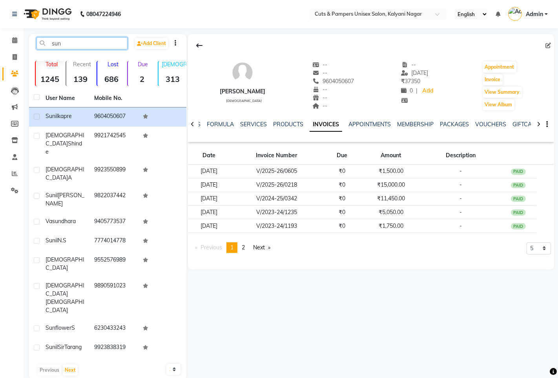
click at [104, 46] on input "sun" at bounding box center [81, 43] width 91 height 12
type input "s"
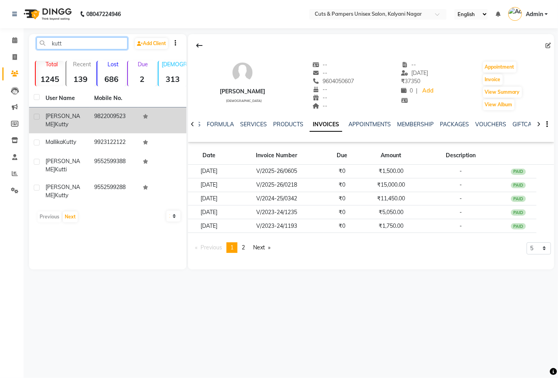
type input "kutt"
click at [116, 113] on td "9822009523" at bounding box center [113, 121] width 49 height 26
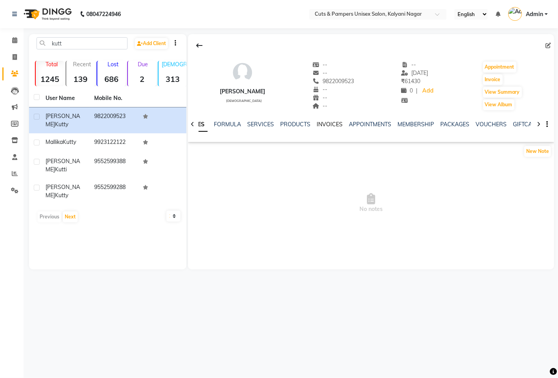
click at [330, 125] on link "INVOICES" at bounding box center [330, 124] width 26 height 7
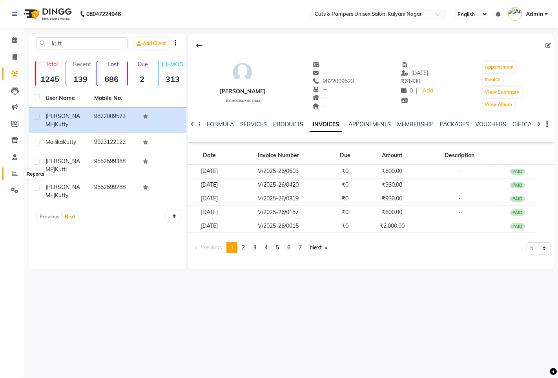
click at [15, 174] on icon at bounding box center [15, 174] width 6 height 6
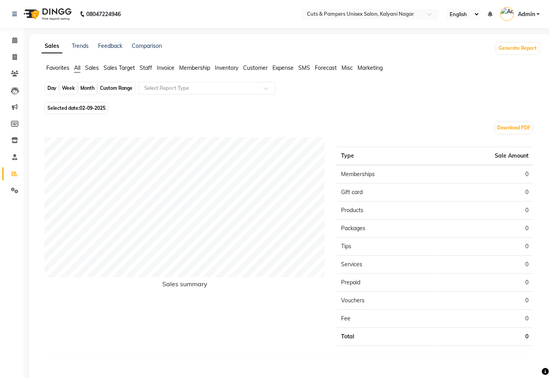
click at [53, 92] on div "Day" at bounding box center [52, 88] width 13 height 11
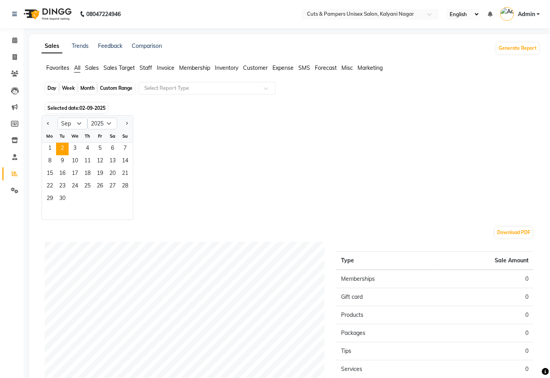
click at [53, 92] on div "Day" at bounding box center [52, 88] width 13 height 11
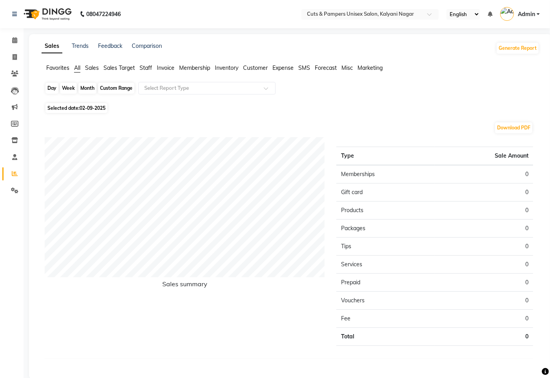
click at [49, 89] on div "Day" at bounding box center [52, 88] width 13 height 11
select select "9"
select select "2025"
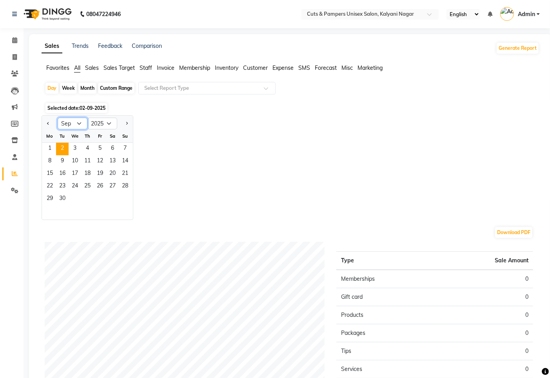
click at [77, 123] on select "Jan Feb Mar Apr May Jun [DATE] Aug Sep Oct Nov Dec" at bounding box center [73, 124] width 30 height 12
drag, startPoint x: 77, startPoint y: 123, endPoint x: 76, endPoint y: 133, distance: 10.2
click at [77, 123] on select "Jan Feb Mar Apr May Jun [DATE] Aug Sep Oct Nov Dec" at bounding box center [73, 124] width 30 height 12
click at [80, 125] on select "Jan Feb Mar Apr May Jun [DATE] Aug Sep Oct Nov Dec" at bounding box center [73, 124] width 30 height 12
select select "8"
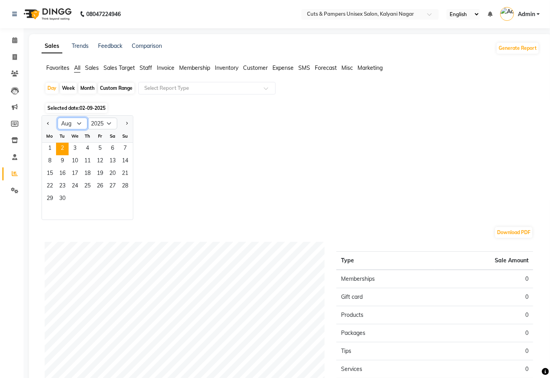
click at [58, 118] on select "Jan Feb Mar Apr May Jun [DATE] Aug Sep Oct Nov Dec" at bounding box center [73, 124] width 30 height 12
click at [111, 177] on span "16" at bounding box center [112, 174] width 13 height 13
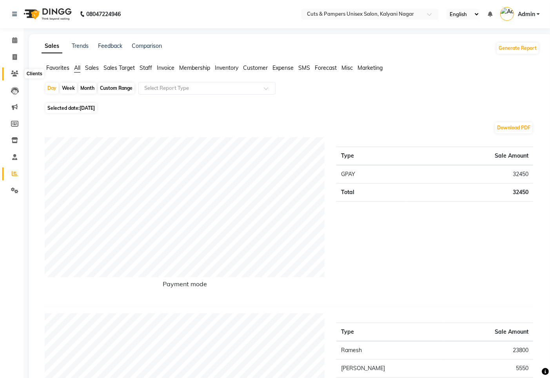
click at [13, 70] on span at bounding box center [15, 73] width 14 height 9
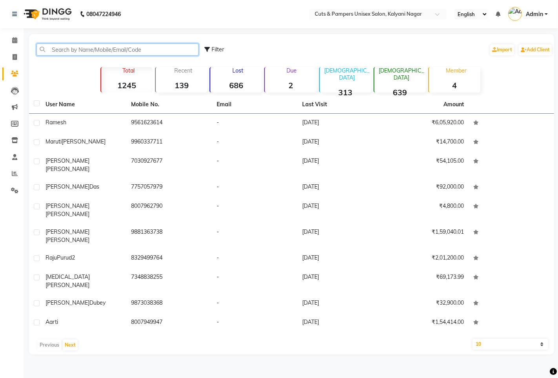
click at [88, 49] on input "text" at bounding box center [117, 50] width 162 height 12
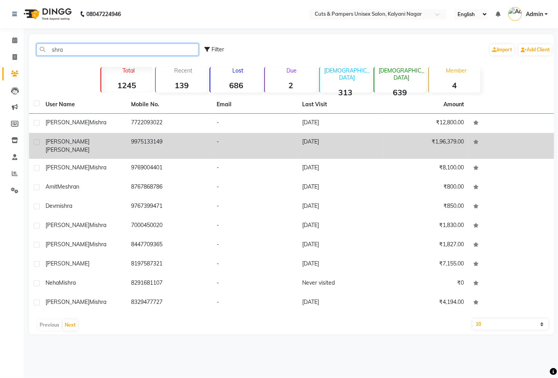
type input "shra"
drag, startPoint x: 94, startPoint y: 139, endPoint x: 169, endPoint y: 143, distance: 74.7
click at [97, 139] on div "[PERSON_NAME]" at bounding box center [84, 146] width 76 height 16
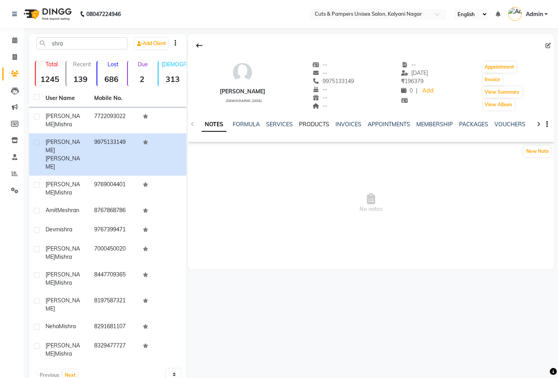
click at [308, 122] on link "PRODUCTS" at bounding box center [314, 124] width 30 height 7
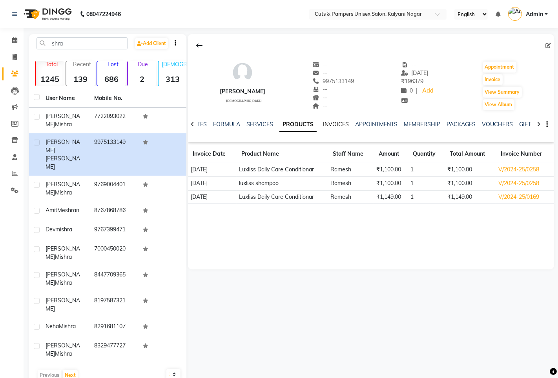
click at [326, 126] on link "INVOICES" at bounding box center [336, 124] width 26 height 7
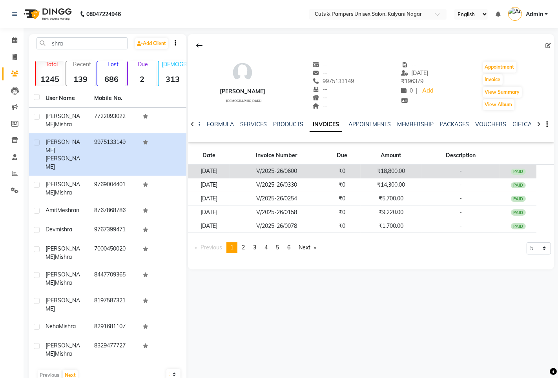
click at [306, 171] on td "V/2025-26/0600" at bounding box center [277, 172] width 94 height 14
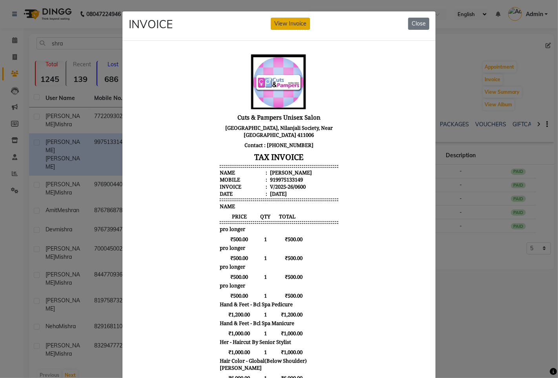
click at [292, 26] on button "View Invoice" at bounding box center [290, 24] width 39 height 12
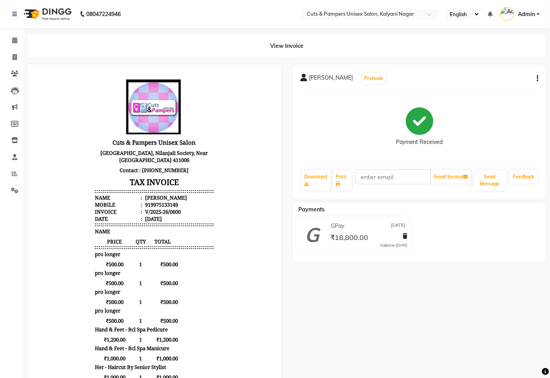
click at [539, 80] on div "[PERSON_NAME] Prebook Payment Received Download Print Email Invoice Send Messag…" at bounding box center [420, 131] width 254 height 135
click at [538, 78] on icon "button" at bounding box center [538, 78] width 2 height 0
click at [536, 77] on button "button" at bounding box center [536, 79] width 5 height 8
click at [500, 85] on div "Edit Invoice" at bounding box center [499, 89] width 54 height 10
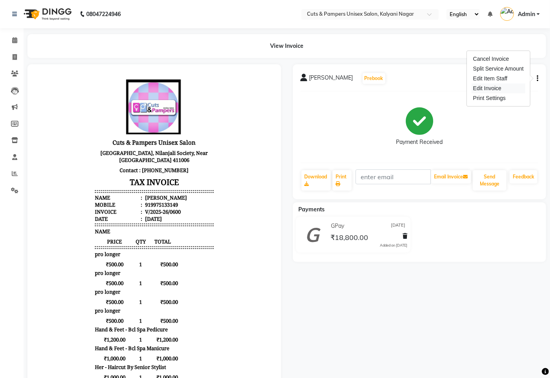
select select "service"
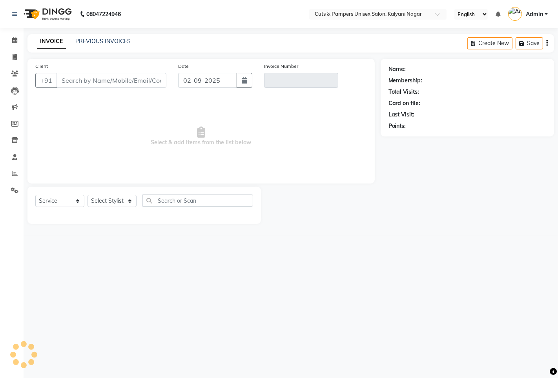
select select "2388"
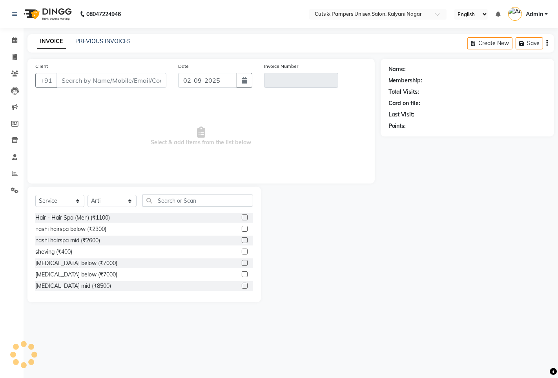
type input "9975133149"
type input "V/2025-26/0600"
select select "1: Object"
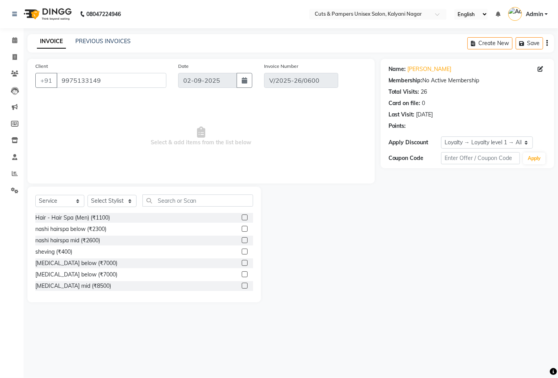
type input "[DATE]"
select select "select"
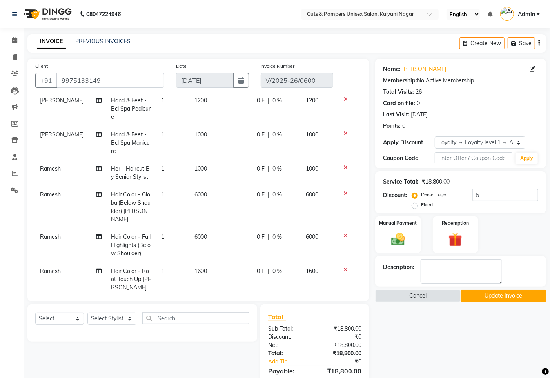
scroll to position [92, 0]
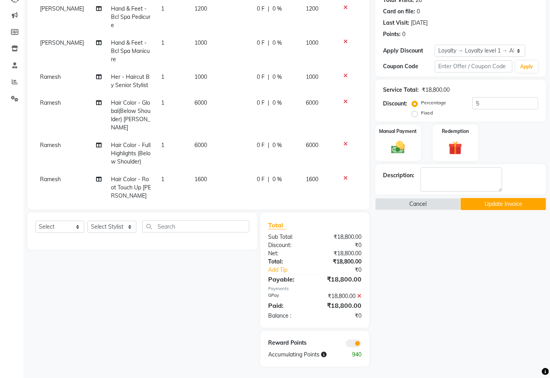
click at [513, 201] on button "Update Invoice" at bounding box center [504, 204] width 86 height 12
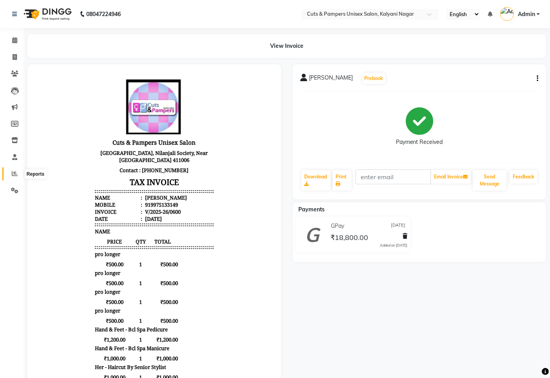
click at [15, 173] on icon at bounding box center [15, 174] width 6 height 6
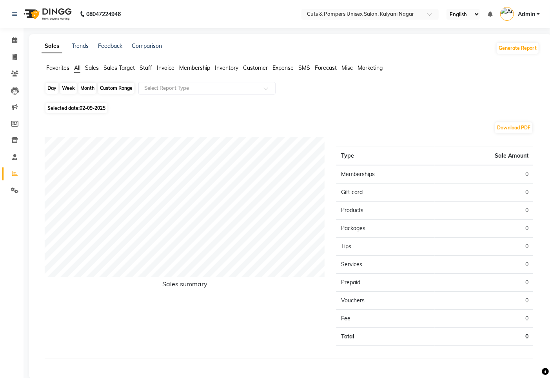
click at [49, 88] on div "Day" at bounding box center [52, 88] width 13 height 11
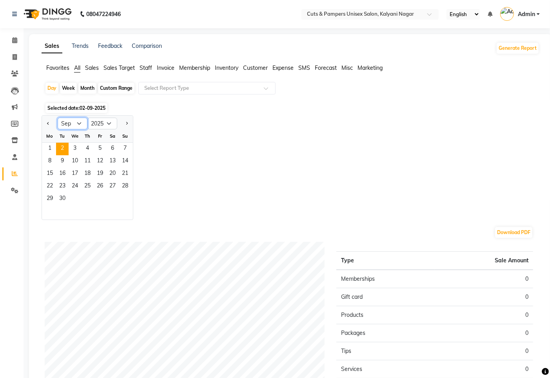
click at [79, 122] on select "Jan Feb Mar Apr May Jun [DATE] Aug Sep Oct Nov Dec" at bounding box center [73, 124] width 30 height 12
click at [58, 118] on select "Jan Feb Mar Apr May Jun [DATE] Aug Sep Oct Nov Dec" at bounding box center [73, 124] width 30 height 12
click at [113, 173] on span "16" at bounding box center [112, 174] width 13 height 13
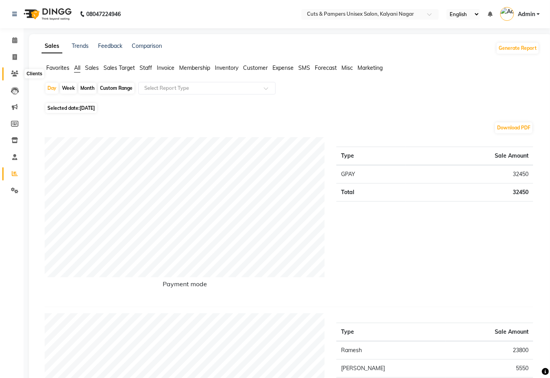
click at [12, 72] on icon at bounding box center [14, 74] width 7 height 6
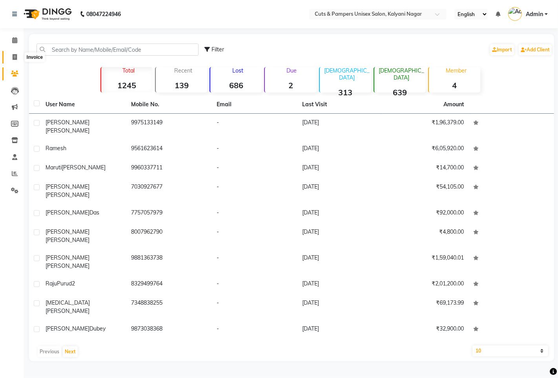
click at [13, 55] on icon at bounding box center [15, 57] width 4 height 6
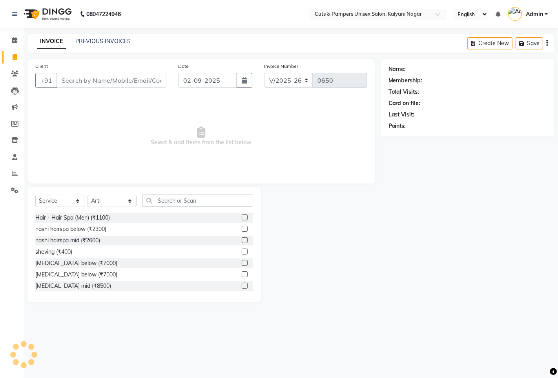
click at [85, 79] on input "Client" at bounding box center [111, 80] width 110 height 15
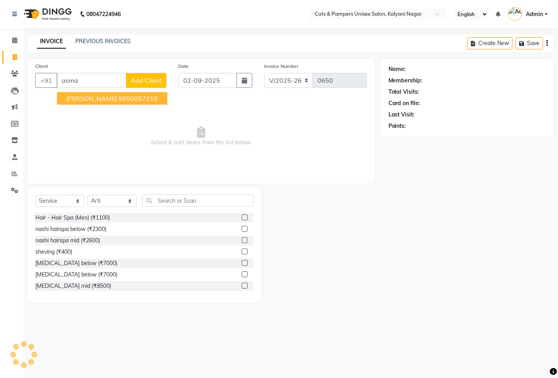
drag, startPoint x: 84, startPoint y: 96, endPoint x: 100, endPoint y: 146, distance: 52.5
click at [85, 97] on span "[PERSON_NAME]" at bounding box center [91, 99] width 51 height 8
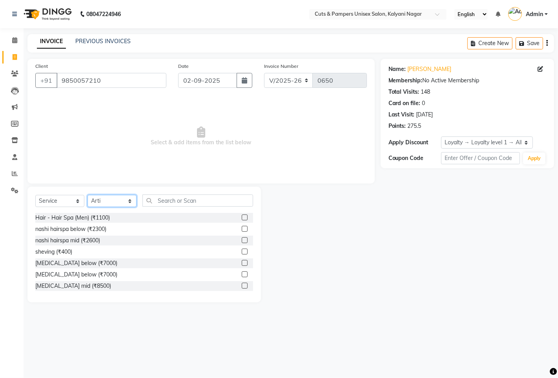
drag, startPoint x: 114, startPoint y: 200, endPoint x: 118, endPoint y: 206, distance: 6.9
click at [114, 200] on select "Select Stylist [PERSON_NAME] [PERSON_NAME] Poonam [PERSON_NAME]" at bounding box center [111, 201] width 49 height 12
click at [87, 195] on select "Select Stylist [PERSON_NAME] [PERSON_NAME] Poonam [PERSON_NAME]" at bounding box center [111, 201] width 49 height 12
click at [10, 41] on span at bounding box center [15, 40] width 14 height 9
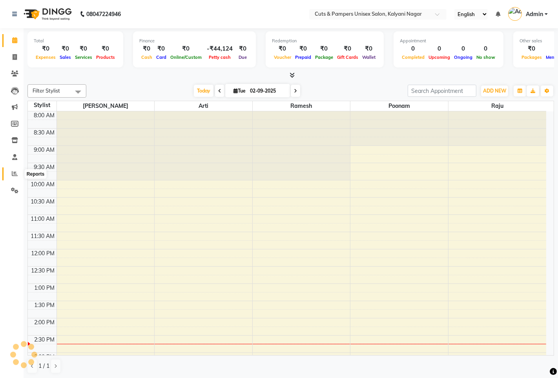
click at [16, 174] on icon at bounding box center [15, 174] width 6 height 6
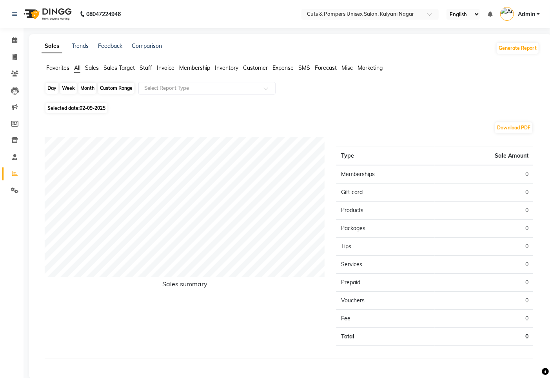
click at [52, 89] on div "Day" at bounding box center [52, 88] width 13 height 11
click at [50, 86] on div "Day" at bounding box center [52, 88] width 13 height 11
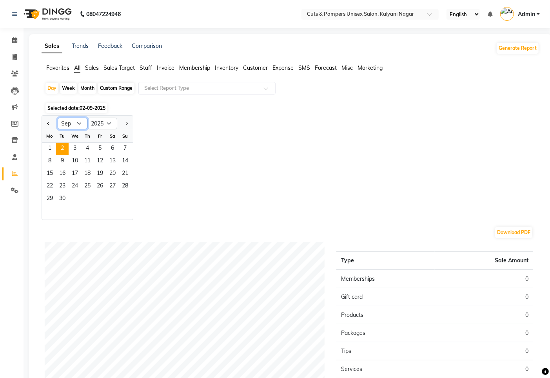
click at [69, 122] on select "Jan Feb Mar Apr May Jun [DATE] Aug Sep Oct Nov Dec" at bounding box center [73, 124] width 30 height 12
click at [58, 118] on select "Jan Feb Mar Apr May Jun [DATE] Aug Sep Oct Nov Dec" at bounding box center [73, 124] width 30 height 12
click at [111, 173] on span "16" at bounding box center [112, 174] width 13 height 13
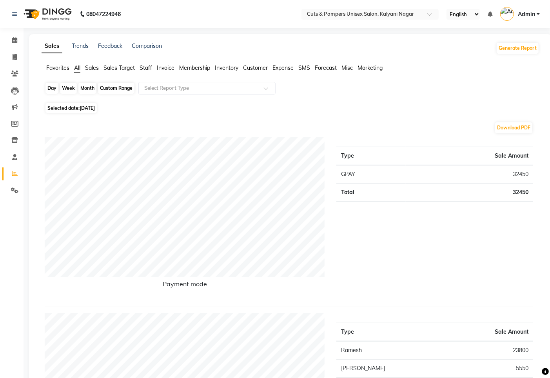
click at [52, 87] on div "Day" at bounding box center [52, 88] width 13 height 11
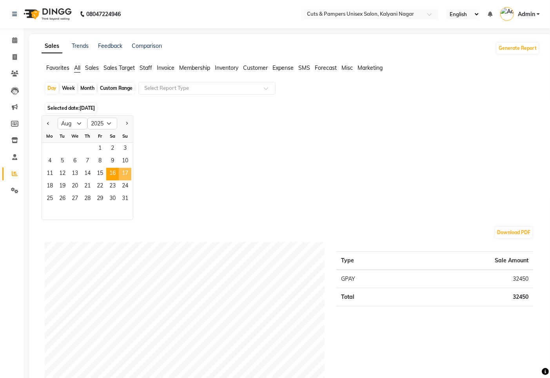
click at [131, 171] on span "17" at bounding box center [125, 174] width 13 height 13
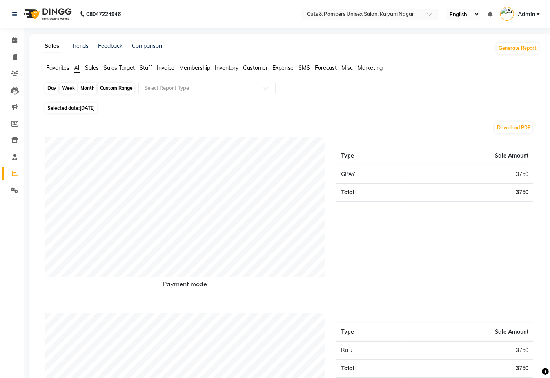
click at [54, 87] on div "Day" at bounding box center [52, 88] width 13 height 11
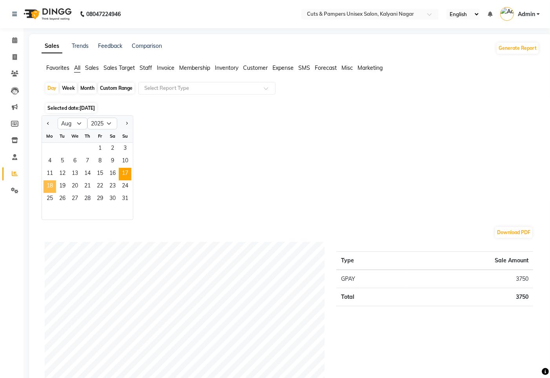
click at [50, 187] on span "18" at bounding box center [50, 186] width 13 height 13
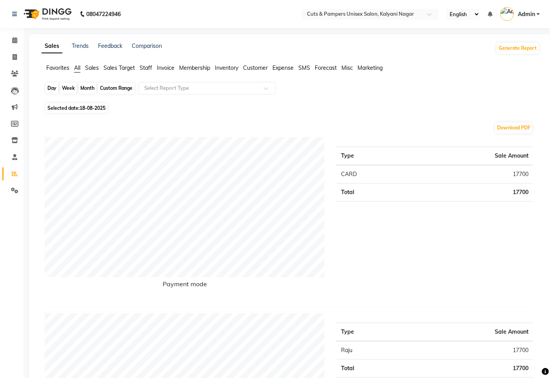
click at [49, 85] on div "Day" at bounding box center [52, 88] width 13 height 11
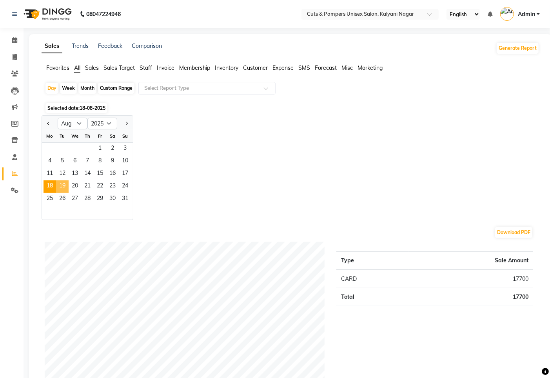
click at [61, 186] on span "19" at bounding box center [62, 186] width 13 height 13
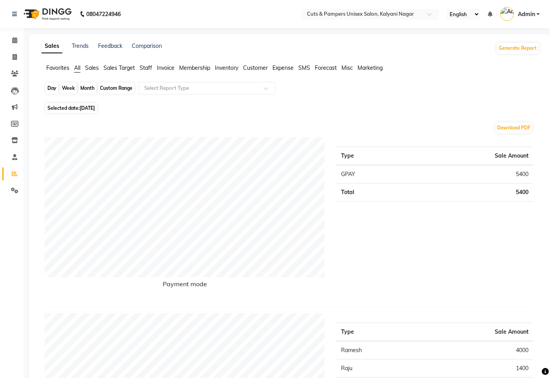
click at [51, 87] on div "Day" at bounding box center [52, 88] width 13 height 11
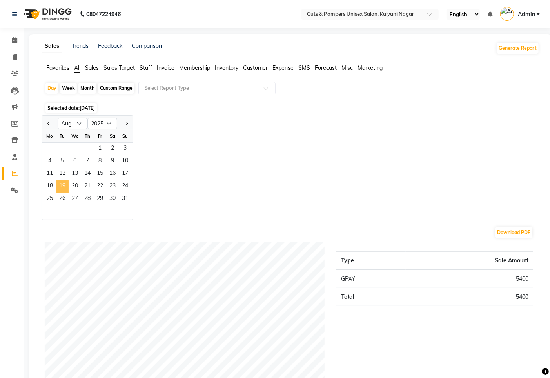
click at [63, 186] on span "19" at bounding box center [62, 186] width 13 height 13
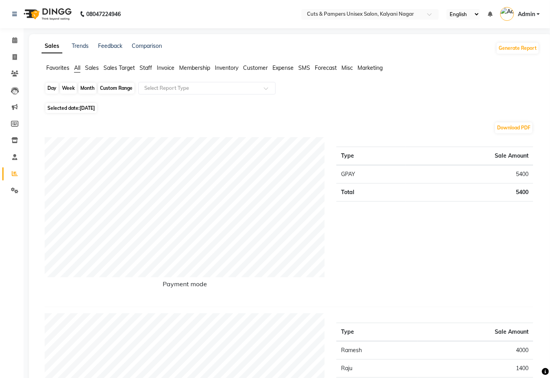
click at [52, 89] on div "Day" at bounding box center [52, 88] width 13 height 11
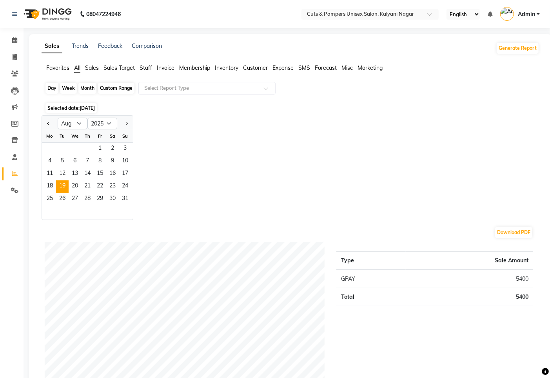
click at [52, 89] on div "Day" at bounding box center [52, 88] width 13 height 11
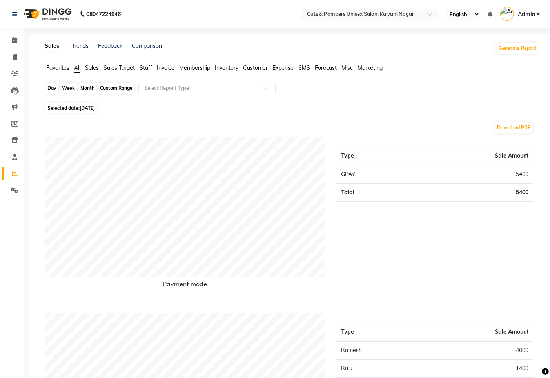
drag, startPoint x: 50, startPoint y: 86, endPoint x: 63, endPoint y: 111, distance: 28.1
click at [50, 87] on div "Day" at bounding box center [52, 88] width 13 height 11
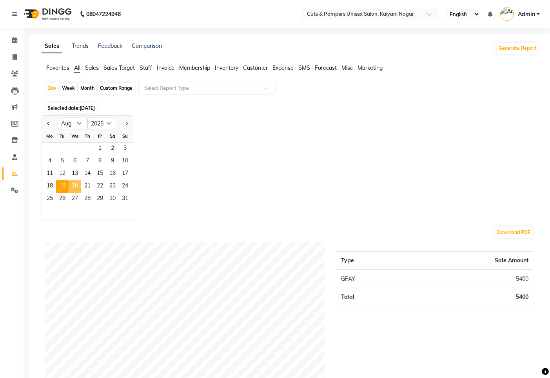
click at [74, 187] on span "20" at bounding box center [75, 186] width 13 height 13
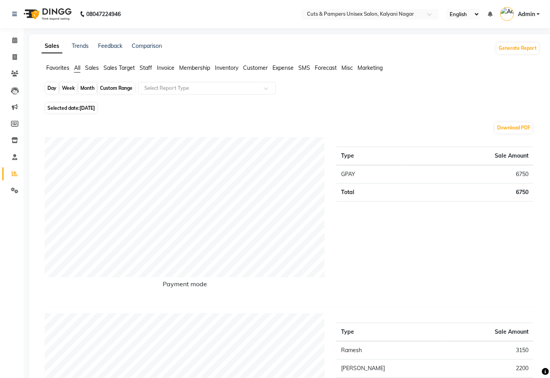
click at [54, 90] on div "Day" at bounding box center [52, 88] width 13 height 11
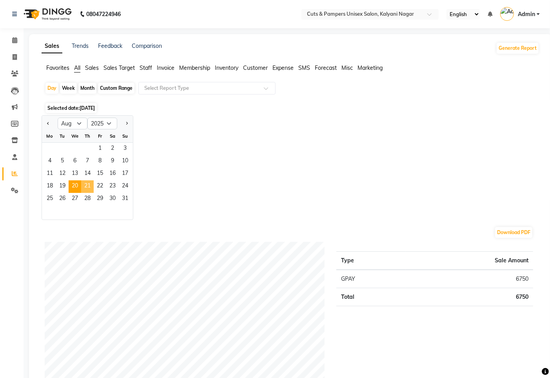
click at [87, 188] on span "21" at bounding box center [87, 186] width 13 height 13
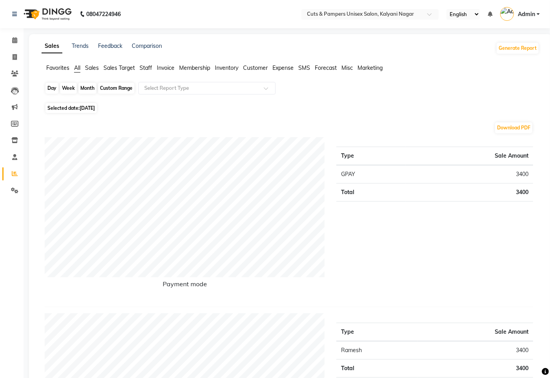
click at [56, 87] on div "Day" at bounding box center [52, 88] width 13 height 11
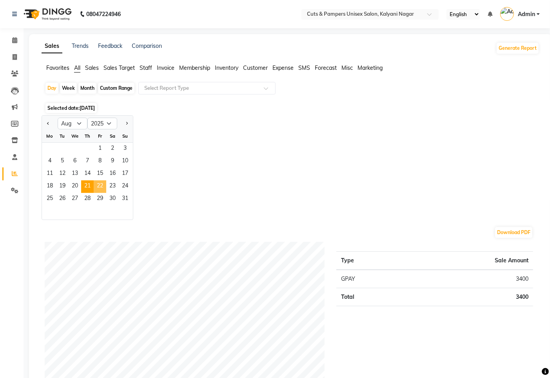
click at [97, 188] on span "22" at bounding box center [100, 186] width 13 height 13
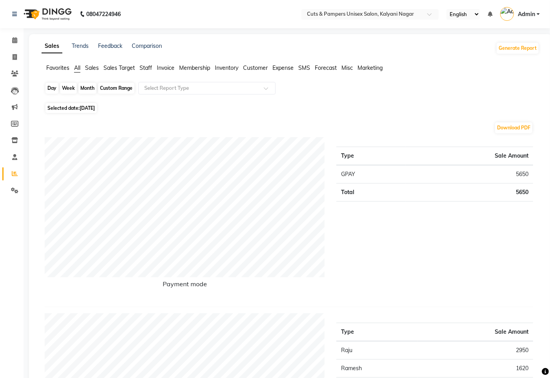
click at [54, 88] on div "Day" at bounding box center [52, 88] width 13 height 11
click at [56, 87] on div "Day" at bounding box center [52, 88] width 13 height 11
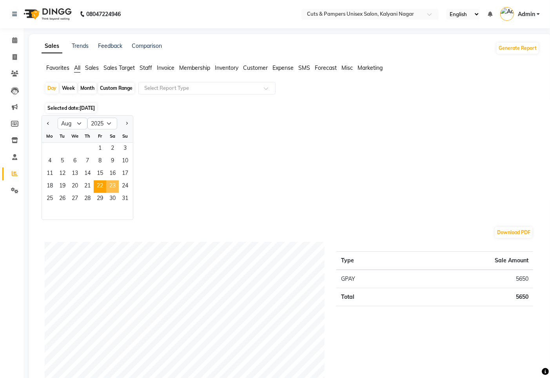
click at [115, 190] on span "23" at bounding box center [112, 186] width 13 height 13
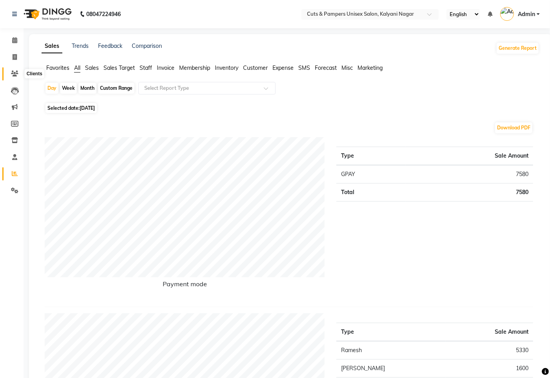
click at [12, 74] on icon at bounding box center [14, 74] width 7 height 6
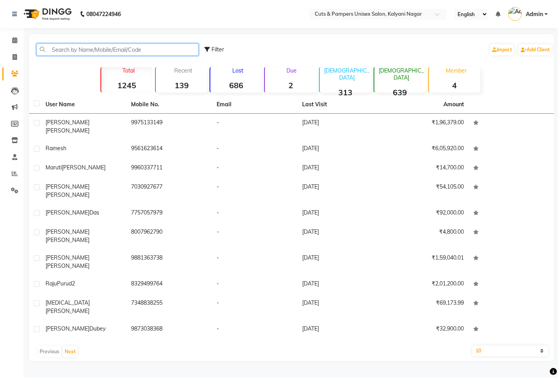
click at [116, 49] on input "text" at bounding box center [117, 50] width 162 height 12
click at [177, 46] on input "text" at bounding box center [117, 50] width 162 height 12
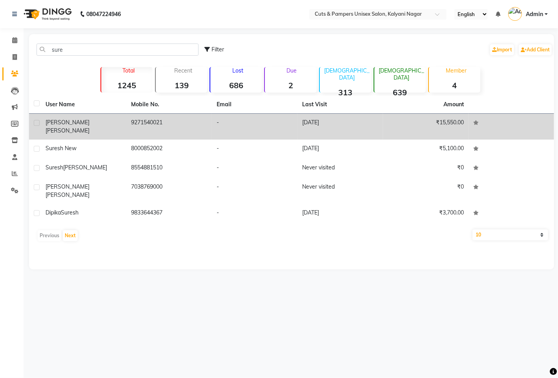
click at [216, 126] on td "-" at bounding box center [255, 127] width 86 height 26
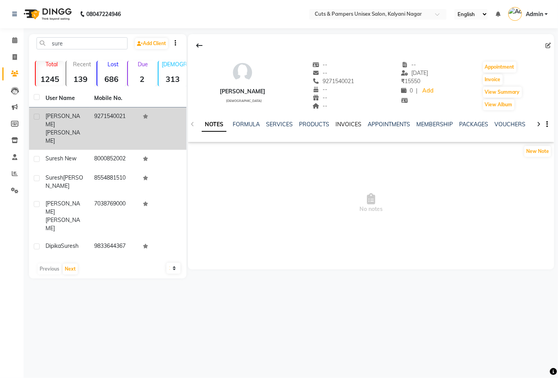
click at [349, 125] on link "INVOICES" at bounding box center [348, 124] width 26 height 7
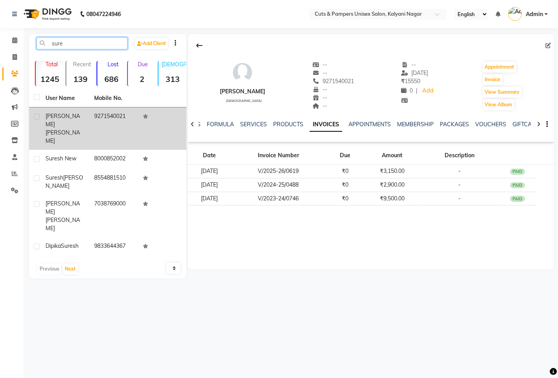
click at [99, 41] on input "sure" at bounding box center [81, 43] width 91 height 12
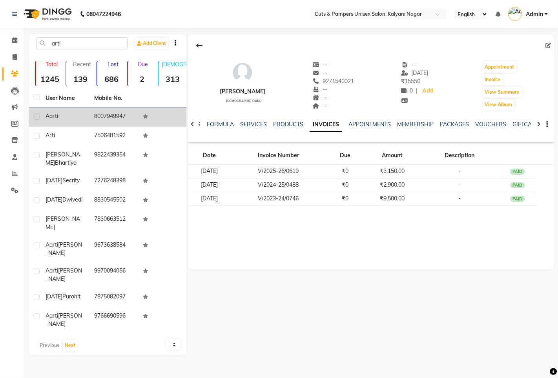
click at [109, 120] on td "8007949947" at bounding box center [113, 117] width 49 height 19
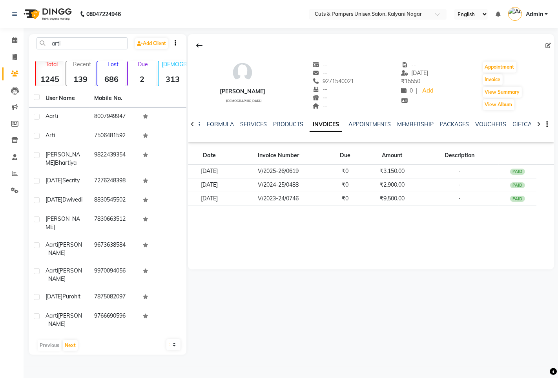
click at [109, 120] on td "8007949947" at bounding box center [113, 117] width 49 height 19
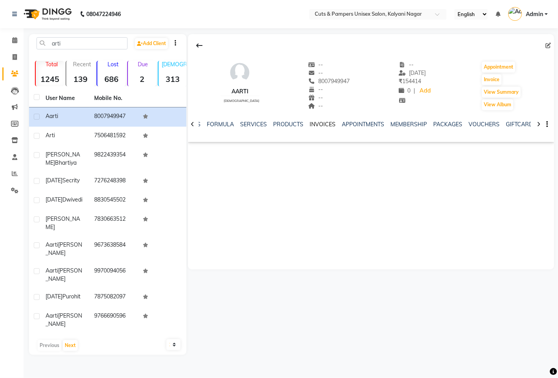
click at [321, 123] on link "INVOICES" at bounding box center [323, 124] width 26 height 7
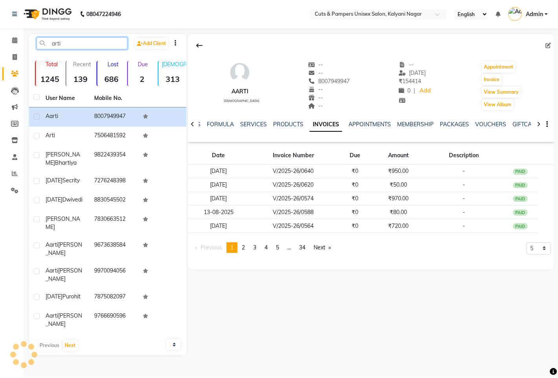
click at [88, 40] on input "arti" at bounding box center [81, 43] width 91 height 12
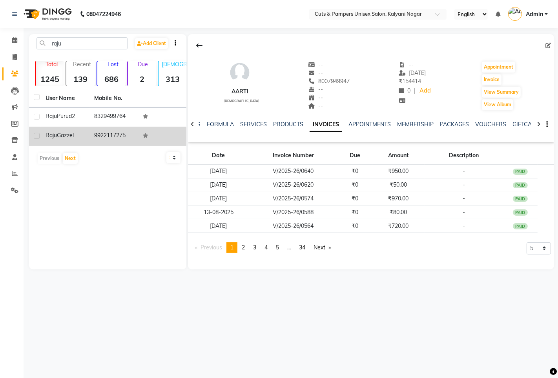
drag, startPoint x: 100, startPoint y: 122, endPoint x: 155, endPoint y: 133, distance: 56.9
click at [100, 122] on td "8329499764" at bounding box center [113, 117] width 49 height 19
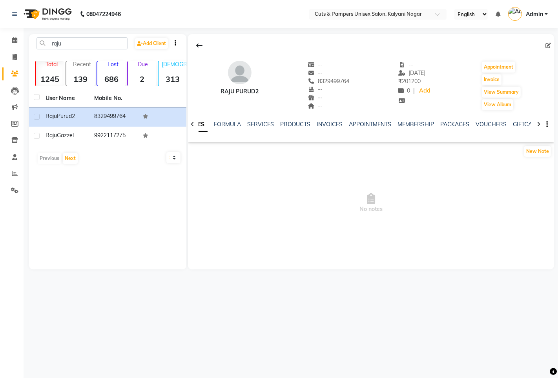
click at [328, 119] on div "NOTES FORMULA SERVICES PRODUCTS INVOICES APPOINTMENTS MEMBERSHIP PACKAGES VOUCH…" at bounding box center [371, 124] width 366 height 27
click at [328, 125] on link "INVOICES" at bounding box center [330, 124] width 26 height 7
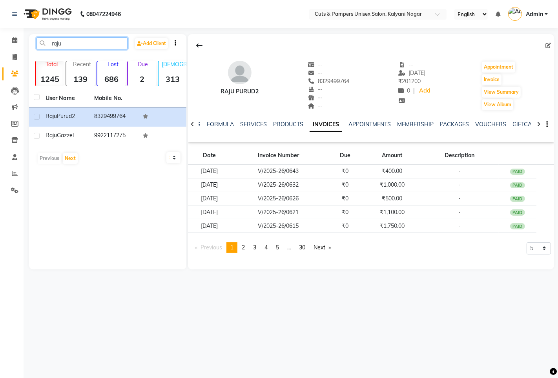
click at [103, 44] on input "raju" at bounding box center [81, 43] width 91 height 12
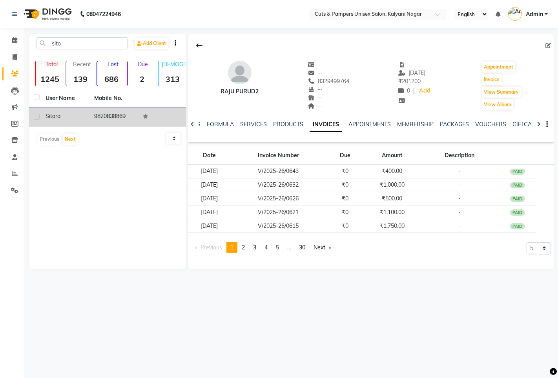
click at [103, 120] on td "9820838869" at bounding box center [113, 117] width 49 height 19
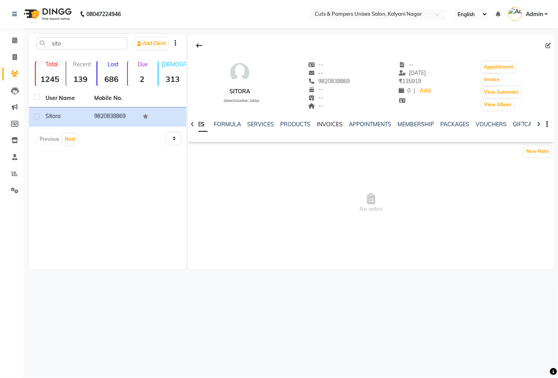
click at [327, 122] on link "INVOICES" at bounding box center [330, 124] width 26 height 7
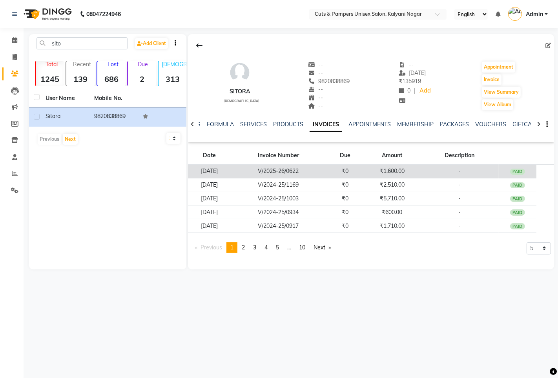
click at [354, 174] on td "₹0" at bounding box center [345, 172] width 38 height 14
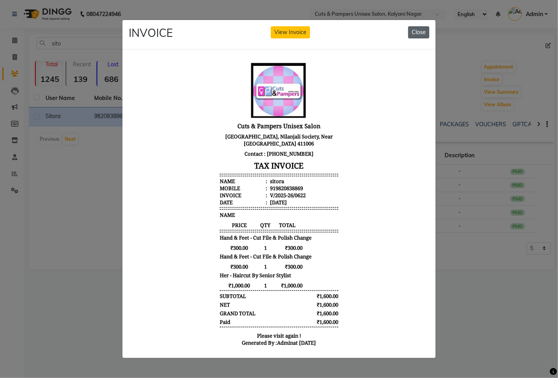
click at [428, 26] on button "Close" at bounding box center [418, 32] width 21 height 12
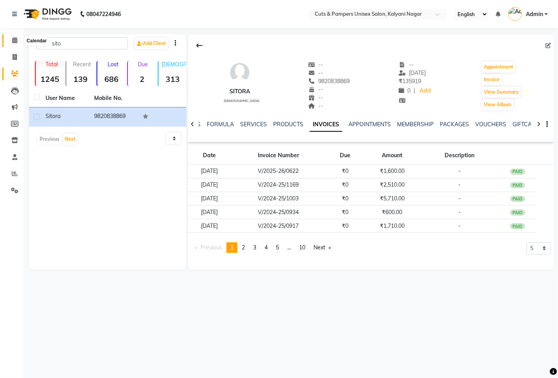
click at [11, 41] on span at bounding box center [15, 40] width 14 height 9
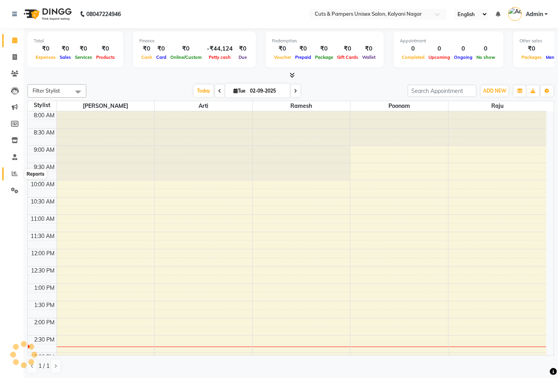
click at [16, 173] on icon at bounding box center [15, 174] width 6 height 6
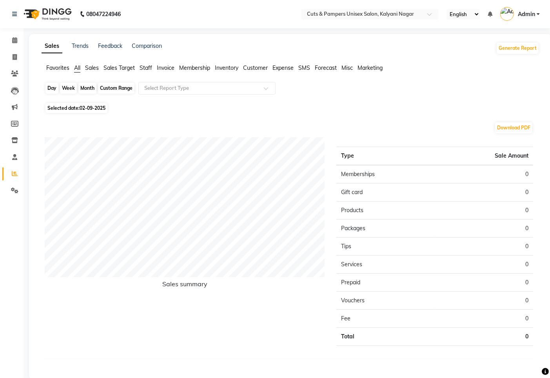
click at [51, 86] on div "Day" at bounding box center [52, 88] width 13 height 11
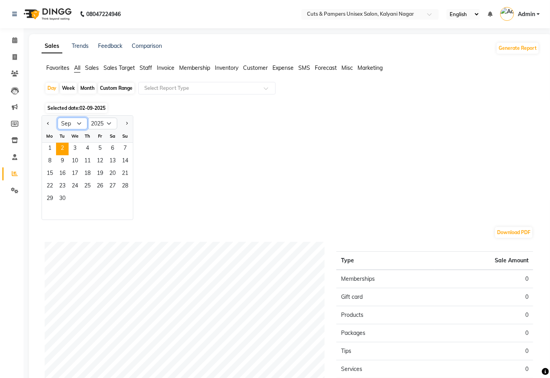
click at [82, 124] on select "Jan Feb Mar Apr May Jun [DATE] Aug Sep Oct Nov Dec" at bounding box center [73, 124] width 30 height 12
click at [58, 118] on select "Jan Feb Mar Apr May Jun [DATE] Aug Sep Oct Nov Dec" at bounding box center [73, 124] width 30 height 12
click at [117, 188] on span "23" at bounding box center [112, 186] width 13 height 13
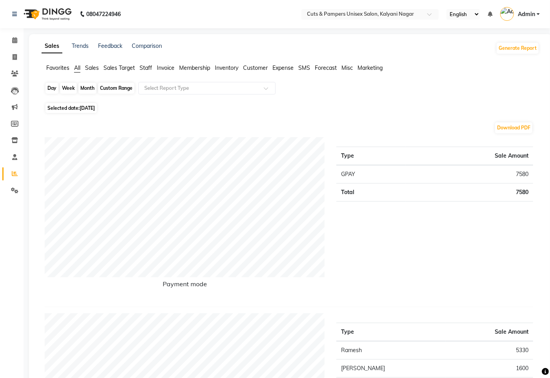
click at [51, 87] on div "Day" at bounding box center [52, 88] width 13 height 11
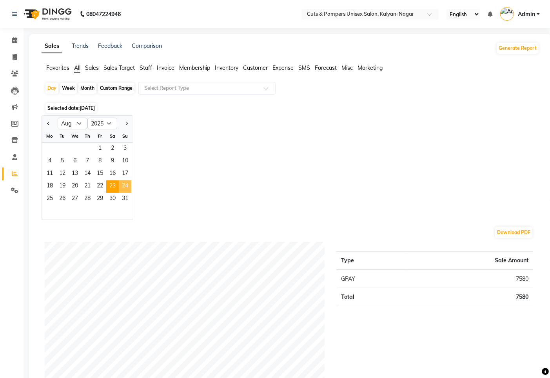
click at [123, 186] on span "24" at bounding box center [125, 186] width 13 height 13
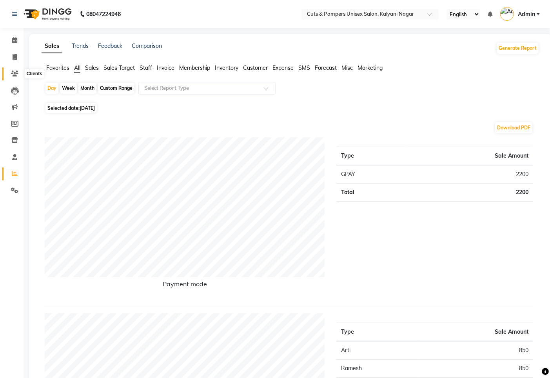
click at [14, 73] on icon at bounding box center [14, 74] width 7 height 6
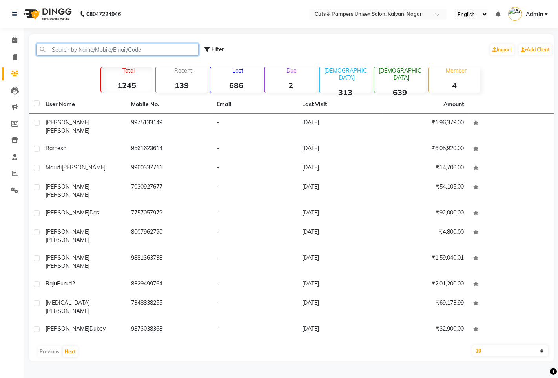
click at [70, 46] on input "text" at bounding box center [117, 50] width 162 height 12
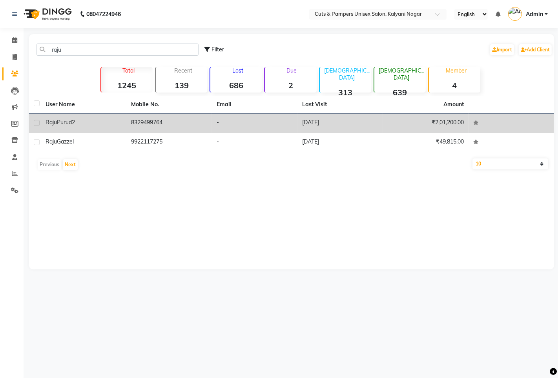
click at [281, 122] on td "-" at bounding box center [255, 123] width 86 height 19
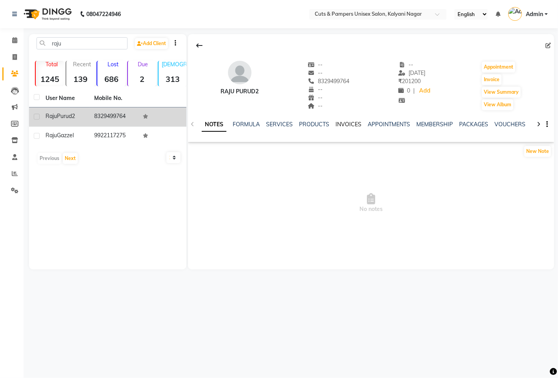
click at [347, 124] on link "INVOICES" at bounding box center [348, 124] width 26 height 7
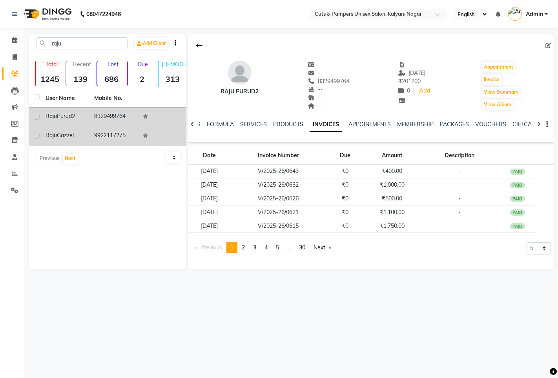
click at [111, 138] on td "9922117275" at bounding box center [113, 136] width 49 height 19
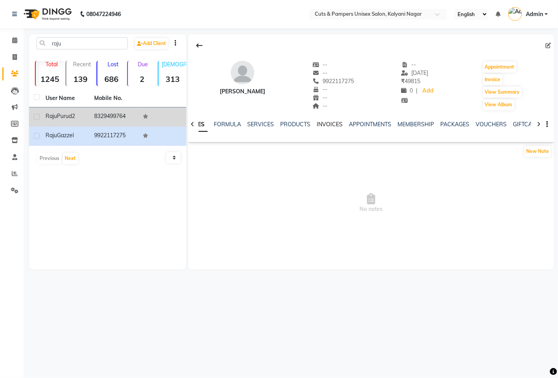
click at [317, 126] on link "INVOICES" at bounding box center [330, 124] width 26 height 7
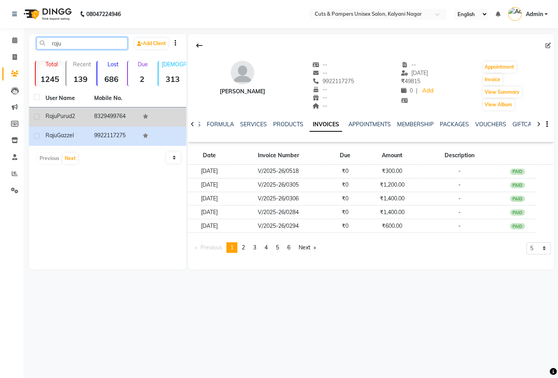
click at [80, 43] on input "raju" at bounding box center [81, 43] width 91 height 12
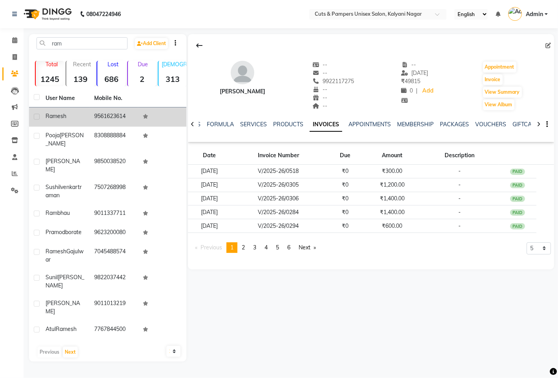
click at [80, 114] on div "Ramesh" at bounding box center [65, 116] width 39 height 8
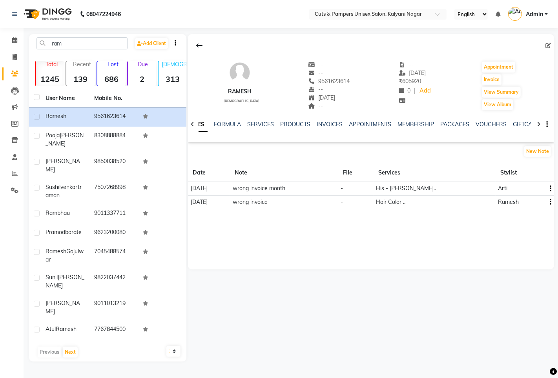
click at [327, 120] on div "INVOICES" at bounding box center [330, 124] width 26 height 8
click at [334, 124] on link "INVOICES" at bounding box center [330, 124] width 26 height 7
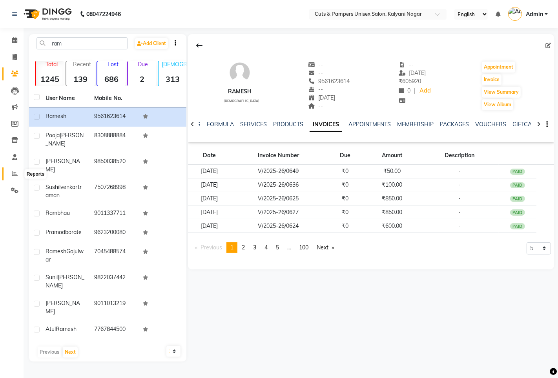
click at [12, 171] on icon at bounding box center [15, 174] width 6 height 6
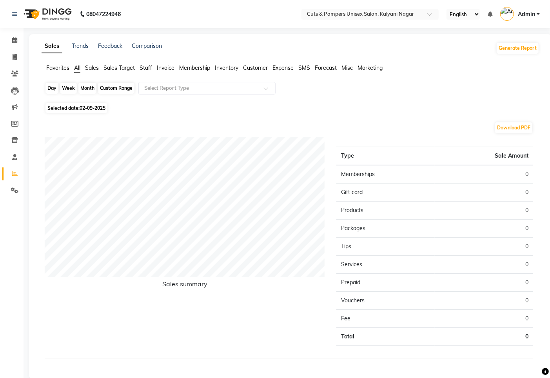
click at [48, 87] on div "Day" at bounding box center [52, 88] width 13 height 11
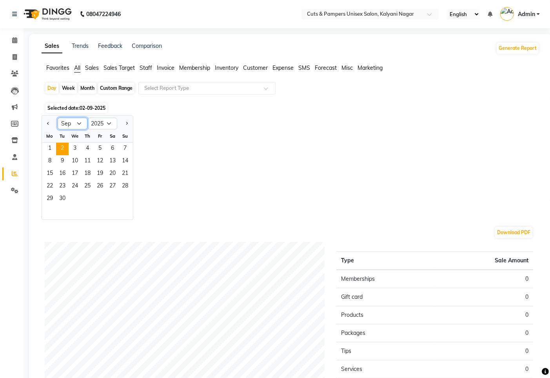
click at [77, 124] on select "Jan Feb Mar Apr May Jun [DATE] Aug Sep Oct Nov Dec" at bounding box center [73, 124] width 30 height 12
click at [58, 118] on select "Jan Feb Mar Apr May Jun [DATE] Aug Sep Oct Nov Dec" at bounding box center [73, 124] width 30 height 12
click at [126, 185] on span "24" at bounding box center [125, 186] width 13 height 13
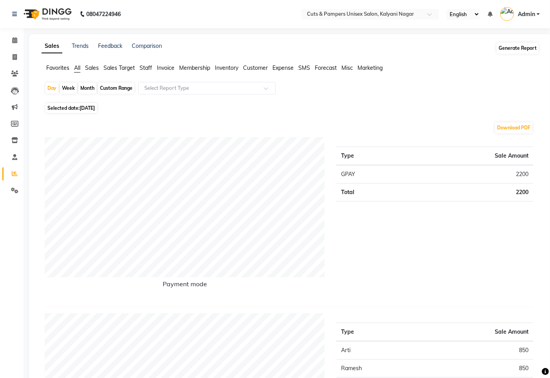
scroll to position [44, 0]
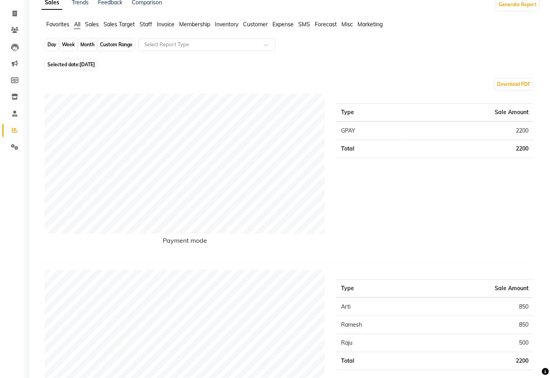
click at [49, 44] on div "Day" at bounding box center [52, 44] width 13 height 11
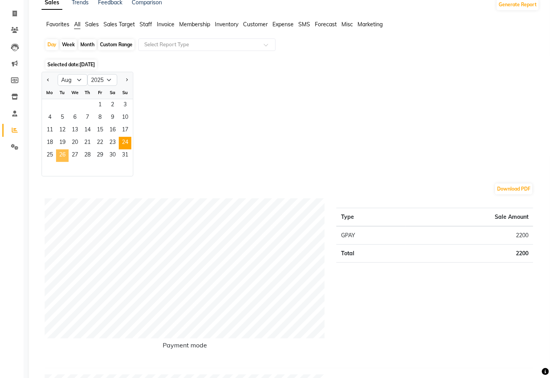
click at [67, 158] on span "26" at bounding box center [62, 155] width 13 height 13
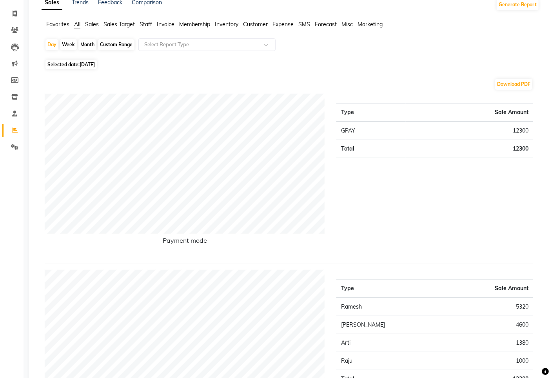
scroll to position [0, 0]
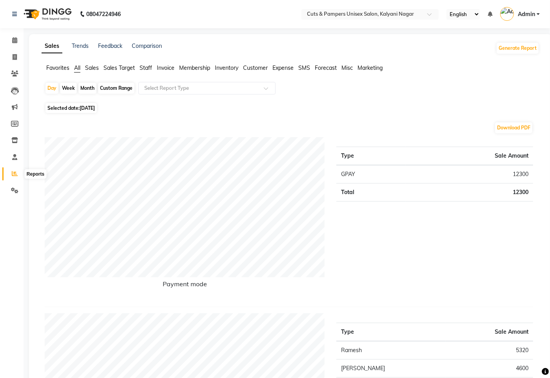
click at [14, 175] on icon at bounding box center [15, 174] width 6 height 6
click at [14, 174] on icon at bounding box center [15, 174] width 6 height 6
click at [10, 173] on span at bounding box center [15, 173] width 14 height 9
click at [52, 87] on div "Day" at bounding box center [52, 88] width 13 height 11
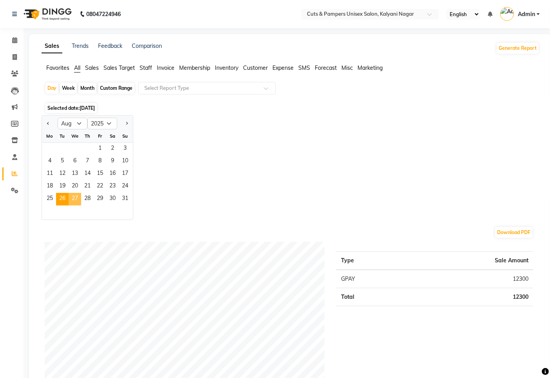
click at [75, 197] on span "27" at bounding box center [75, 199] width 13 height 13
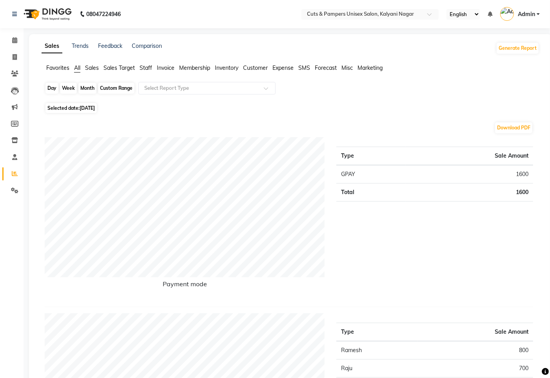
click at [54, 87] on div "Day" at bounding box center [52, 88] width 13 height 11
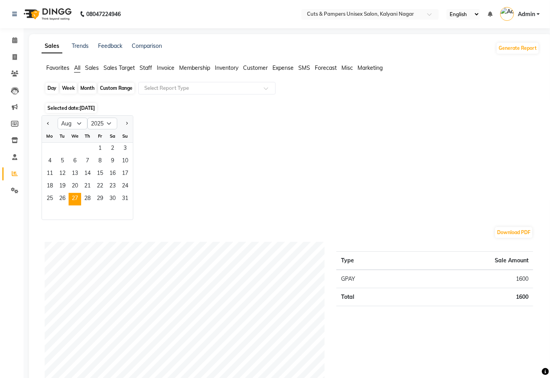
click at [54, 87] on div "Day" at bounding box center [52, 88] width 13 height 11
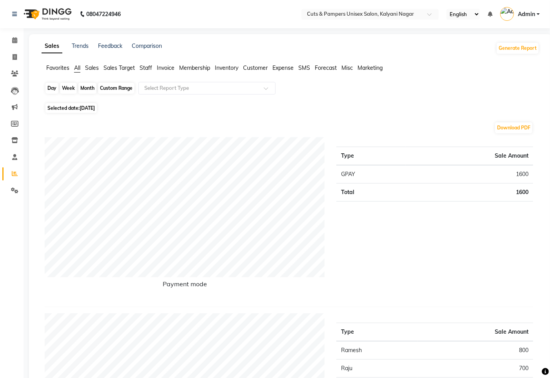
click at [49, 88] on div "Day" at bounding box center [52, 88] width 13 height 11
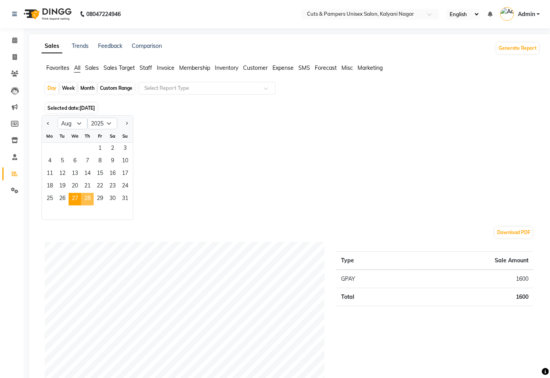
click at [91, 199] on span "28" at bounding box center [87, 199] width 13 height 13
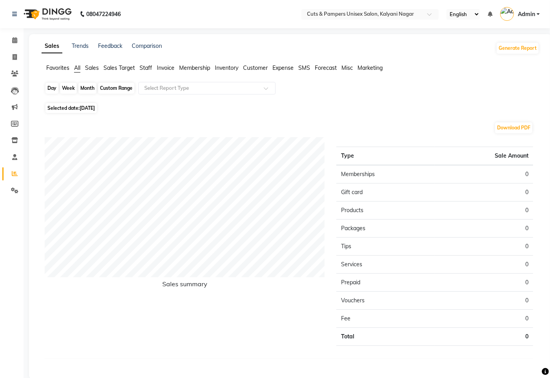
click at [53, 86] on div "Day" at bounding box center [52, 88] width 13 height 11
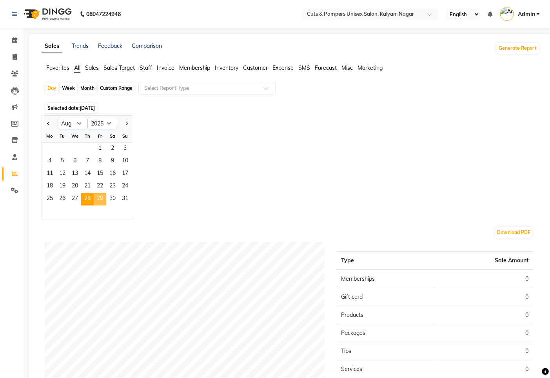
click at [99, 197] on span "29" at bounding box center [100, 199] width 13 height 13
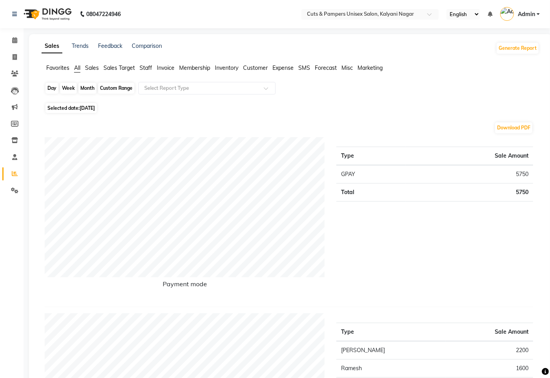
click at [56, 87] on div "Day" at bounding box center [52, 88] width 13 height 11
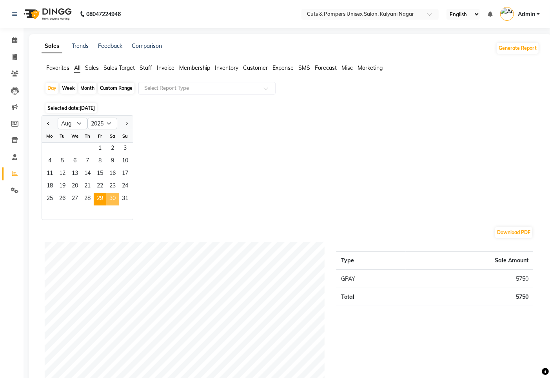
click at [109, 197] on span "30" at bounding box center [112, 199] width 13 height 13
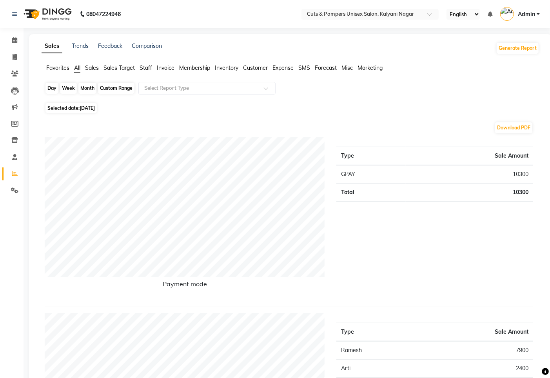
click at [48, 84] on div "Day" at bounding box center [52, 88] width 13 height 11
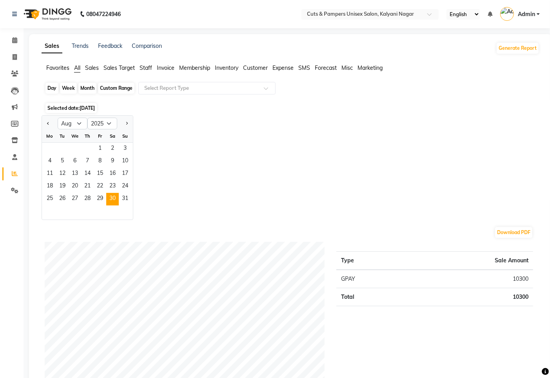
click at [52, 86] on div "Day" at bounding box center [52, 88] width 13 height 11
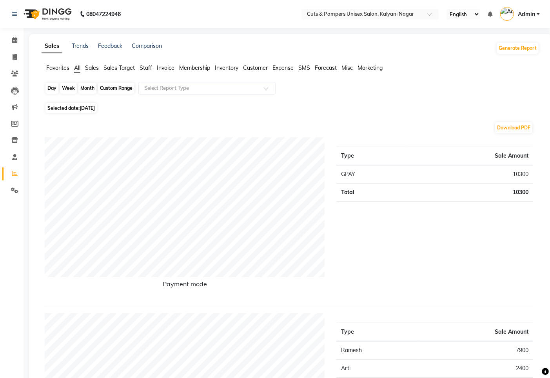
click at [53, 87] on div "Day" at bounding box center [52, 88] width 13 height 11
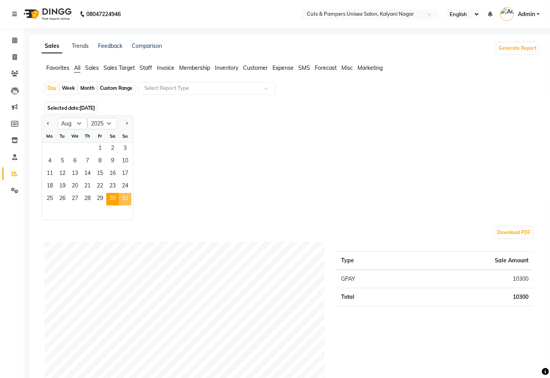
click at [124, 199] on span "31" at bounding box center [125, 199] width 13 height 13
click at [125, 199] on span "31" at bounding box center [125, 199] width 13 height 13
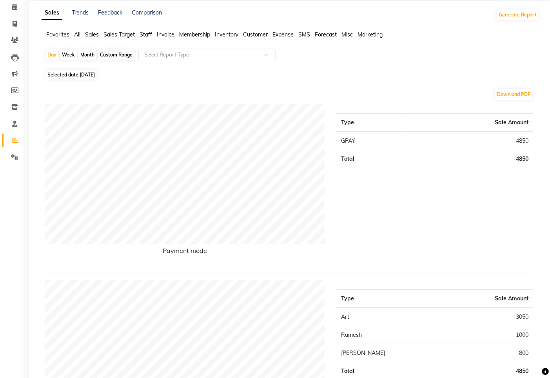
scroll to position [44, 0]
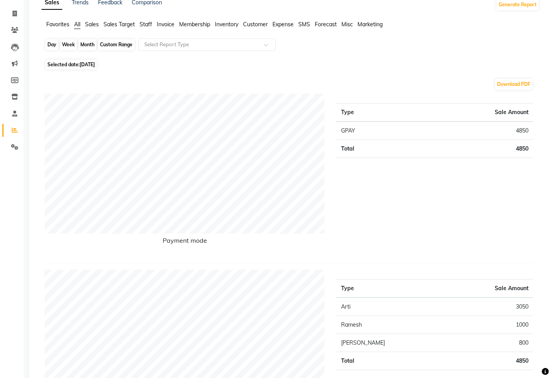
click at [55, 44] on div "Day" at bounding box center [52, 44] width 13 height 11
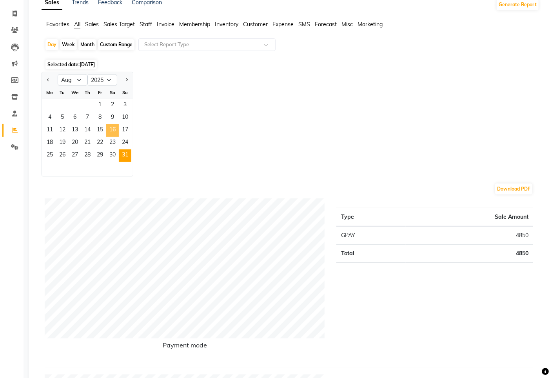
click at [111, 128] on span "16" at bounding box center [112, 130] width 13 height 13
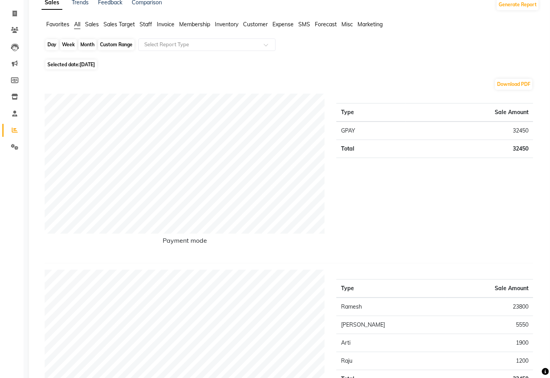
click at [50, 46] on div "Day" at bounding box center [52, 44] width 13 height 11
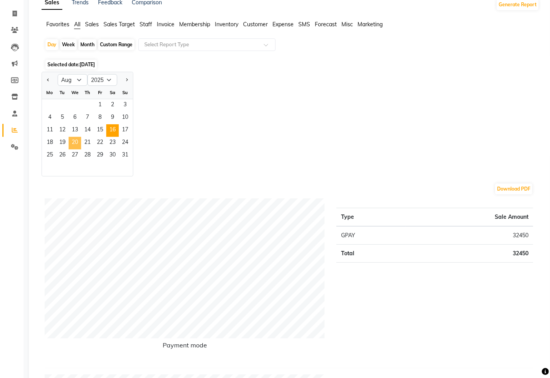
click at [78, 142] on span "20" at bounding box center [75, 143] width 13 height 13
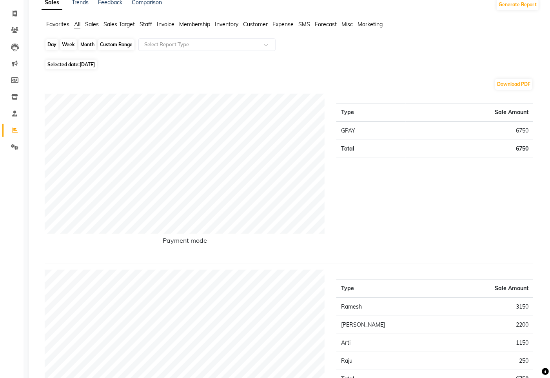
click at [53, 45] on div "Day" at bounding box center [52, 44] width 13 height 11
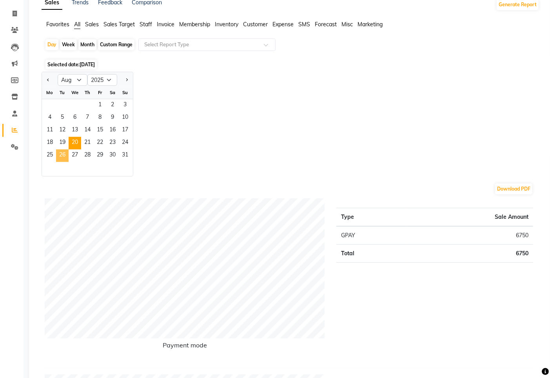
click at [61, 155] on span "26" at bounding box center [62, 155] width 13 height 13
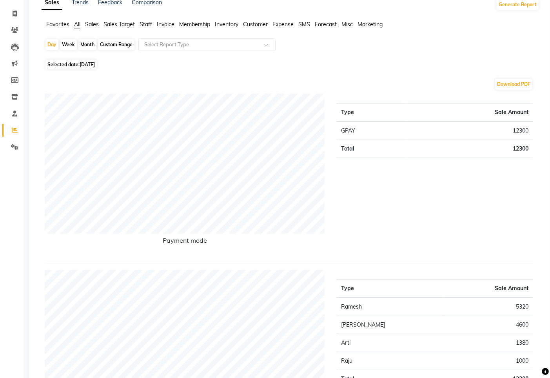
click at [91, 45] on div "Month" at bounding box center [87, 44] width 18 height 11
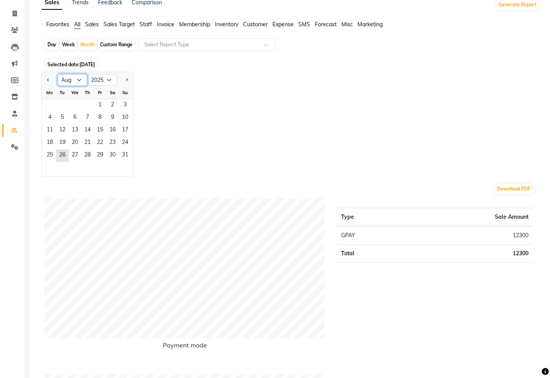
click at [76, 79] on select "Jan Feb Mar Apr May Jun [DATE] Aug Sep Oct Nov Dec" at bounding box center [73, 80] width 30 height 12
click at [58, 74] on select "Jan Feb Mar Apr May Jun [DATE] Aug Sep Oct Nov Dec" at bounding box center [73, 80] width 30 height 12
click at [75, 142] on span "20" at bounding box center [75, 143] width 13 height 13
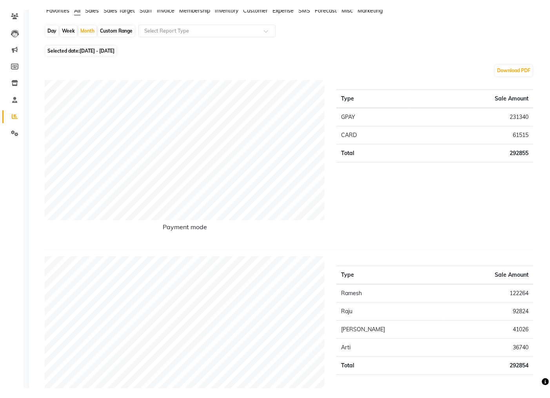
scroll to position [65, 0]
